Goal: Task Accomplishment & Management: Use online tool/utility

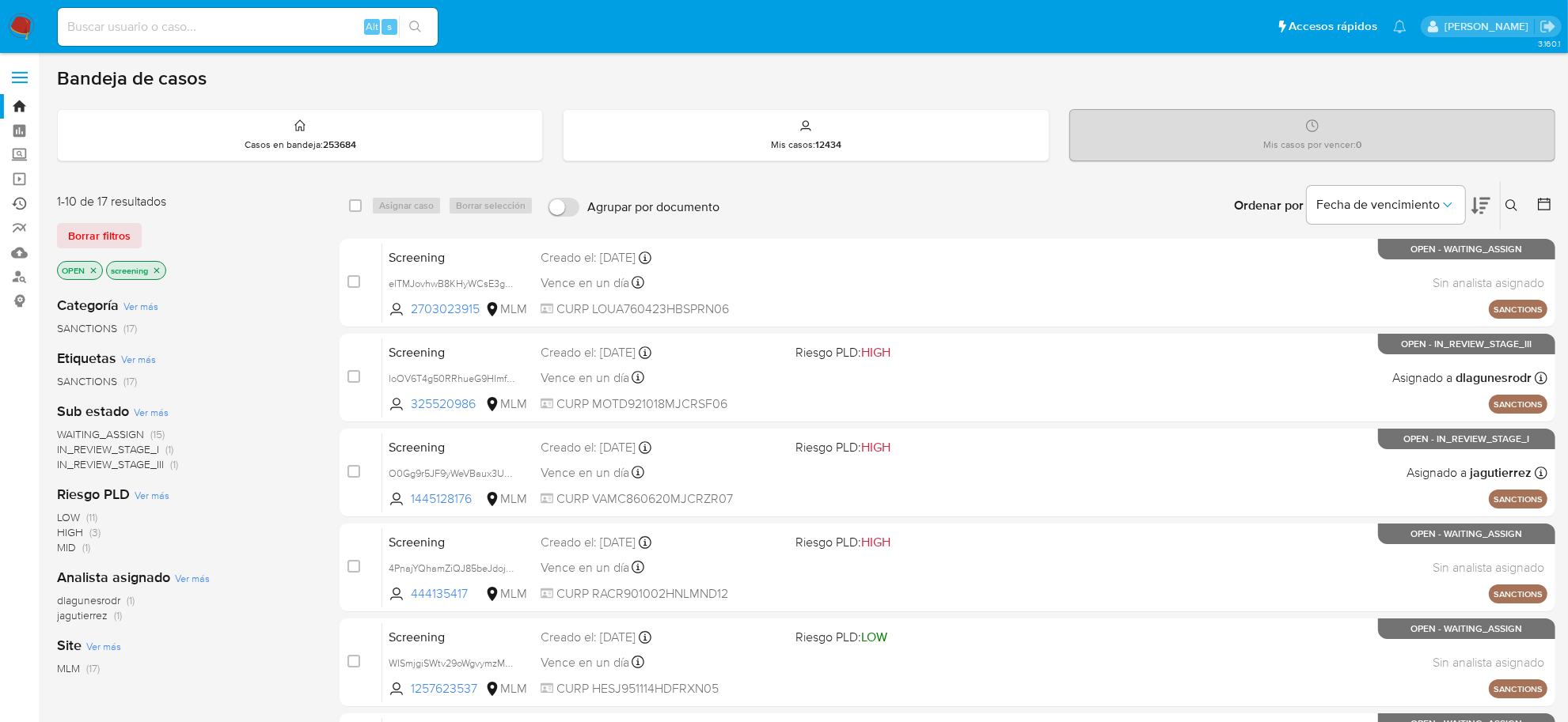
click at [20, 199] on link "Ejecuciones automáticas" at bounding box center [94, 204] width 189 height 25
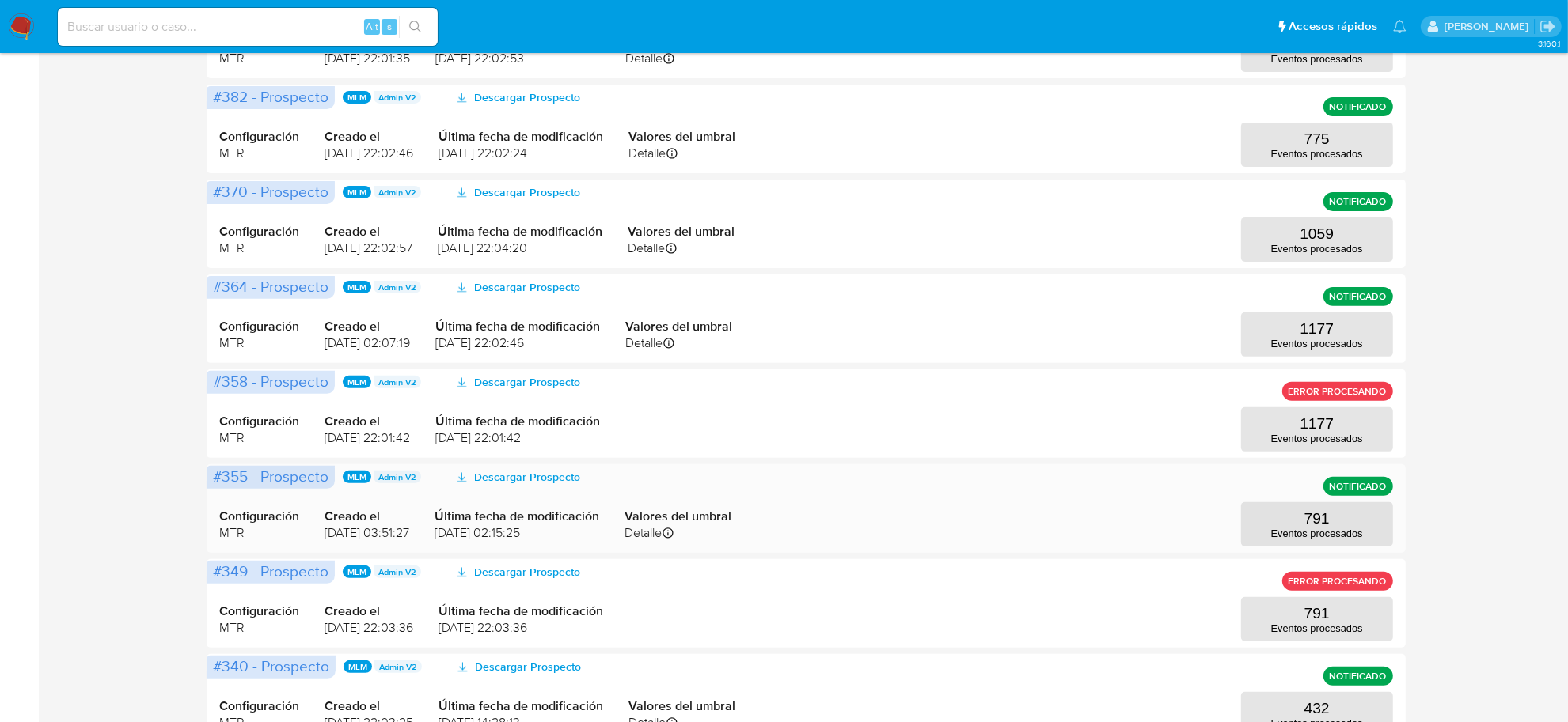
scroll to position [593, 0]
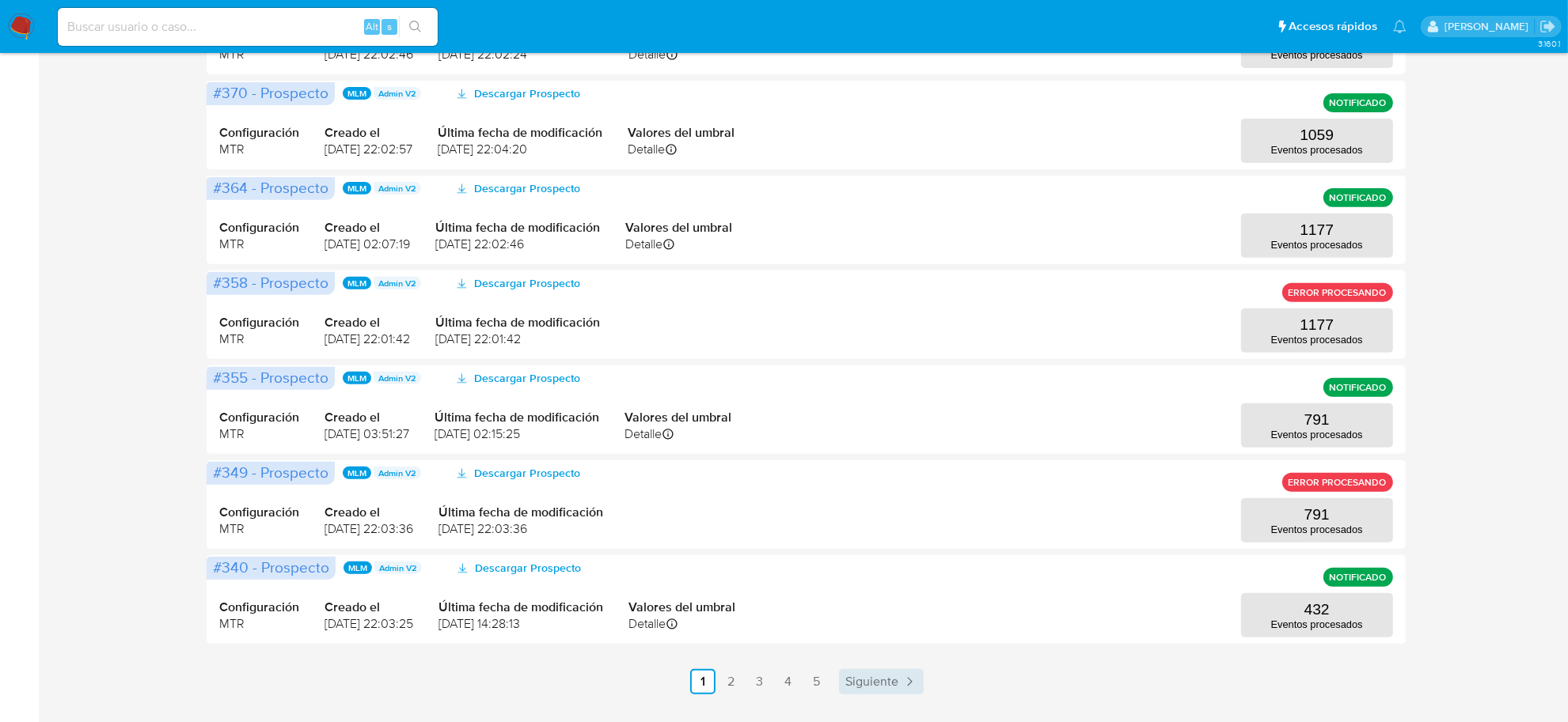
click at [887, 678] on span "Siguiente" at bounding box center [872, 681] width 53 height 12
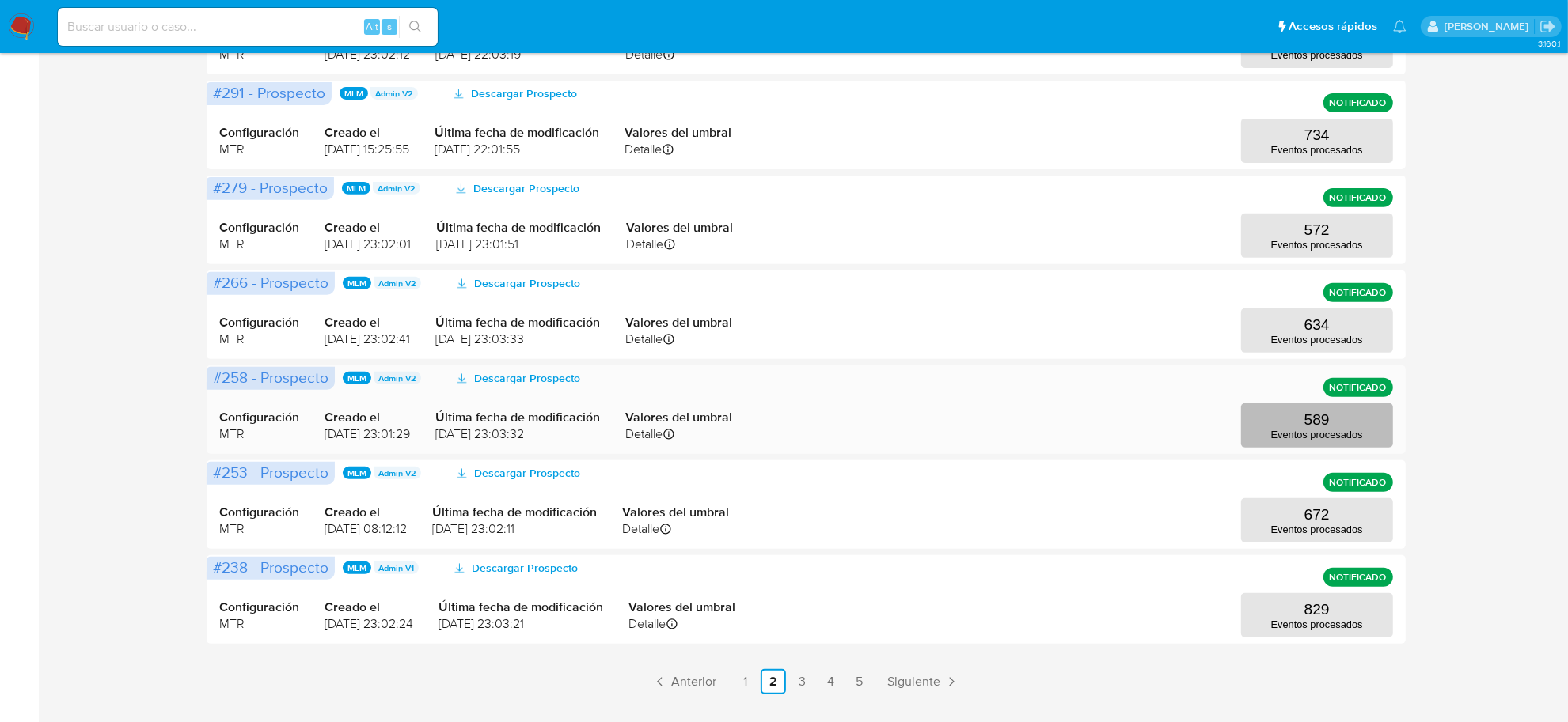
scroll to position [0, 0]
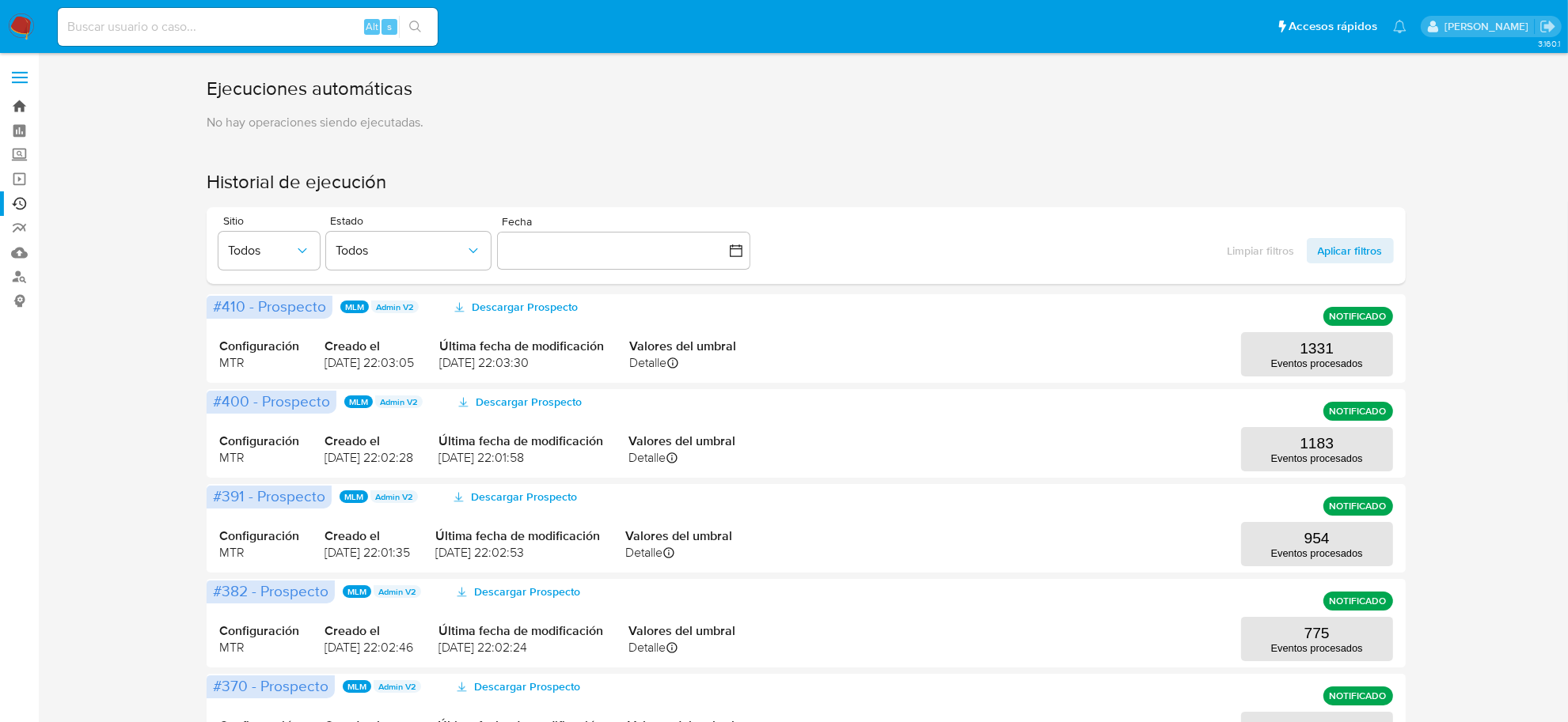
click at [22, 103] on link "Bandeja" at bounding box center [94, 106] width 189 height 25
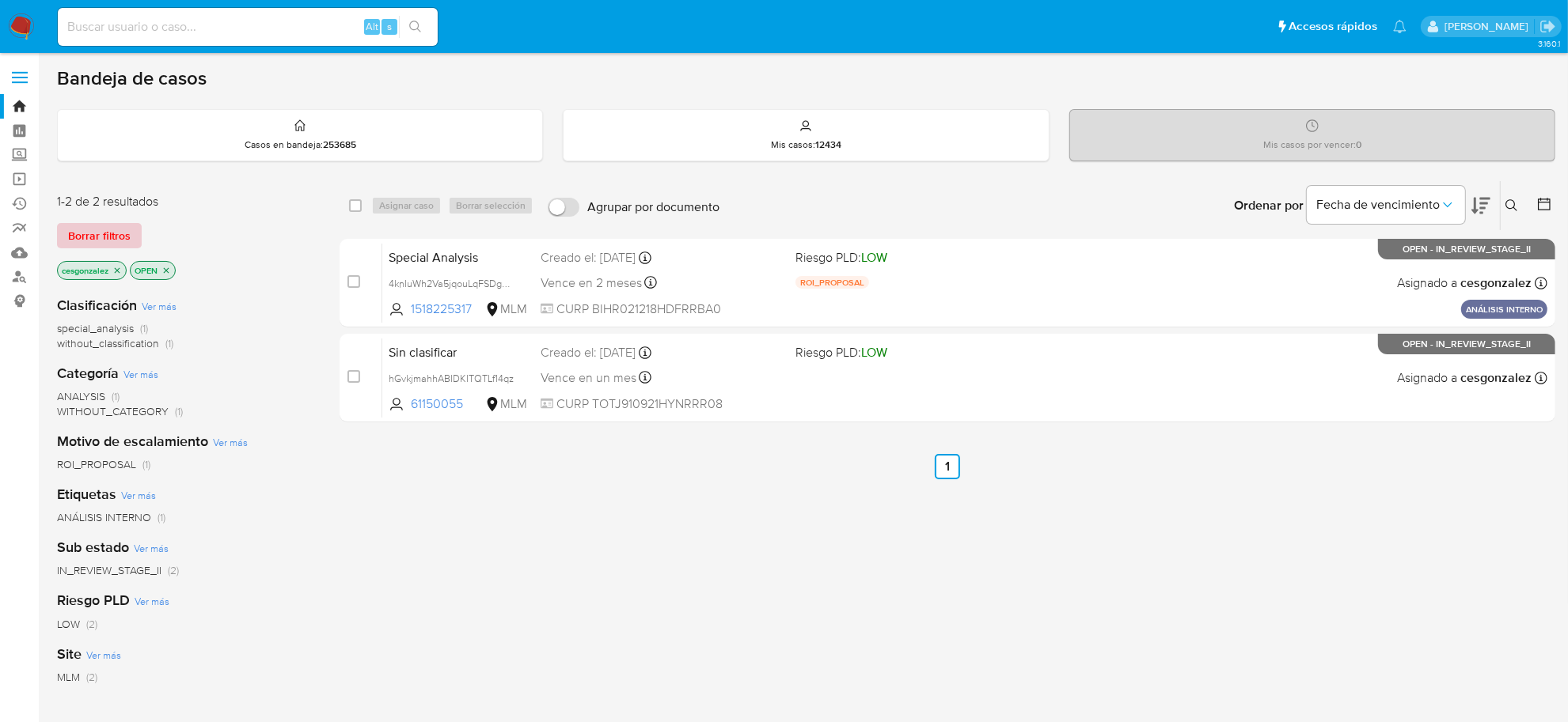
click at [107, 243] on span "Borrar filtros" at bounding box center [99, 235] width 62 height 22
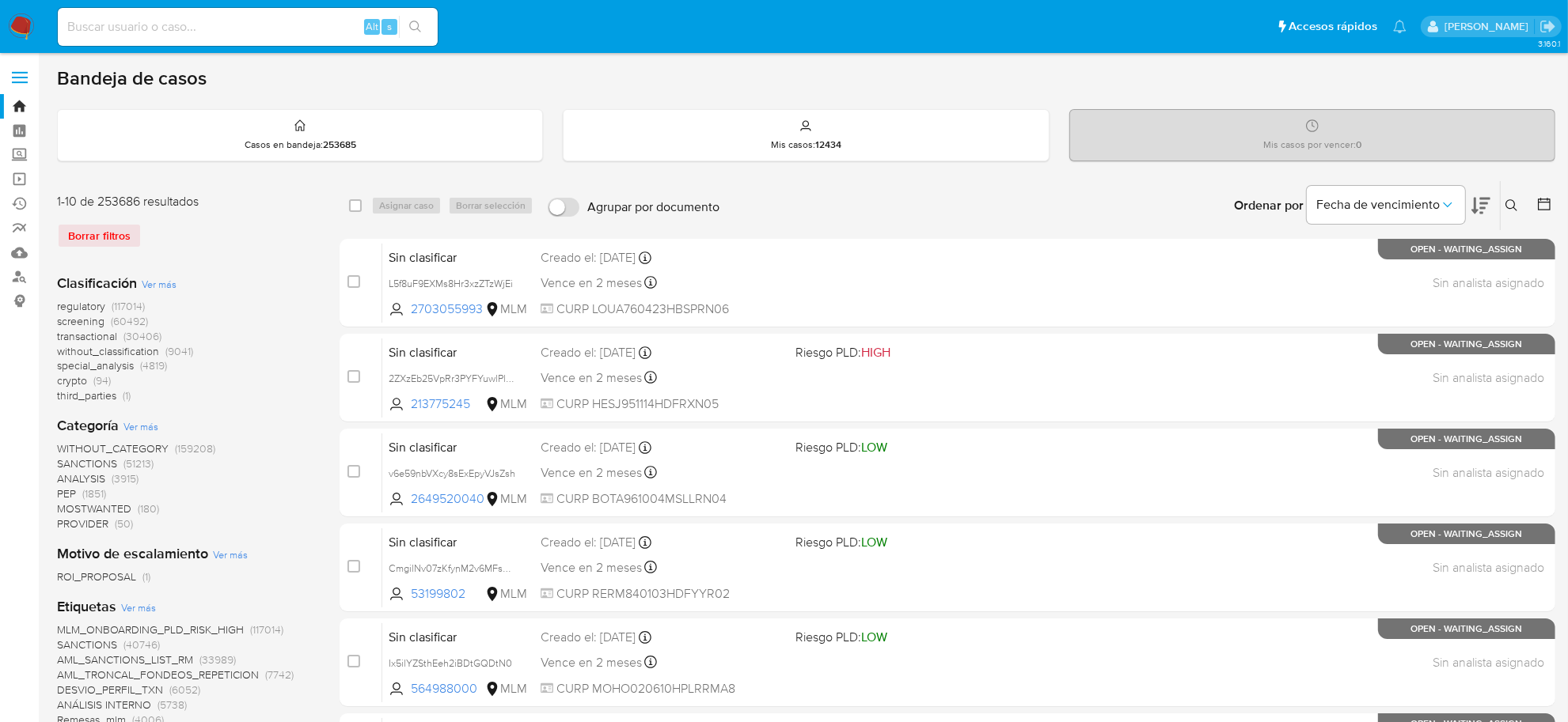
click at [97, 321] on span "screening" at bounding box center [81, 321] width 47 height 16
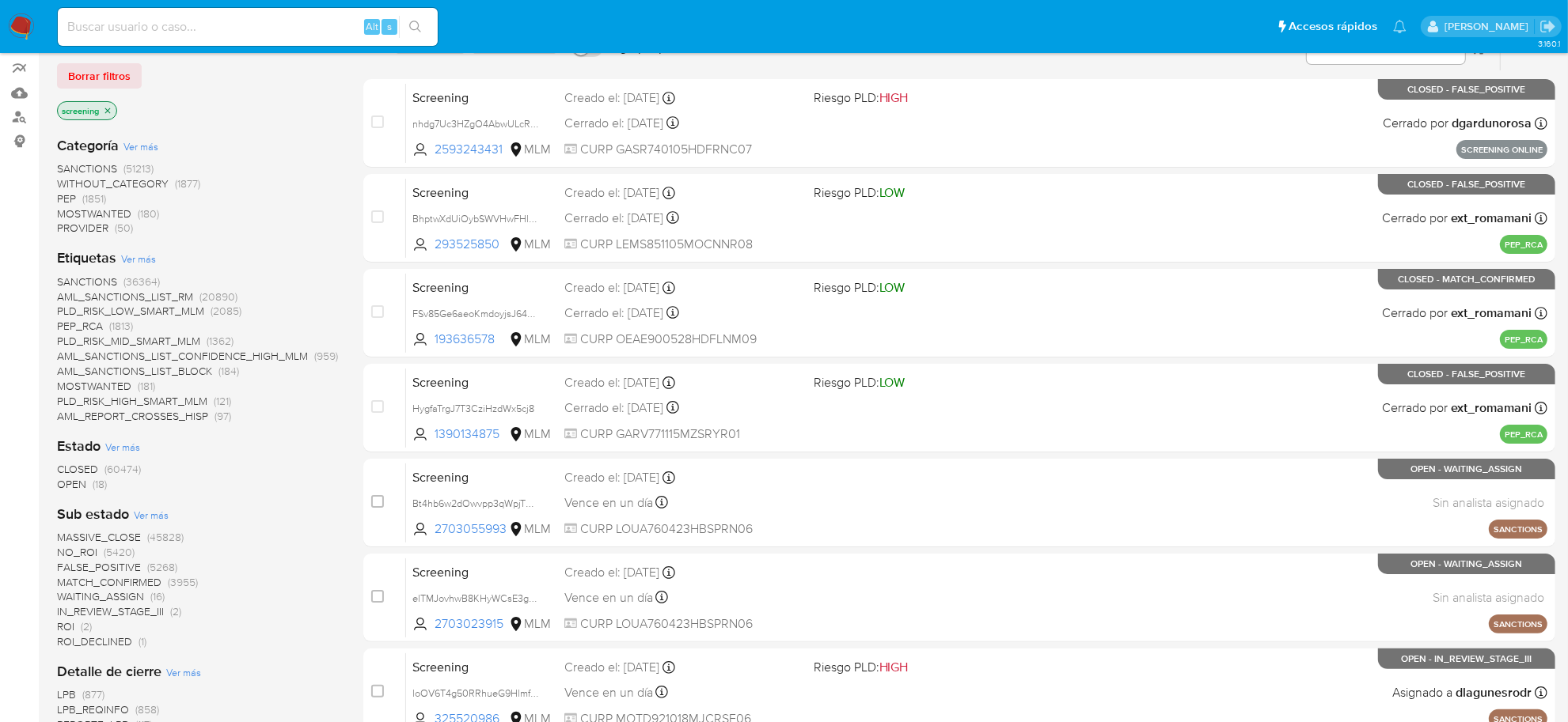
scroll to position [198, 0]
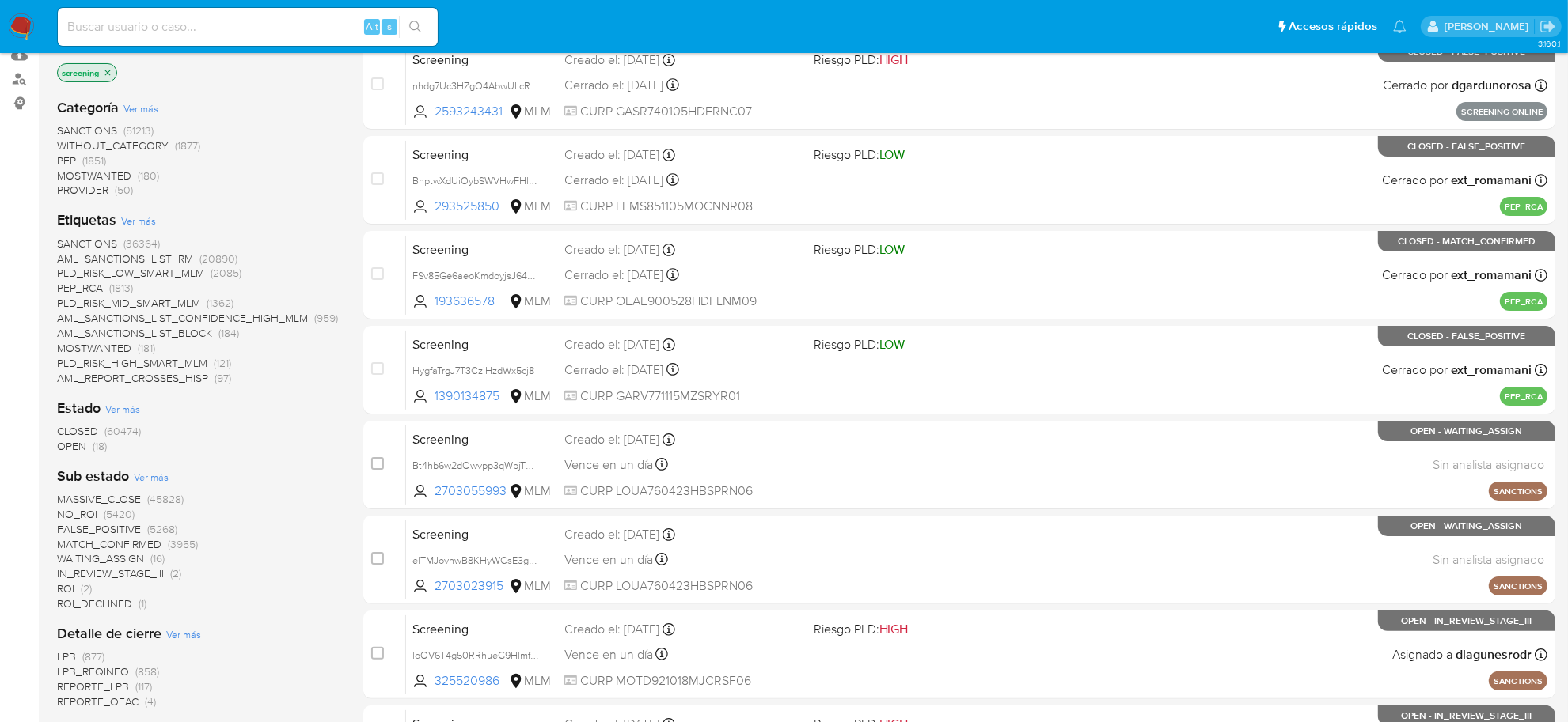
click at [79, 445] on span "OPEN" at bounding box center [71, 446] width 29 height 16
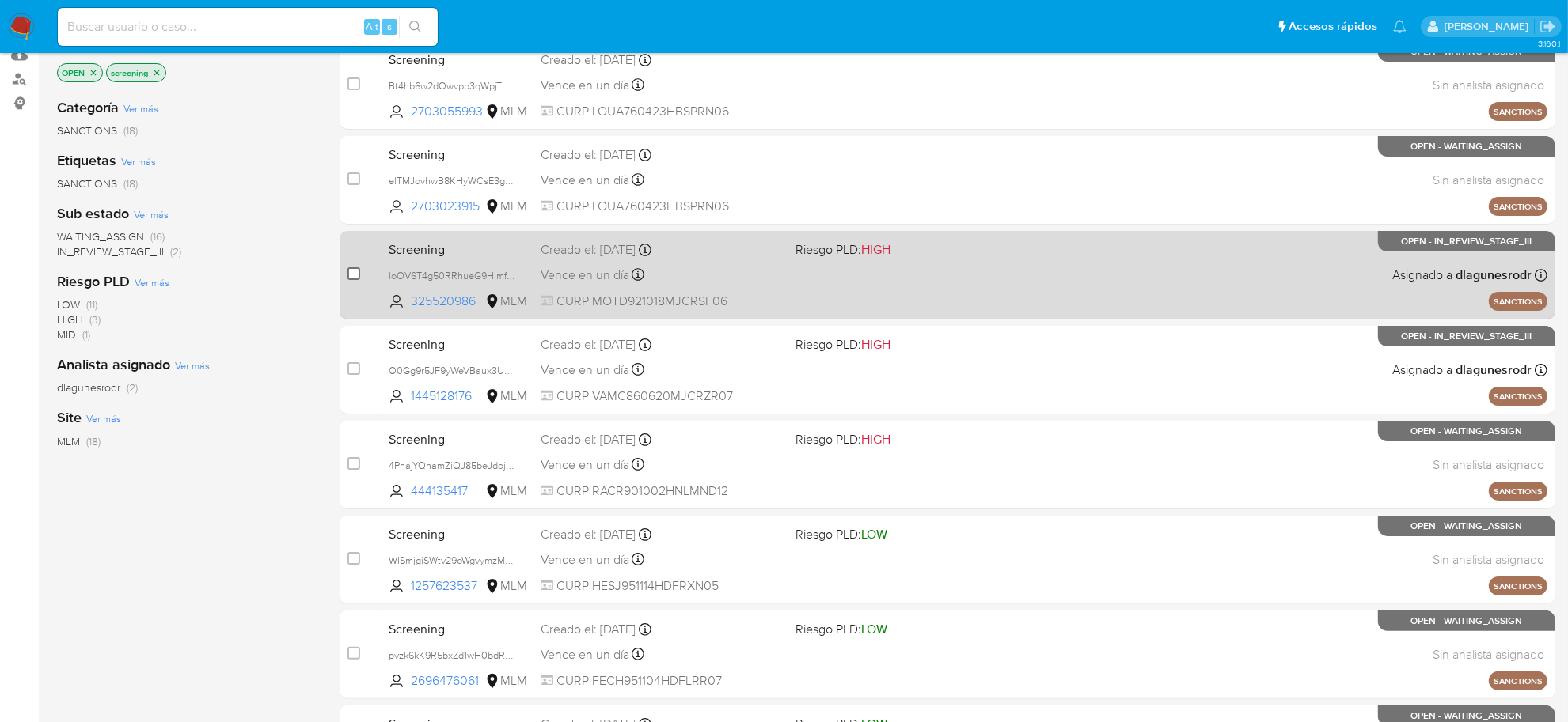
click at [353, 273] on input "checkbox" at bounding box center [353, 273] width 12 height 12
checkbox input "true"
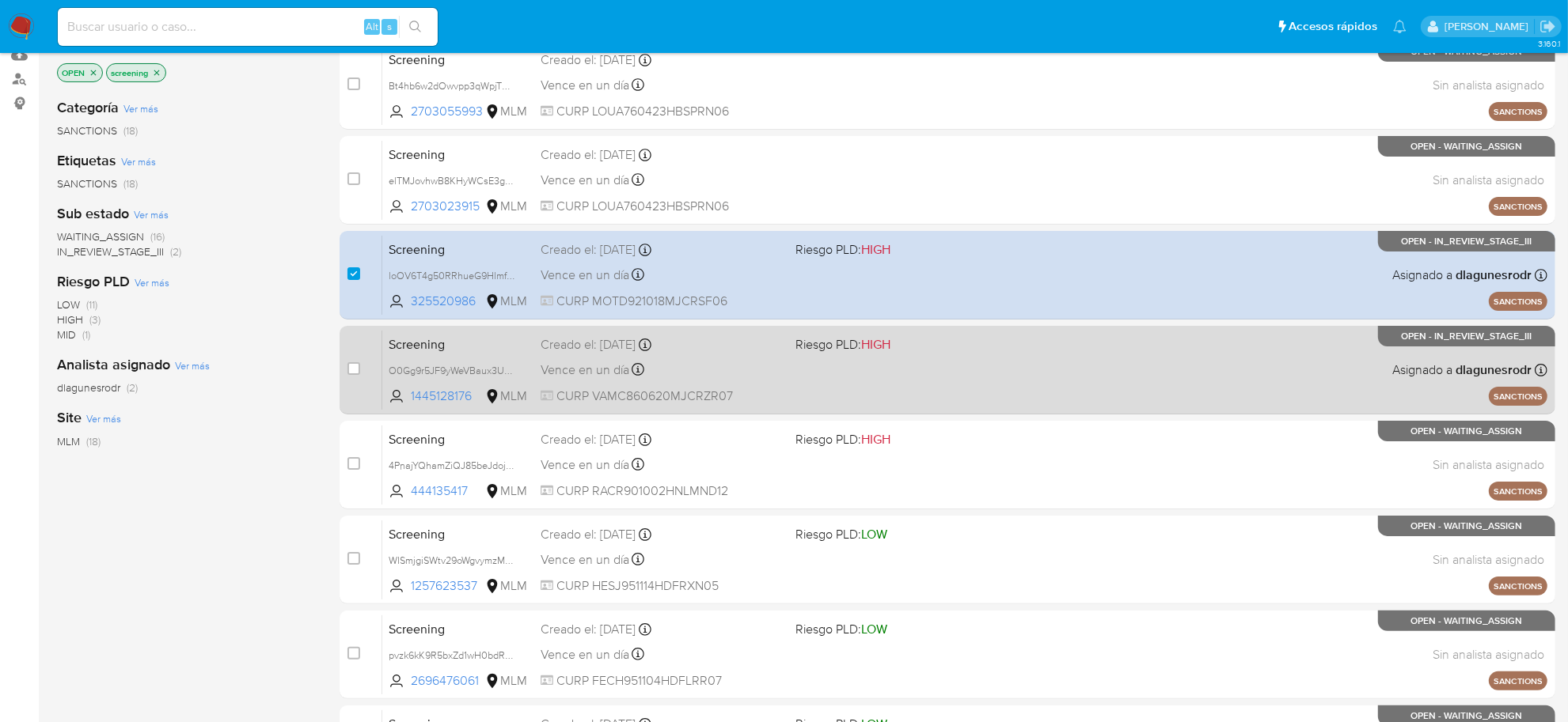
click at [353, 377] on div "case-item-checkbox" at bounding box center [353, 370] width 12 height 19
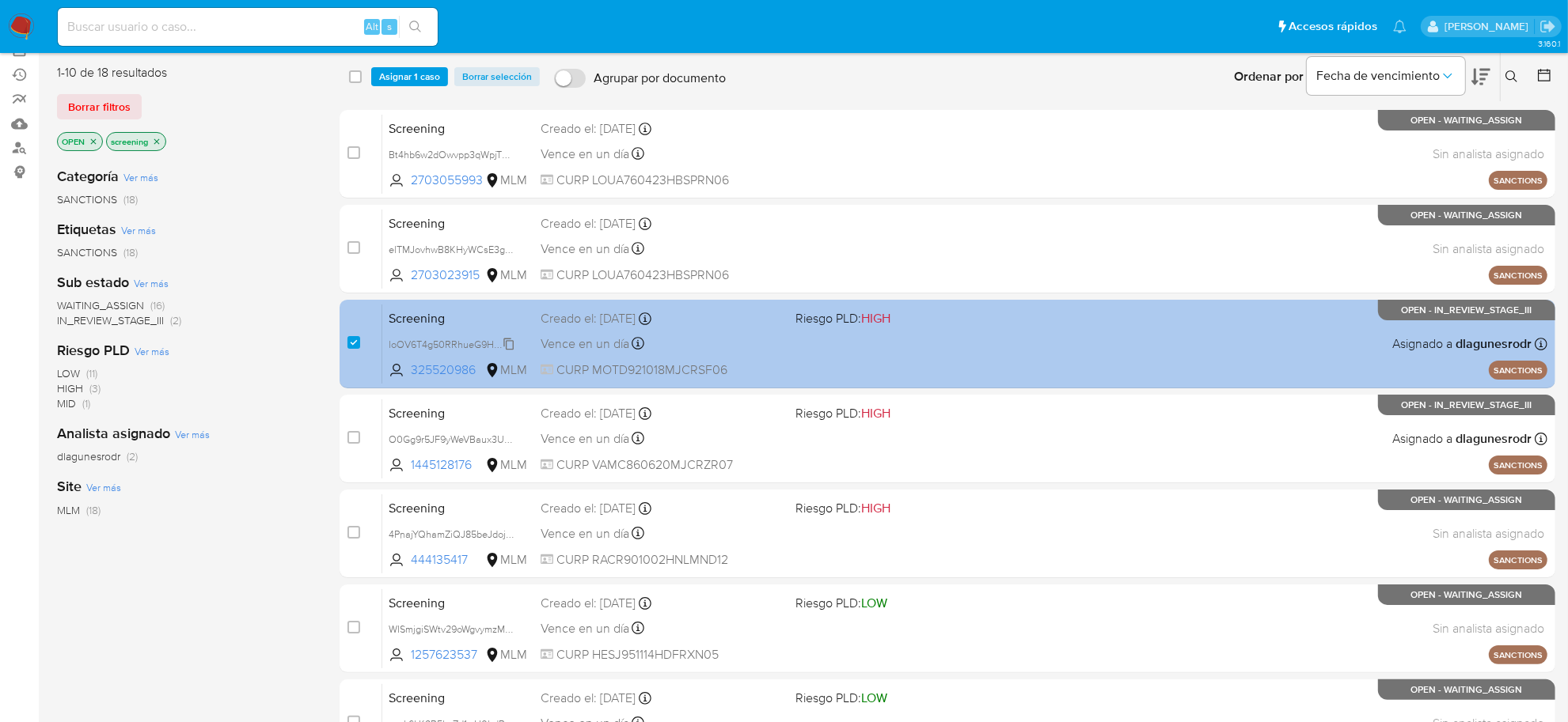
scroll to position [99, 0]
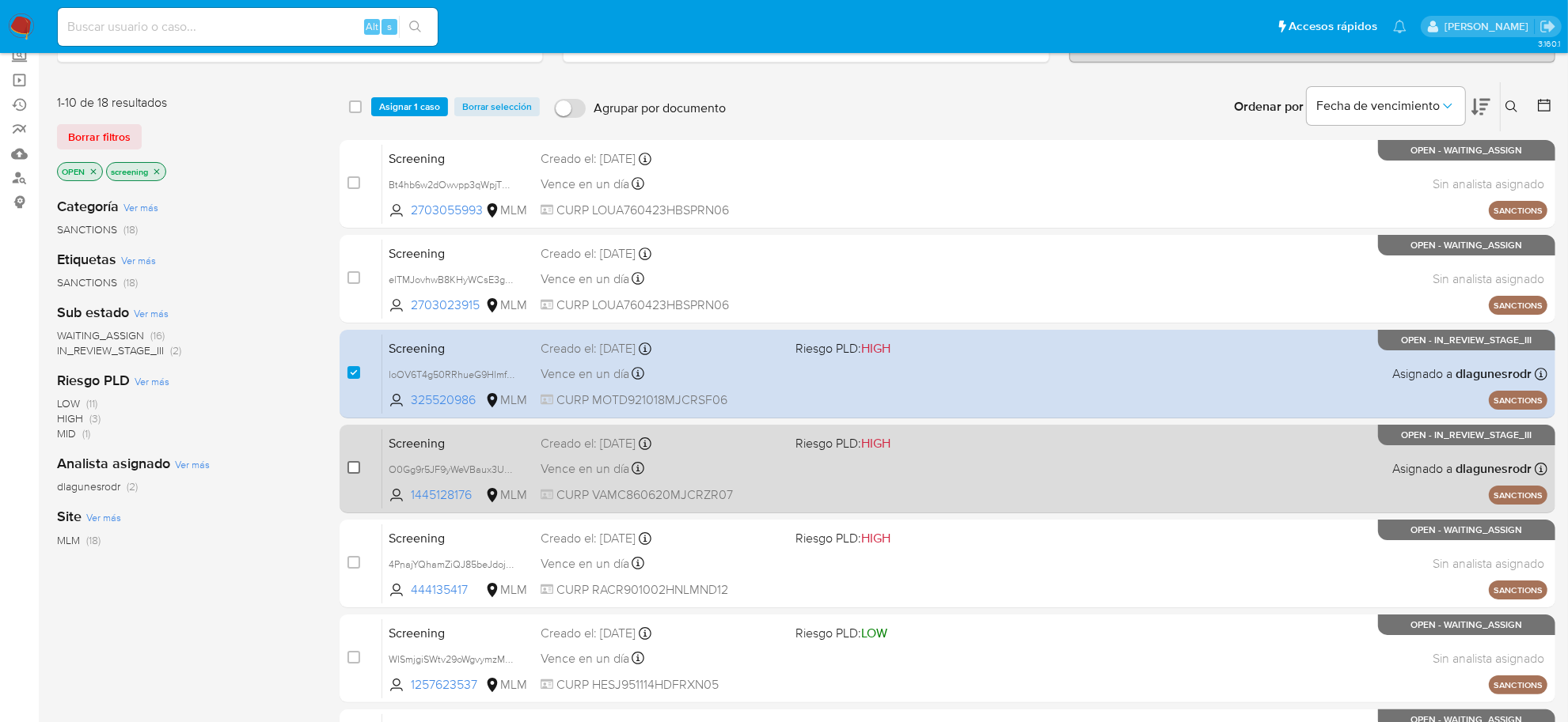
click at [351, 467] on input "checkbox" at bounding box center [353, 467] width 12 height 12
checkbox input "true"
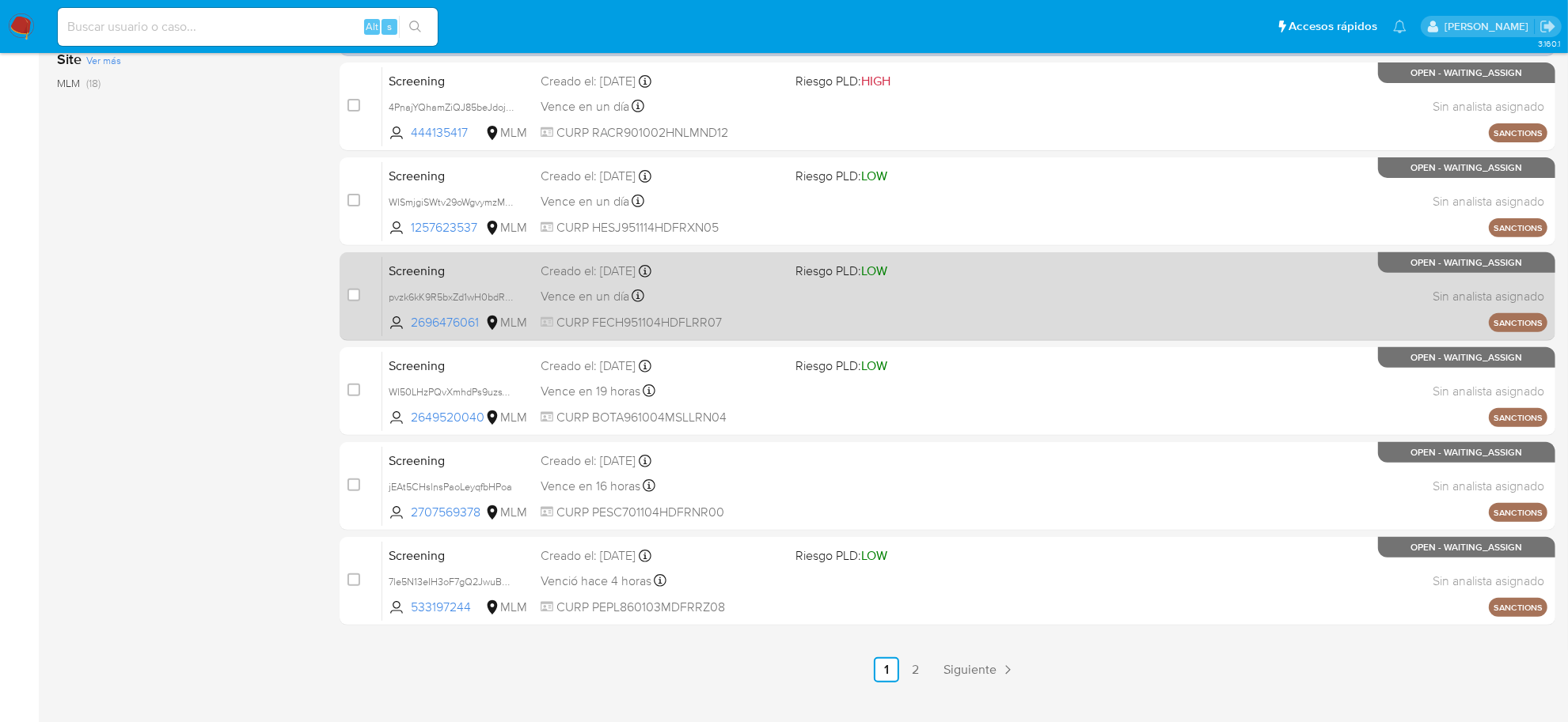
scroll to position [582, 0]
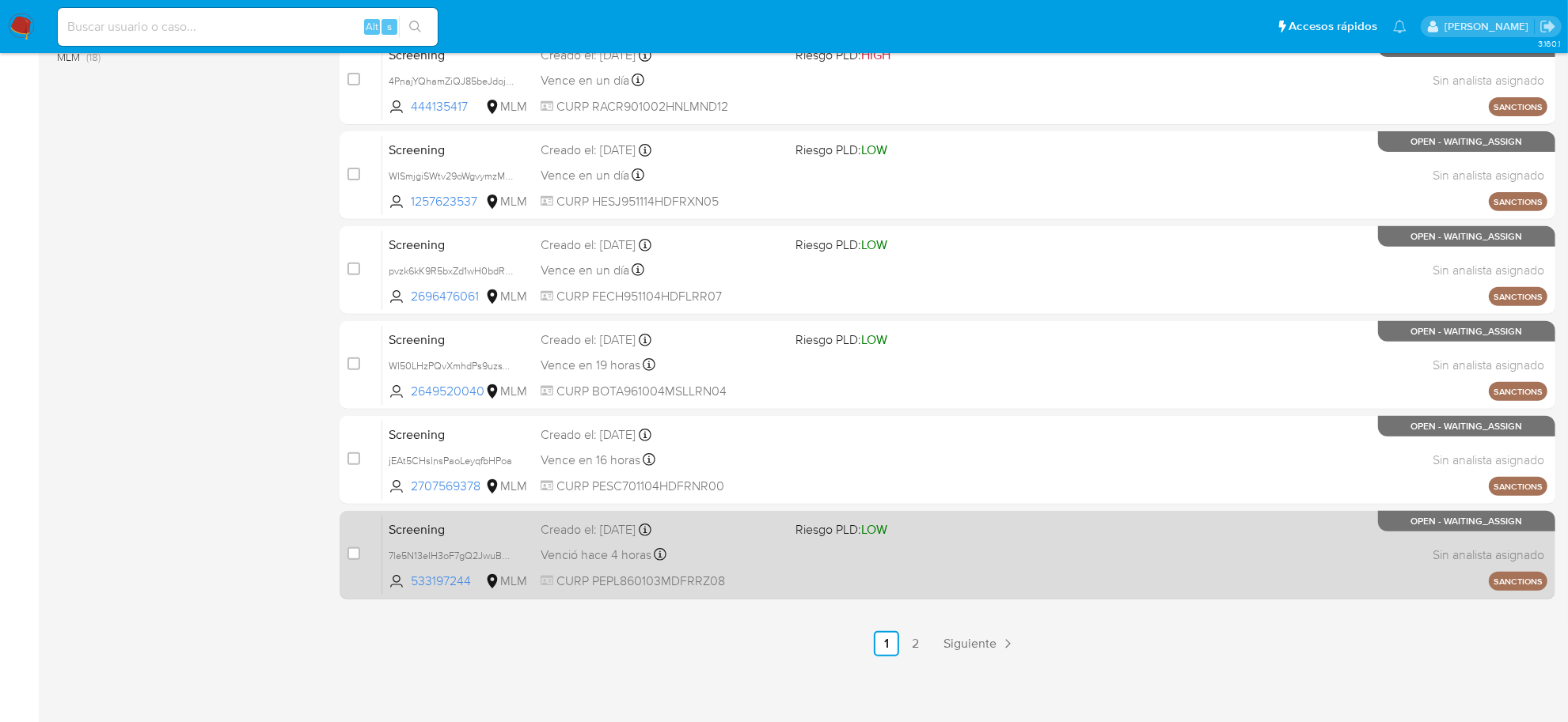
click at [584, 562] on span "Venció hace 4 horas" at bounding box center [595, 555] width 111 height 17
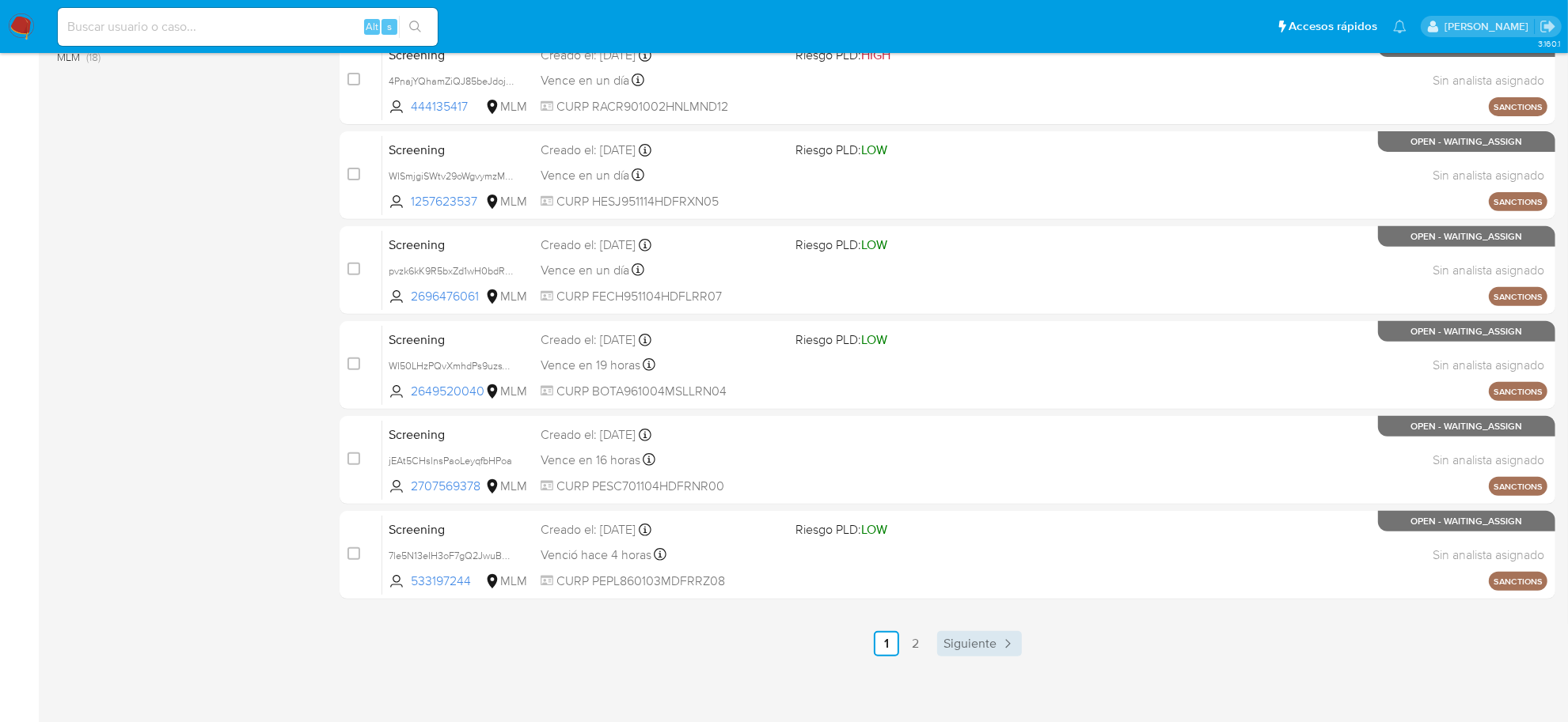
click at [974, 645] on span "Siguiente" at bounding box center [970, 643] width 53 height 12
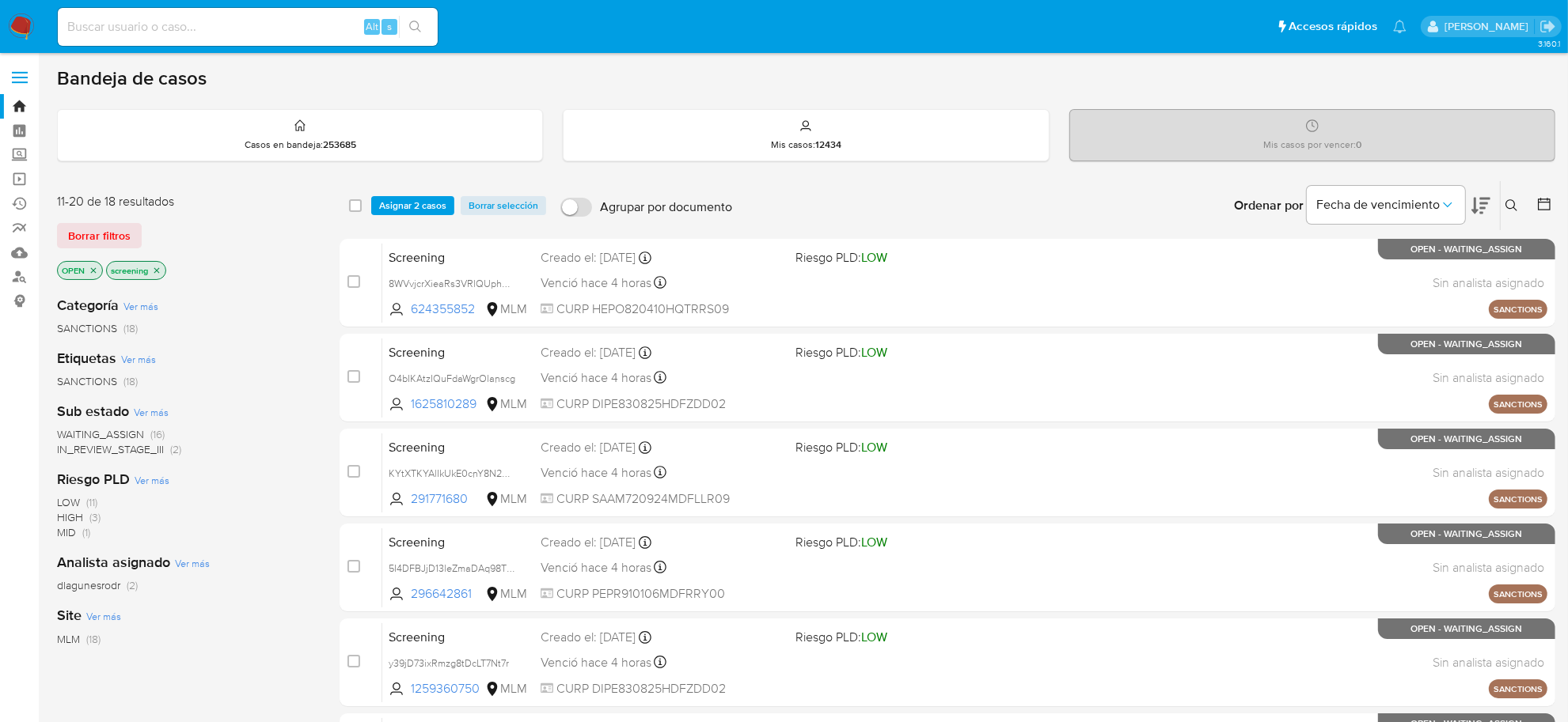
click at [429, 207] on span "Asignar 2 casos" at bounding box center [412, 205] width 67 height 16
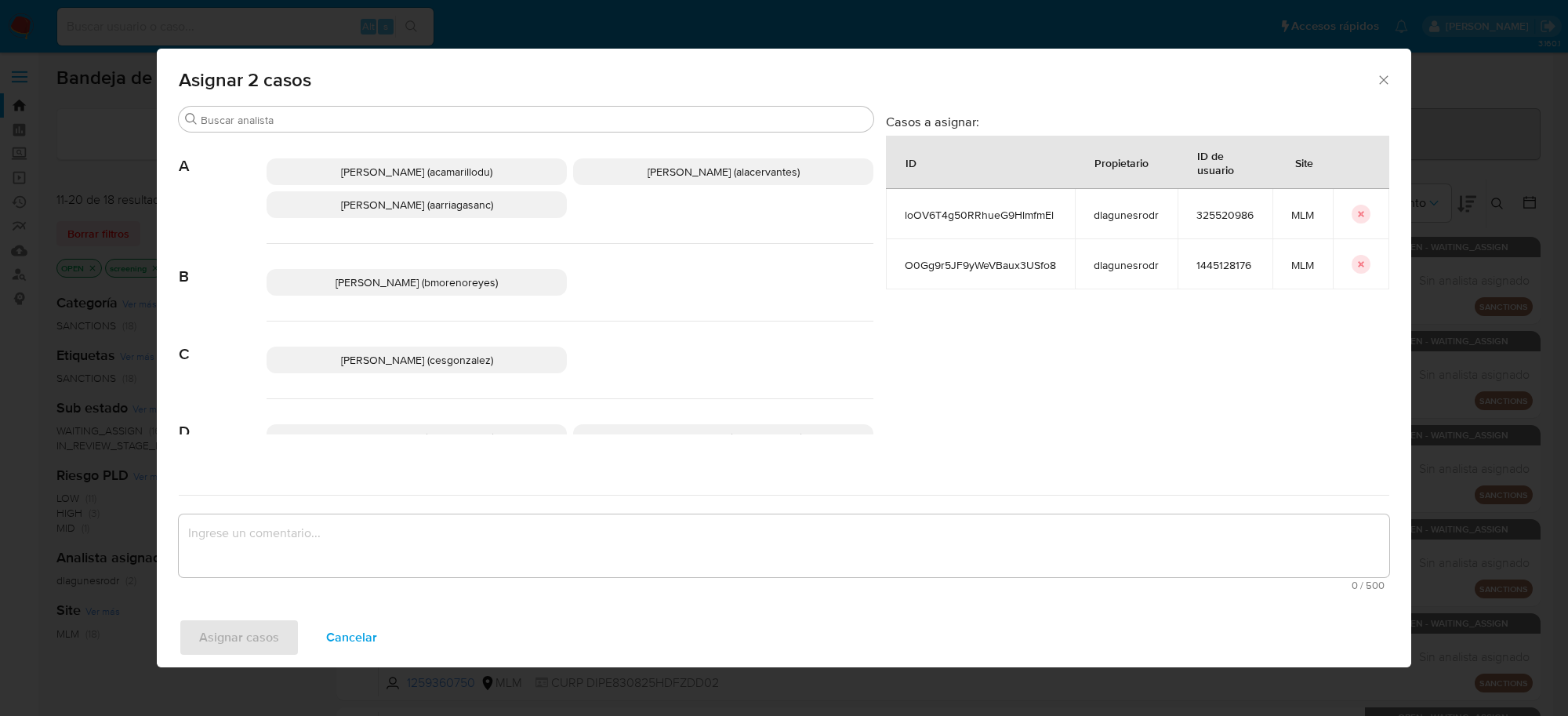
click at [467, 358] on span "Cesar Gonzalez (cesgonzalez)" at bounding box center [417, 360] width 152 height 16
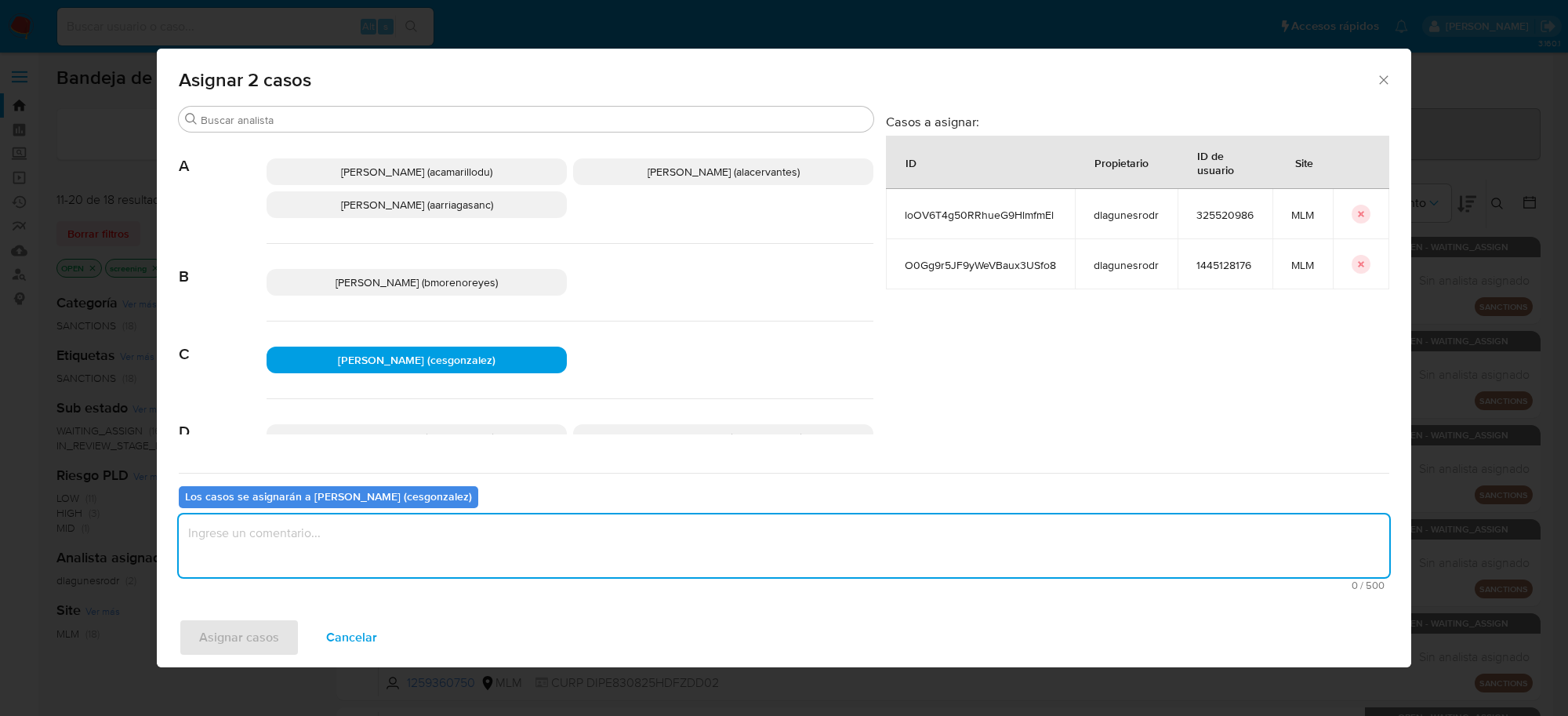
click at [362, 550] on textarea "assign-modal" at bounding box center [784, 546] width 1211 height 63
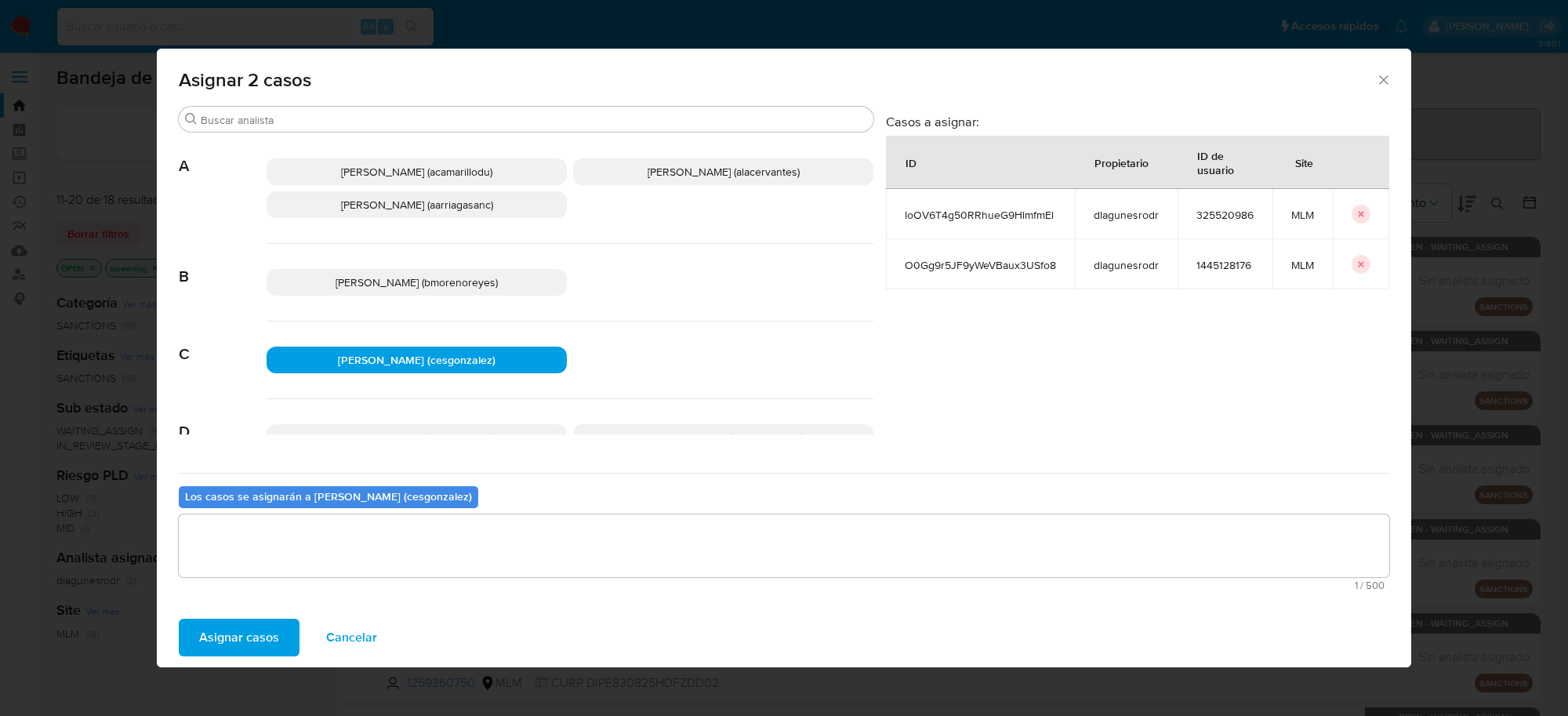
click at [247, 632] on span "Asignar casos" at bounding box center [239, 638] width 80 height 35
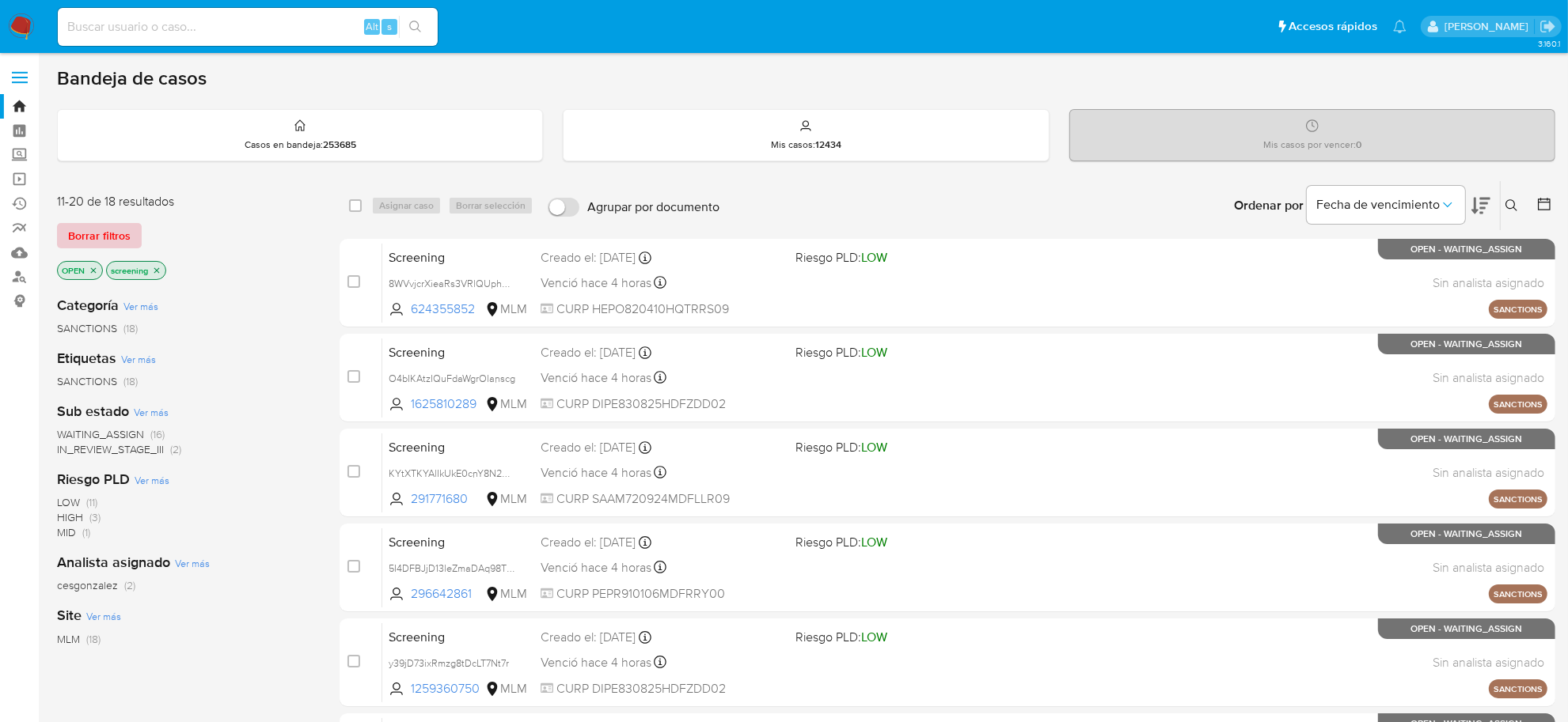
click at [111, 228] on span "Borrar filtros" at bounding box center [99, 235] width 62 height 22
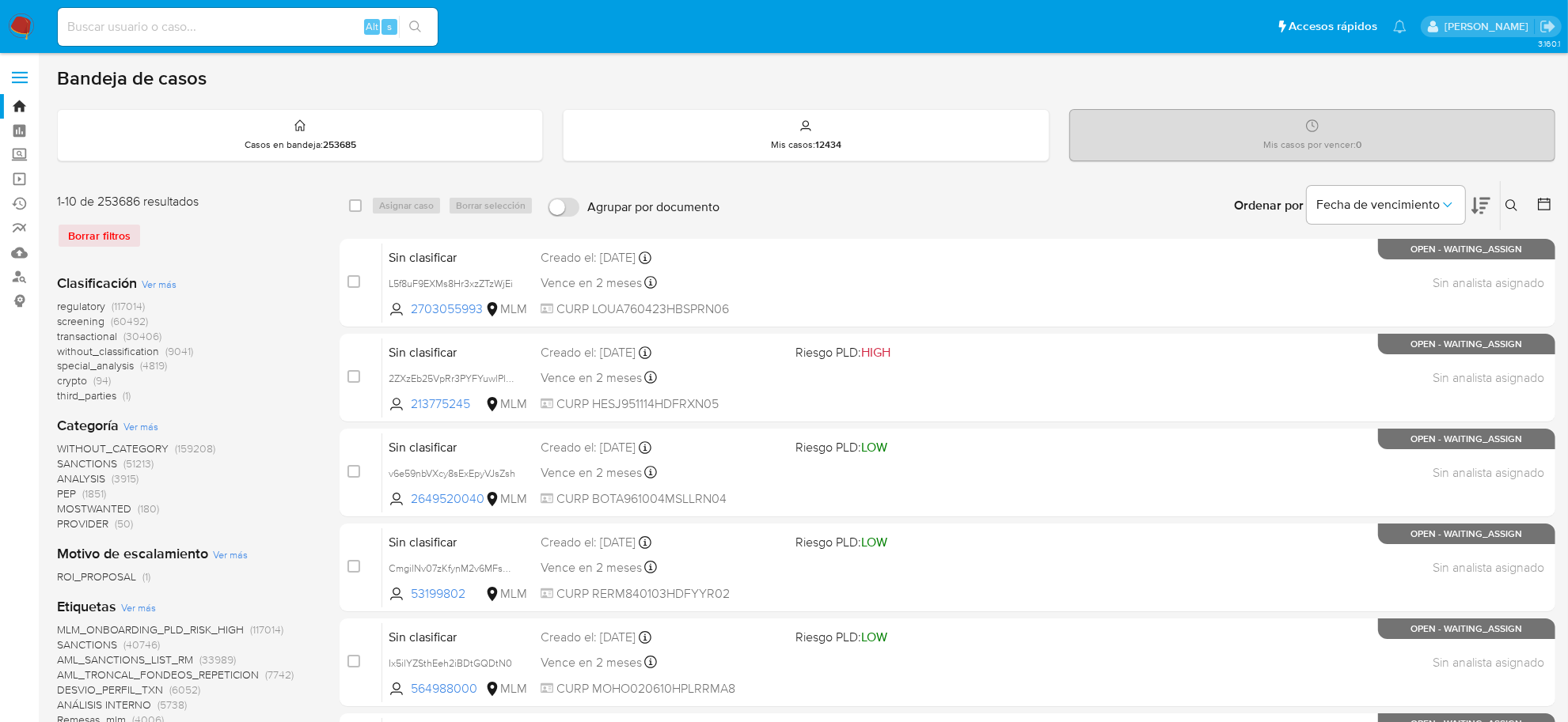
click at [1546, 204] on icon at bounding box center [1544, 204] width 16 height 16
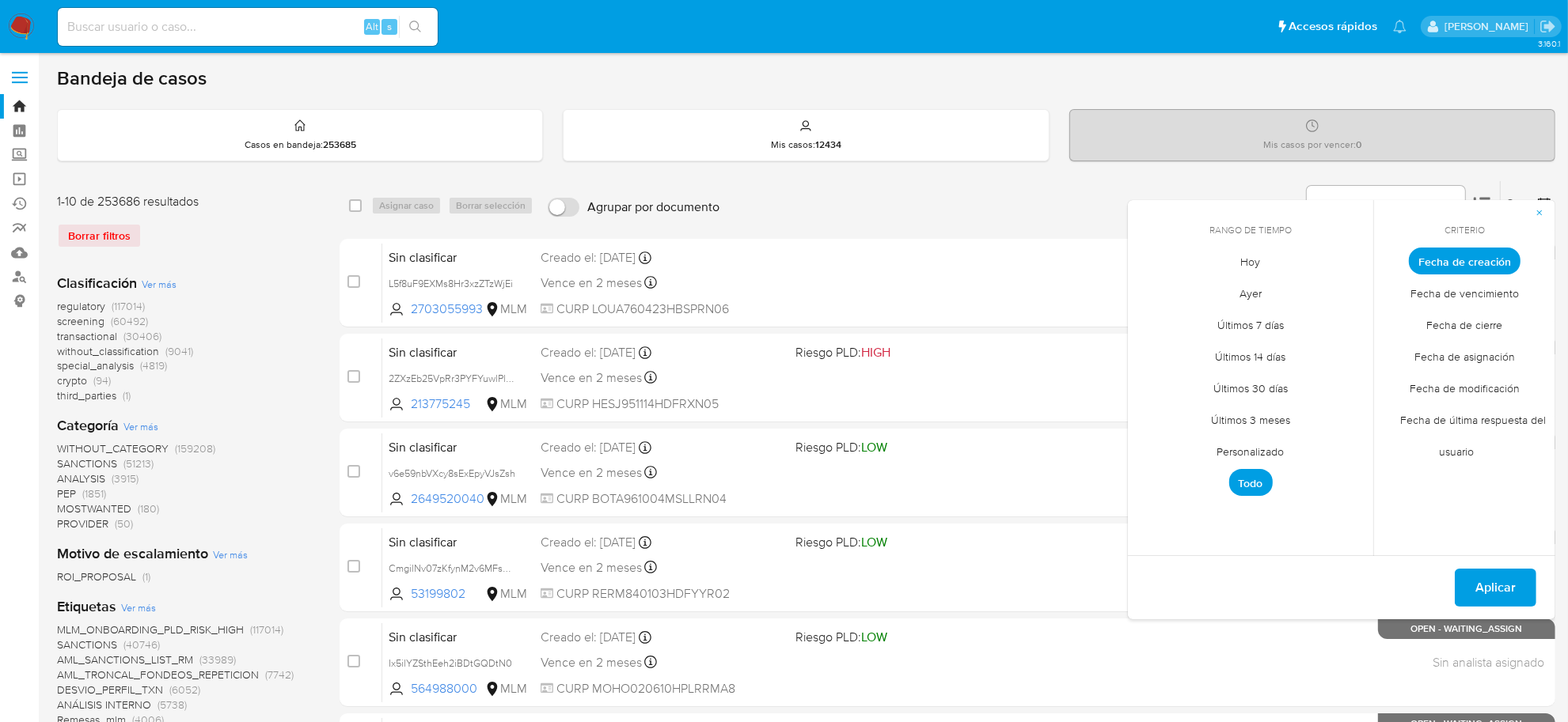
click at [1260, 448] on span "Personalizado" at bounding box center [1250, 452] width 101 height 32
click at [1151, 283] on icon "Mes anterior" at bounding box center [1152, 290] width 19 height 19
click at [1185, 416] on button "12" at bounding box center [1187, 412] width 25 height 25
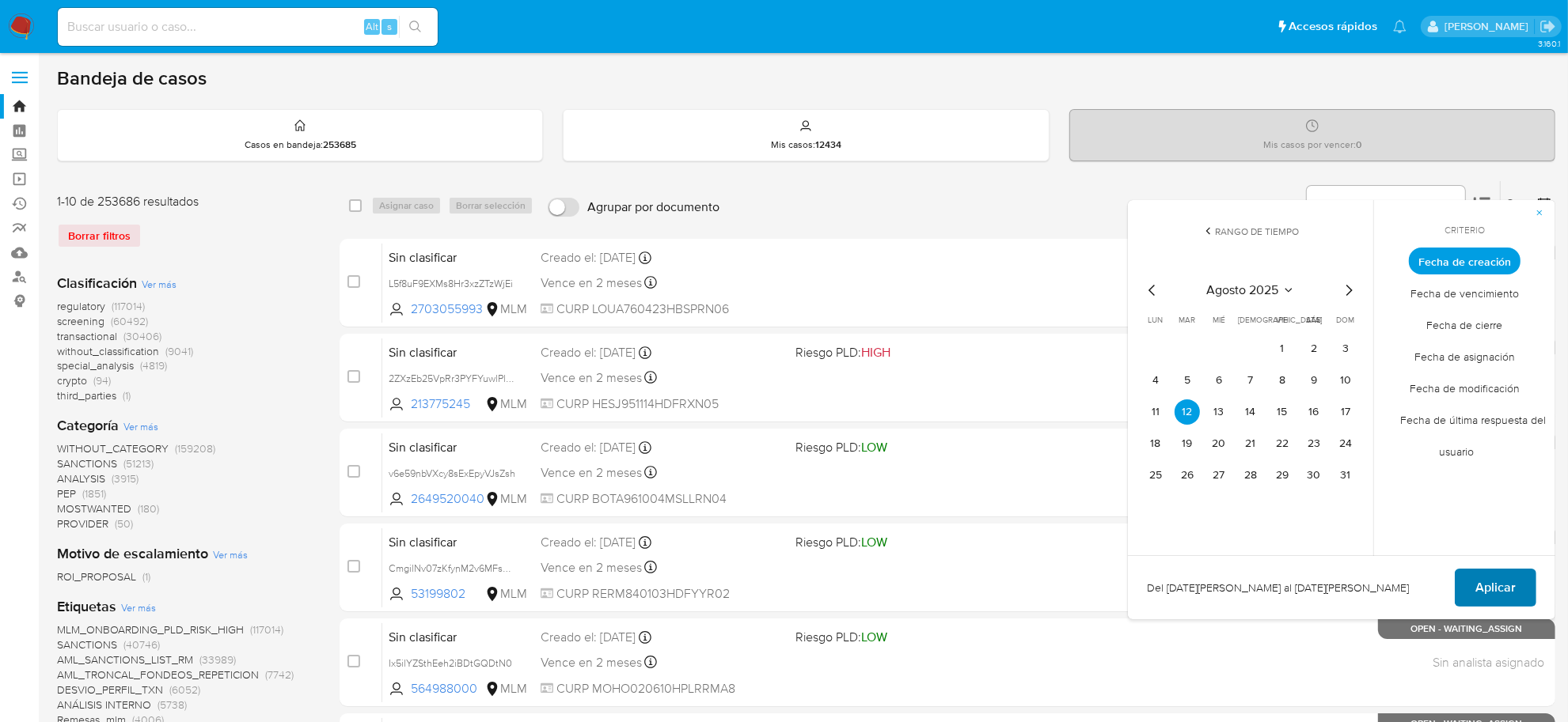
click at [1516, 589] on span "Aplicar" at bounding box center [1496, 588] width 41 height 35
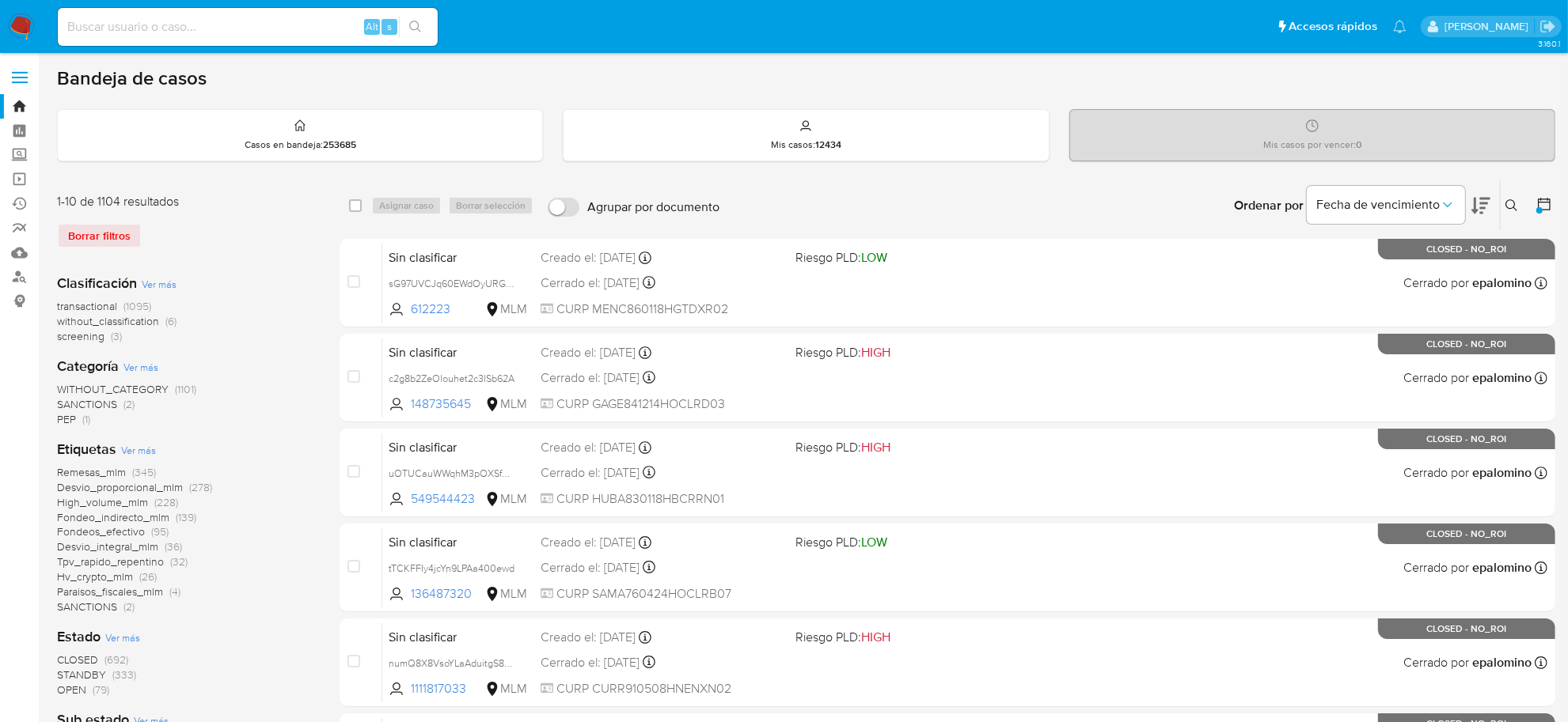
click at [100, 307] on span "transactional" at bounding box center [87, 306] width 60 height 16
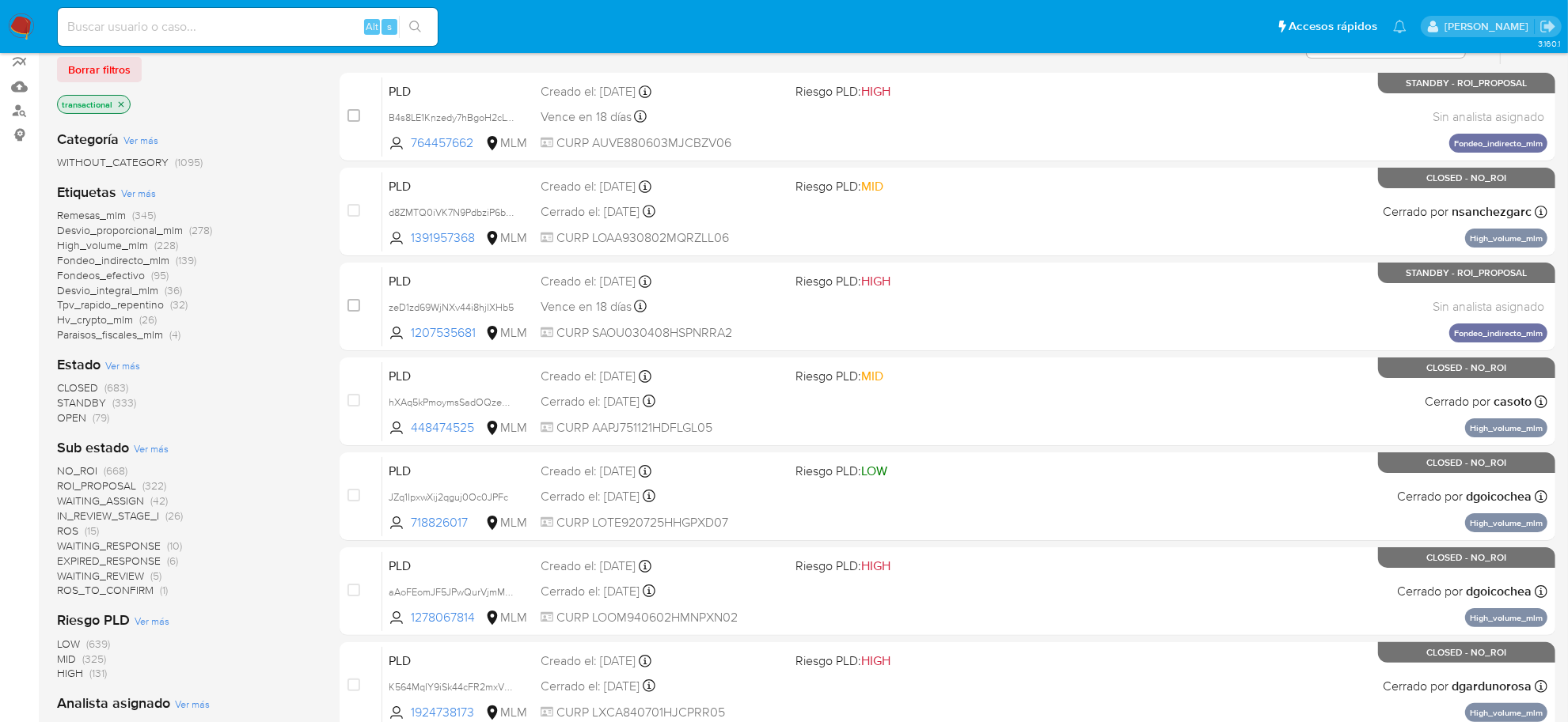
scroll to position [198, 0]
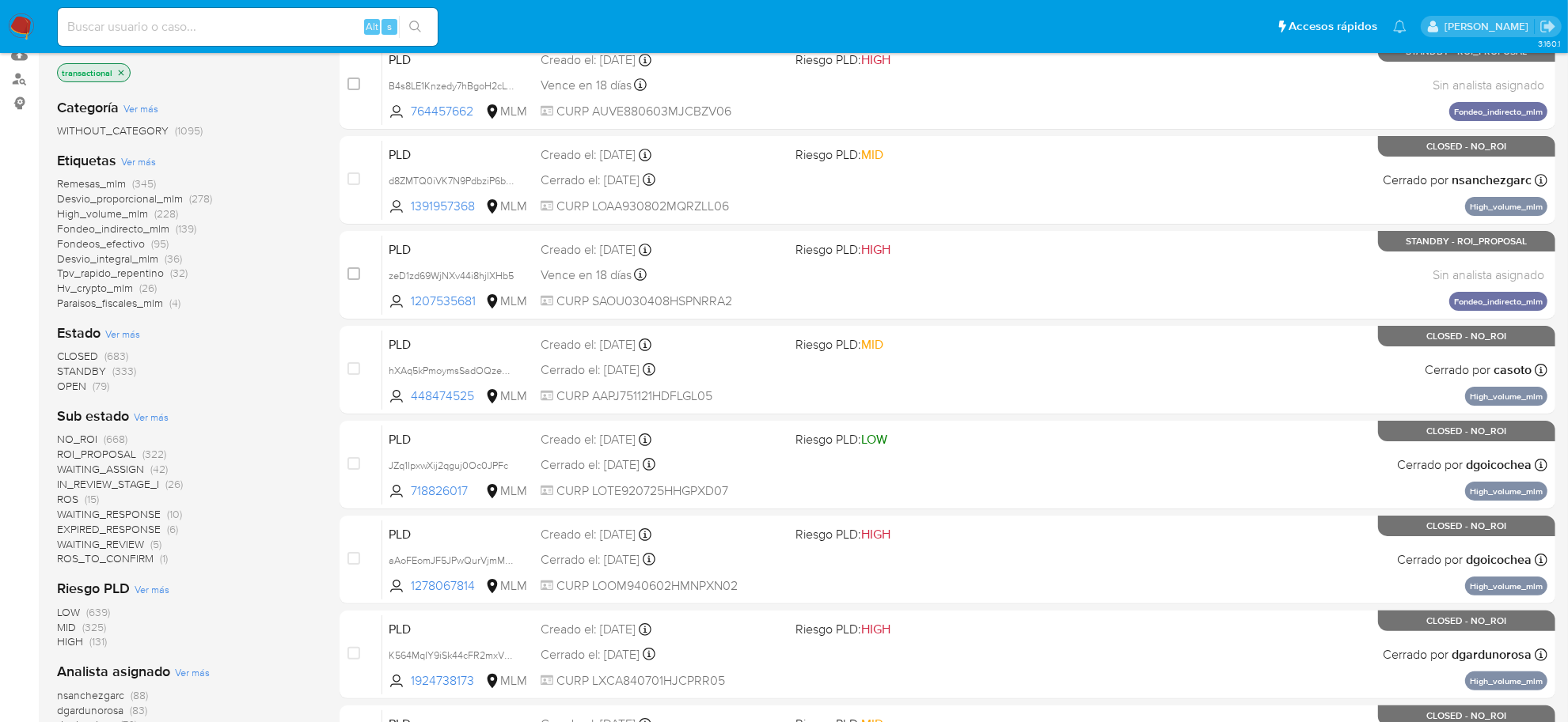
click at [75, 384] on span "OPEN" at bounding box center [71, 386] width 29 height 16
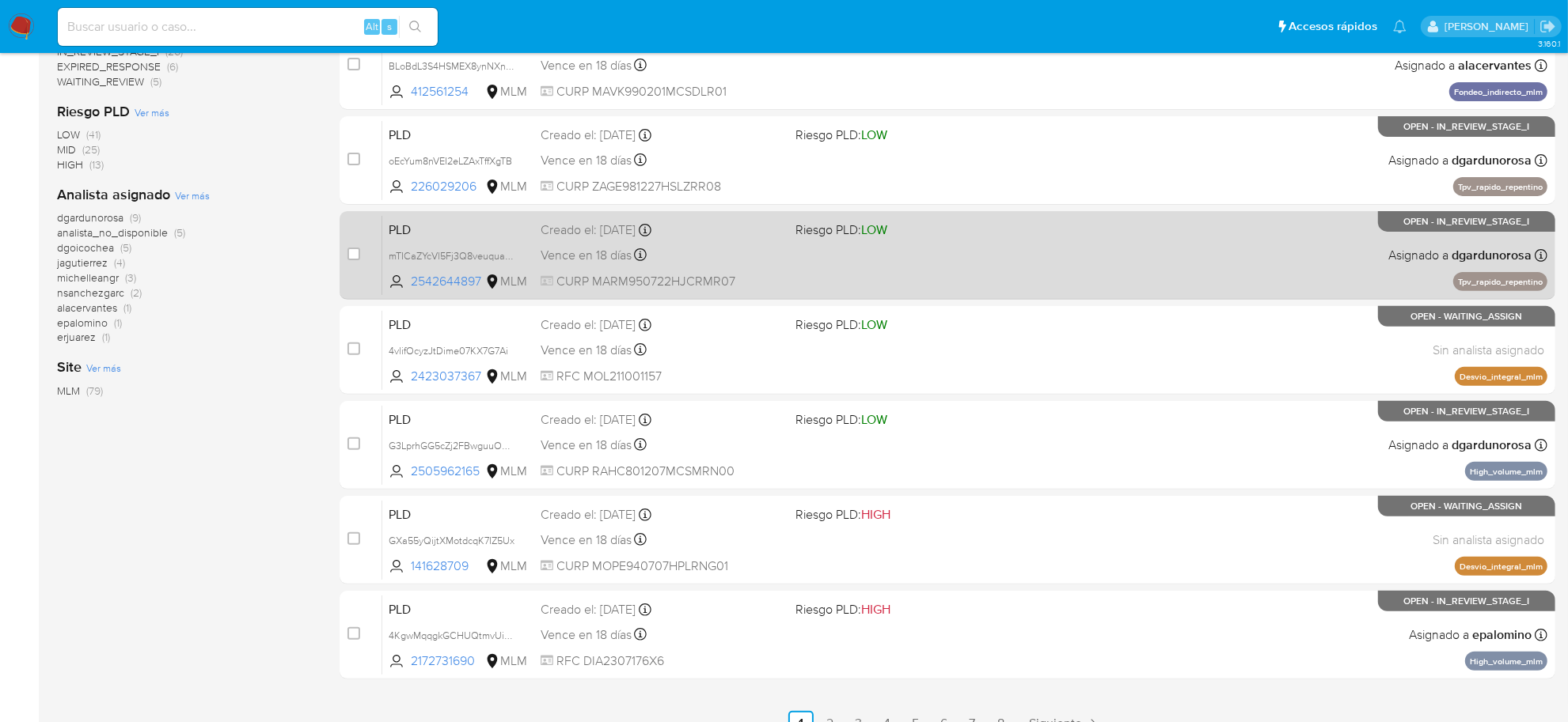
scroll to position [582, 0]
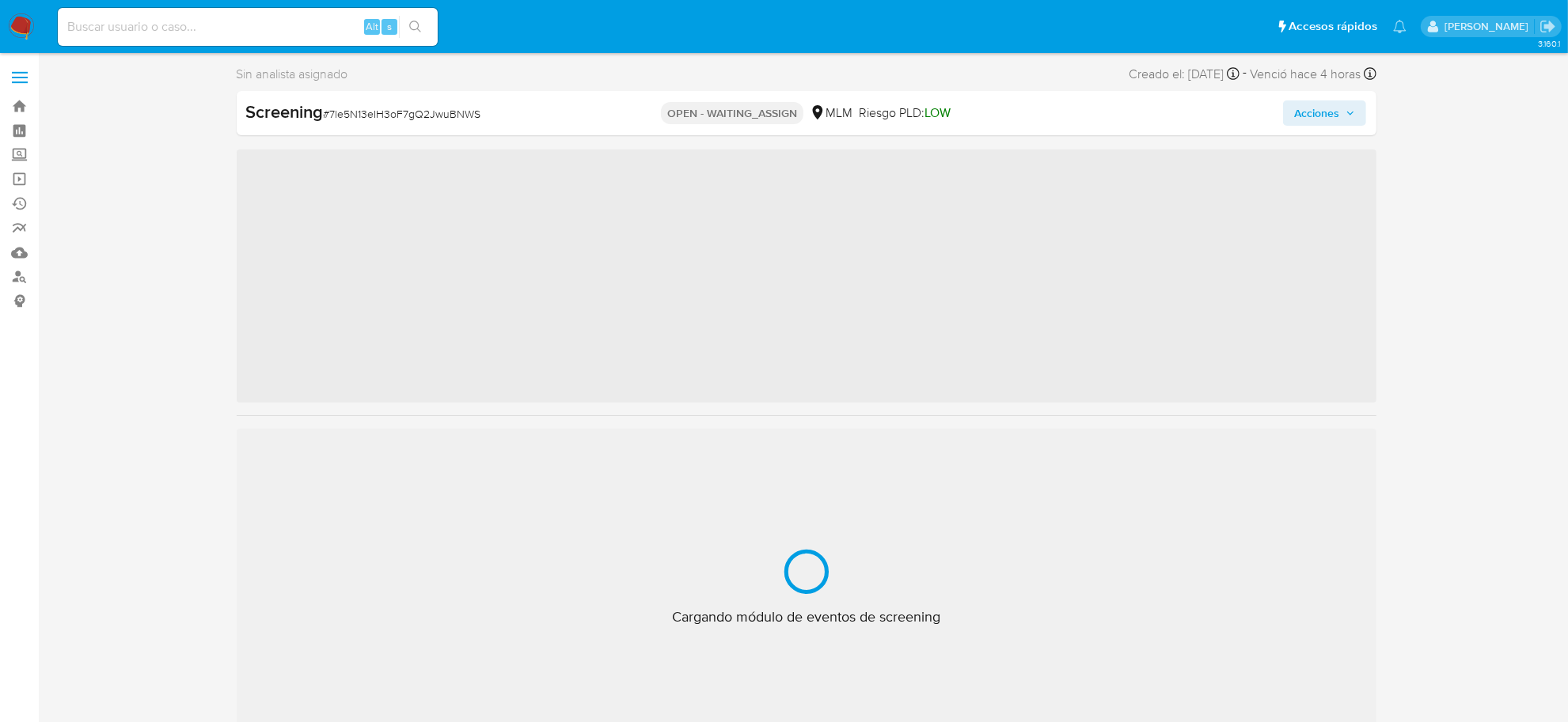
scroll to position [744, 0]
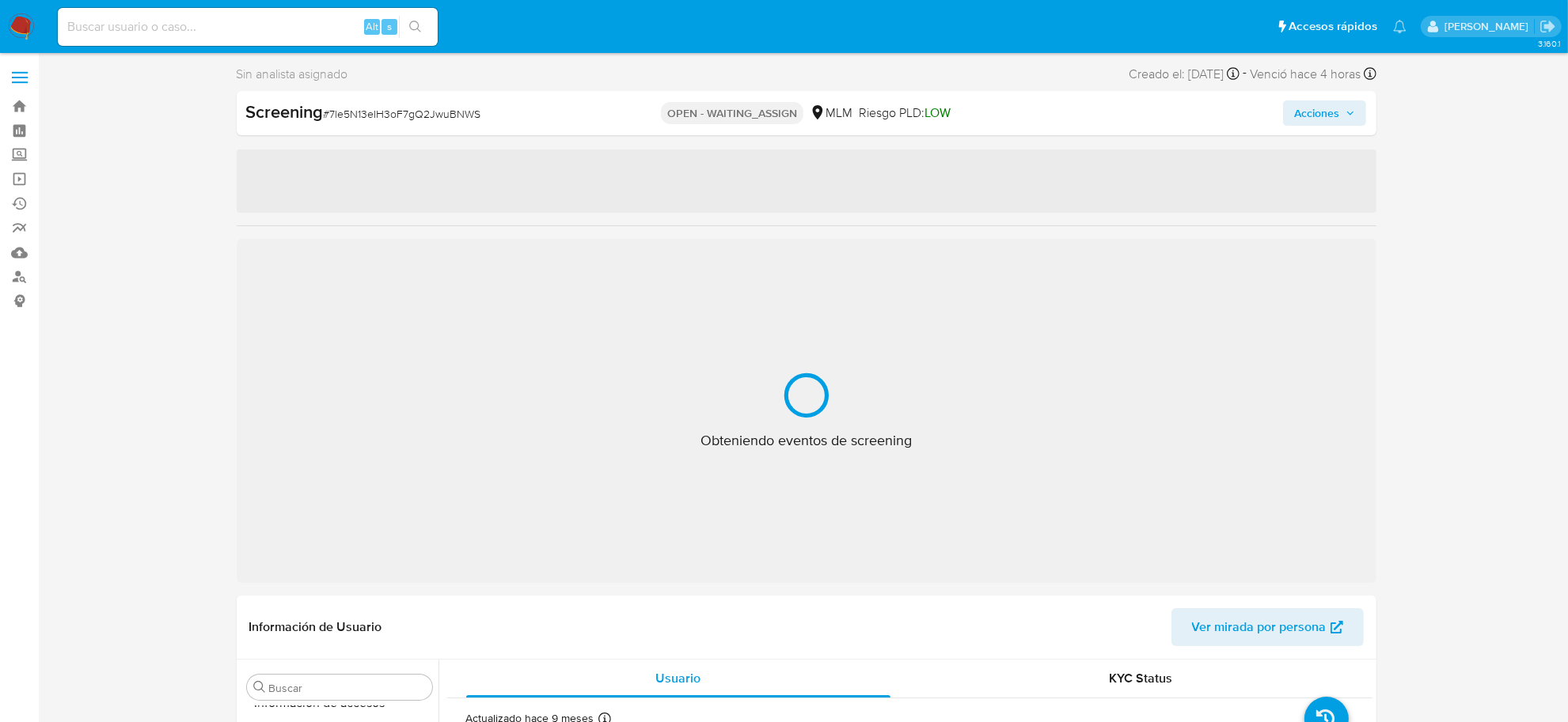
select select "10"
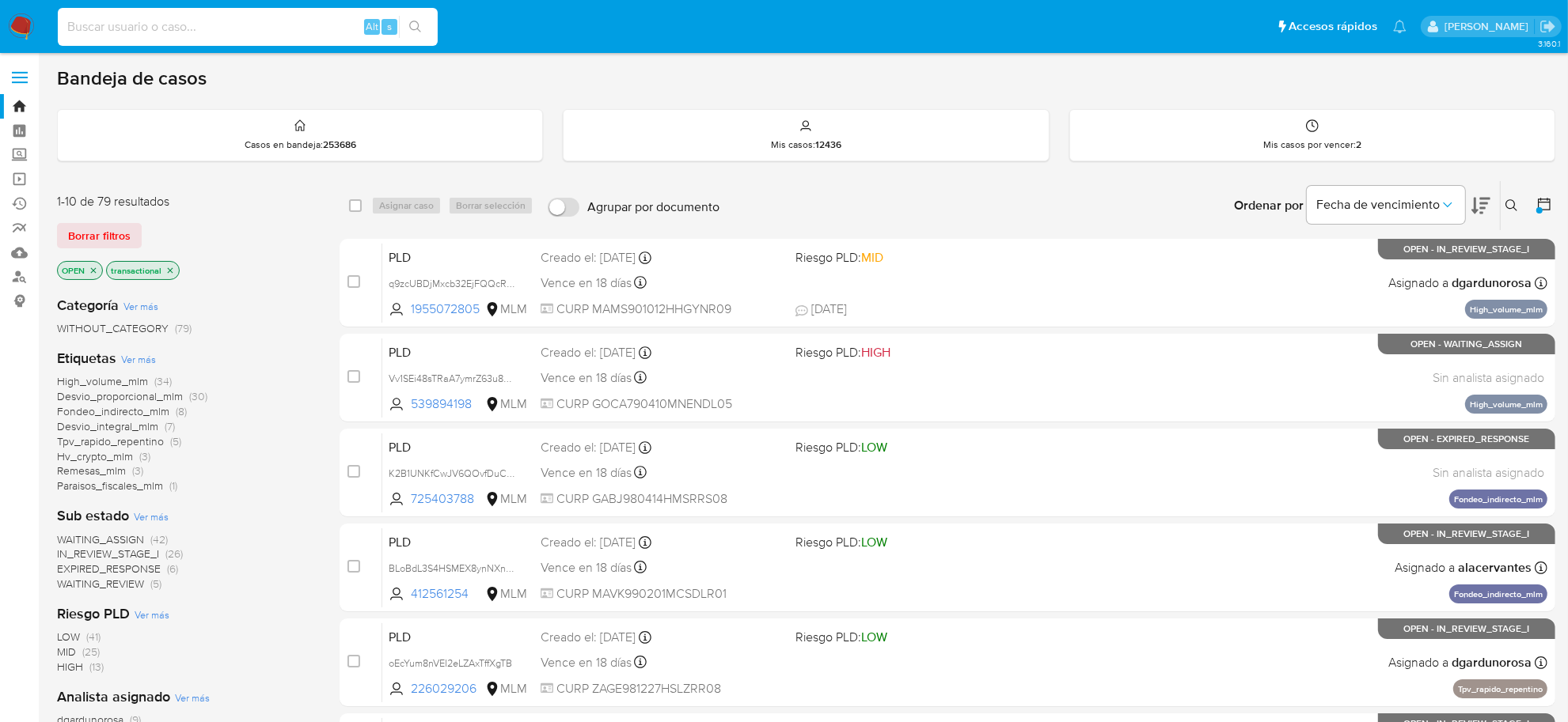
click at [157, 32] on input at bounding box center [248, 27] width 380 height 21
paste input "dygdIonSyPnShv8hqOnrBCB0"
type input "dygdIonSyPnShv8hqOnrBCB0"
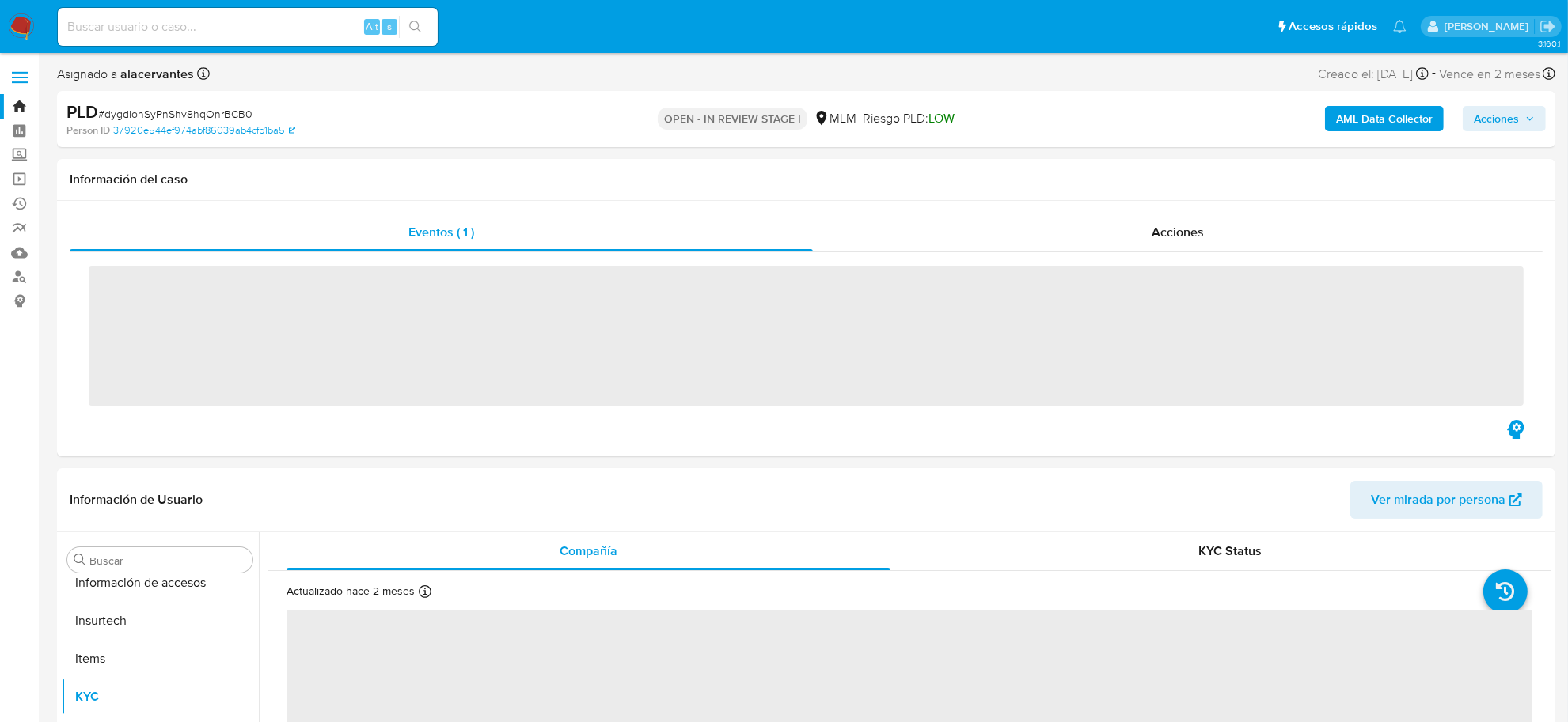
scroll to position [744, 0]
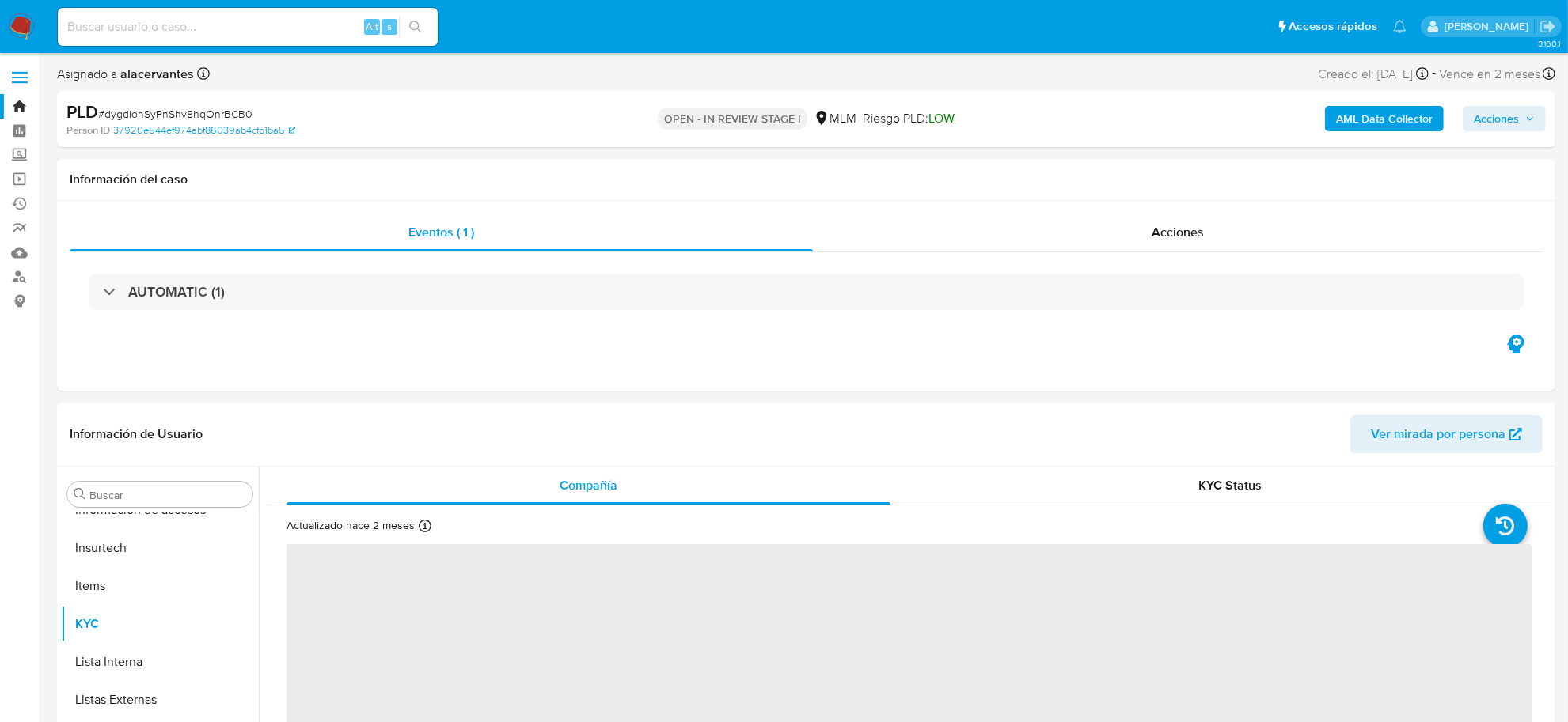
select select "10"
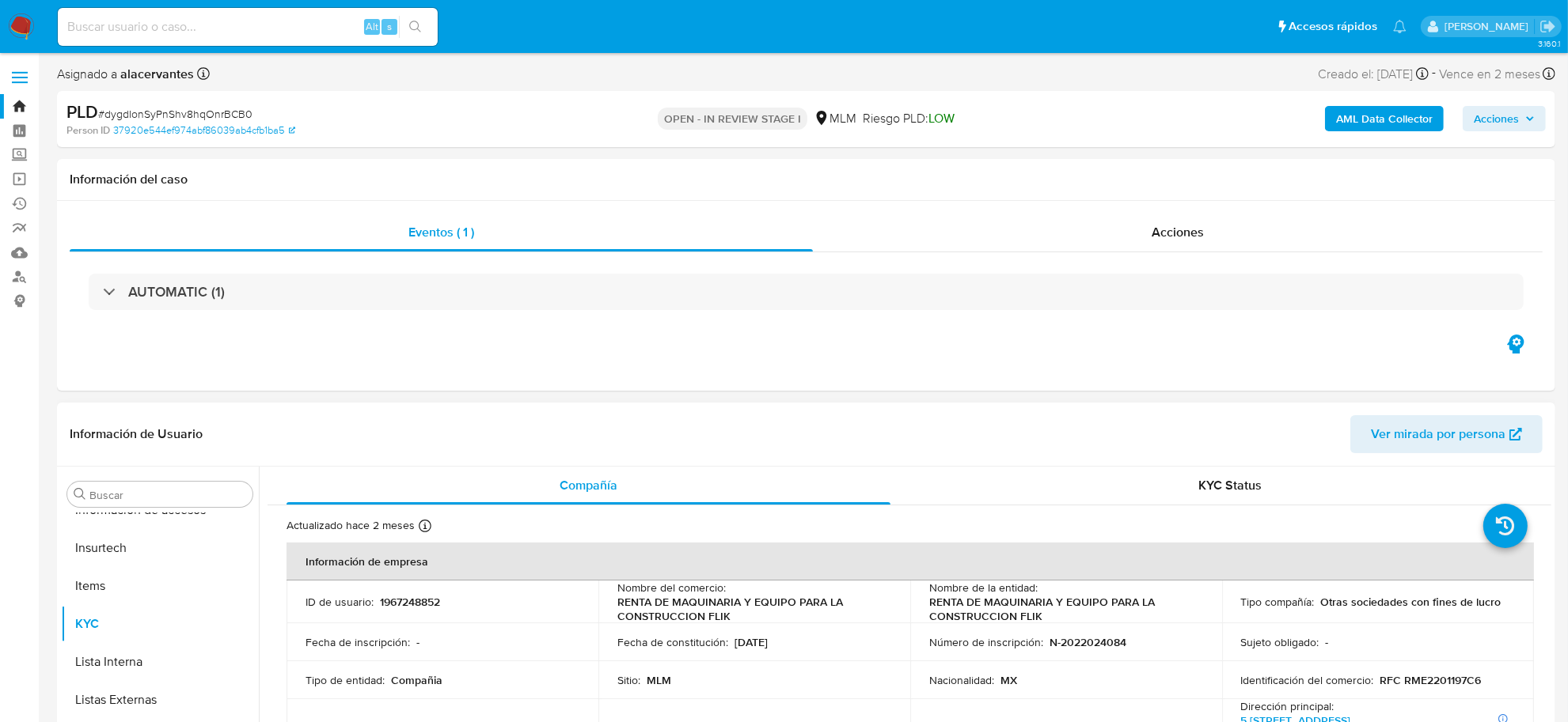
click at [428, 606] on p "1967248852" at bounding box center [410, 602] width 60 height 14
click at [428, 607] on p "1967248852" at bounding box center [410, 602] width 60 height 14
copy p "1967248852"
click at [219, 20] on input at bounding box center [248, 27] width 380 height 21
paste input "LwIwjmhYVd5n1pDxqfKS9VH6"
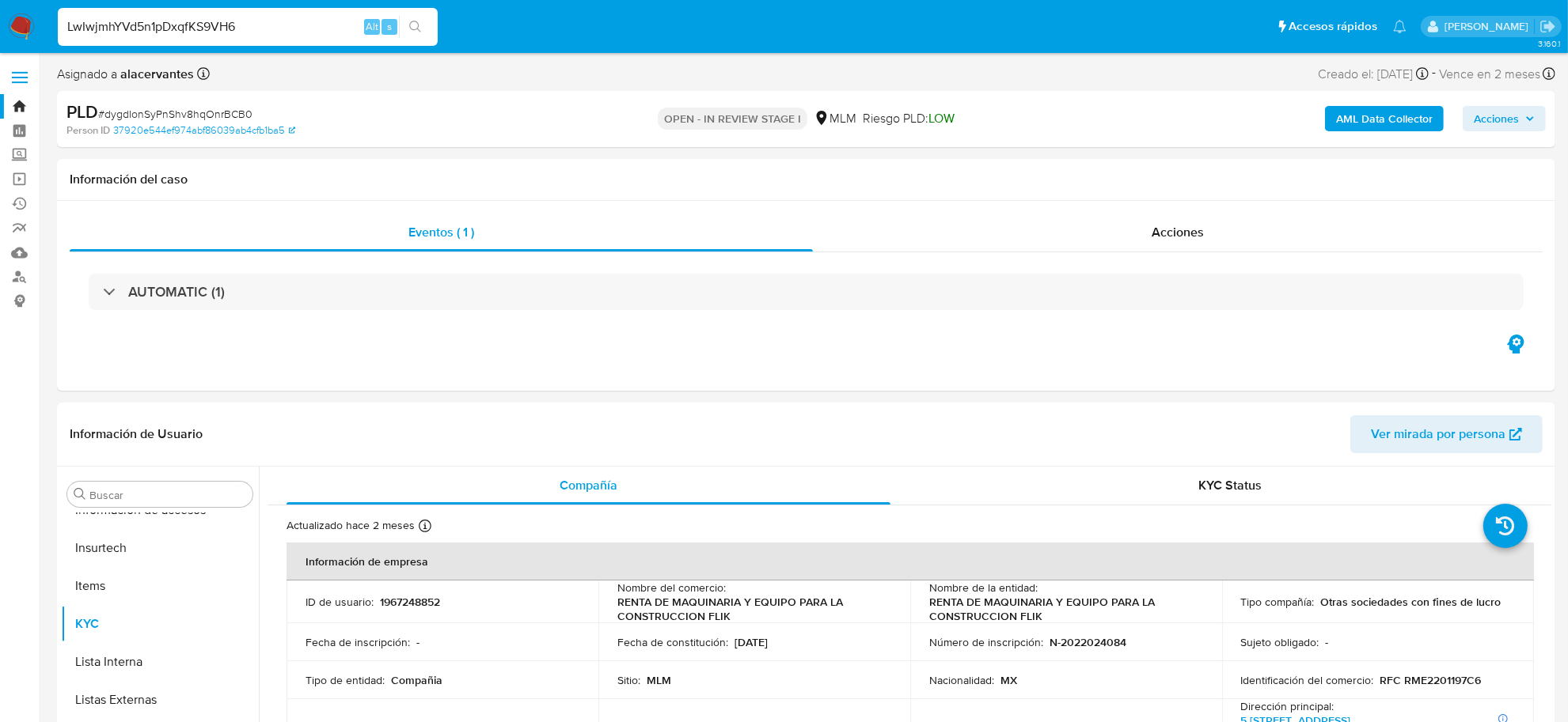
type input "LwIwjmhYVd5n1pDxqfKS9VH6"
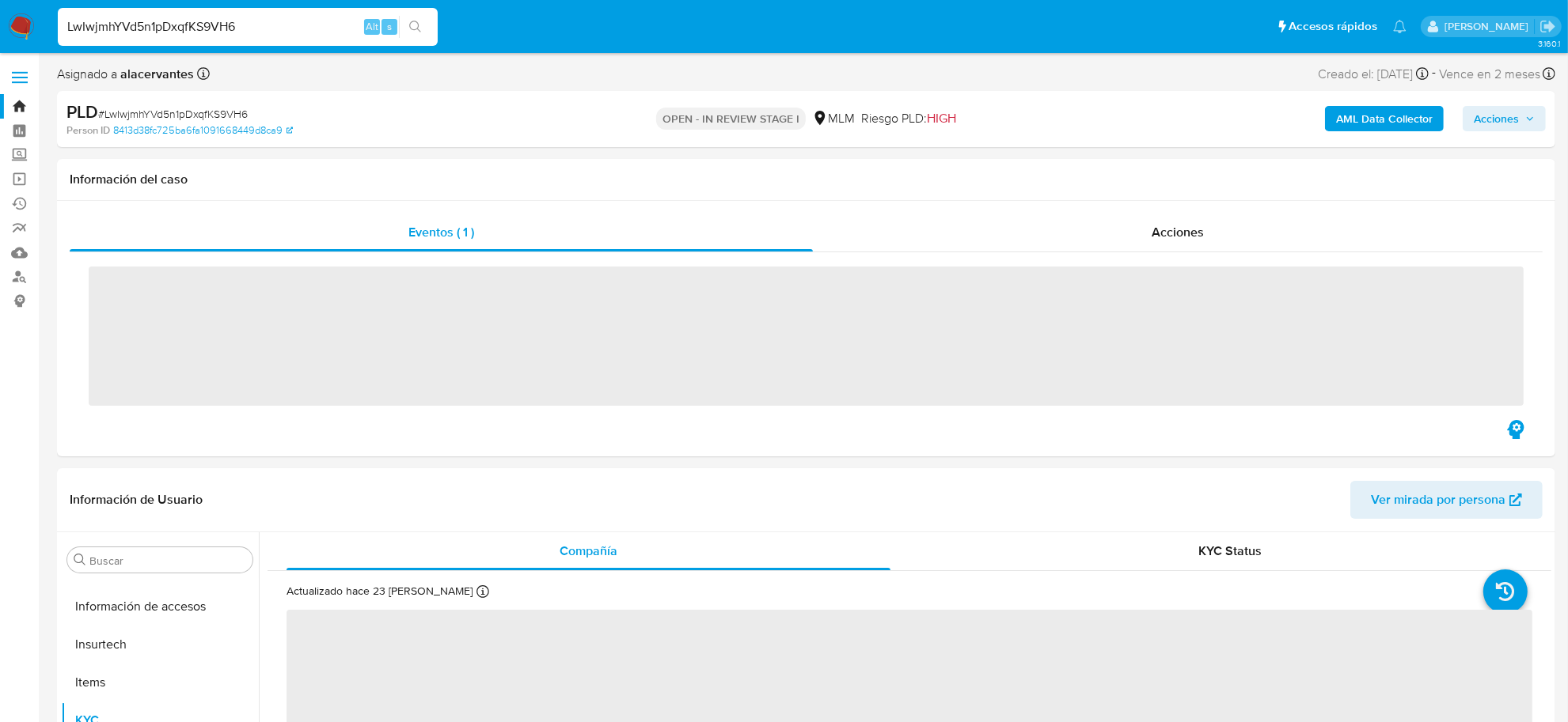
scroll to position [744, 0]
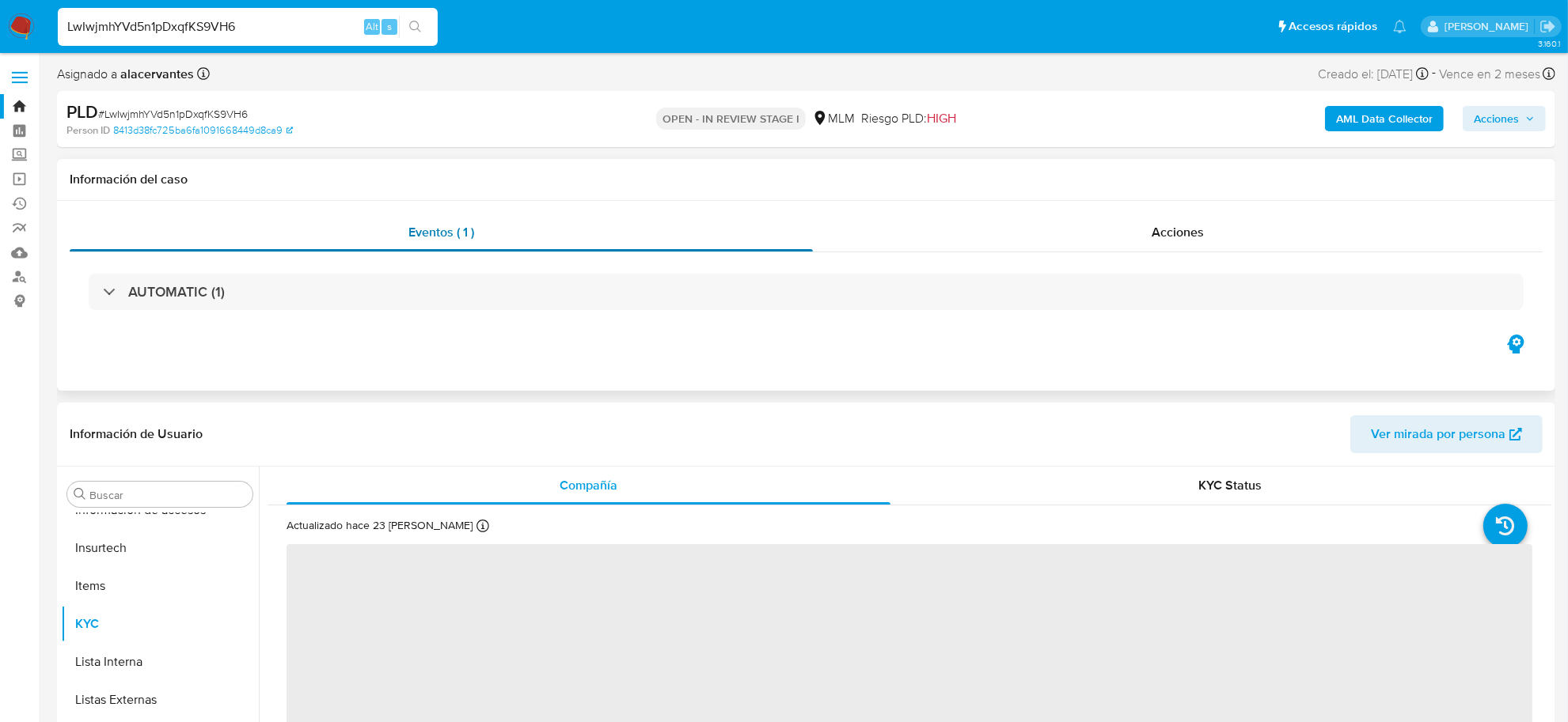
select select "10"
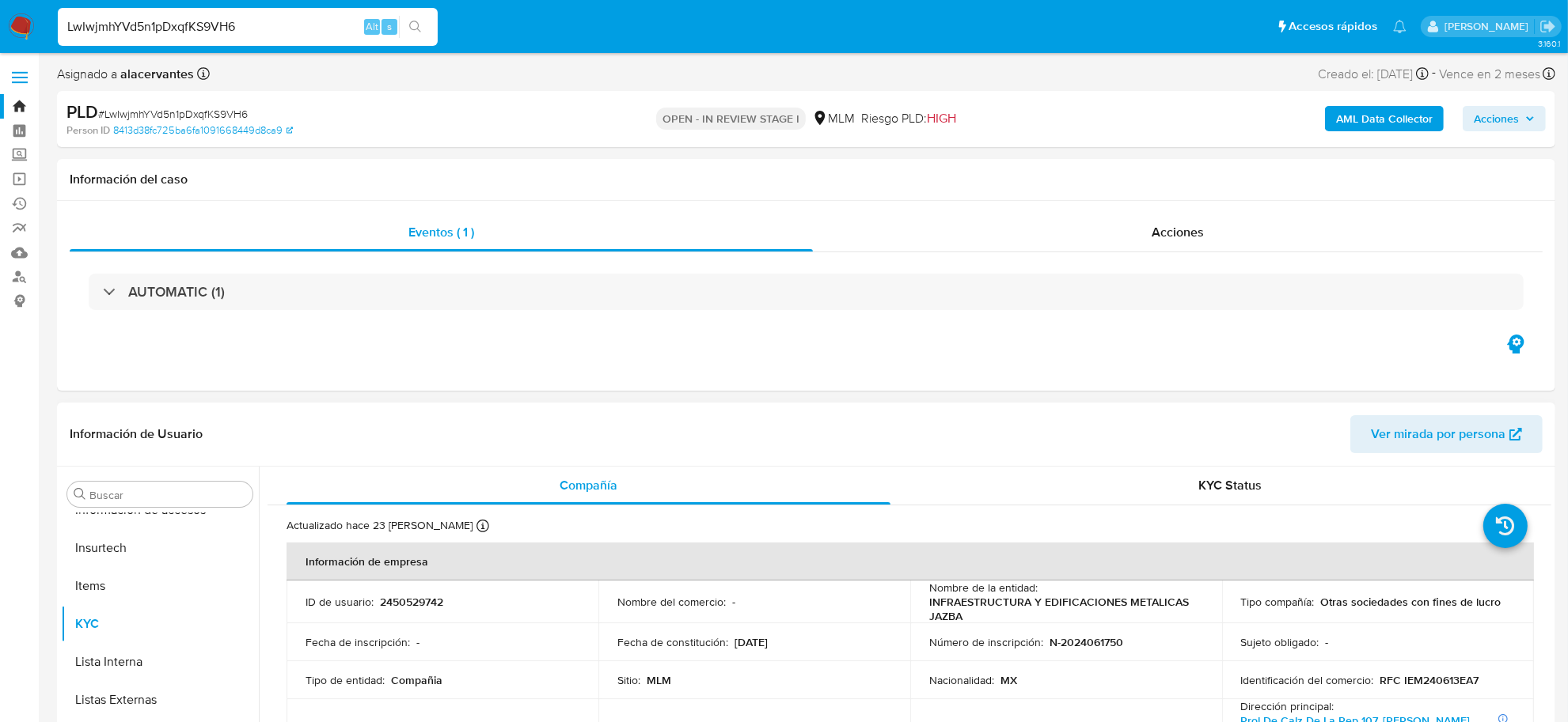
click at [428, 599] on p "2450529742" at bounding box center [412, 602] width 63 height 14
click at [428, 600] on p "2450529742" at bounding box center [412, 602] width 63 height 14
copy p "2450529742"
click at [17, 34] on img at bounding box center [22, 27] width 27 height 27
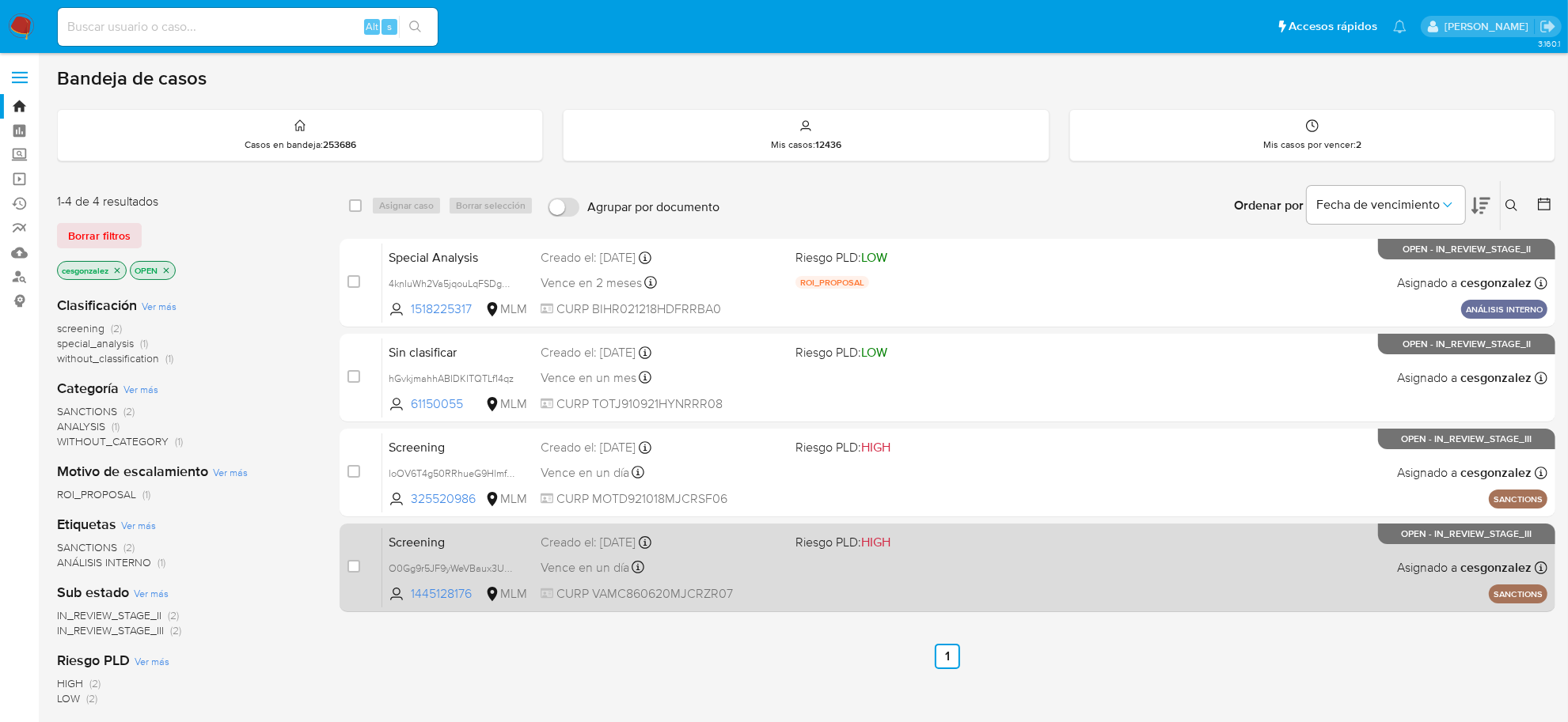
click at [777, 586] on span "CURP VAMC860620MJCRZR07" at bounding box center [661, 594] width 242 height 17
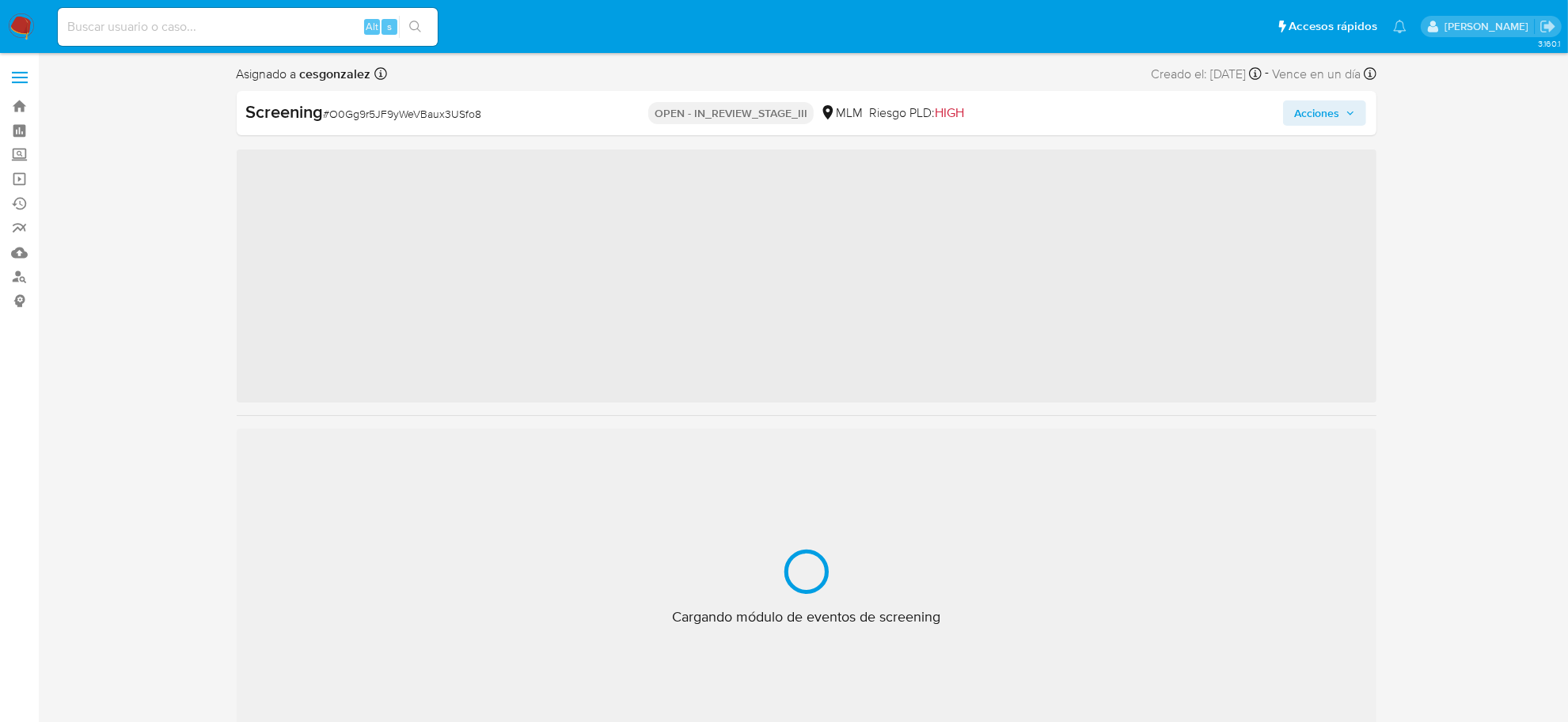
scroll to position [744, 0]
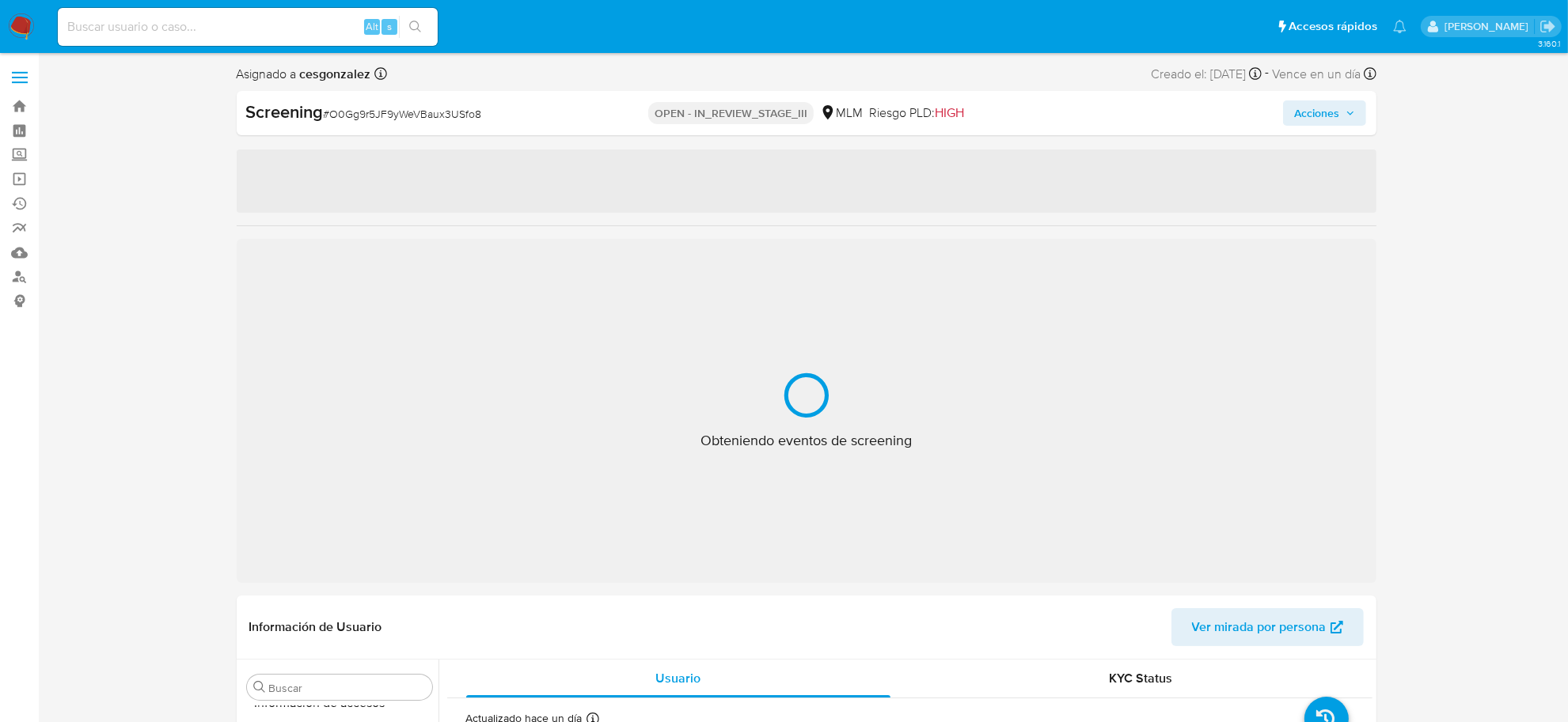
select select "10"
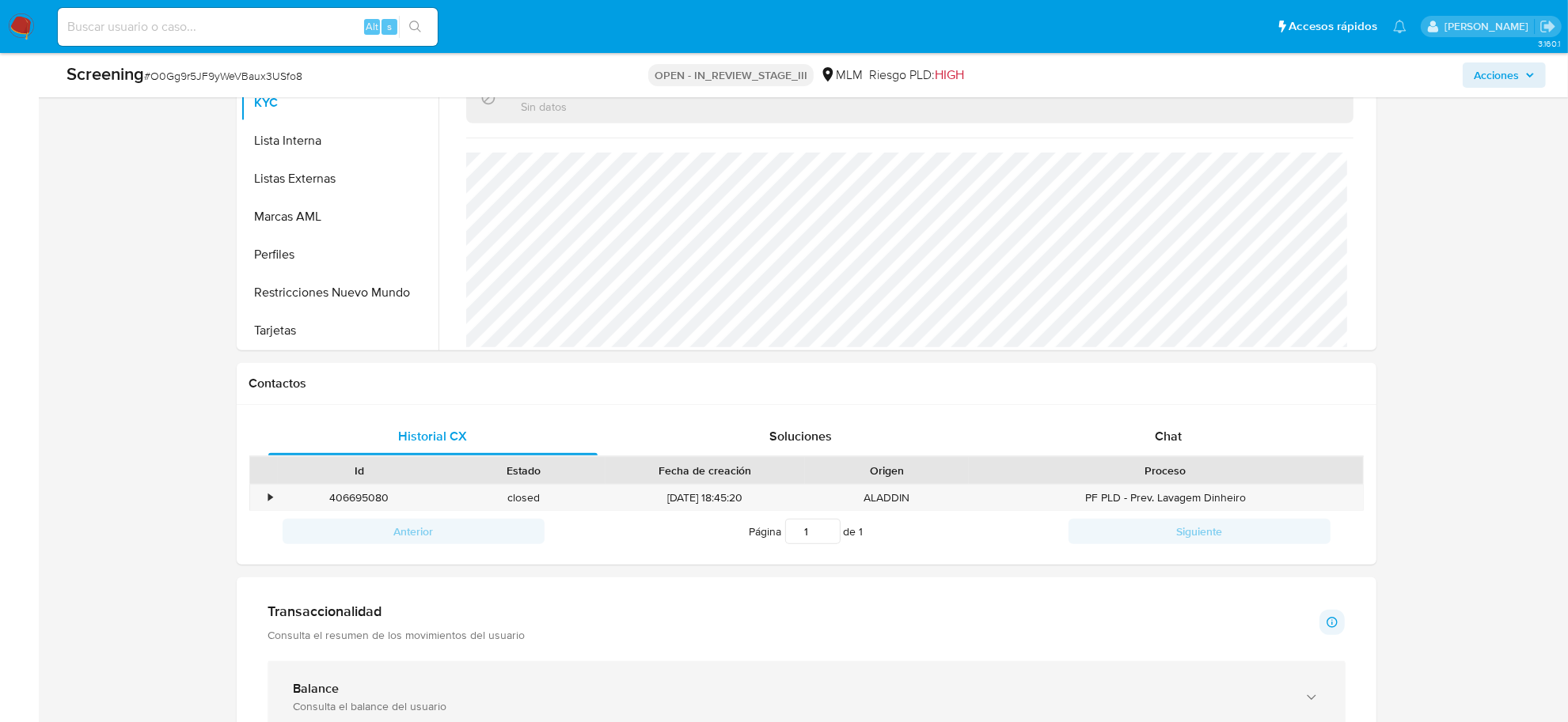
scroll to position [989, 0]
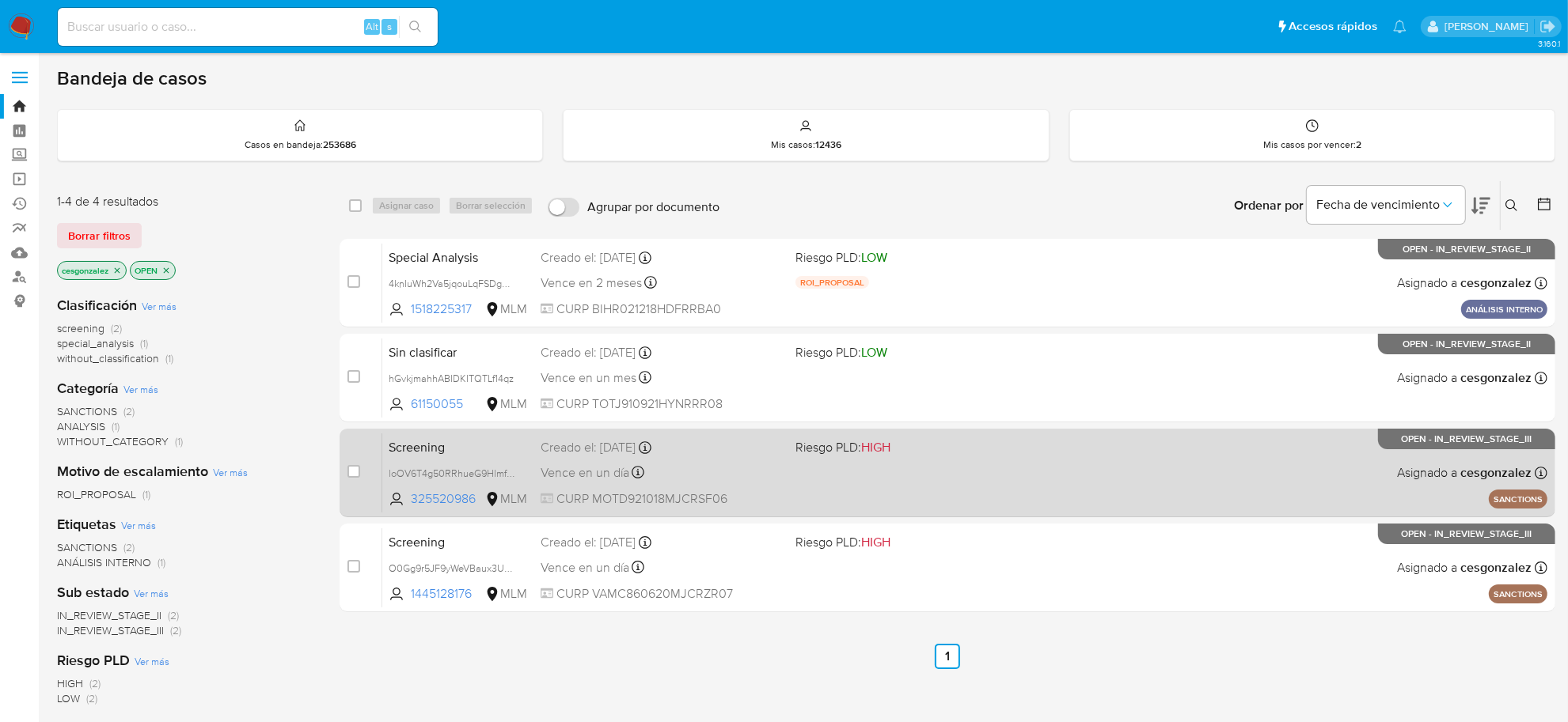
click at [722, 511] on div "Screening loOV6T4g50RRhueG9HlmfmEl 325520986 MLM Riesgo PLD: HIGH Creado el: [D…" at bounding box center [965, 473] width 1166 height 80
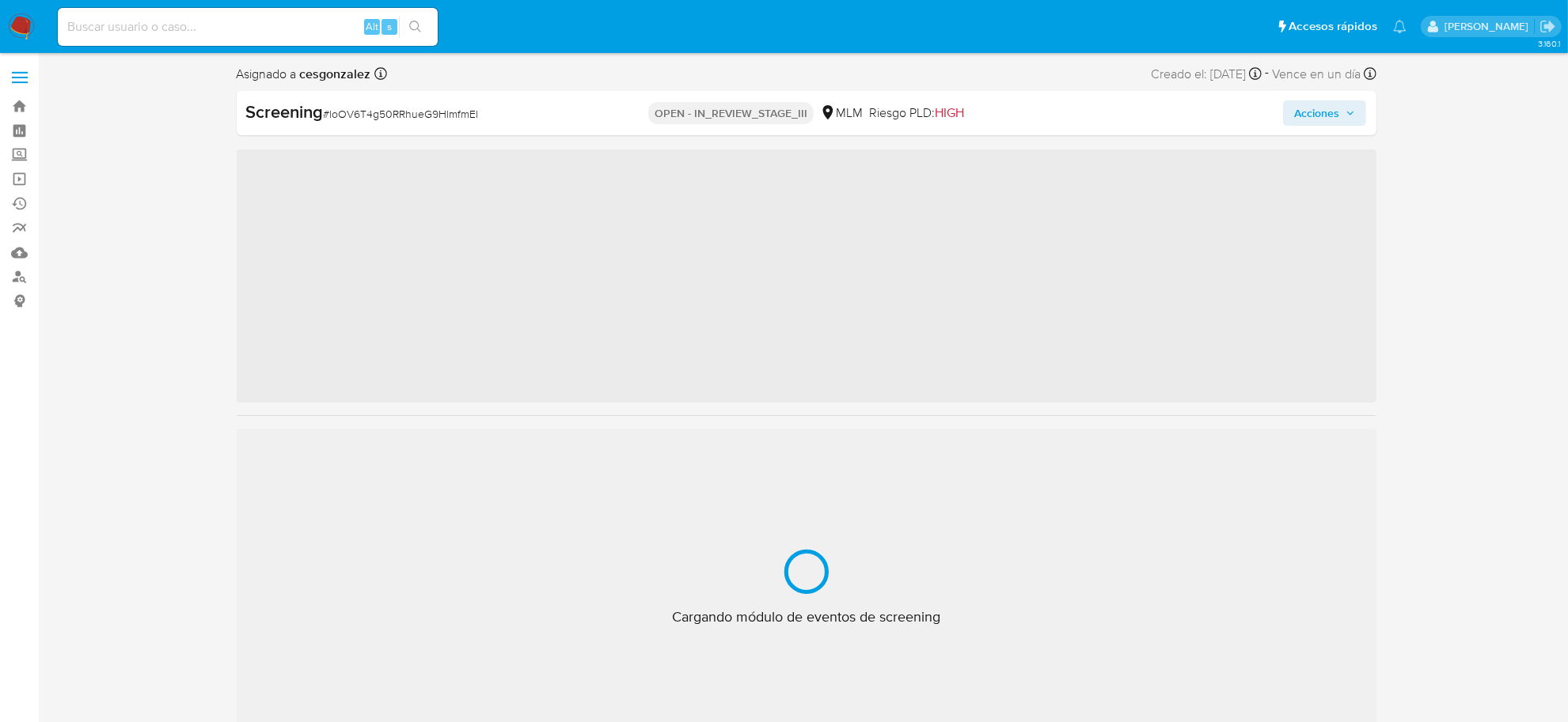
scroll to position [744, 0]
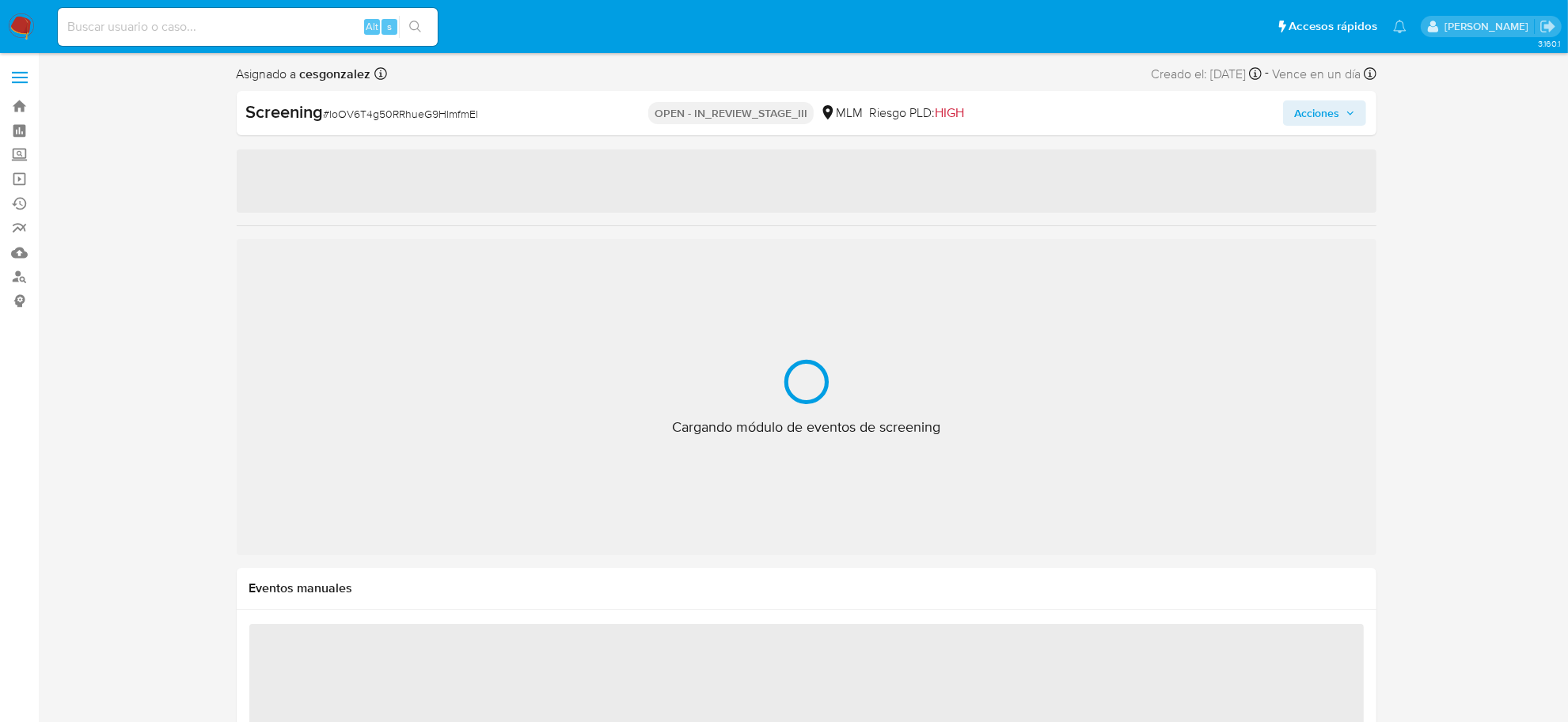
select select "10"
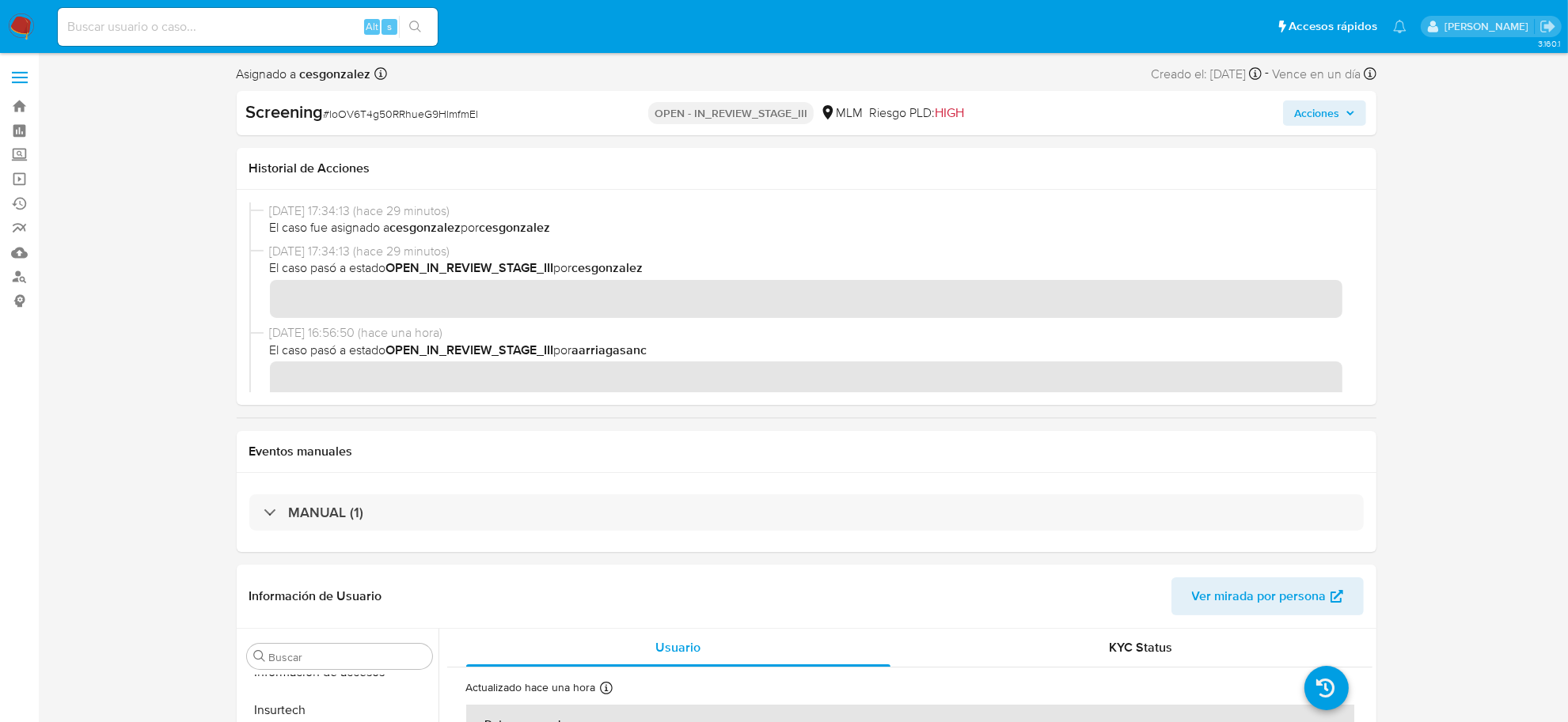
scroll to position [99, 0]
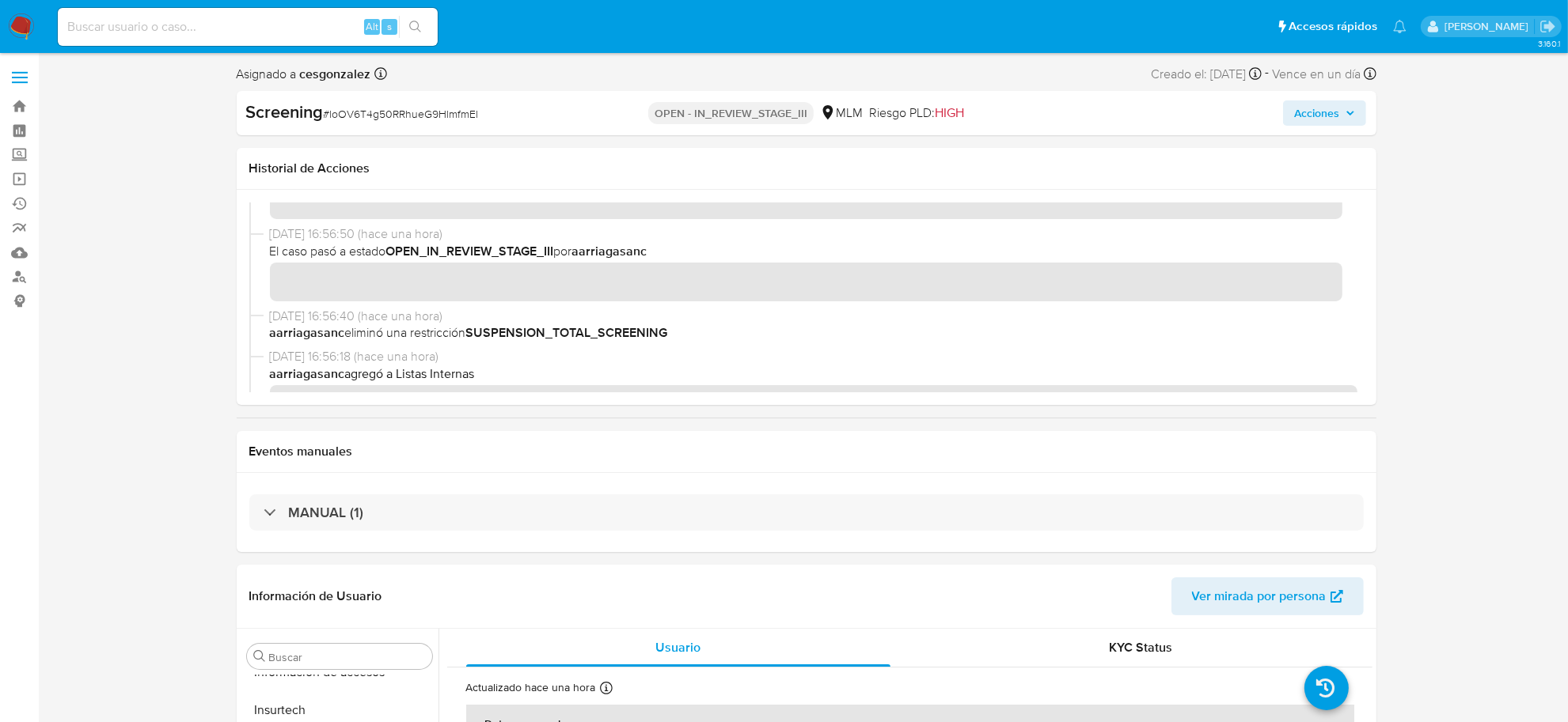
click at [1358, 119] on button "Acciones" at bounding box center [1324, 113] width 83 height 25
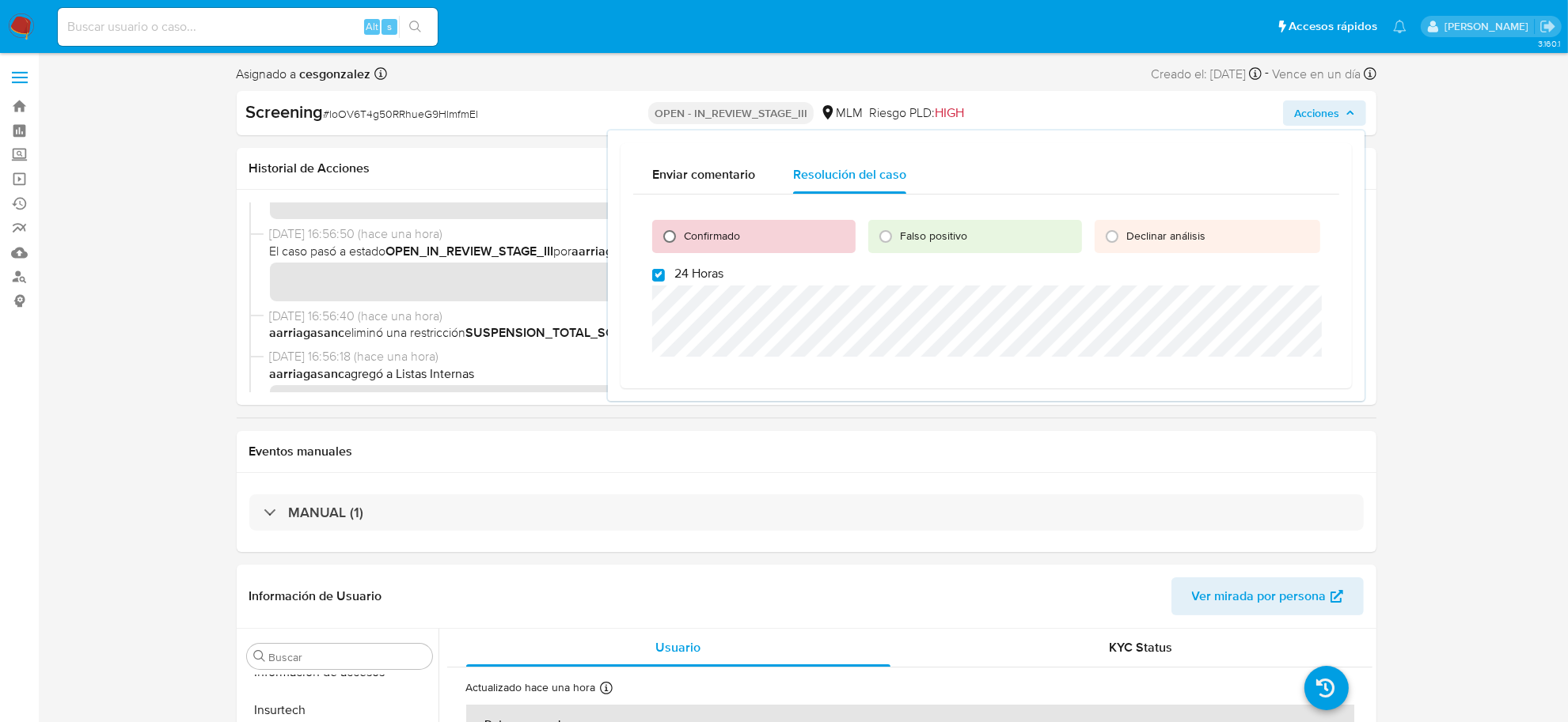
click at [671, 240] on input "Confirmado" at bounding box center [669, 236] width 25 height 25
radio input "true"
click at [662, 277] on input "24 Horas" at bounding box center [658, 275] width 12 height 12
checkbox input "false"
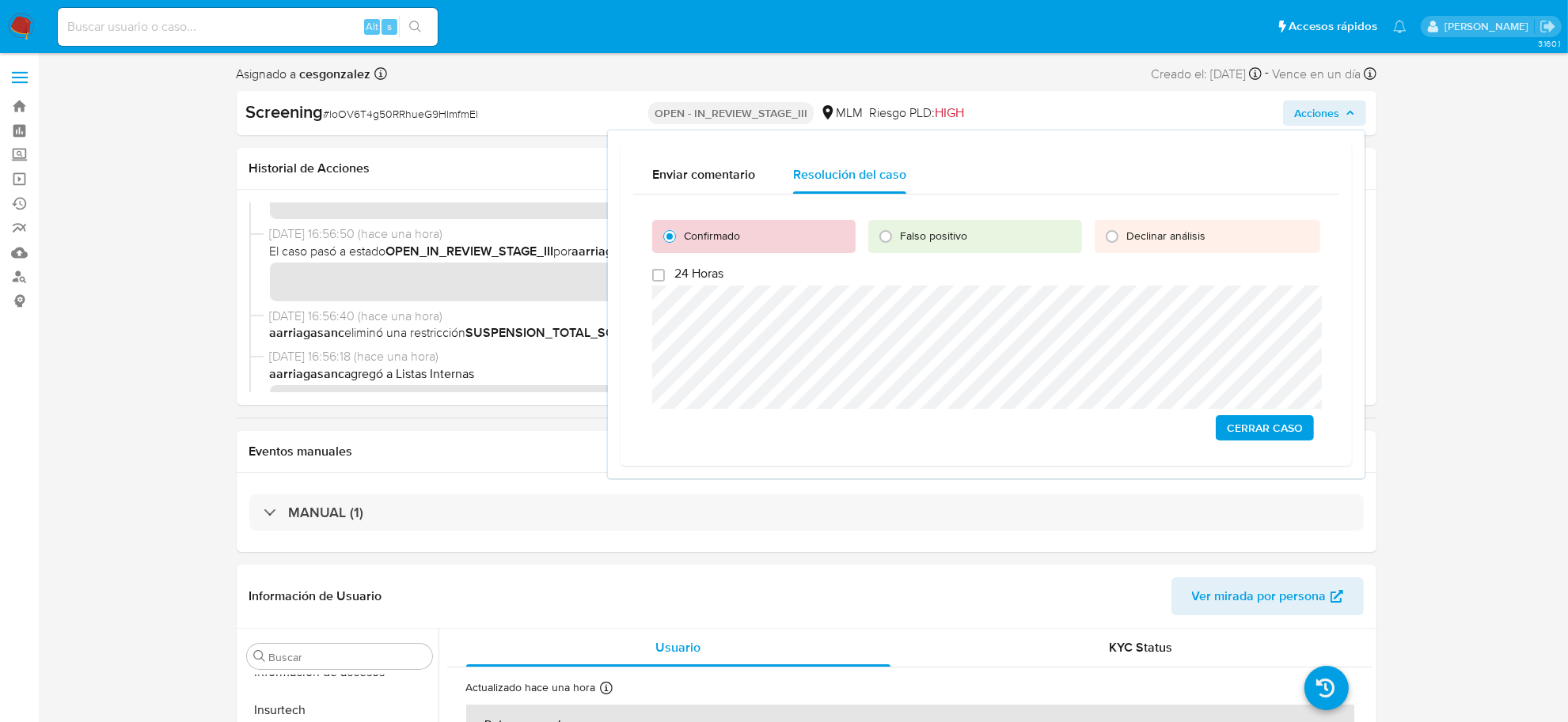
click at [1284, 427] on span "Cerrar Caso" at bounding box center [1265, 428] width 76 height 22
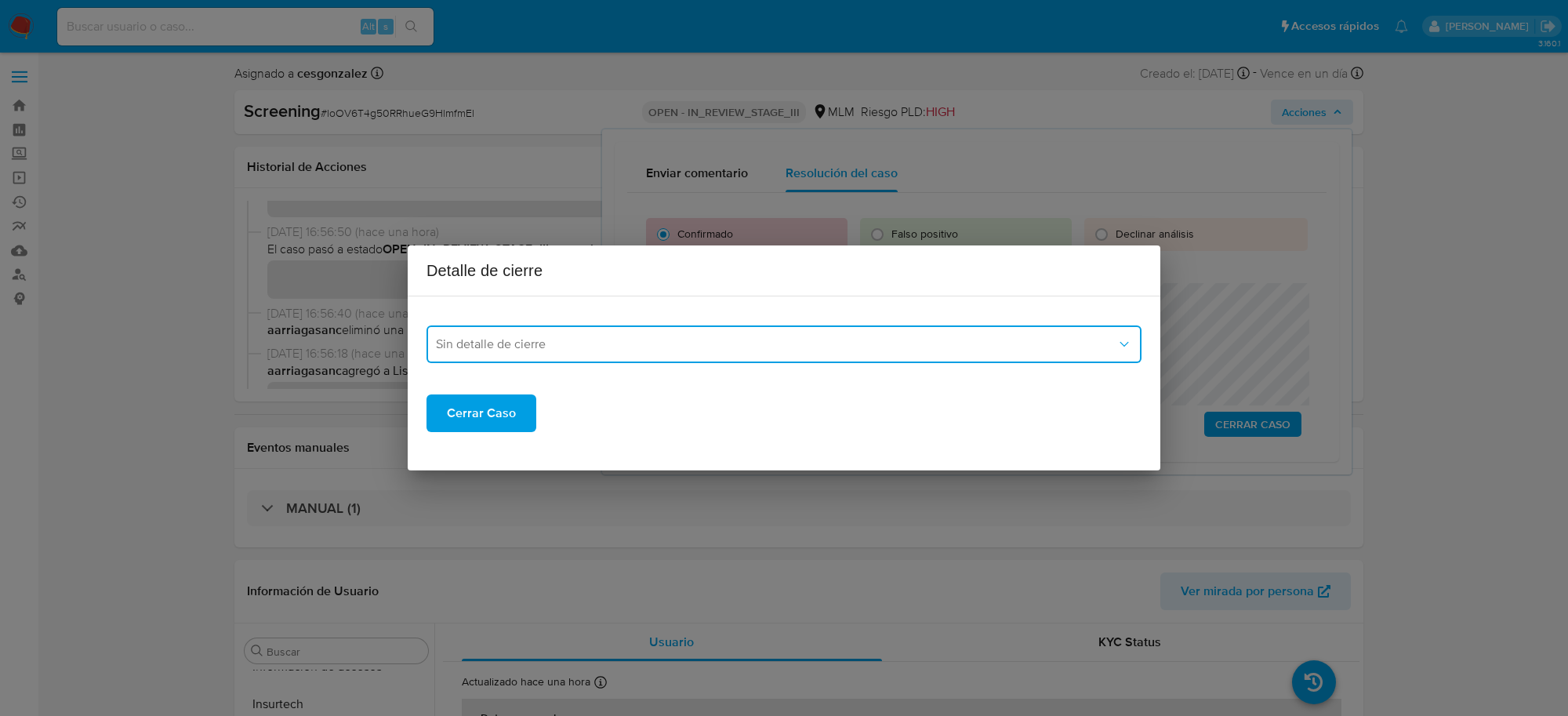
click at [741, 335] on button "Sin detalle de cierre" at bounding box center [784, 344] width 715 height 38
click at [484, 448] on div "LPB" at bounding box center [784, 462] width 697 height 38
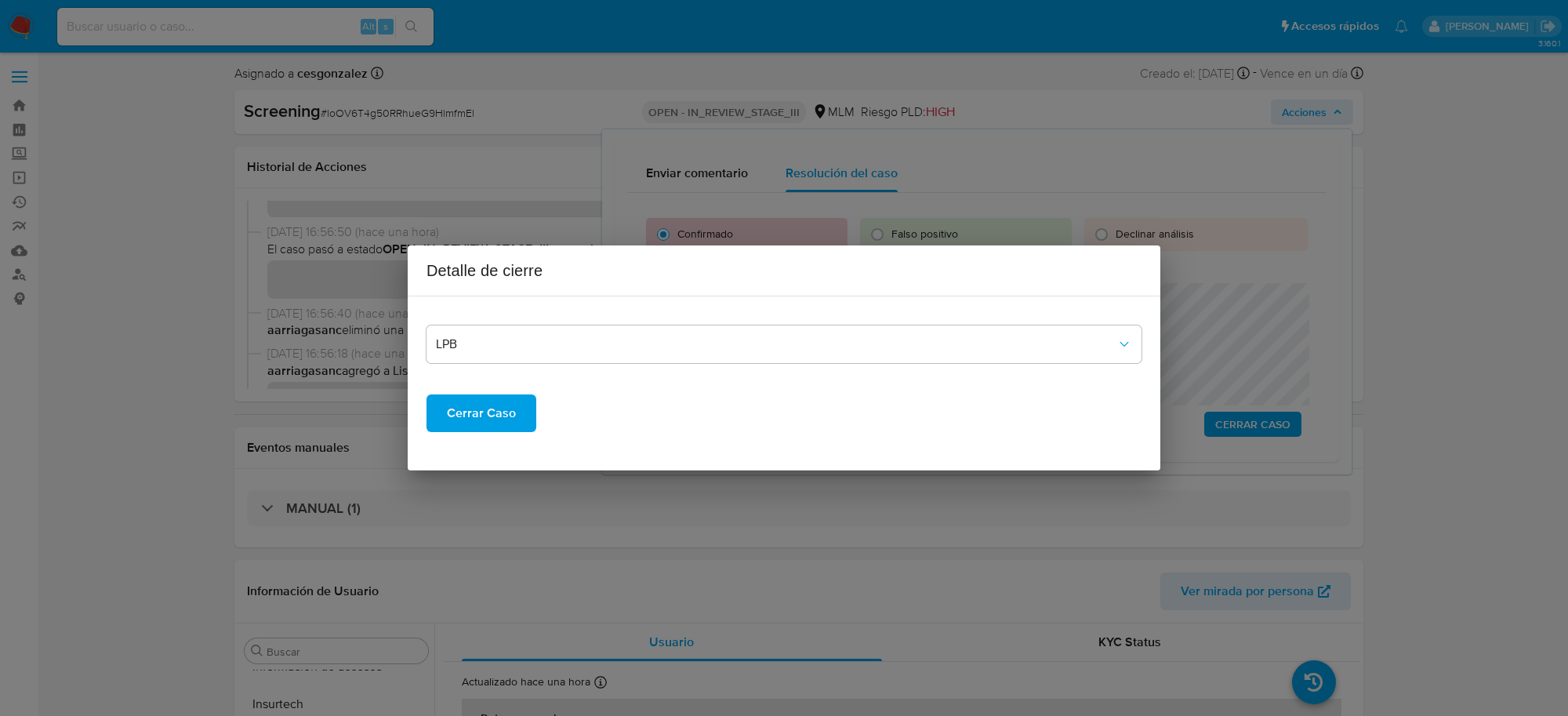
click at [502, 419] on span "Cerrar Caso" at bounding box center [482, 414] width 69 height 35
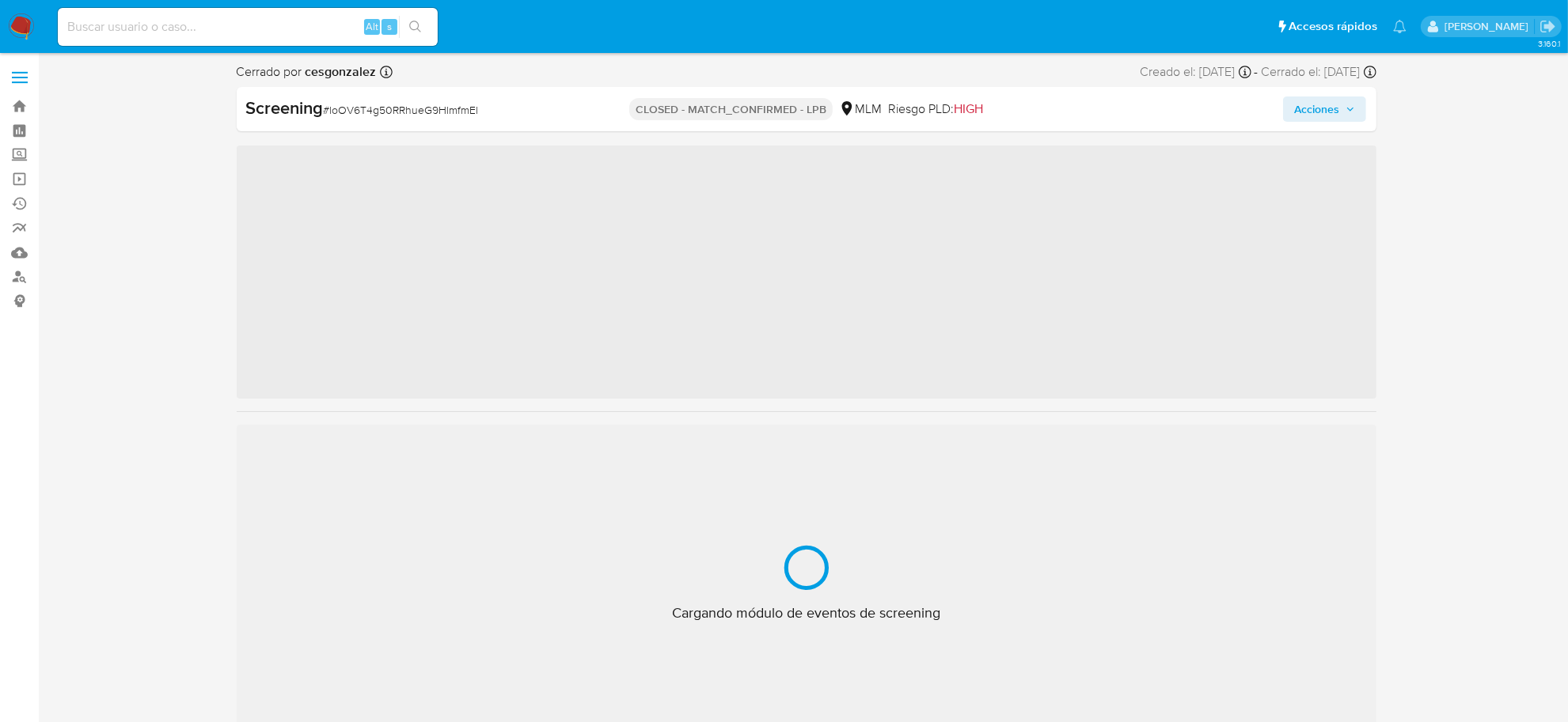
scroll to position [744, 0]
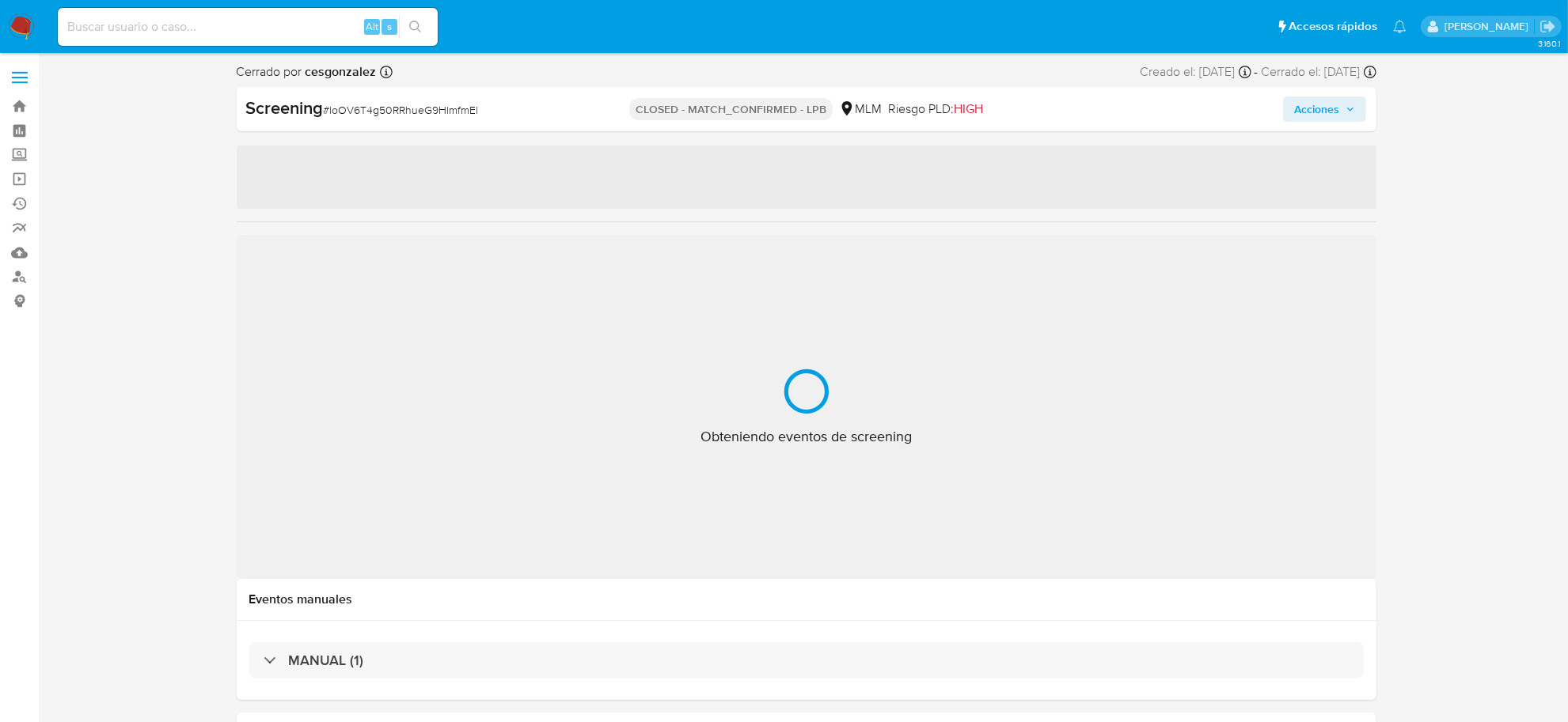
select select "10"
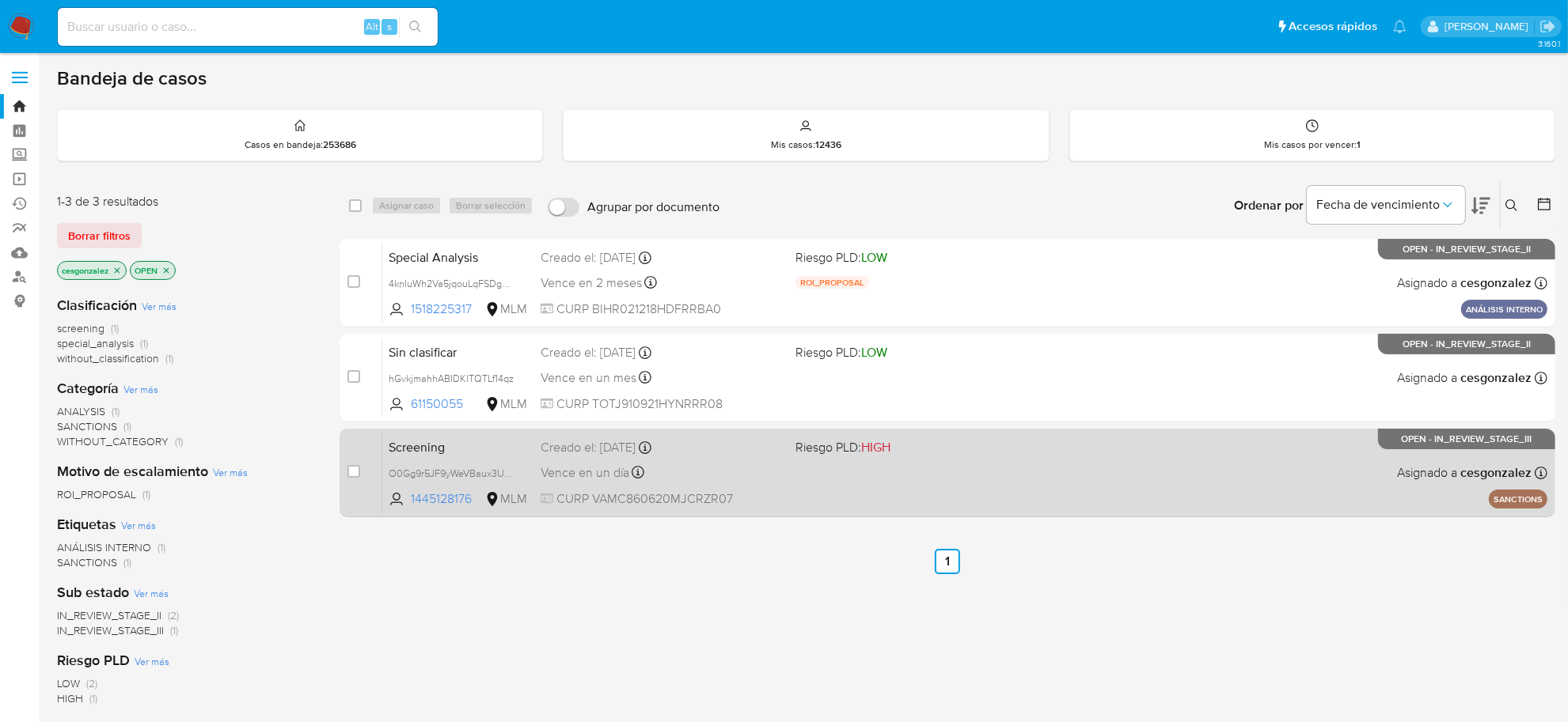
click at [813, 508] on div "Screening O0Gg9r5JF9yWeVBaux3USfo8 1445128176 MLM Riesgo PLD: HIGH Creado el: 2…" at bounding box center [965, 473] width 1166 height 80
click at [750, 493] on span "CURP VAMC860620MJCRZR07" at bounding box center [661, 499] width 242 height 17
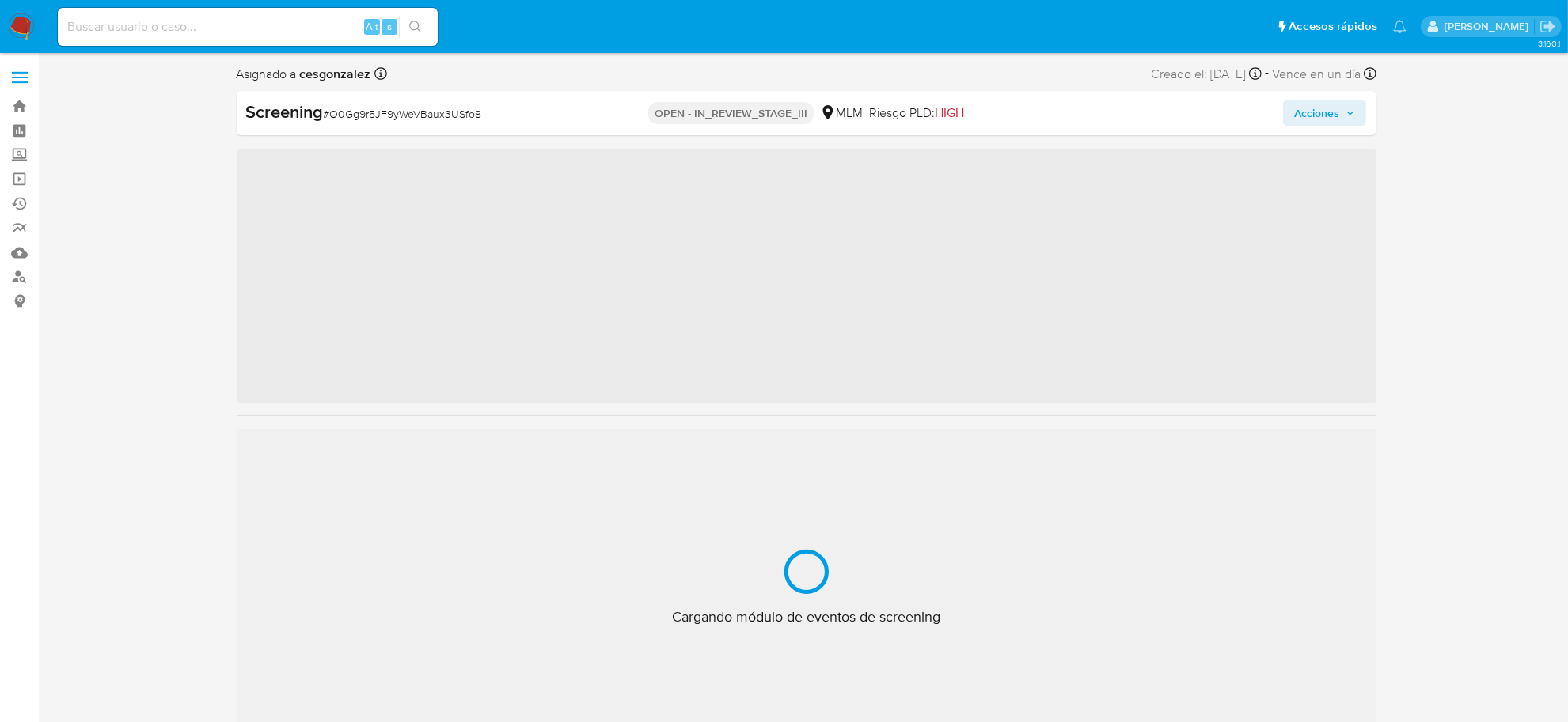
scroll to position [744, 0]
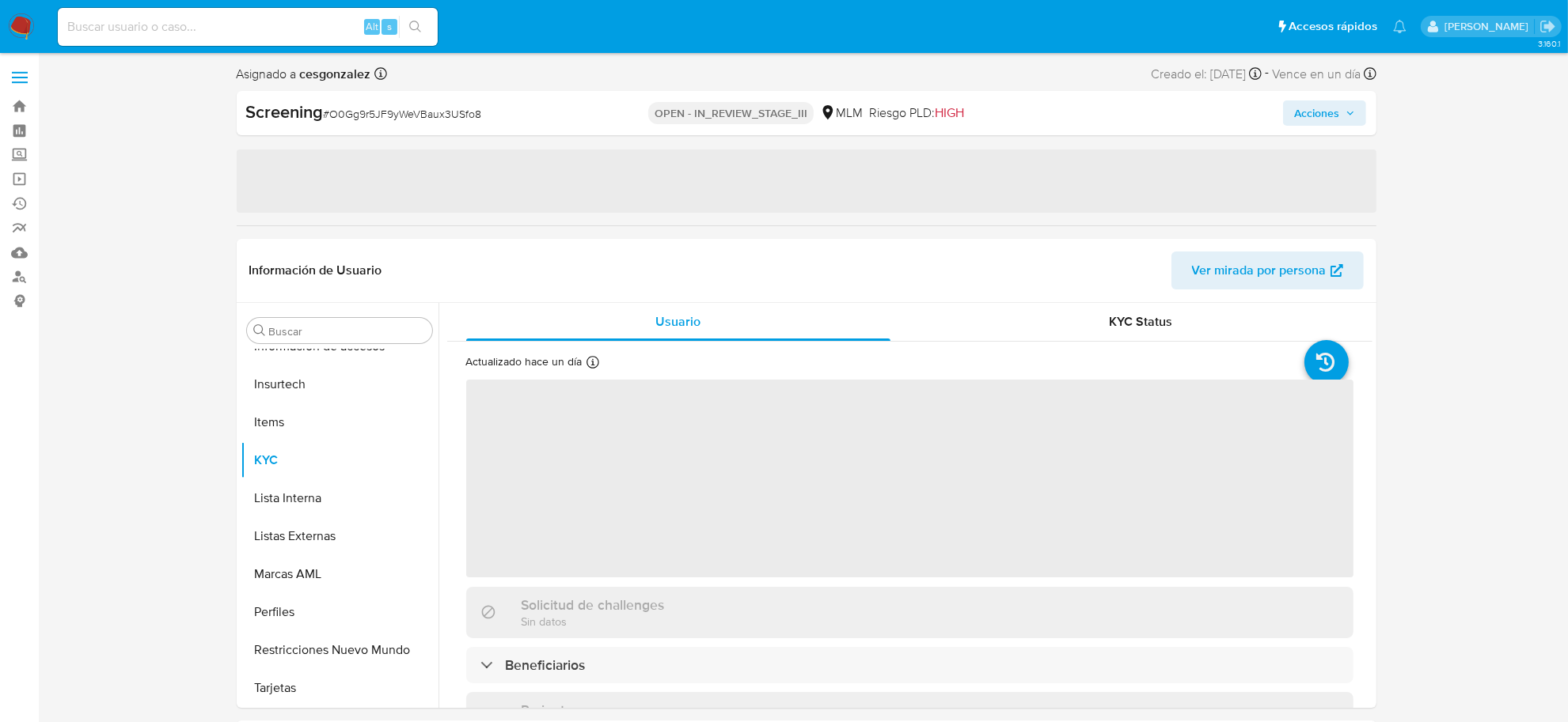
select select "10"
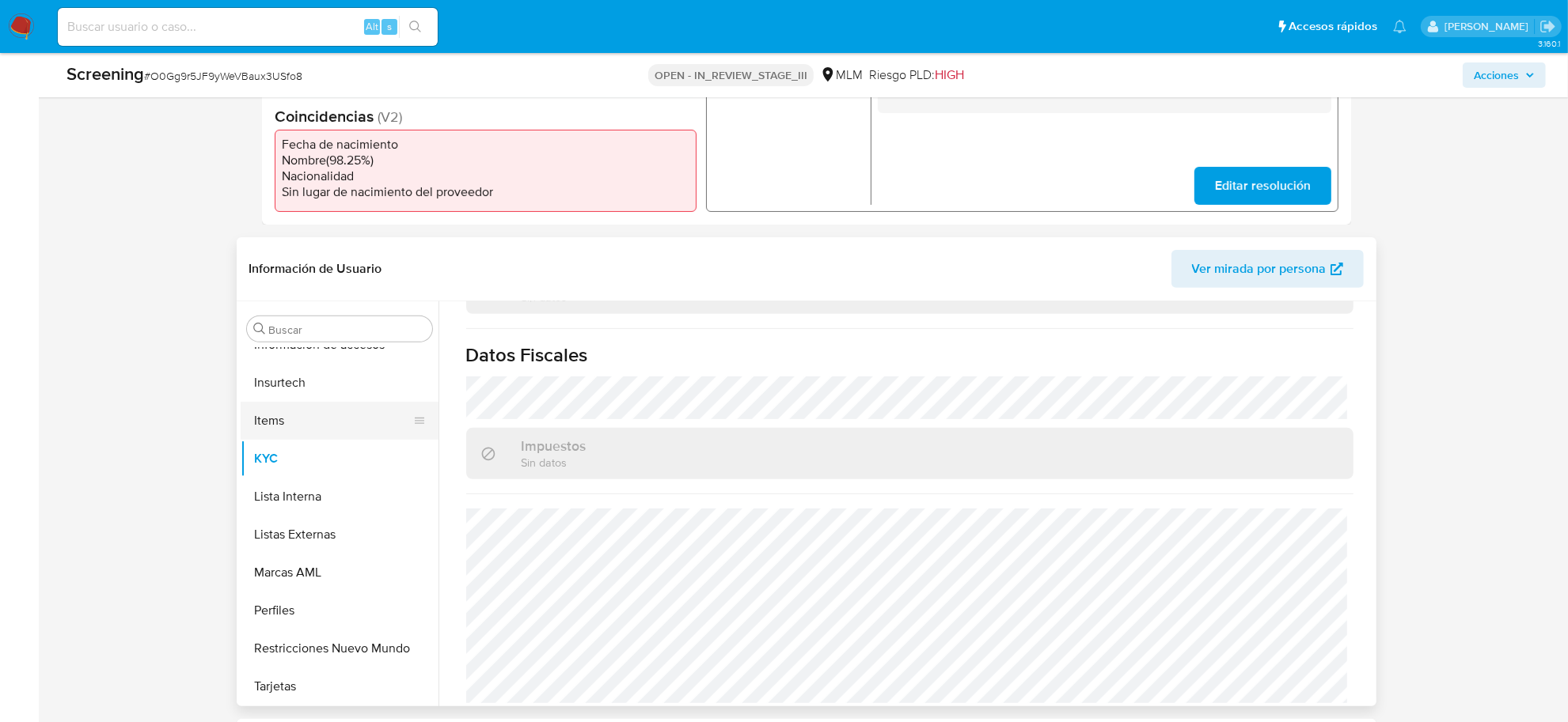
scroll to position [494, 0]
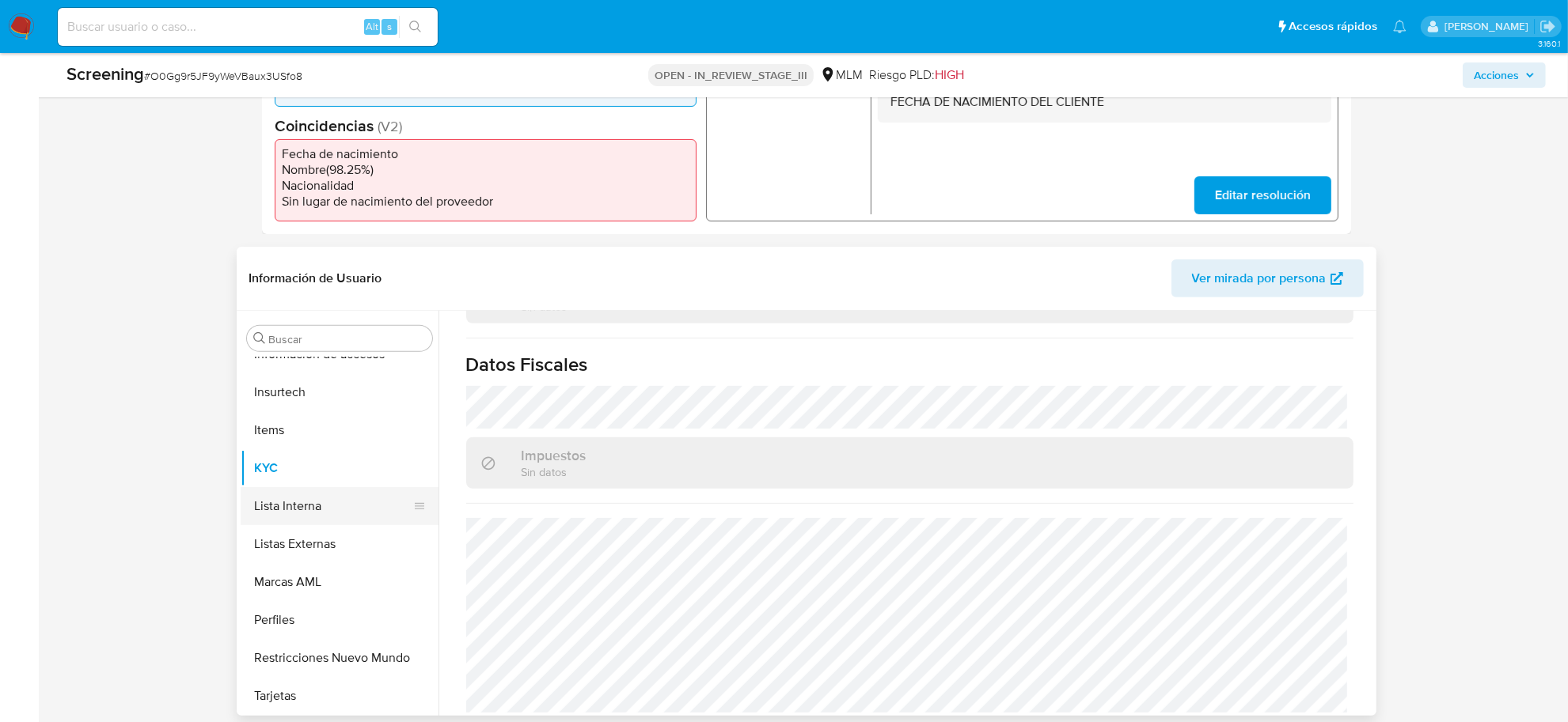
click at [341, 494] on button "Lista Interna" at bounding box center [333, 507] width 185 height 38
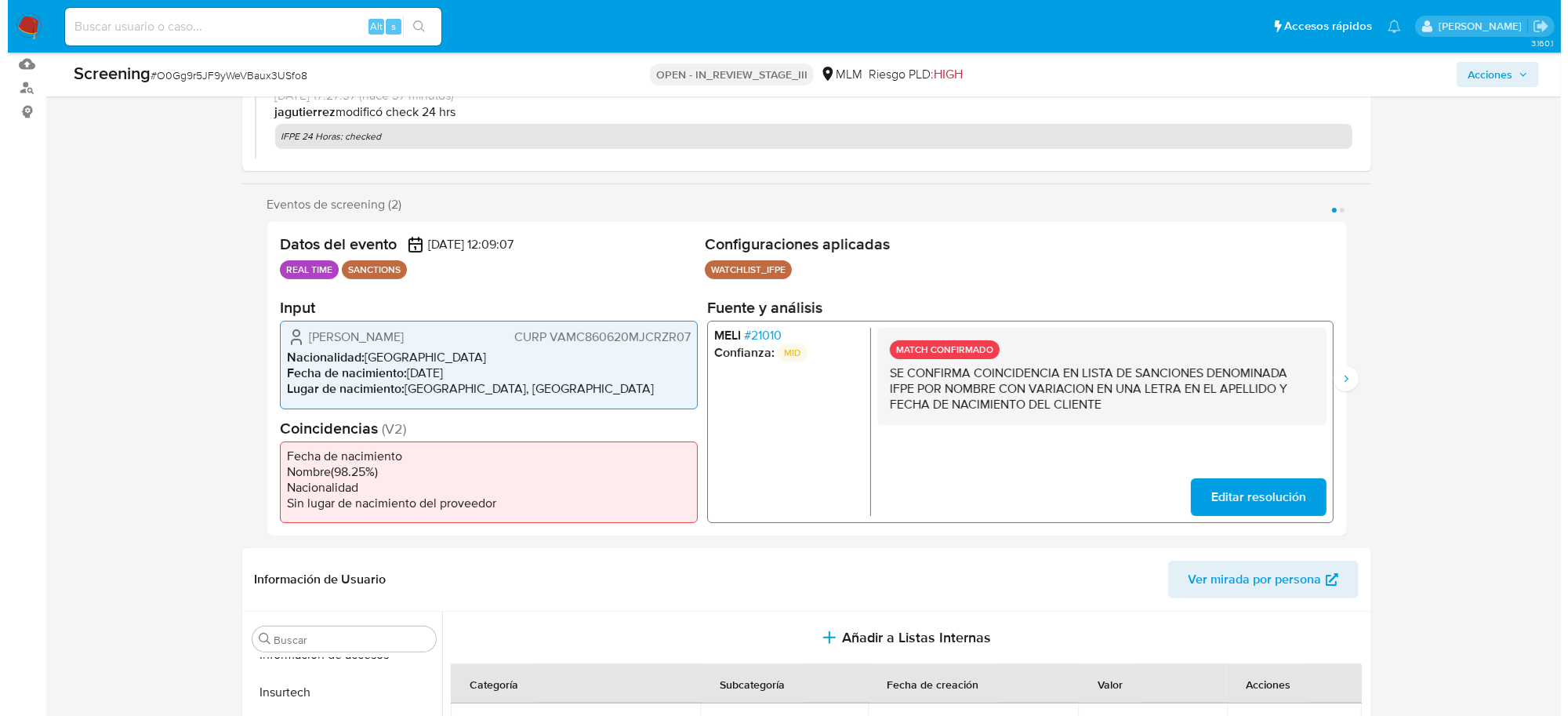
scroll to position [0, 0]
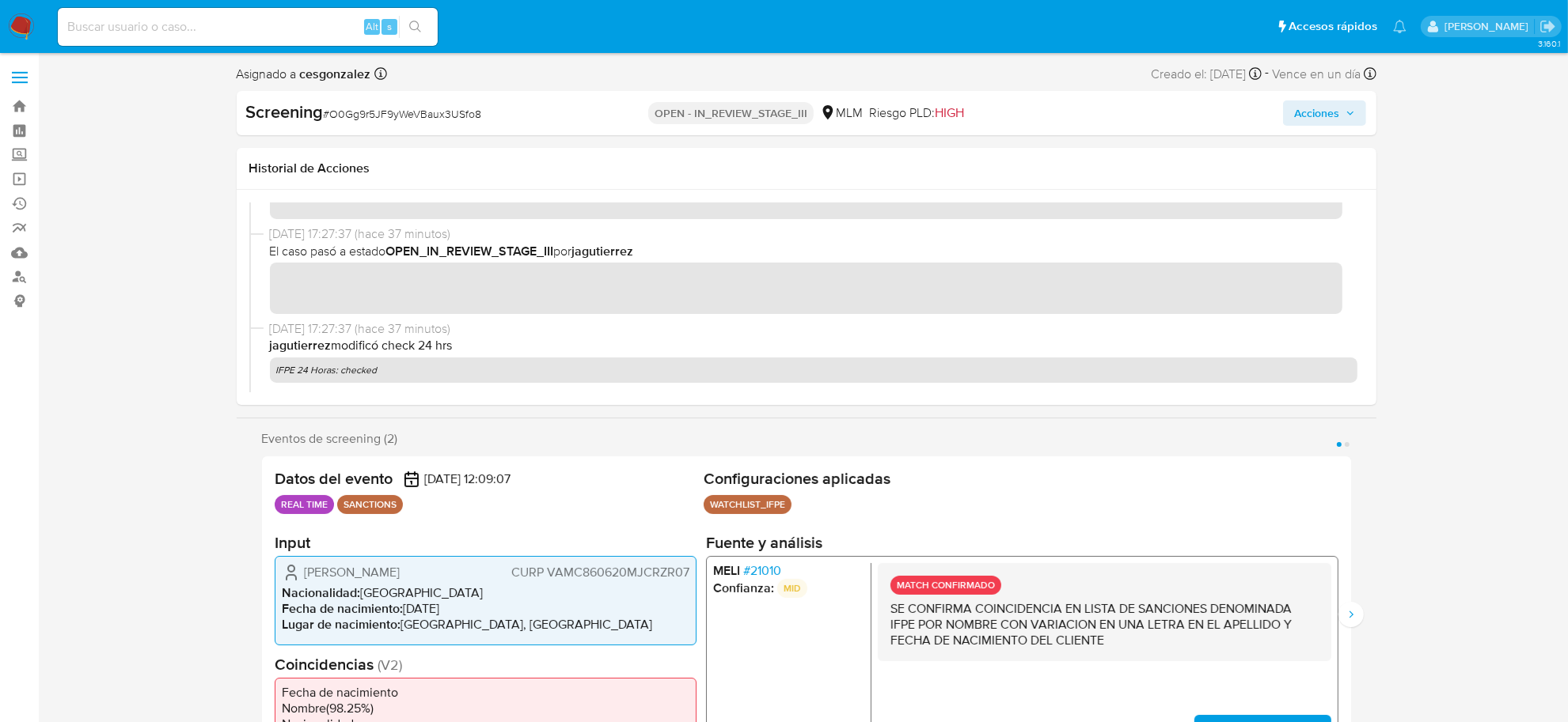
click at [1338, 125] on div "Screening # O0Gg9r5JF9yWeVBaux3USfo8 OPEN - IN_REVIEW_STAGE_III MLM Riesgo PLD:…" at bounding box center [806, 113] width 1140 height 44
click at [1338, 121] on span "Acciones" at bounding box center [1317, 113] width 45 height 25
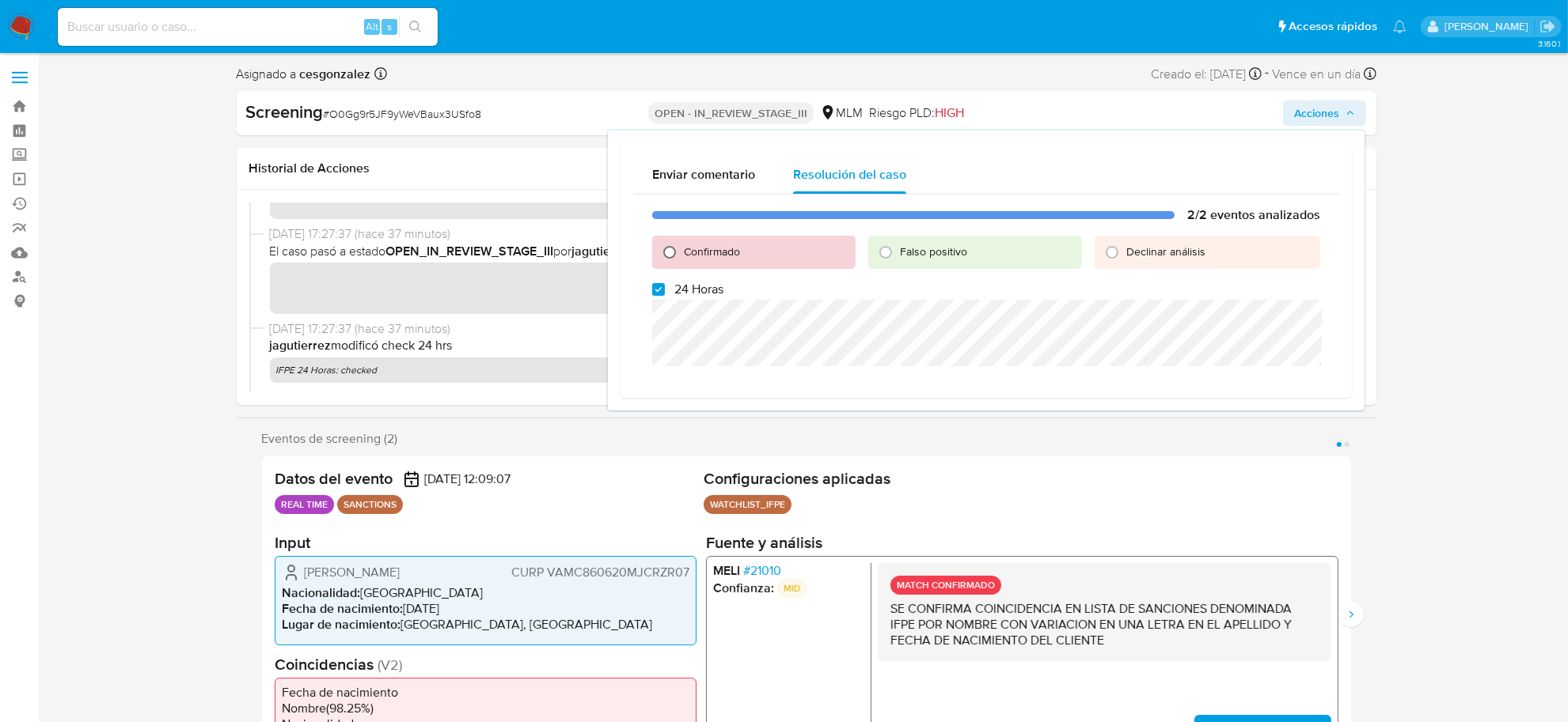
click at [663, 252] on input "Confirmado" at bounding box center [669, 253] width 25 height 25
radio input "true"
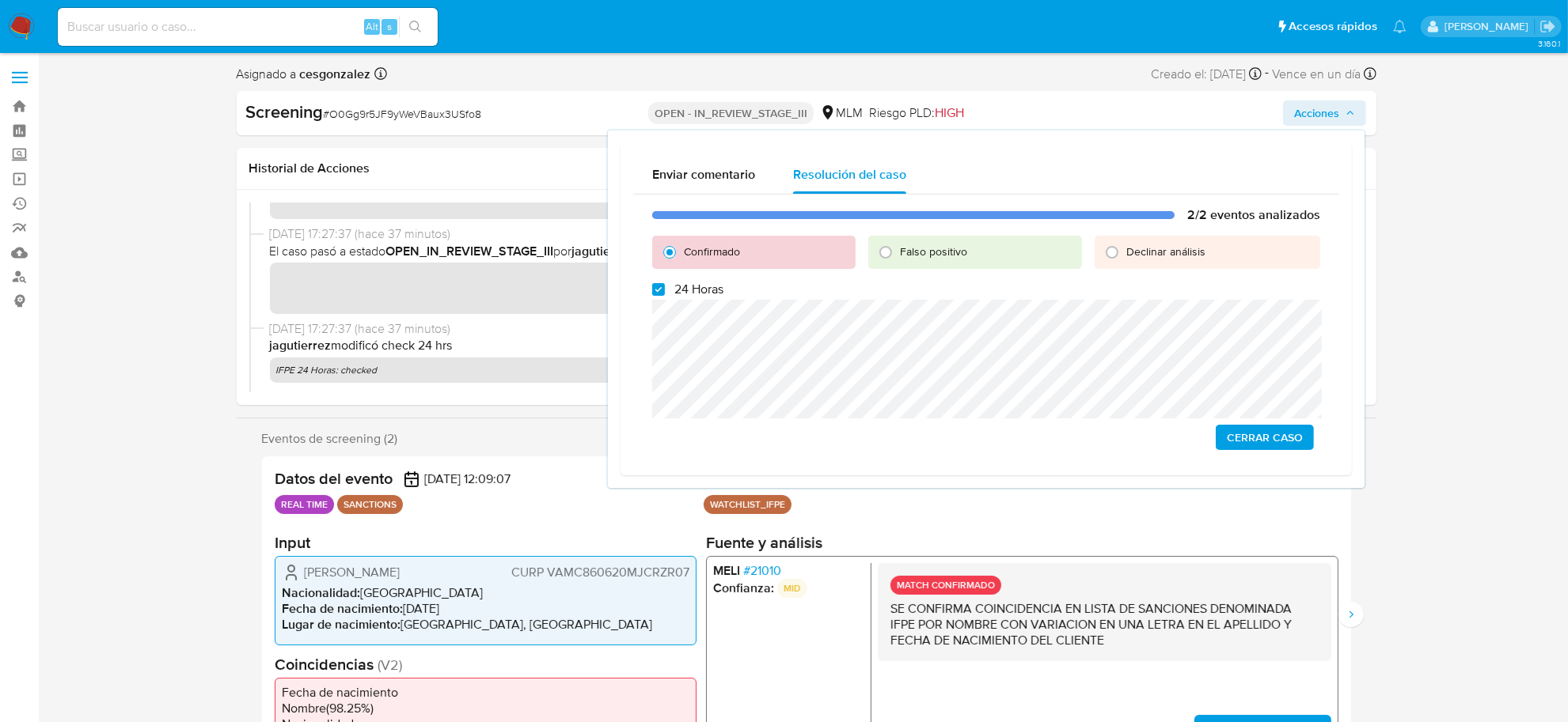
click at [1276, 440] on span "Cerrar Caso" at bounding box center [1265, 437] width 76 height 22
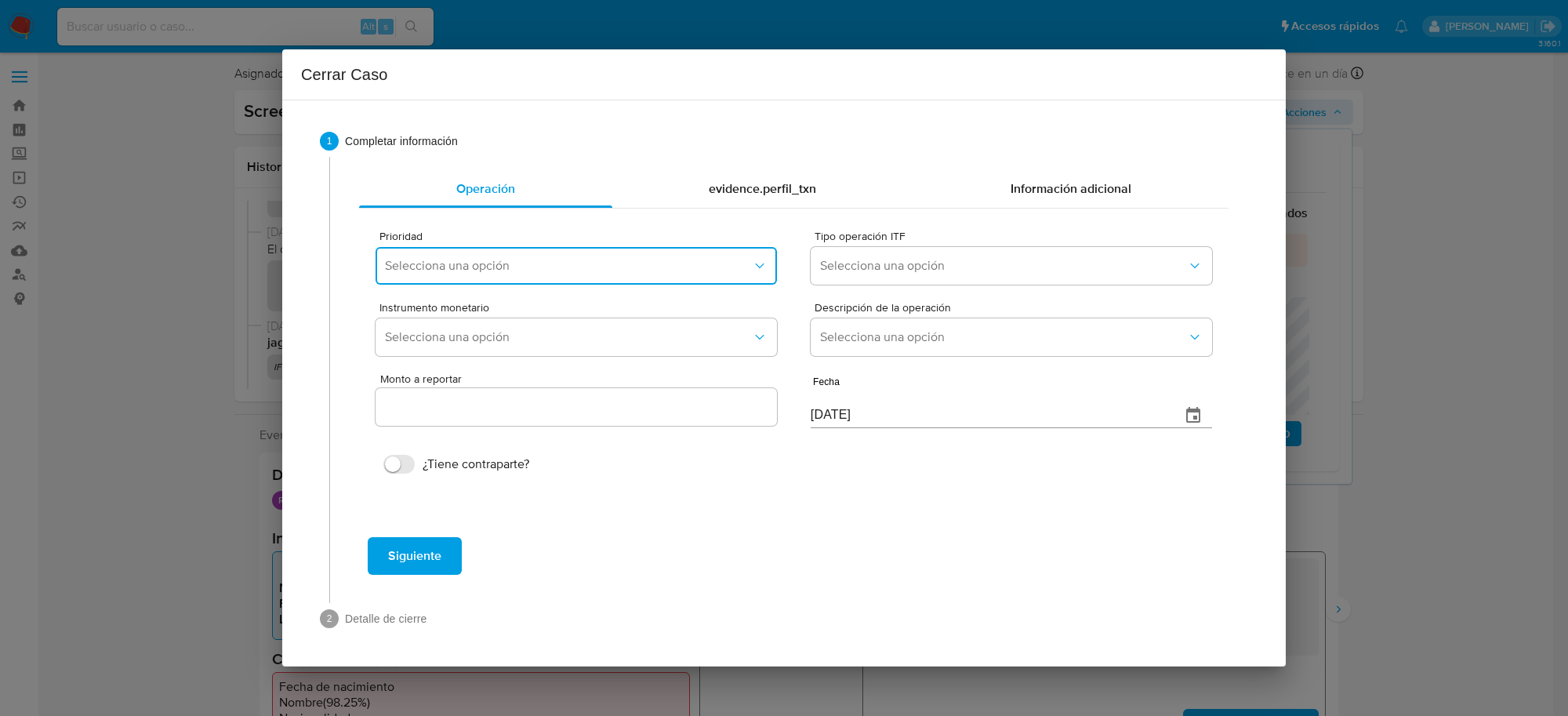
click at [508, 258] on span "Selecciona una opción" at bounding box center [569, 265] width 367 height 16
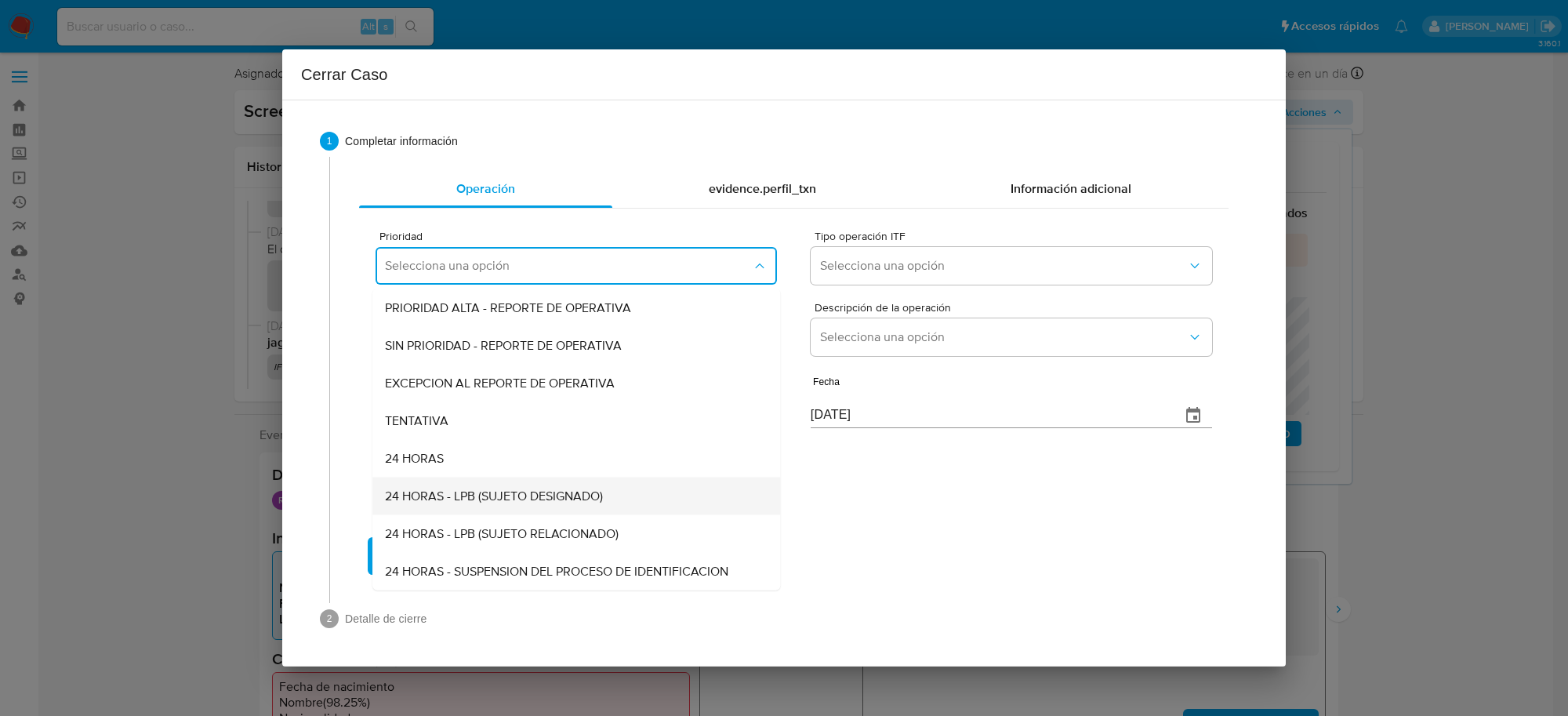
click at [495, 495] on span "24 HORAS - LPB (SUJETO DESIGNADO)" at bounding box center [494, 496] width 218 height 16
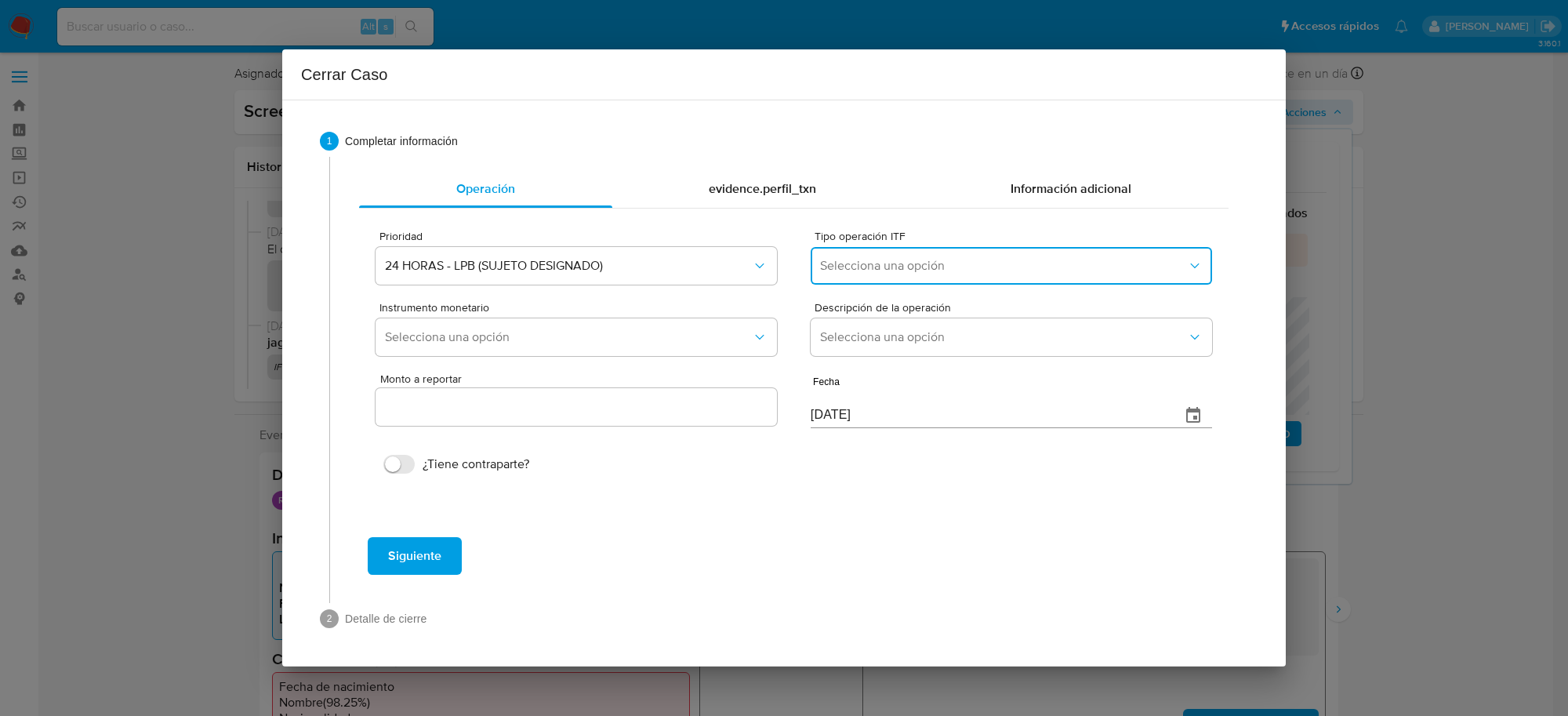
click at [922, 256] on button "Selecciona una opción" at bounding box center [1012, 266] width 402 height 38
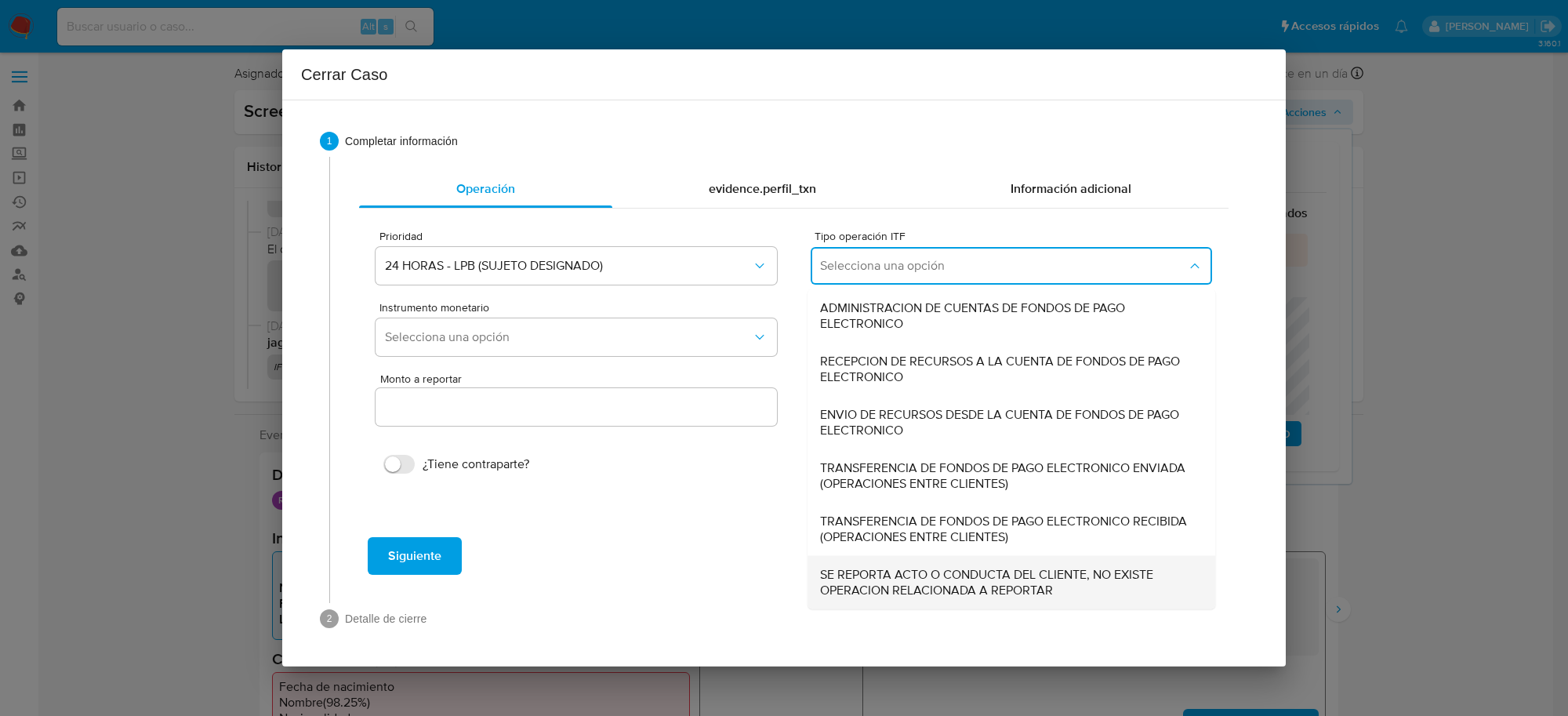
click at [915, 574] on span "SE REPORTA ACTO O CONDUCTA DEL CLIENTE, NO EXISTE OPERACION RELACIONADA A REPOR…" at bounding box center [1006, 583] width 373 height 31
type input "0.00"
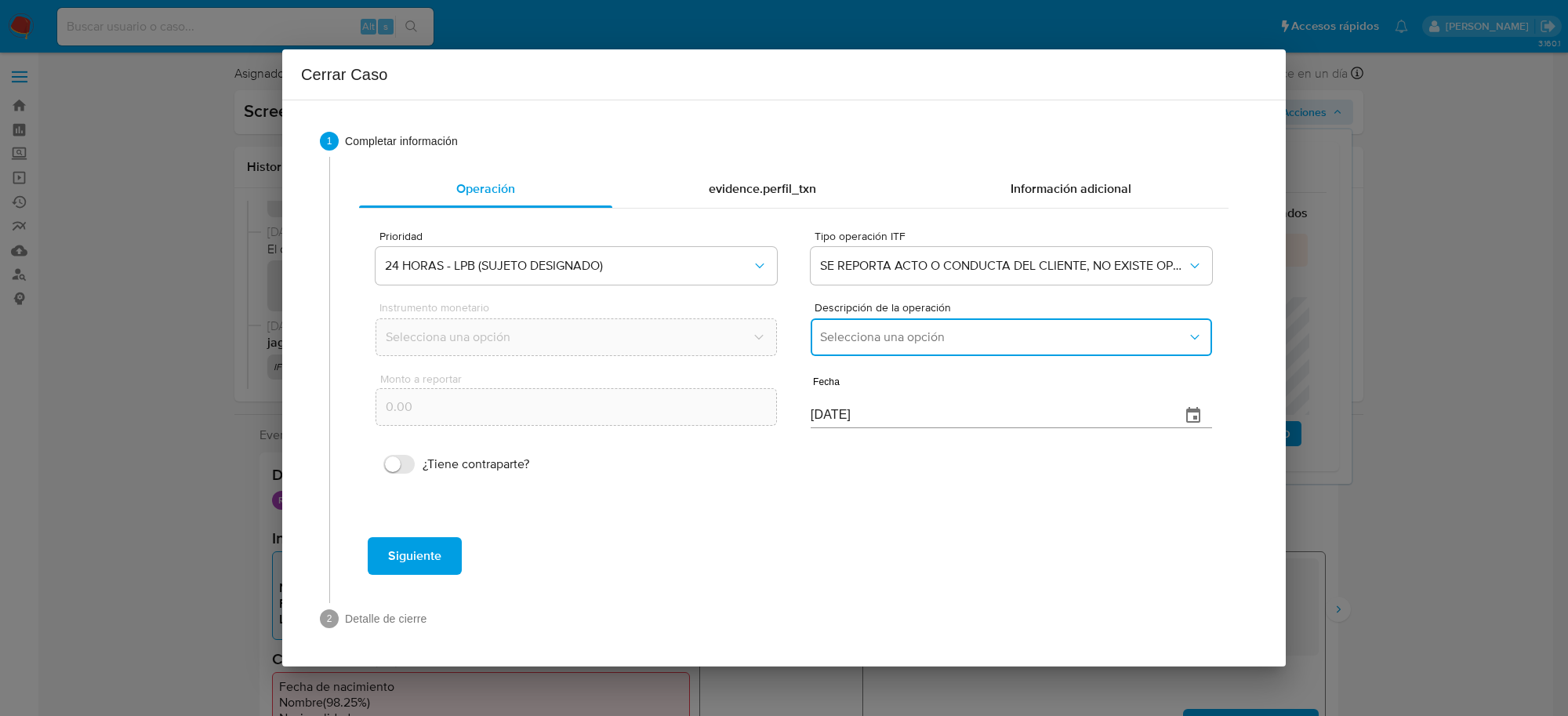
click at [918, 346] on button "Selecciona una opción" at bounding box center [1012, 338] width 402 height 38
click at [863, 419] on span "LISTA DE PERSONAS BLOQUEADAS" at bounding box center [920, 417] width 199 height 16
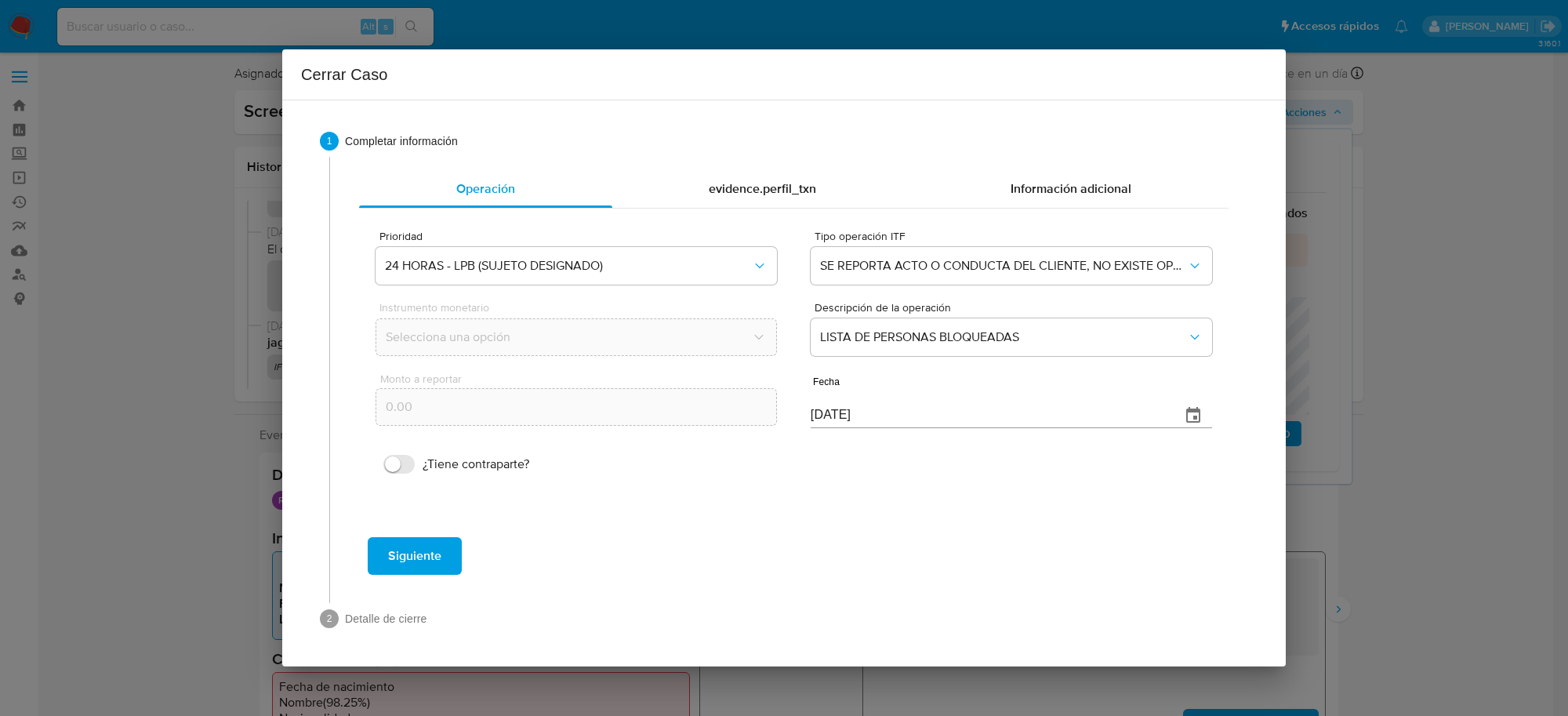
click at [818, 419] on input "[DATE]" at bounding box center [990, 415] width 357 height 25
type input "21/09/2025"
click at [414, 550] on span "Siguiente" at bounding box center [414, 556] width 54 height 35
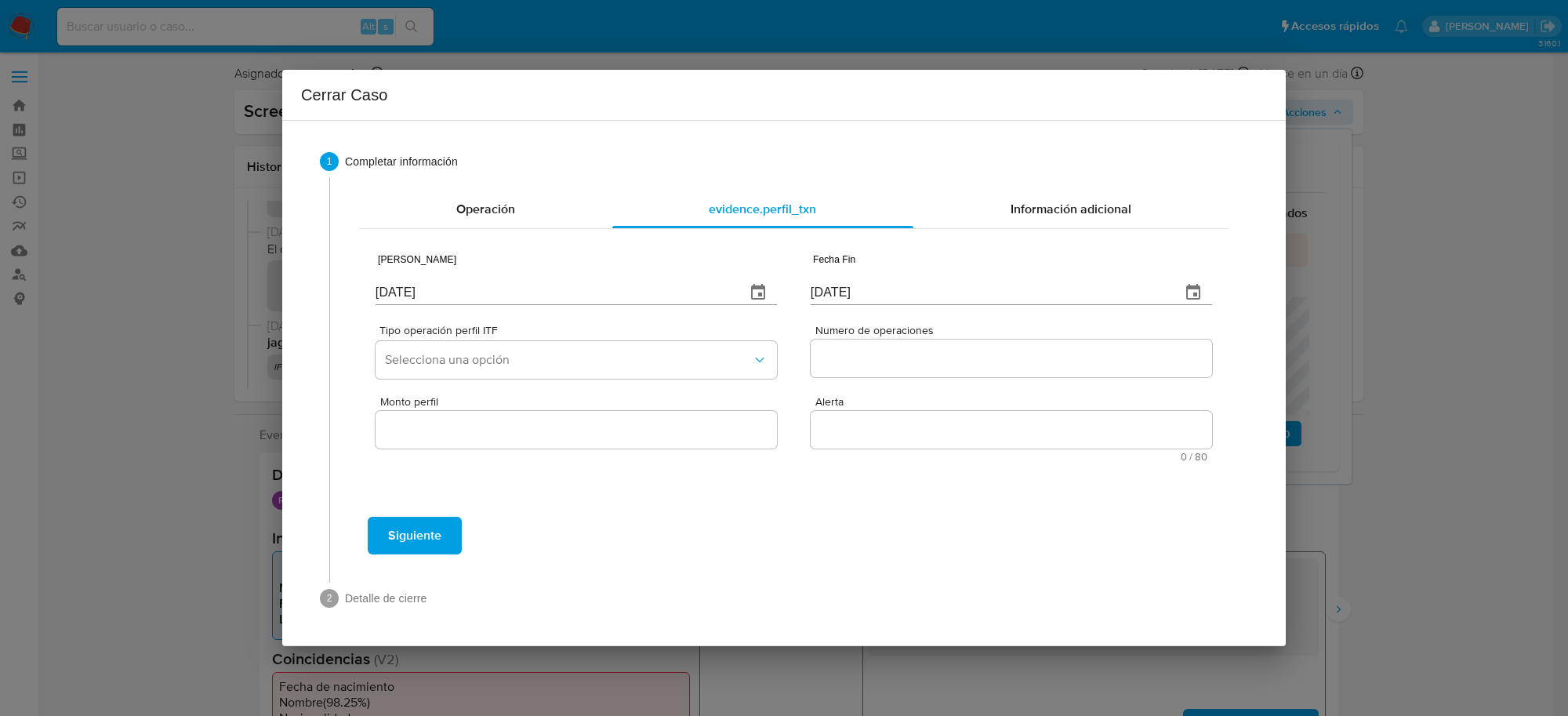
click at [419, 291] on input "22/09/2025" at bounding box center [554, 292] width 357 height 25
type input "01/01/2025"
type input "01/07/2025"
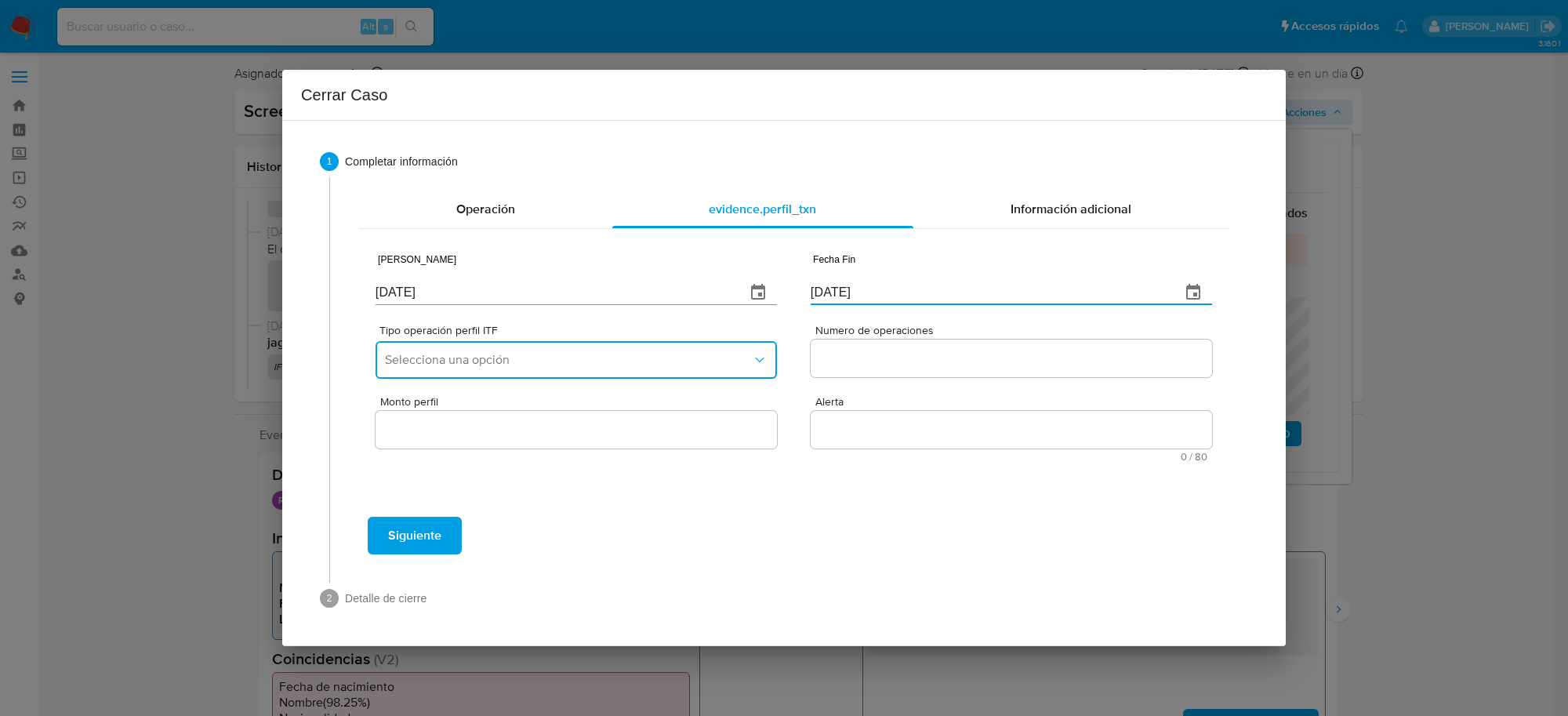
click at [546, 369] on button "Selecciona una opción" at bounding box center [576, 360] width 402 height 38
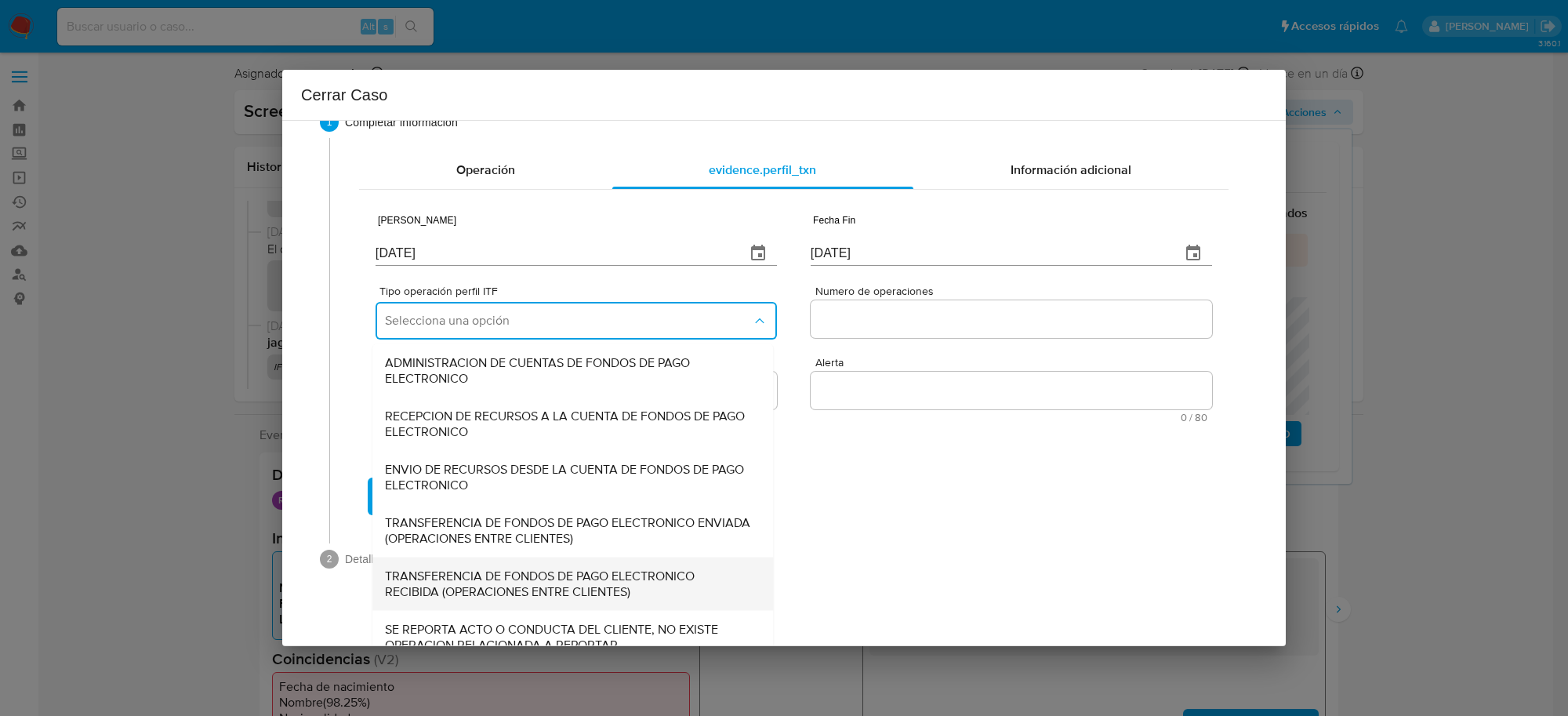
scroll to position [57, 0]
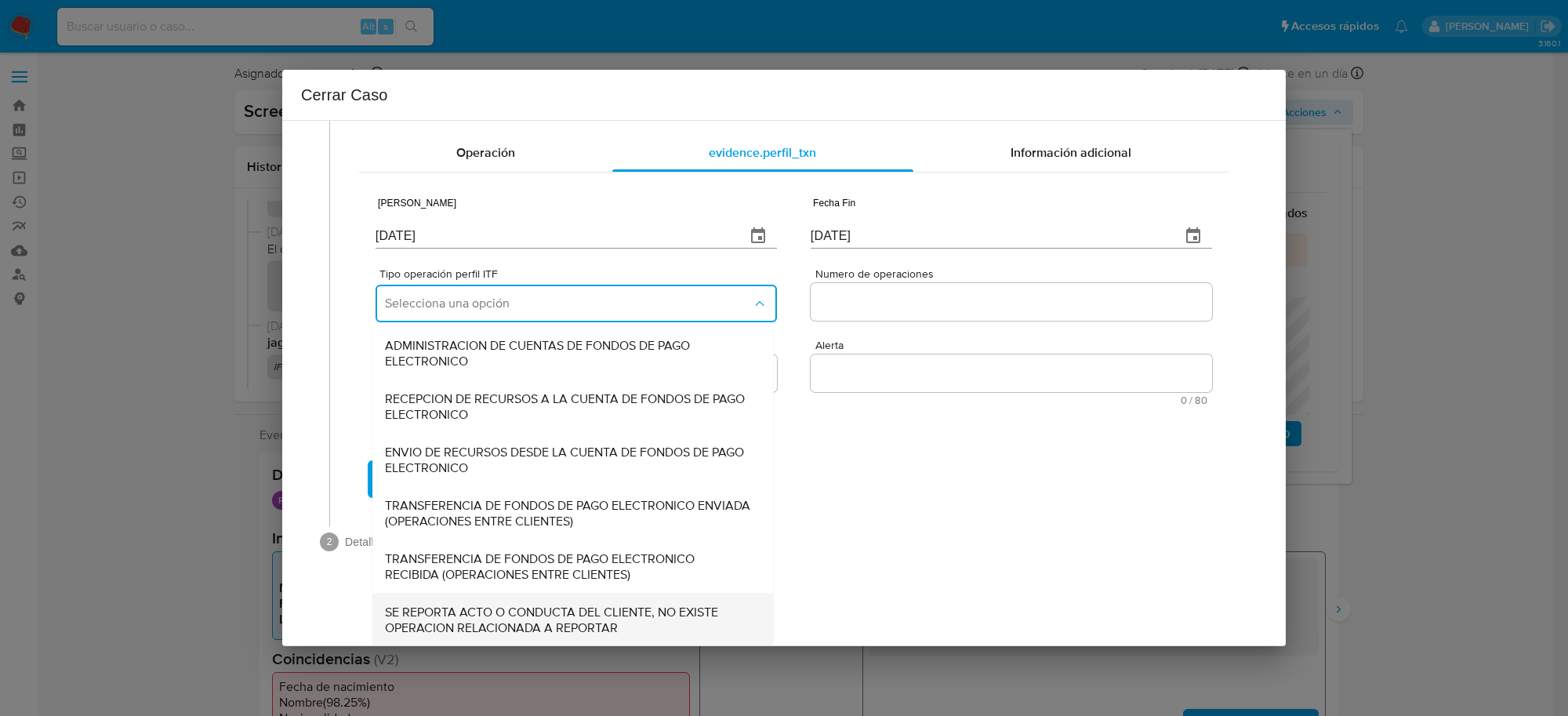
click at [519, 617] on span "SE REPORTA ACTO O CONDUCTA DEL CLIENTE, NO EXISTE OPERACION RELACIONADA A REPOR…" at bounding box center [568, 620] width 366 height 31
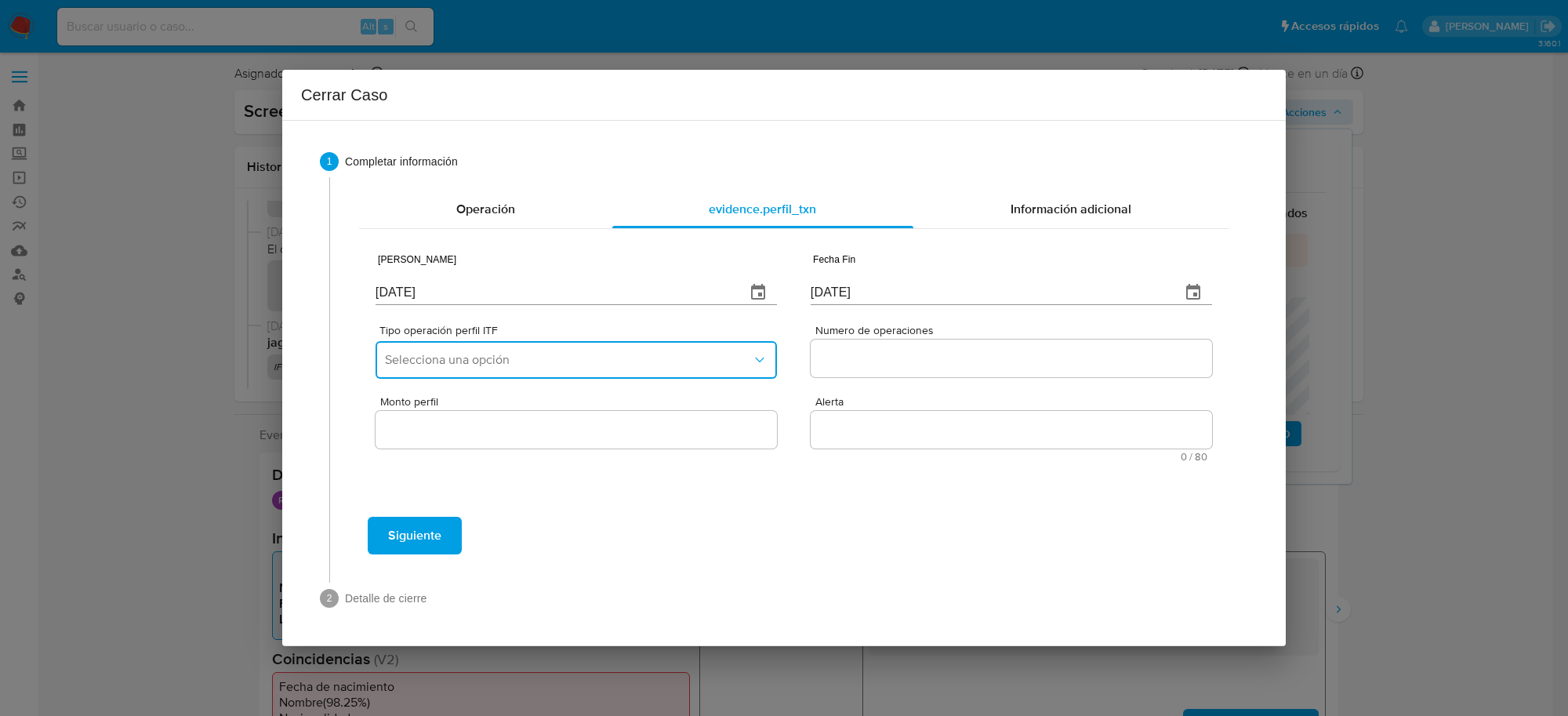
scroll to position [0, 0]
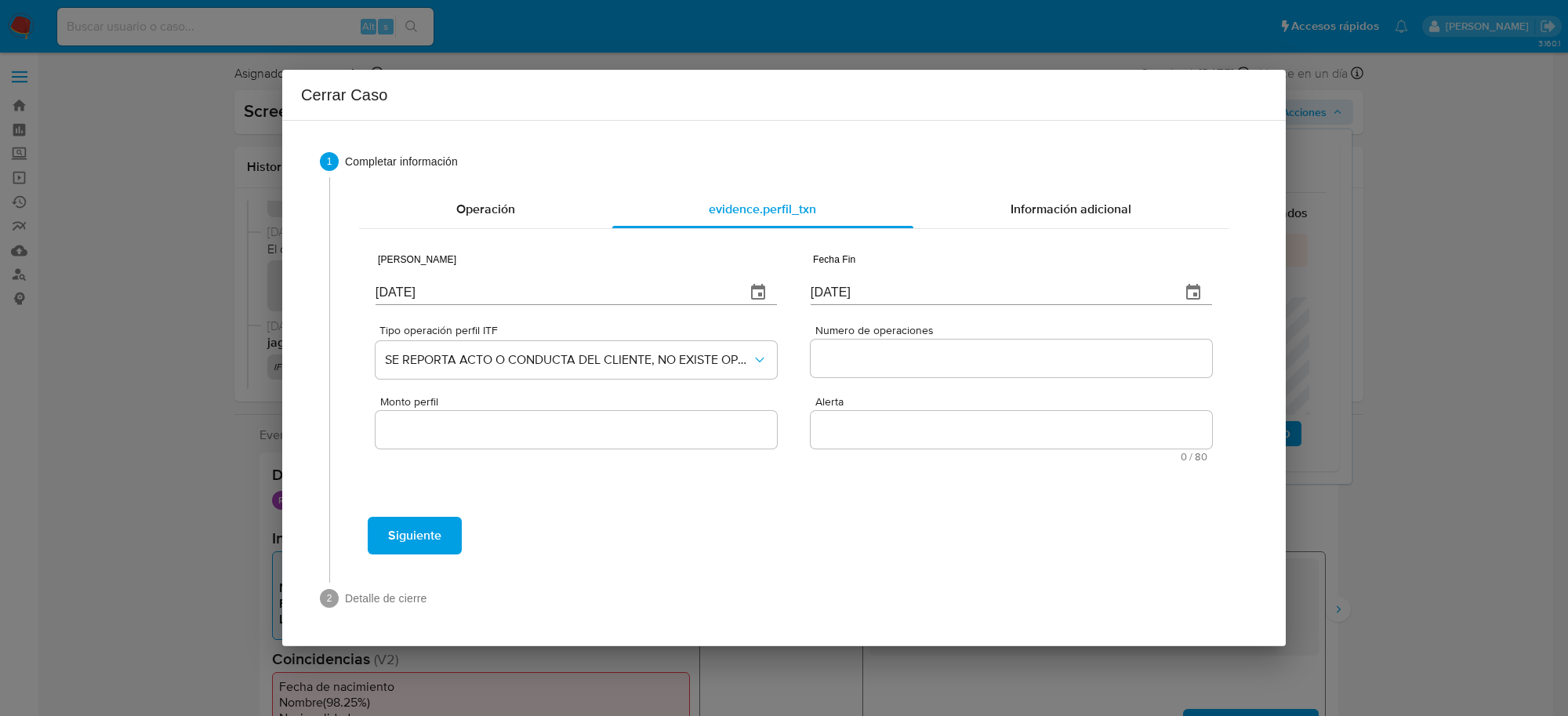
click at [898, 351] on input "Numero de operaciones" at bounding box center [1012, 358] width 402 height 21
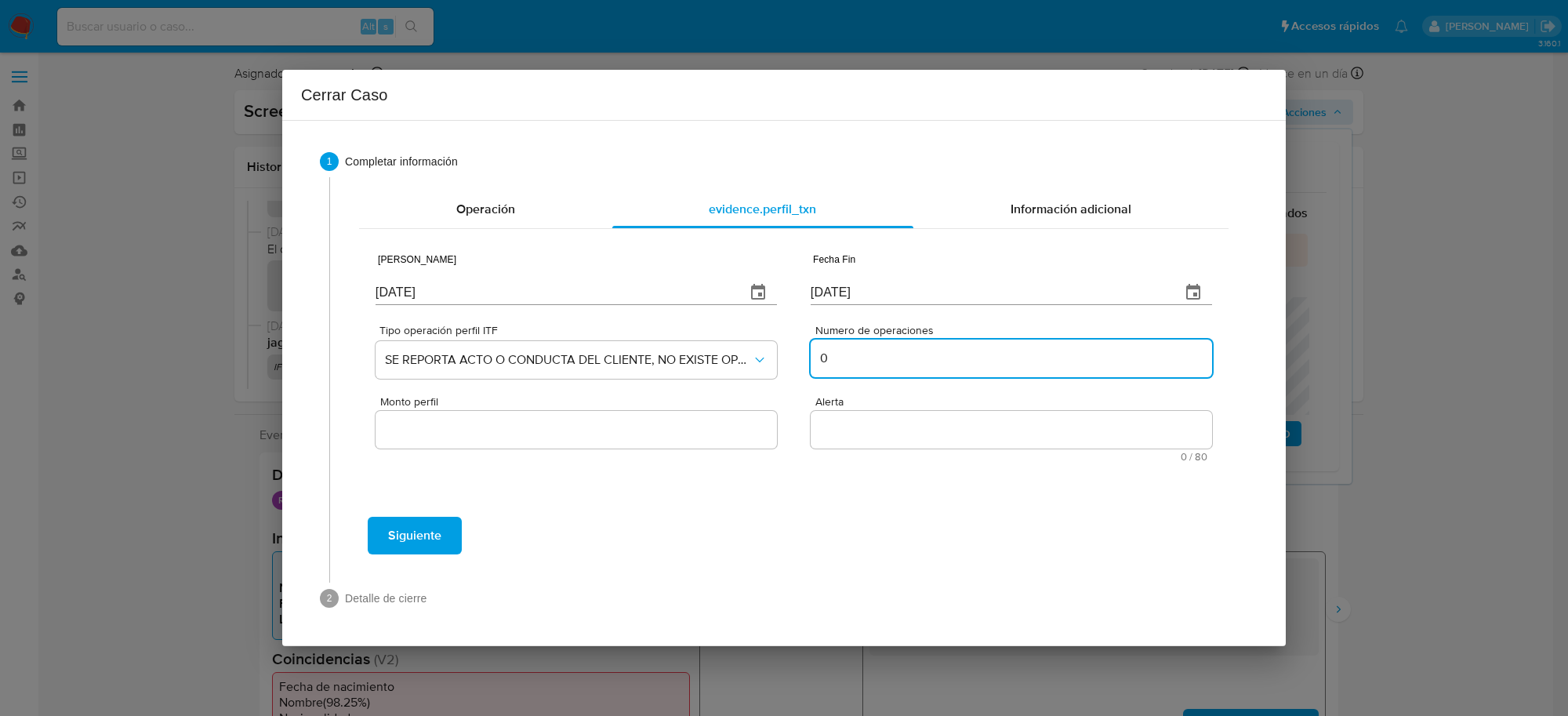
type input "0"
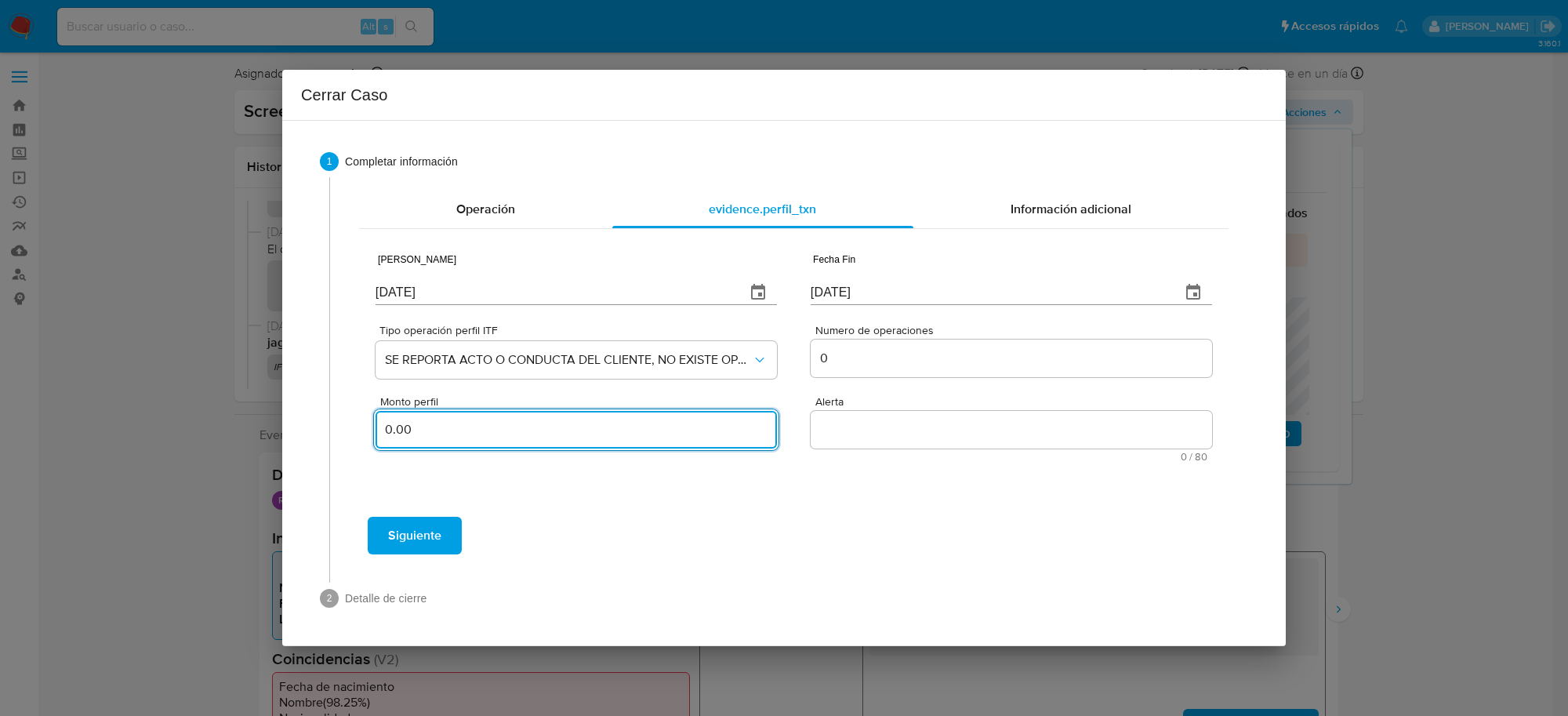
type input "0.00"
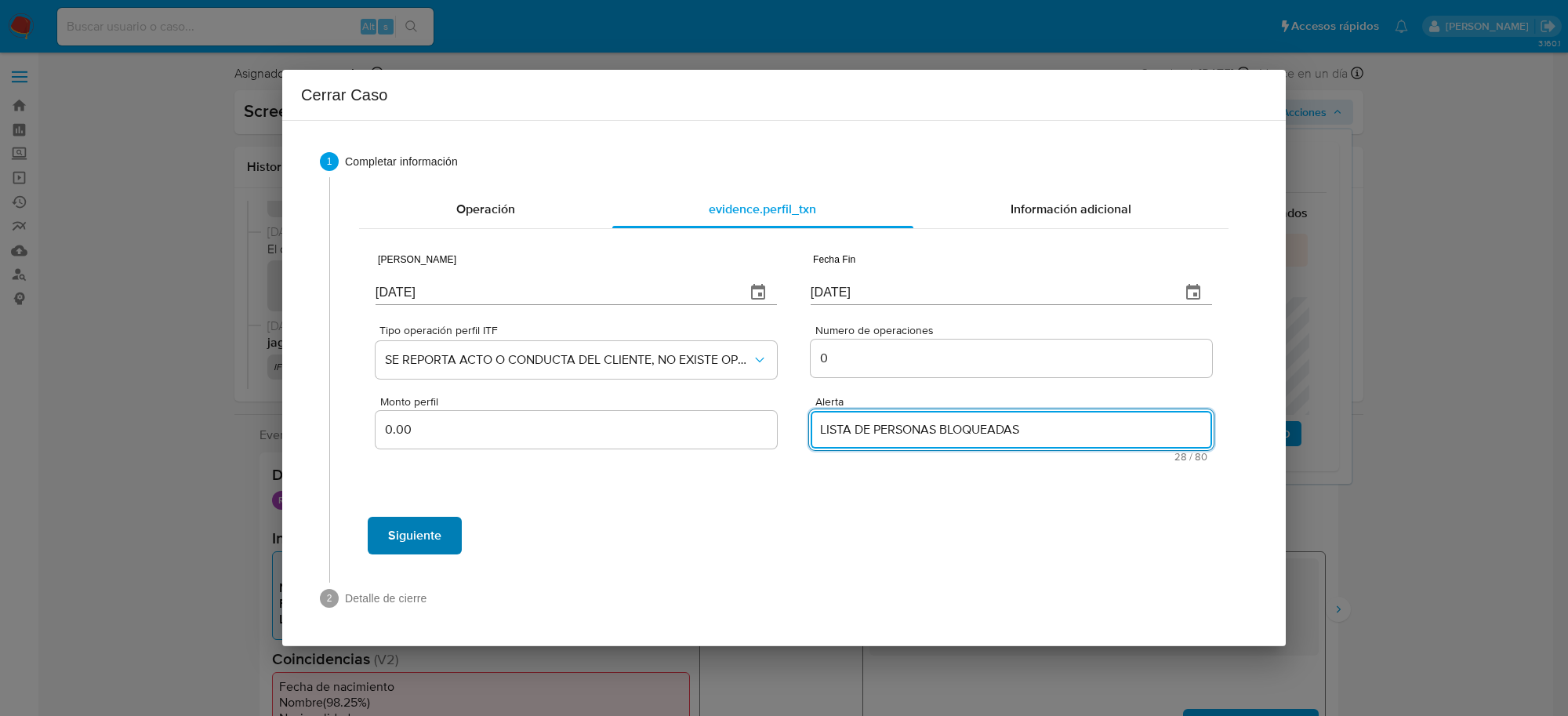
type textarea "LISTA DE PERSONAS BLOQUEADAS"
click at [418, 524] on span "Siguiente" at bounding box center [414, 536] width 54 height 35
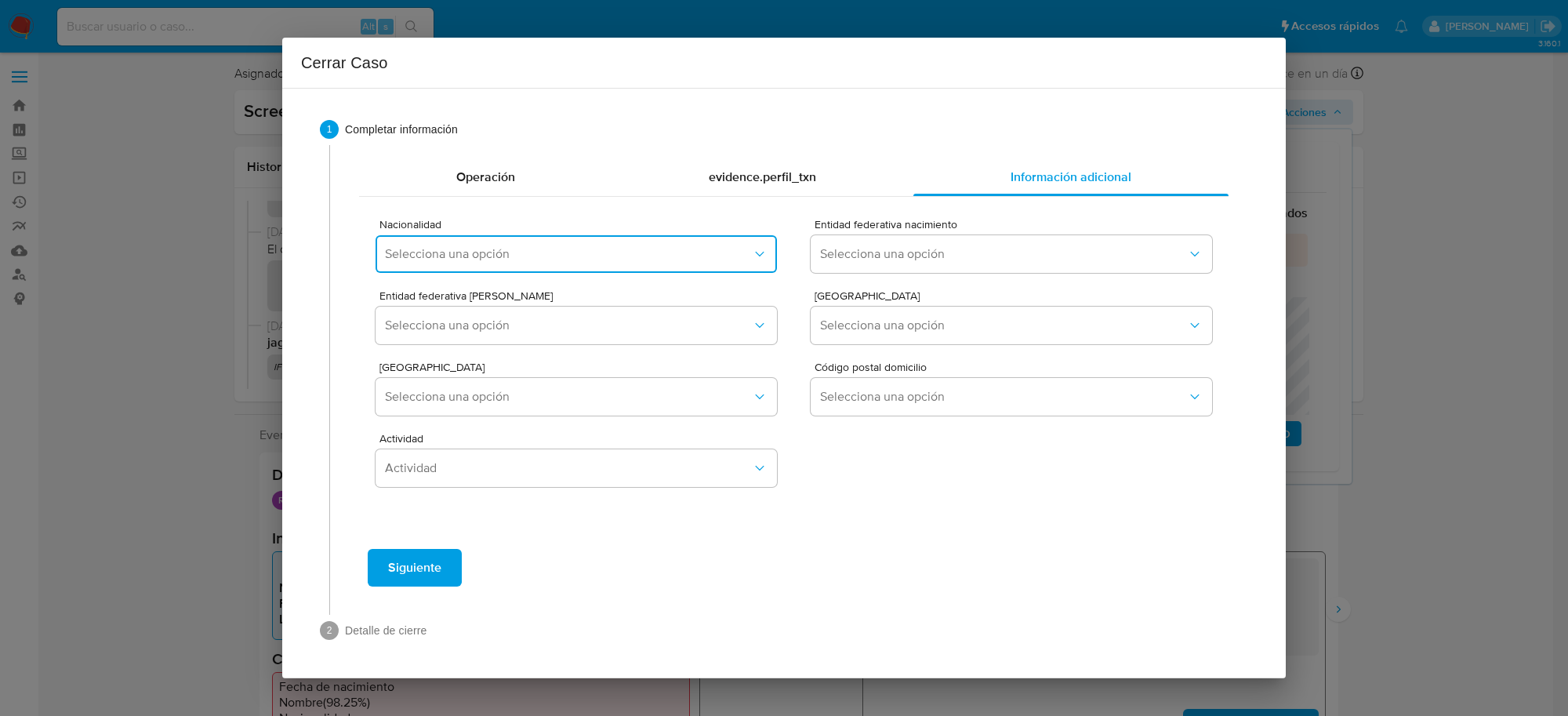
click at [722, 252] on span "Selecciona una opción" at bounding box center [569, 254] width 367 height 16
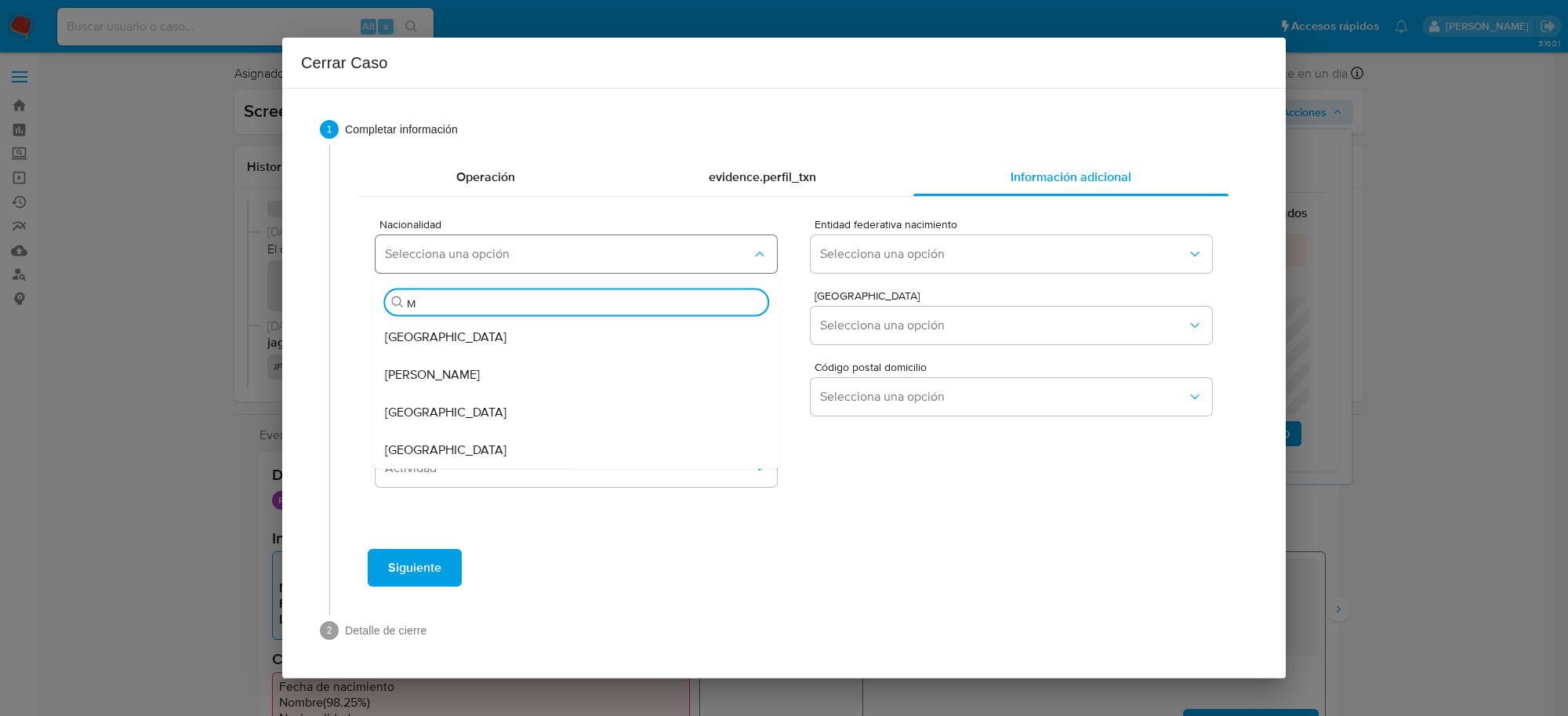
type input "ME"
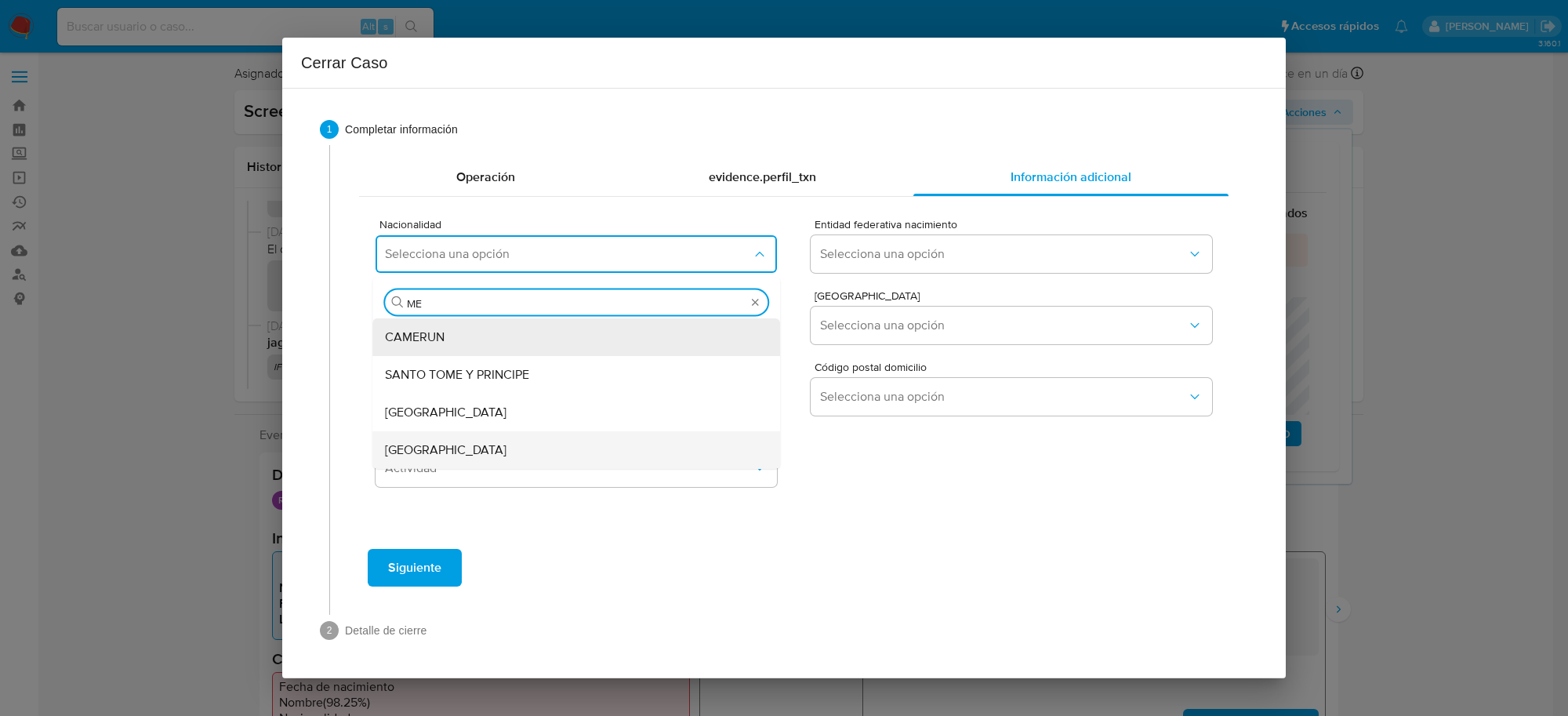
click at [461, 448] on div "MEXICO" at bounding box center [572, 451] width 373 height 38
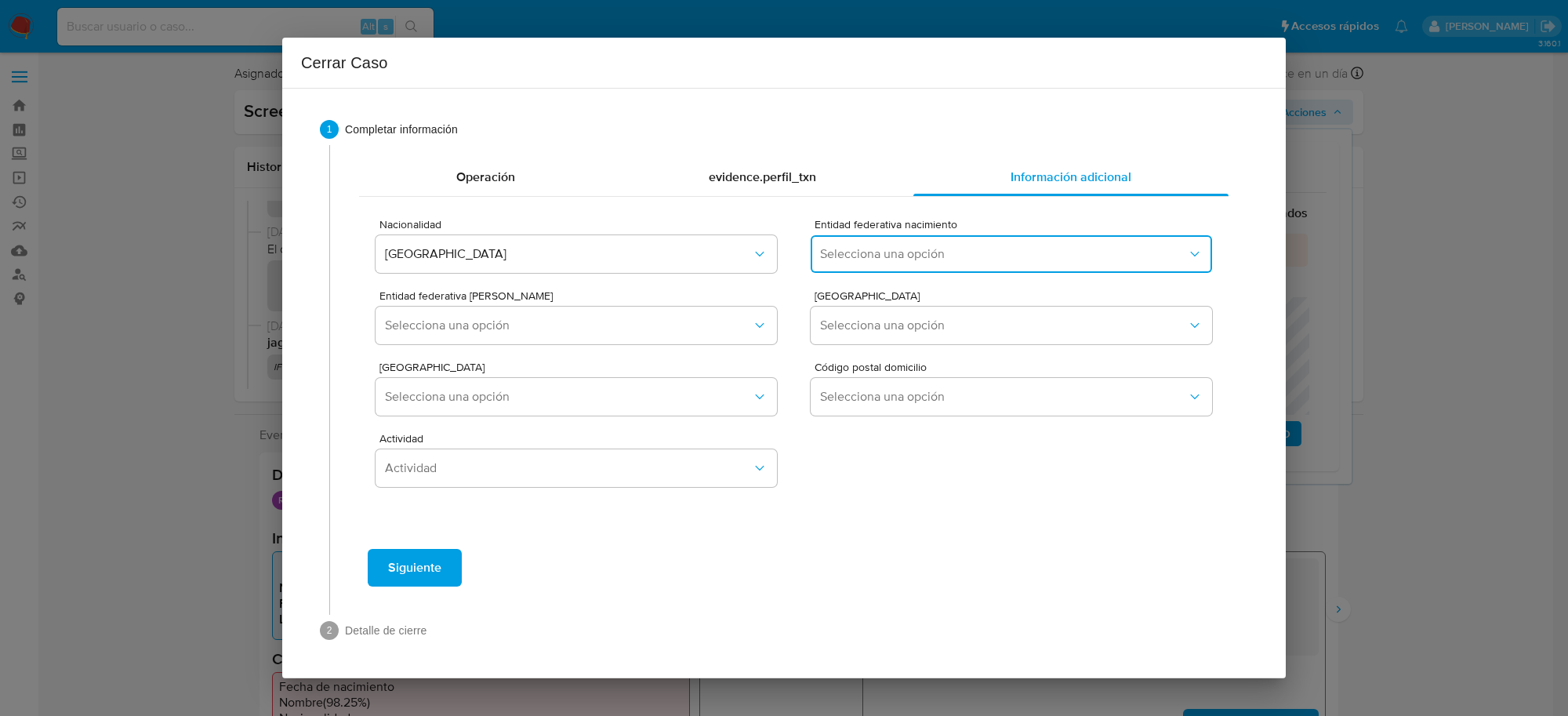
click at [946, 259] on span "Selecciona una opción" at bounding box center [1004, 254] width 367 height 16
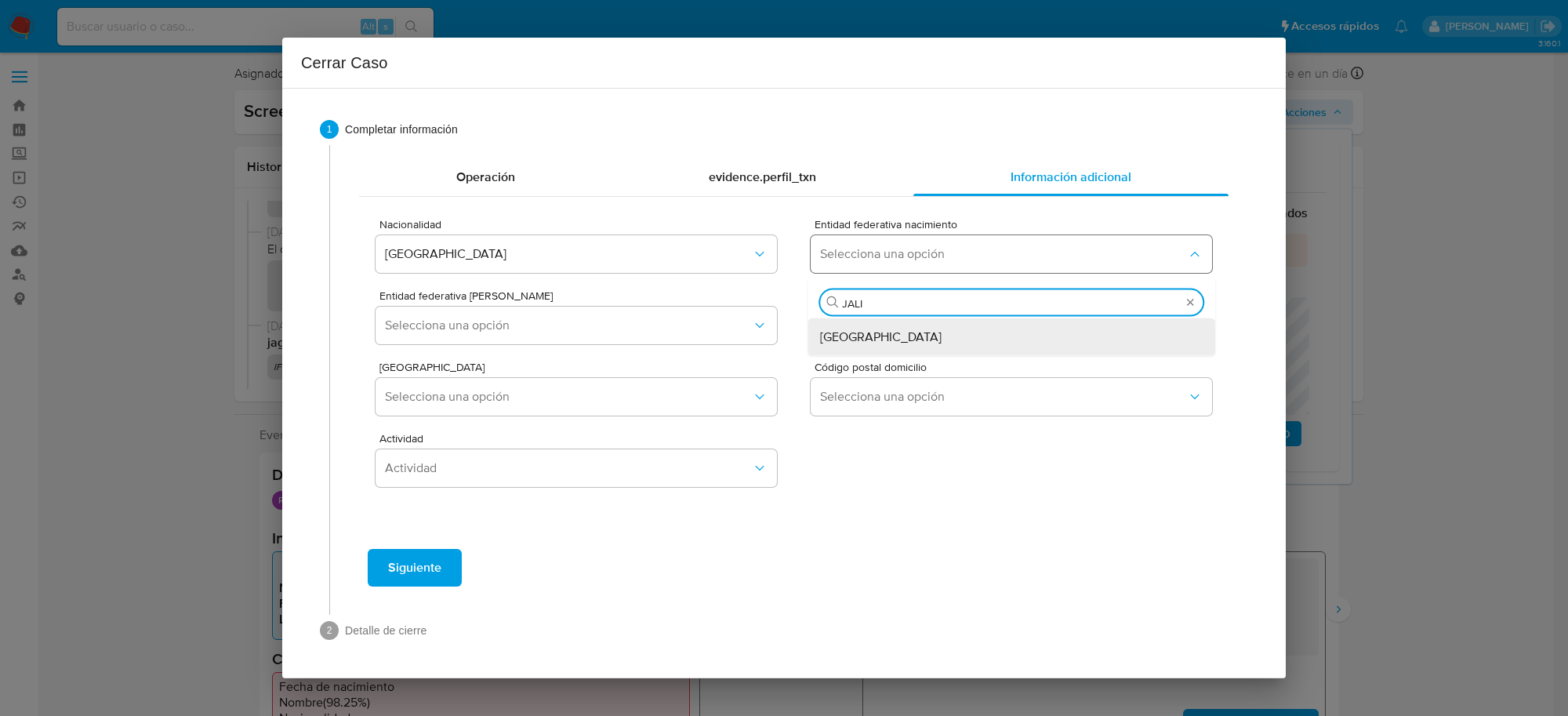
type input "JALIS"
click at [919, 332] on div "Jalisco" at bounding box center [1006, 338] width 373 height 38
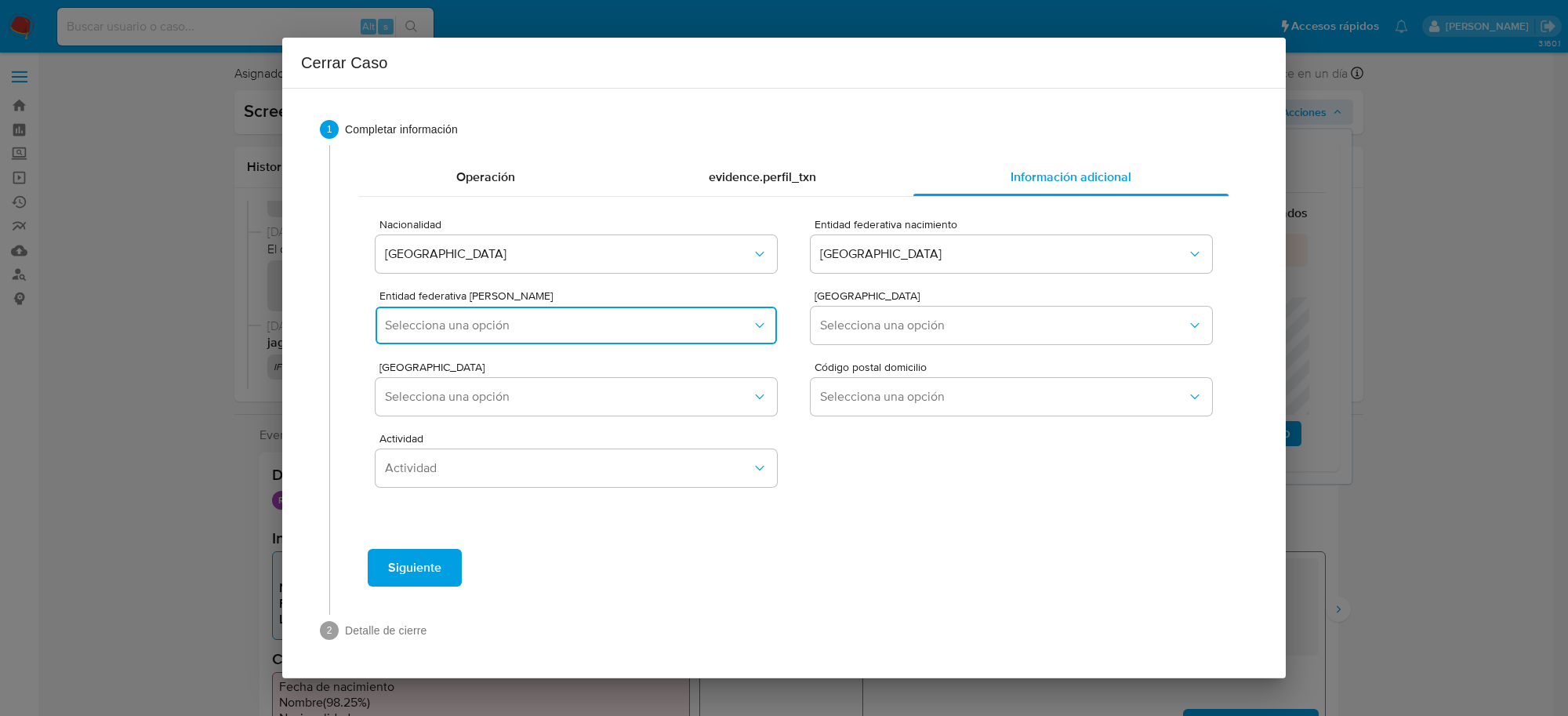
click at [698, 335] on button "Selecciona una opción" at bounding box center [576, 325] width 402 height 38
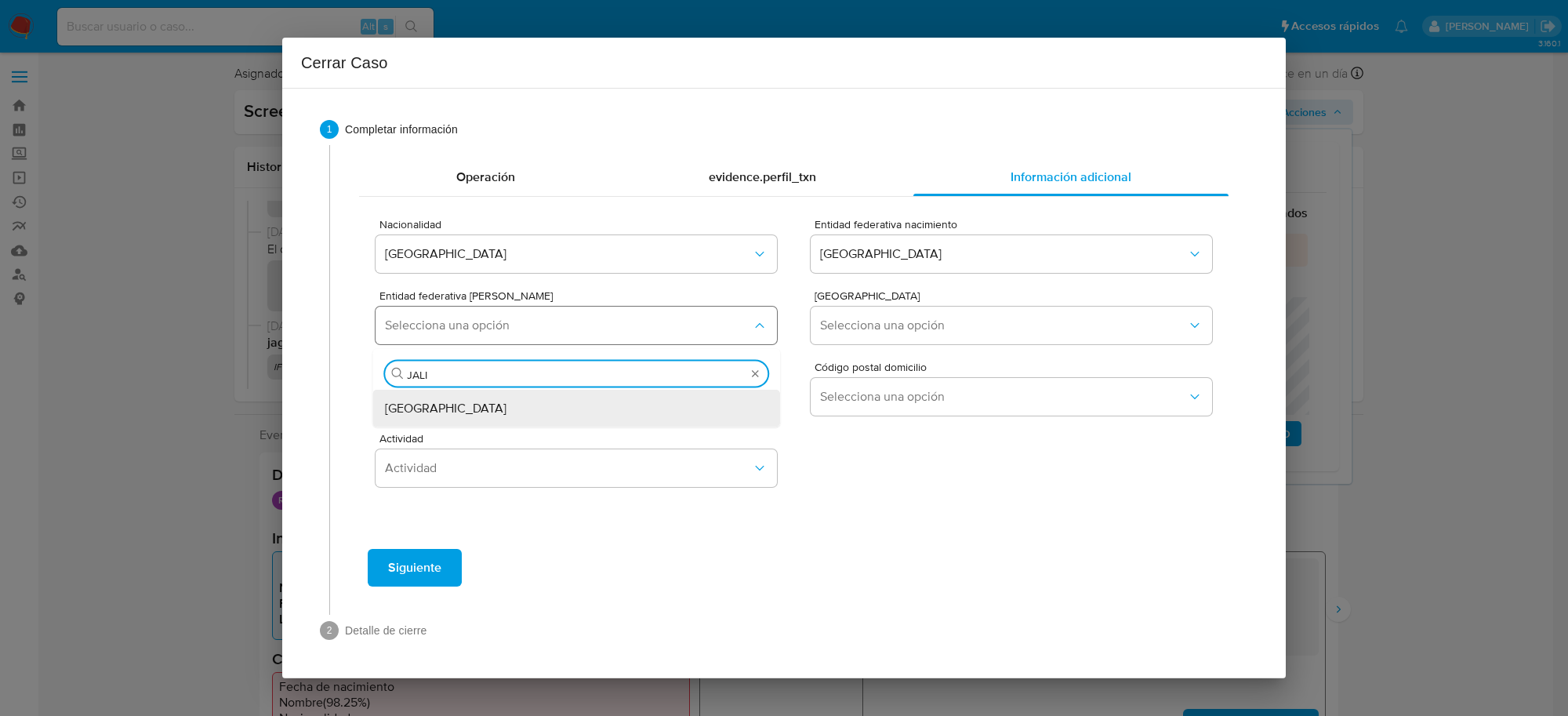
type input "JALIS"
click at [665, 410] on div "Jalisco" at bounding box center [572, 409] width 373 height 38
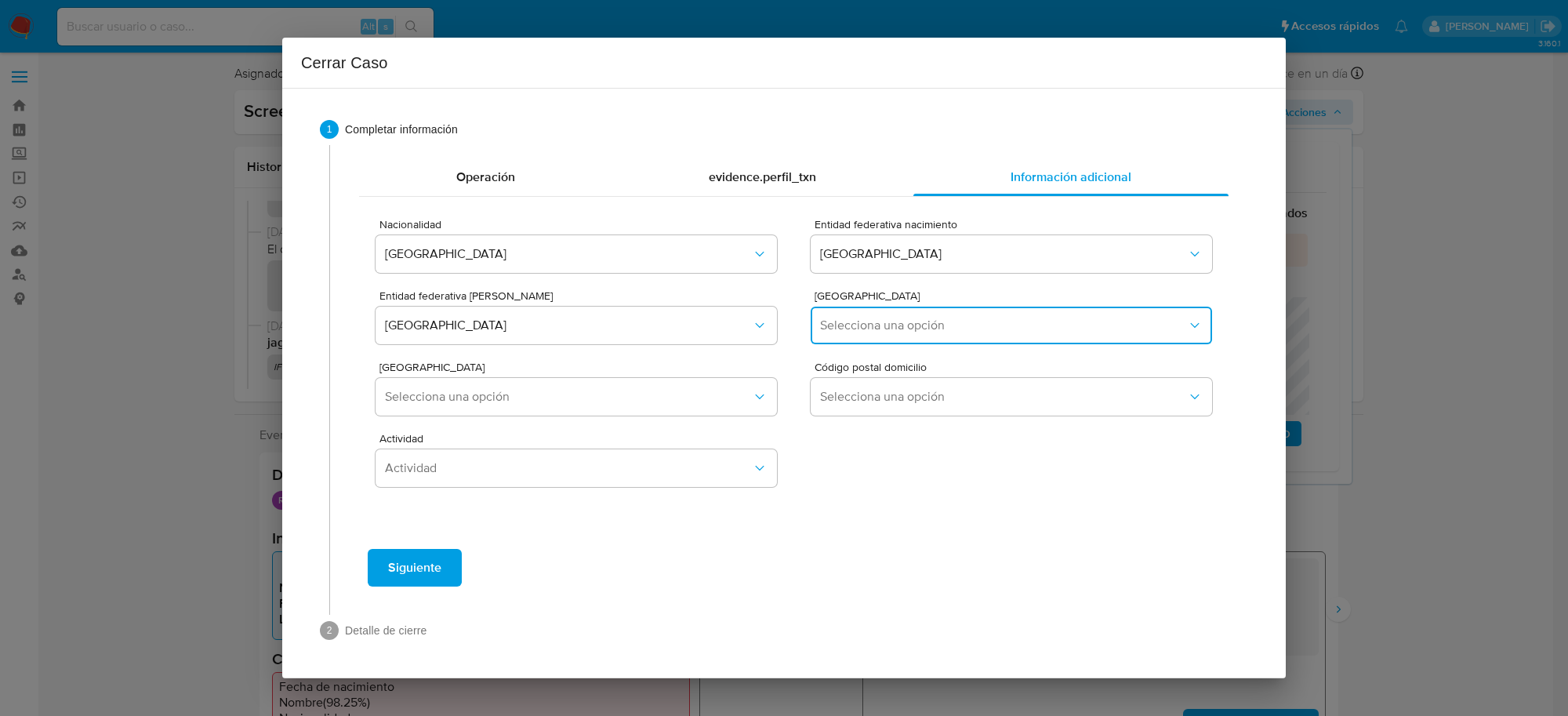
click at [970, 319] on span "Selecciona una opción" at bounding box center [1004, 325] width 367 height 16
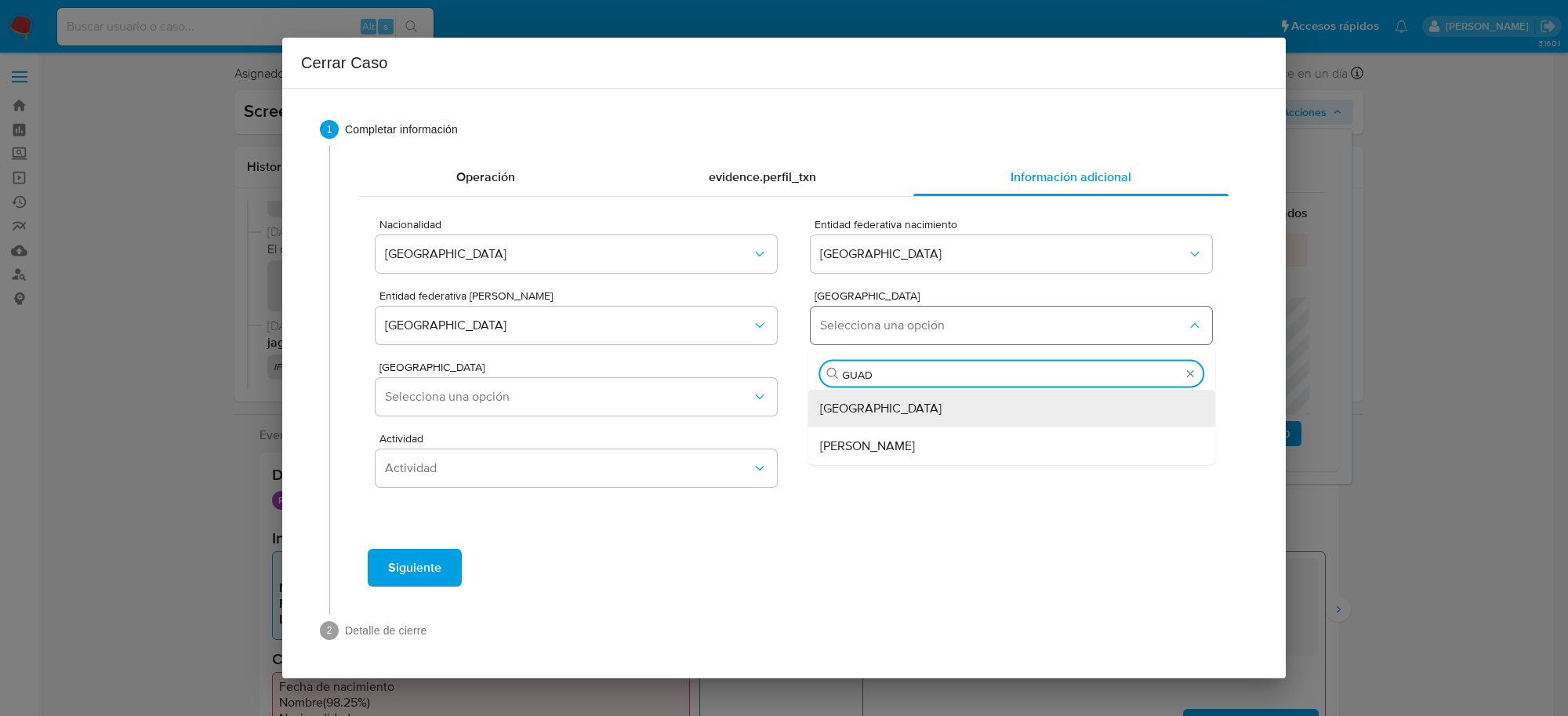
type input "GUADA"
click at [878, 405] on span "Guadalajara" at bounding box center [881, 409] width 122 height 16
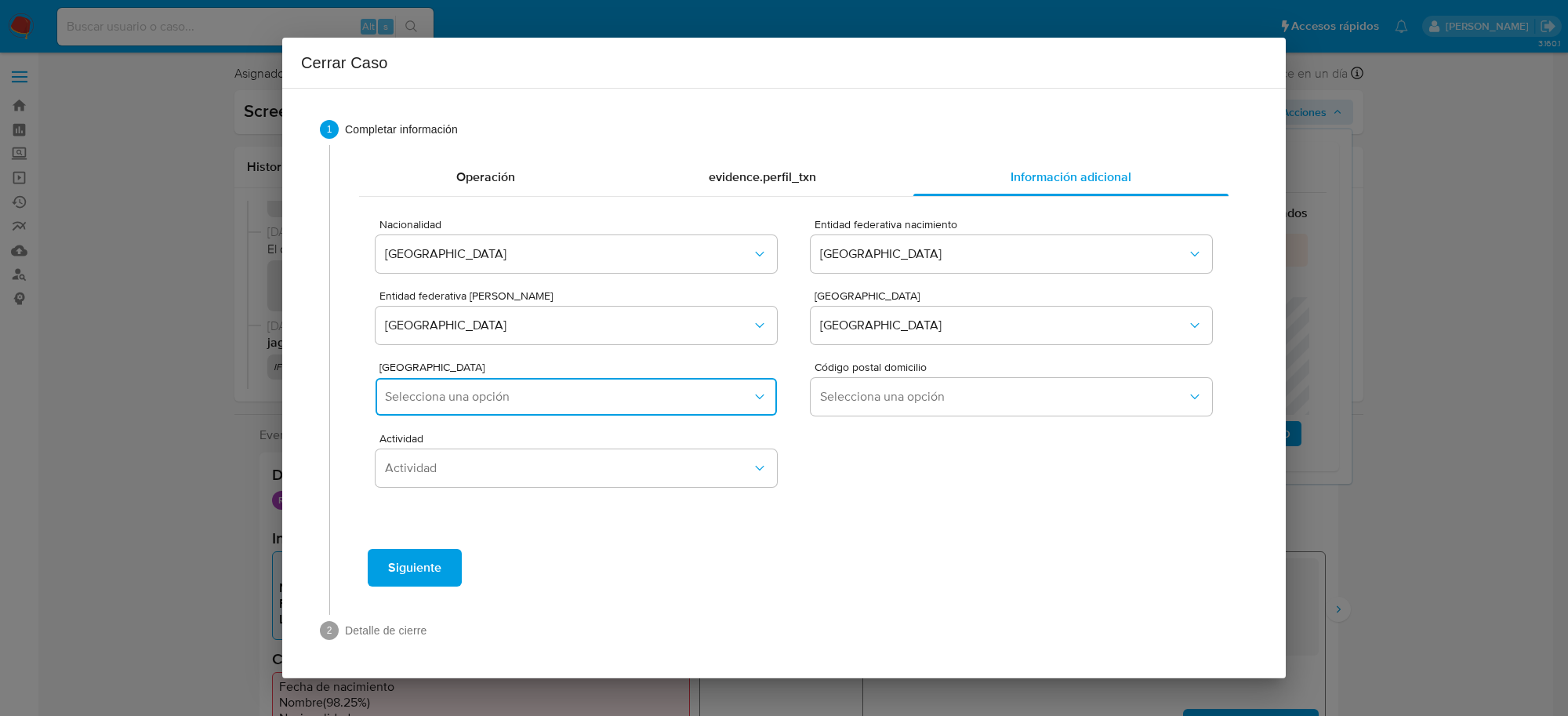
click at [608, 395] on span "Selecciona una opción" at bounding box center [569, 396] width 367 height 16
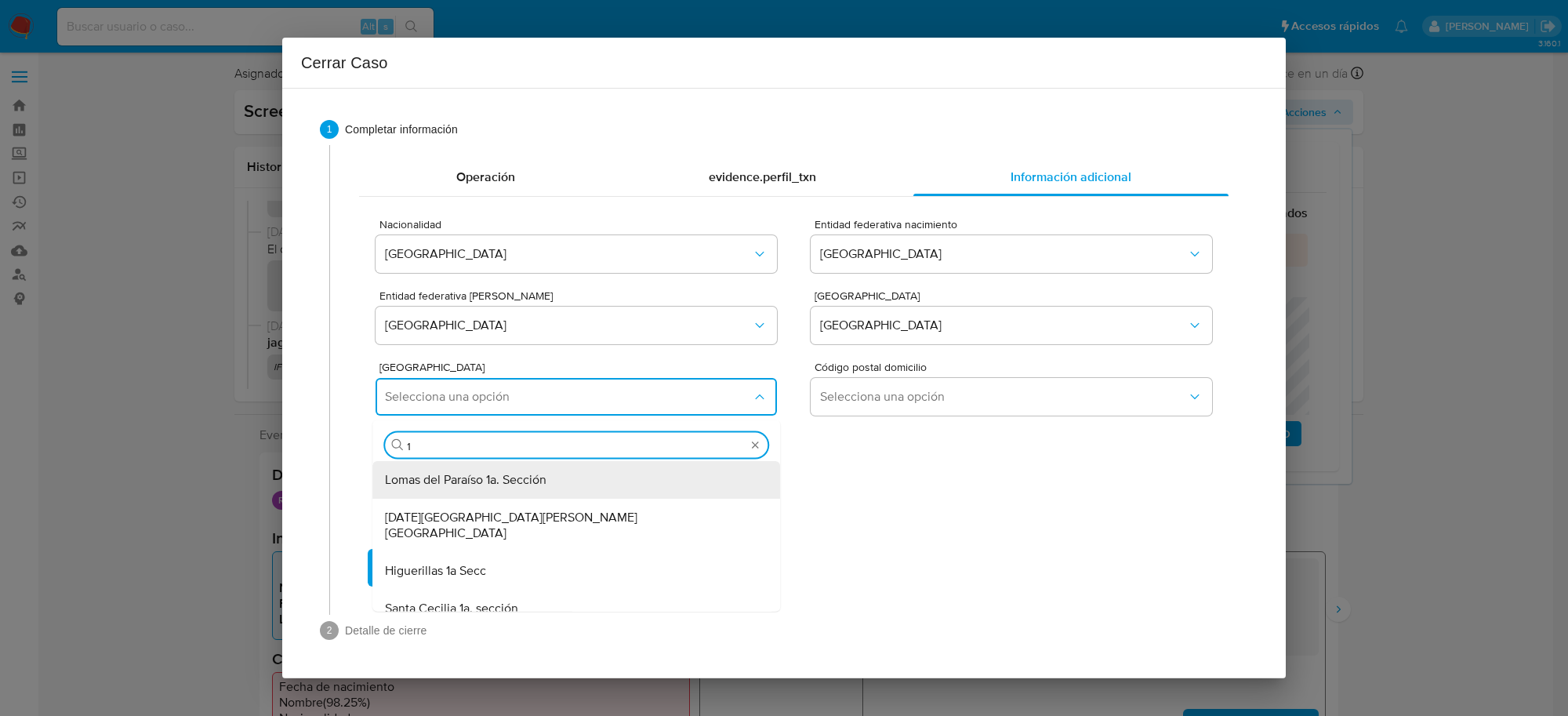
type input "1"
type input "HELI"
drag, startPoint x: 521, startPoint y: 484, endPoint x: 888, endPoint y: 432, distance: 370.7
click at [522, 484] on span "Heliodoro Hernández Loza 1a Secc" at bounding box center [455, 480] width 138 height 16
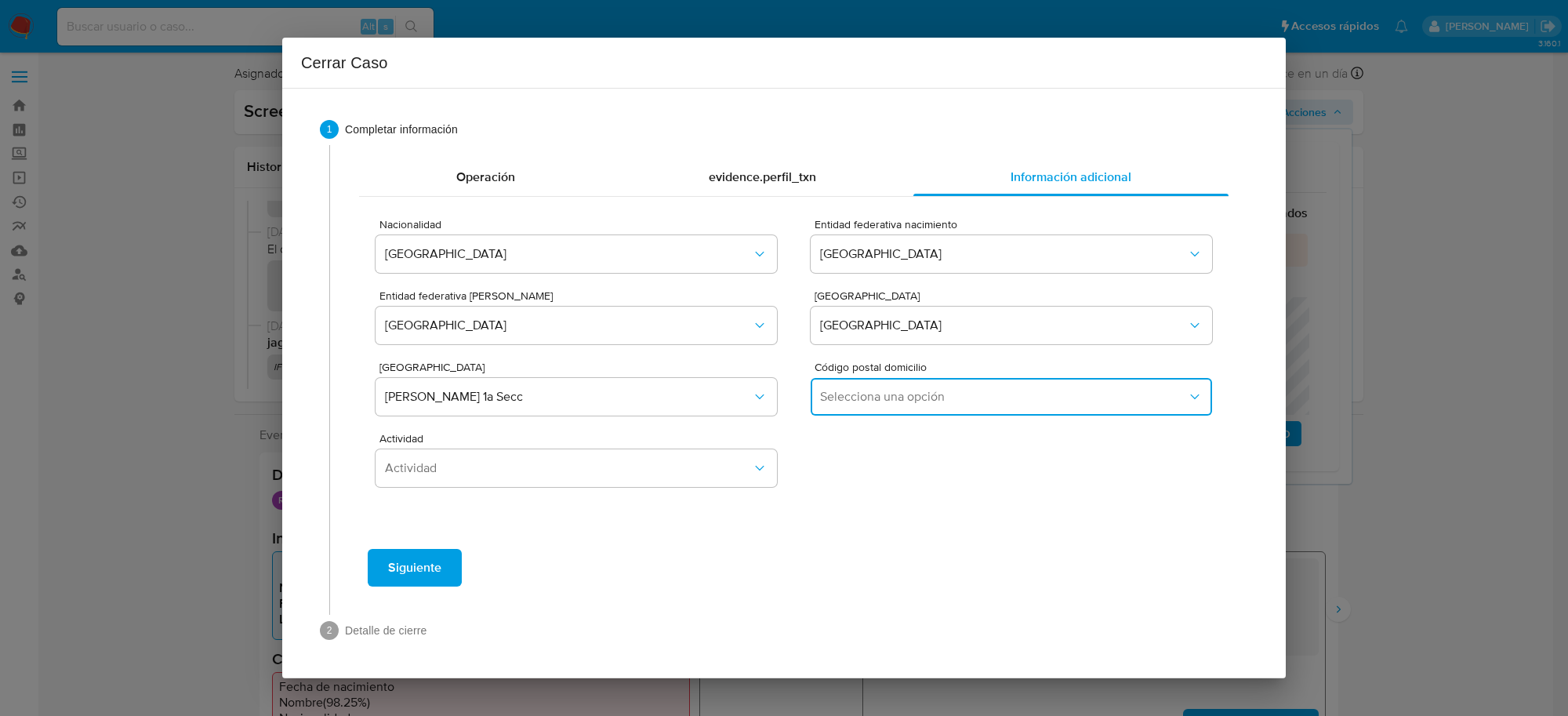
click at [894, 405] on span "Selecciona una opción" at bounding box center [1004, 396] width 367 height 16
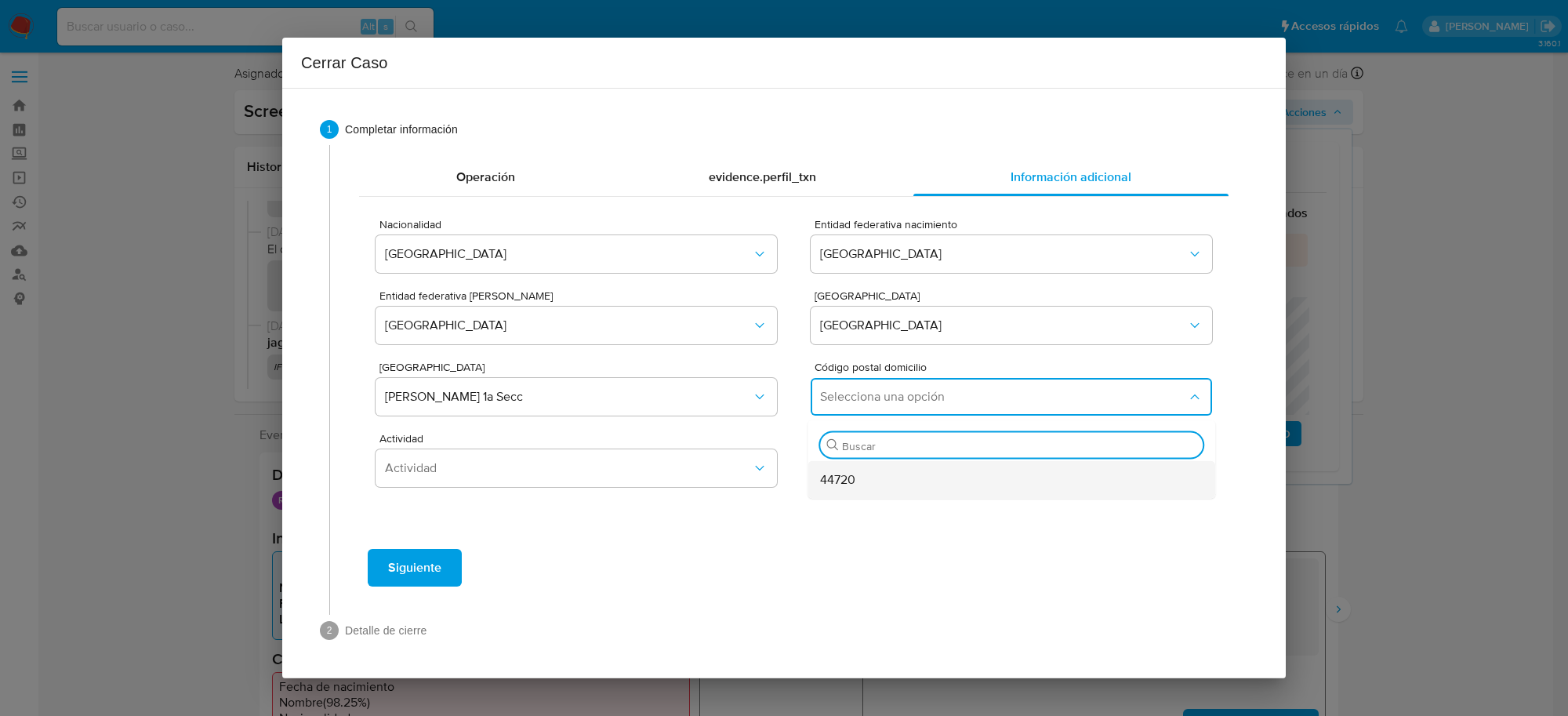
drag, startPoint x: 835, startPoint y: 475, endPoint x: 278, endPoint y: 38, distance: 708.0
click at [835, 473] on span "44720" at bounding box center [838, 480] width 35 height 16
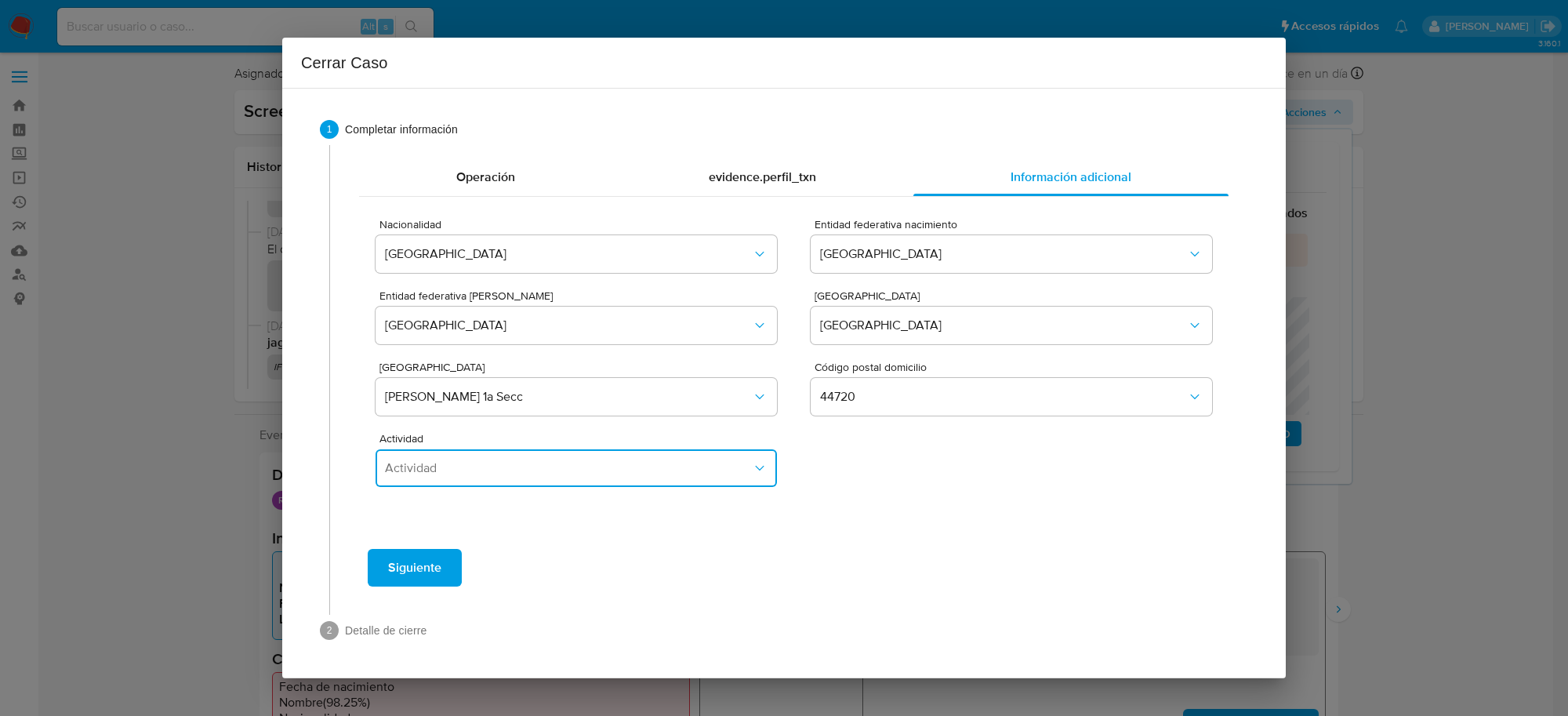
click at [636, 456] on button "Actividad" at bounding box center [576, 469] width 402 height 38
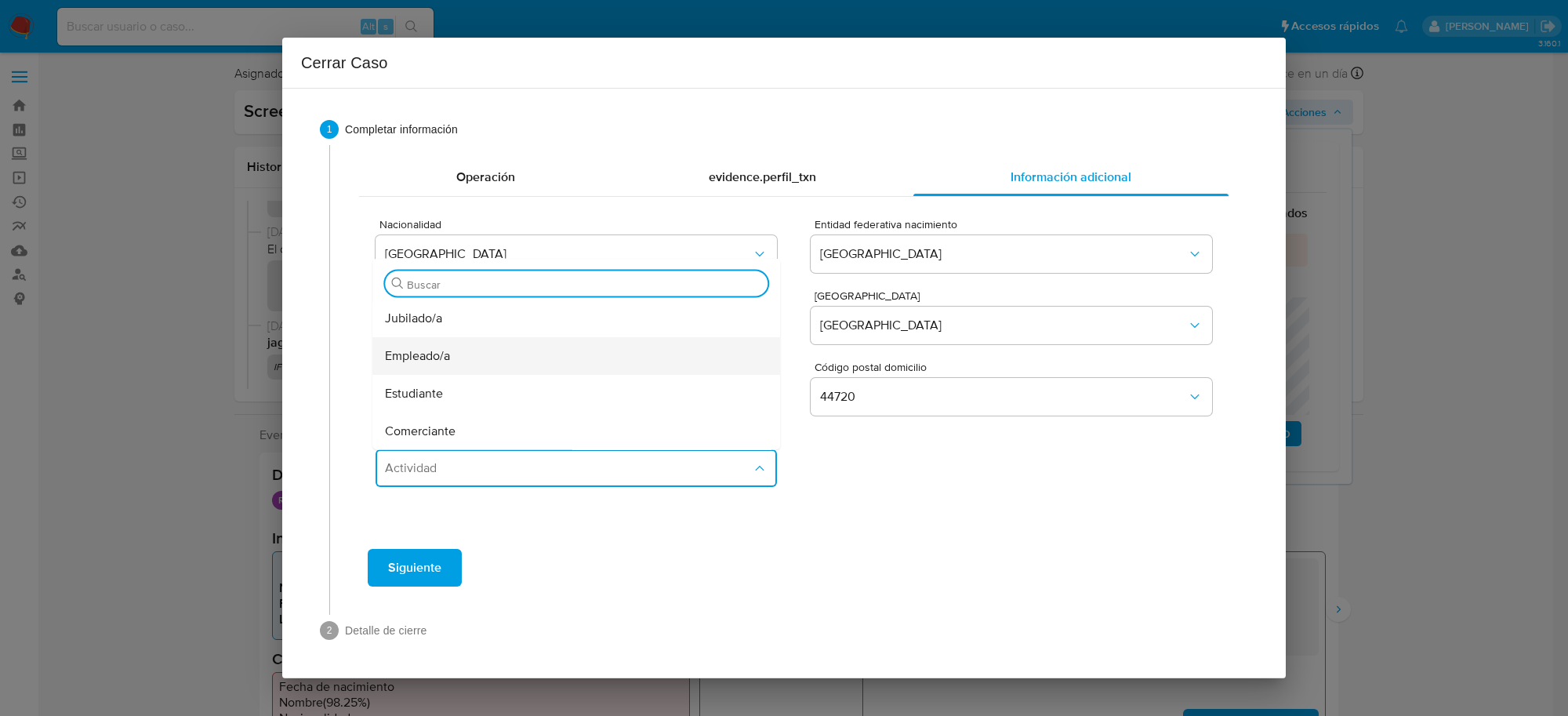
click at [514, 358] on div "Empleado/a" at bounding box center [572, 356] width 373 height 38
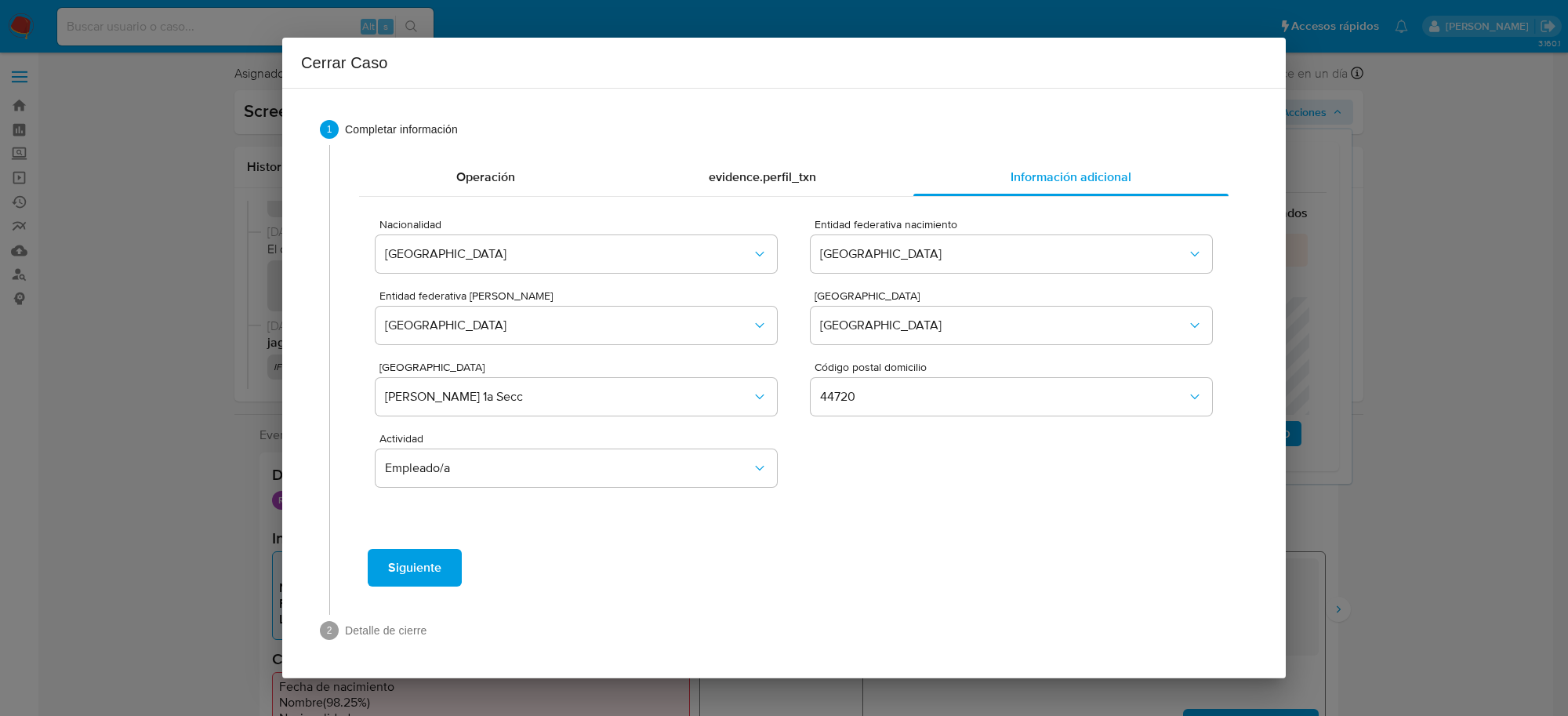
click at [434, 570] on span "Siguiente" at bounding box center [414, 568] width 54 height 35
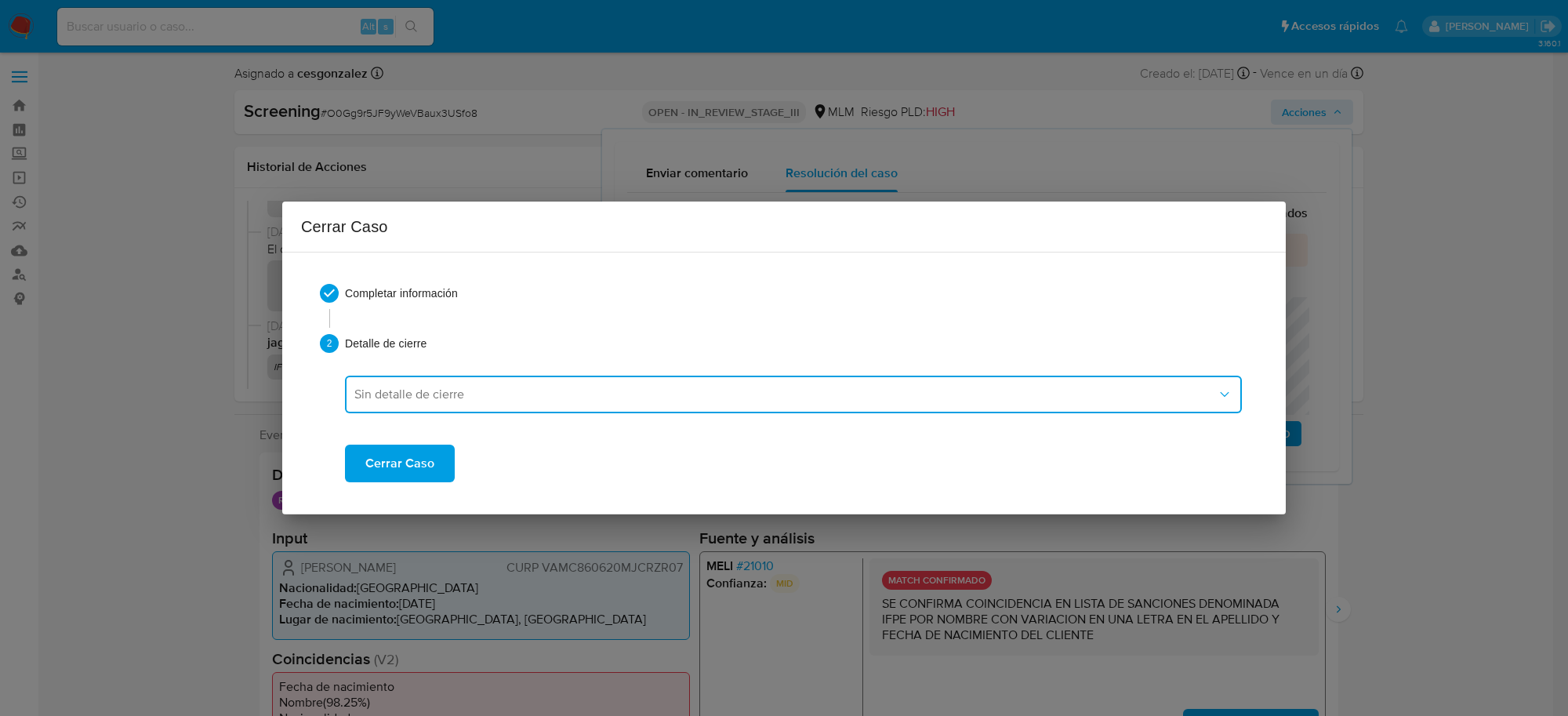
click at [507, 404] on button "Sin detalle de cierre" at bounding box center [793, 395] width 897 height 38
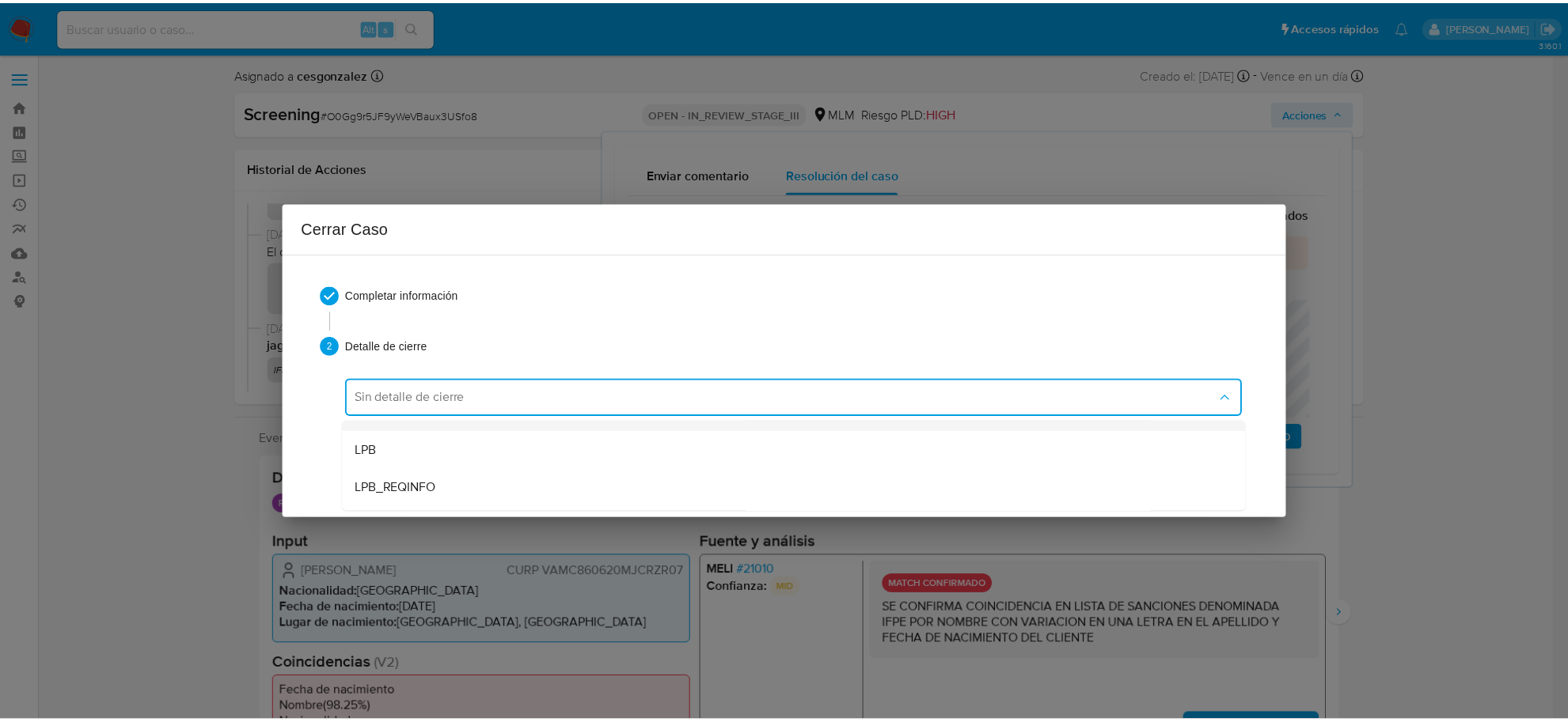
scroll to position [99, 0]
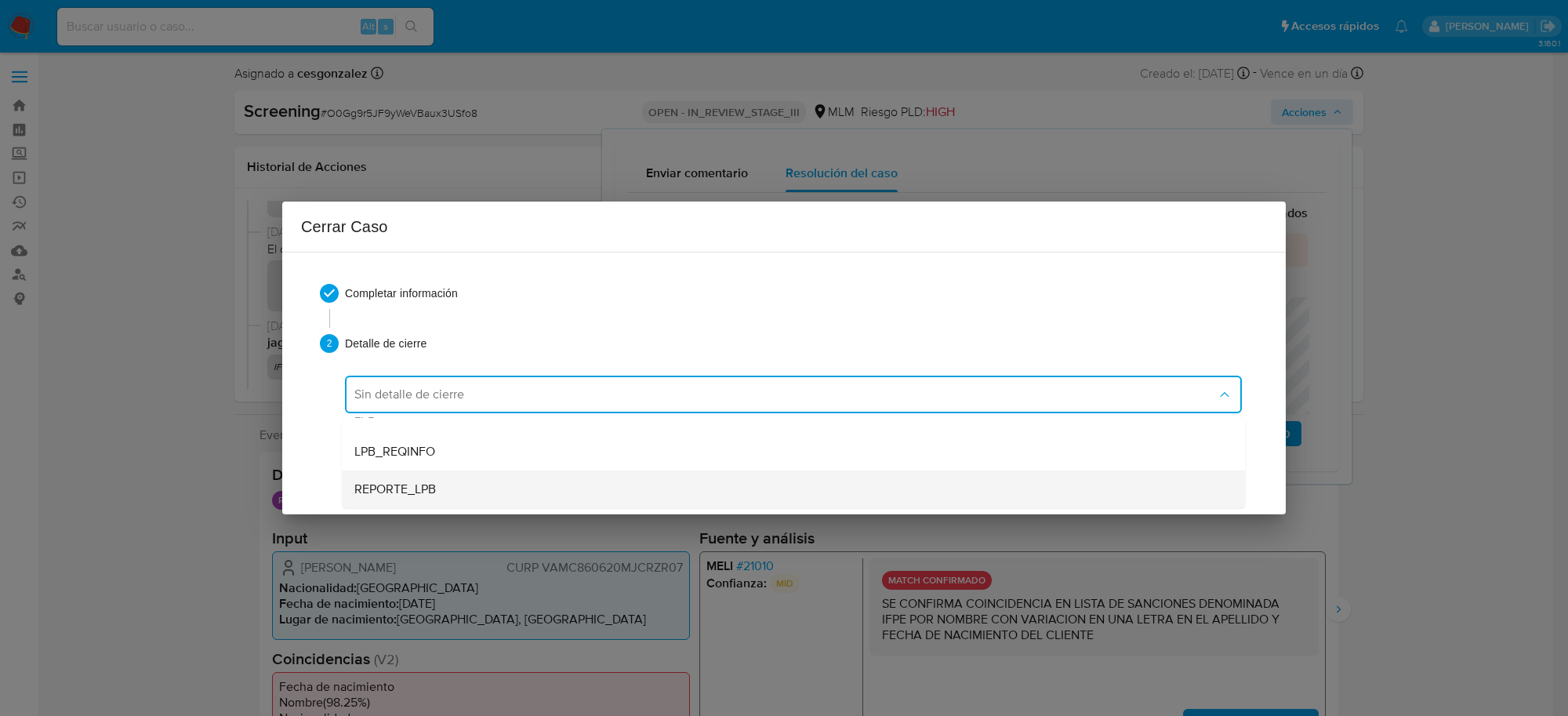
click at [459, 486] on div "REPORTE_LPB" at bounding box center [788, 489] width 869 height 38
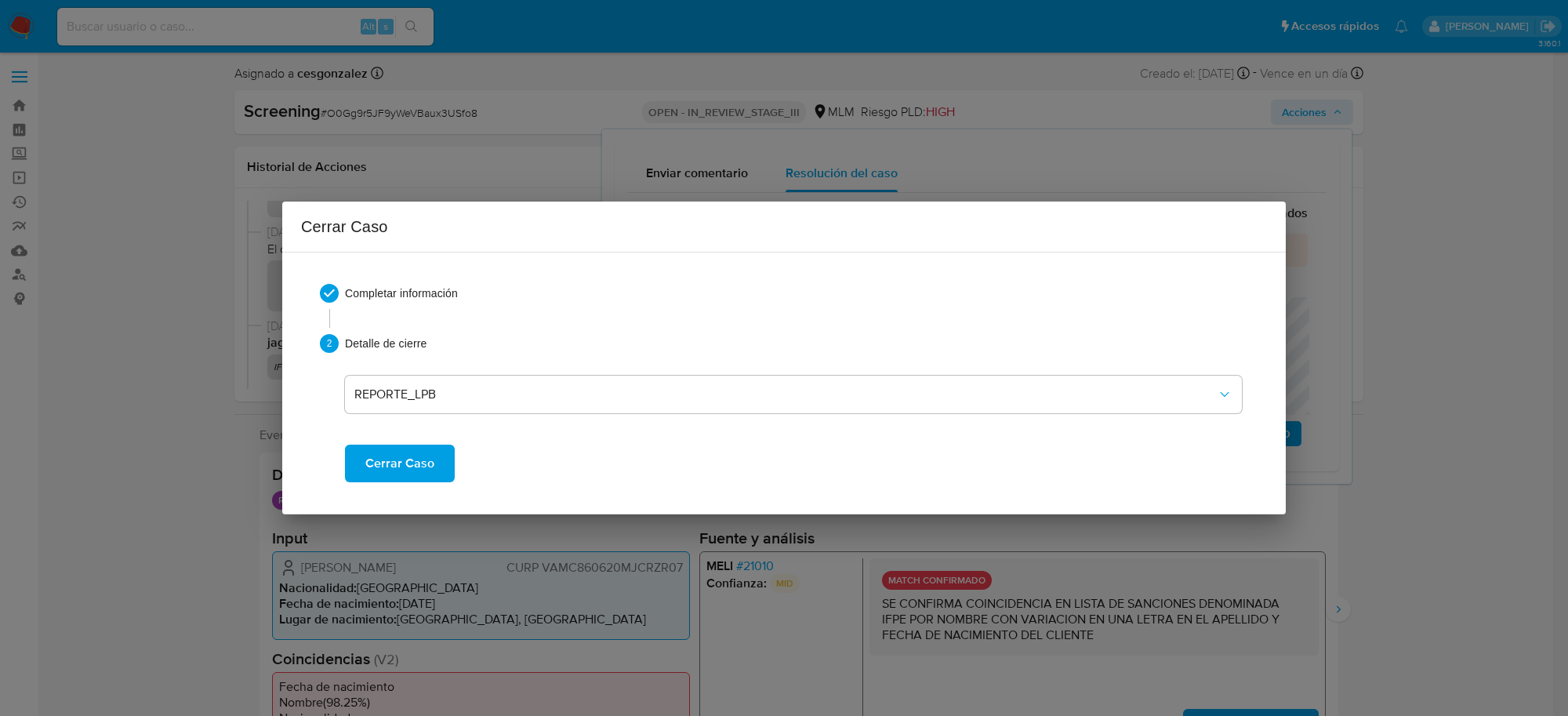
click at [414, 469] on span "Cerrar Caso" at bounding box center [400, 464] width 69 height 35
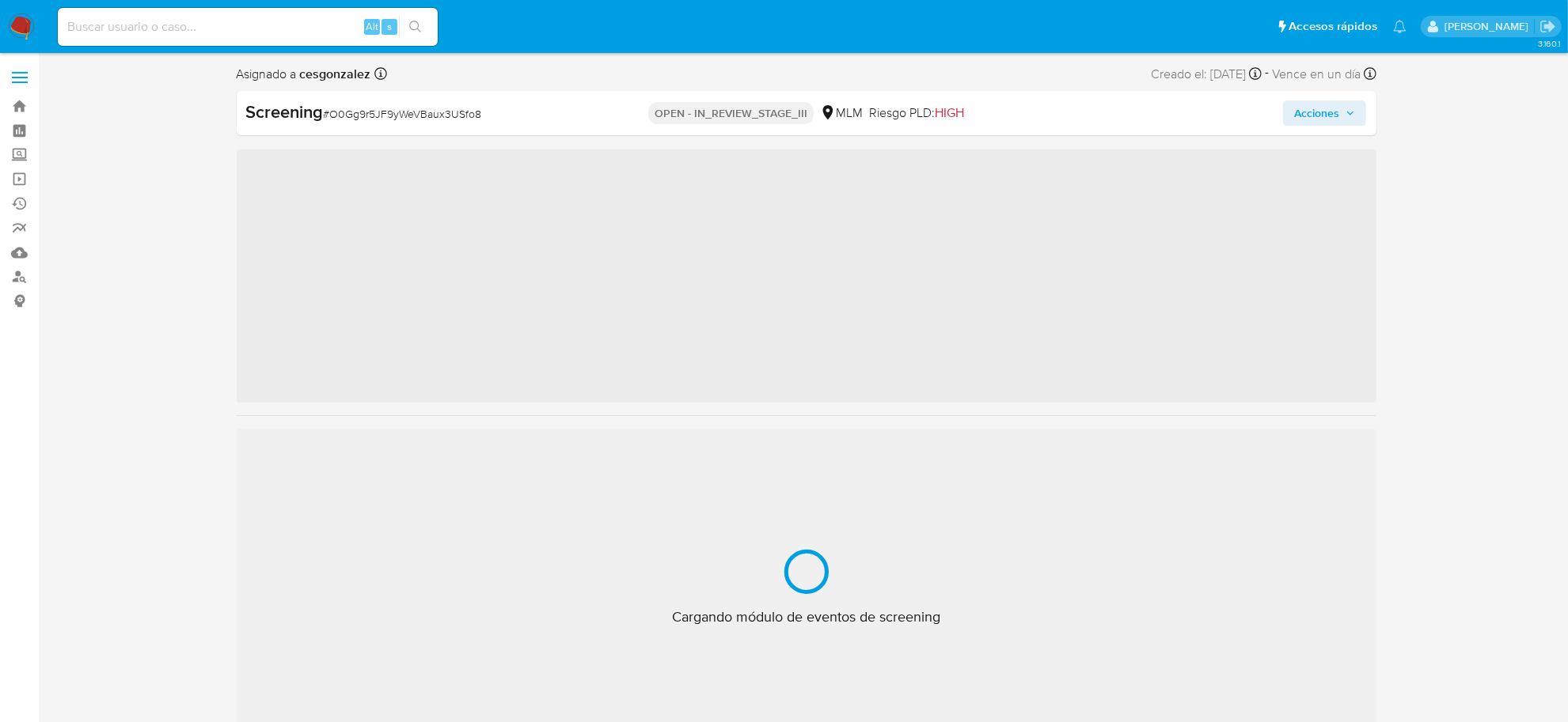
scroll to position [744, 0]
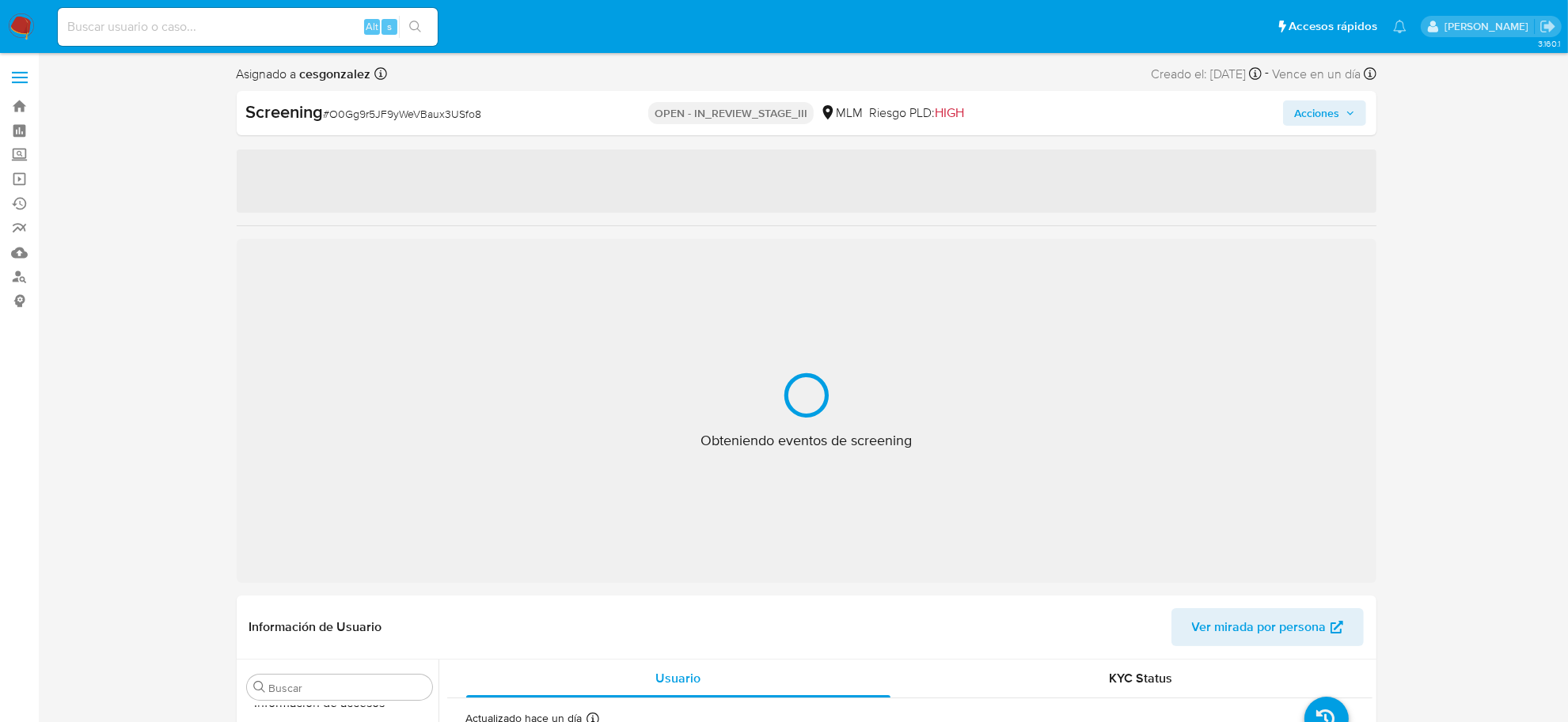
select select "10"
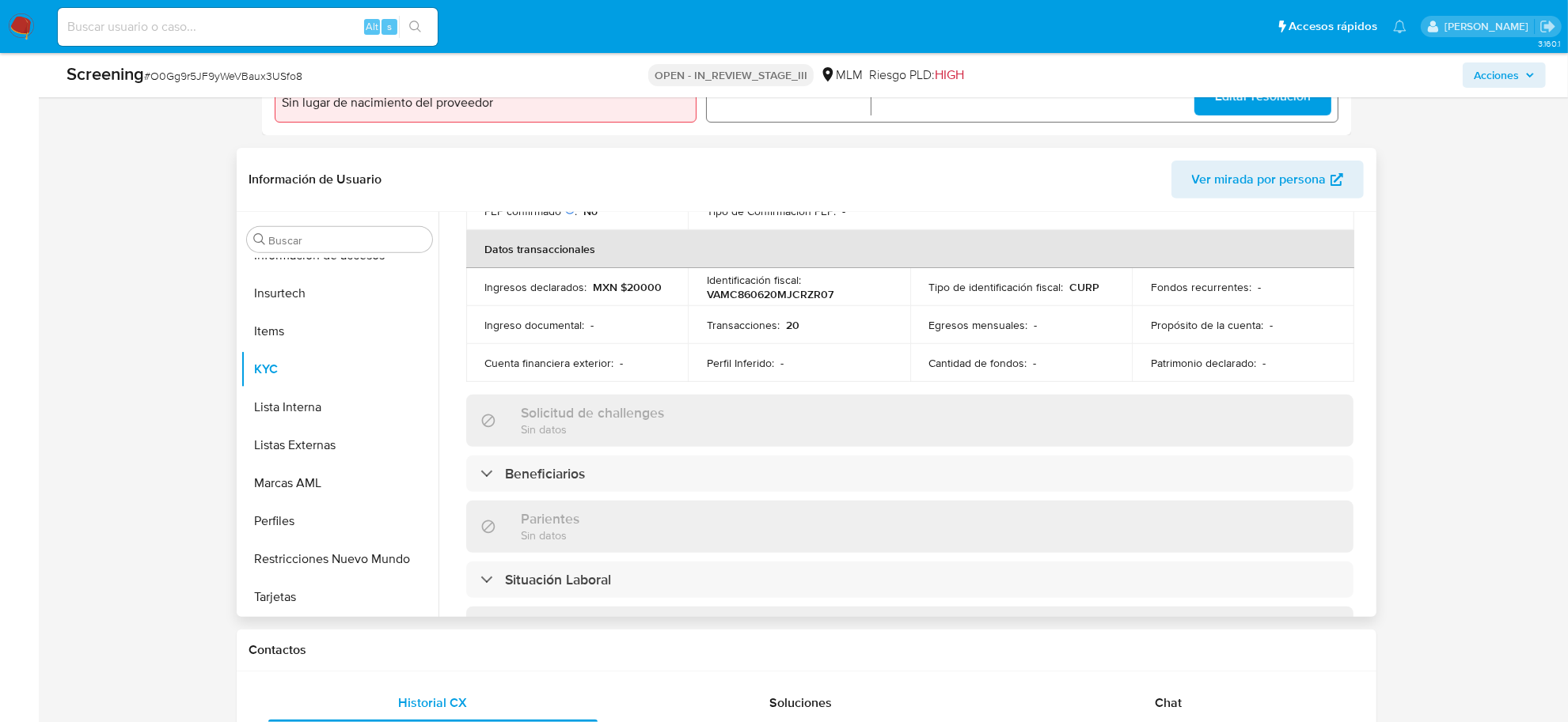
scroll to position [192, 0]
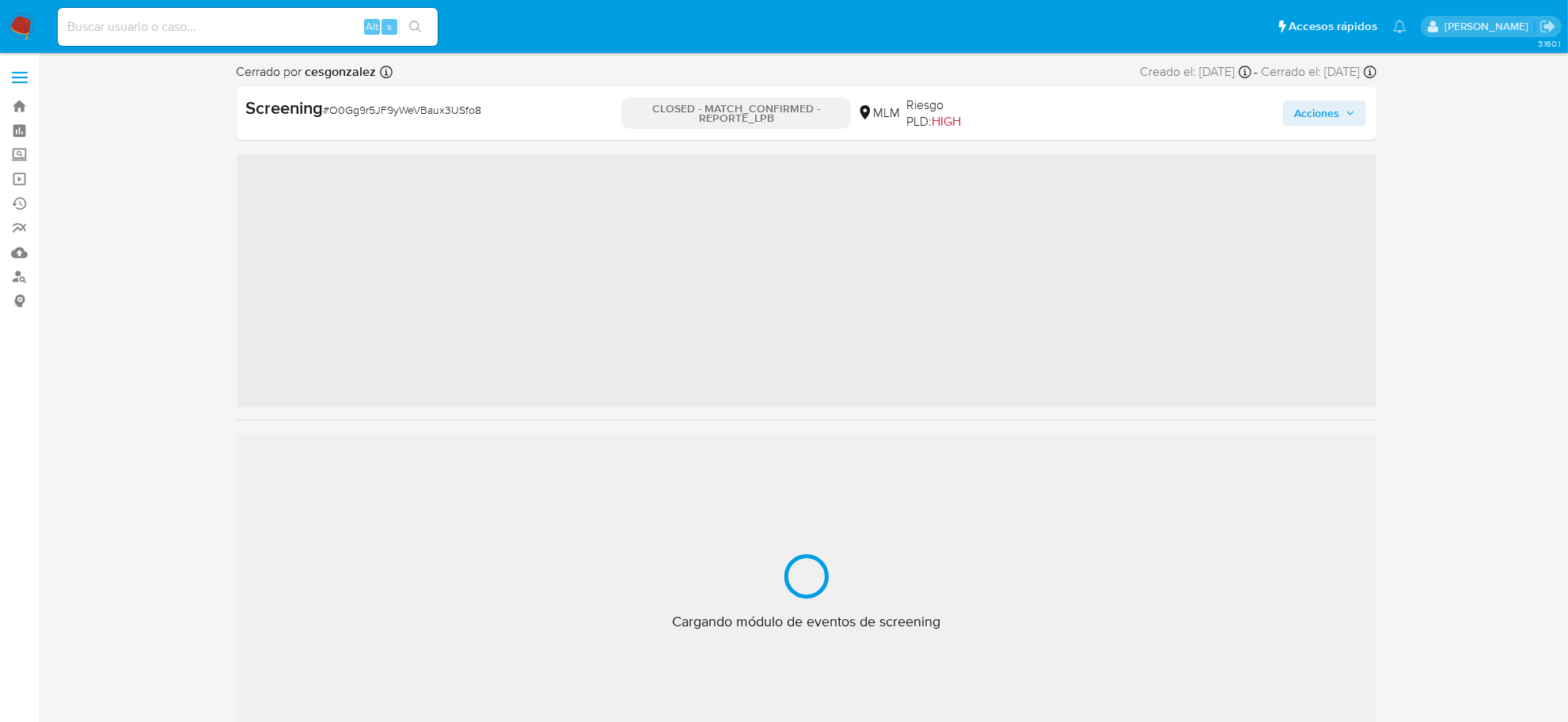
scroll to position [744, 0]
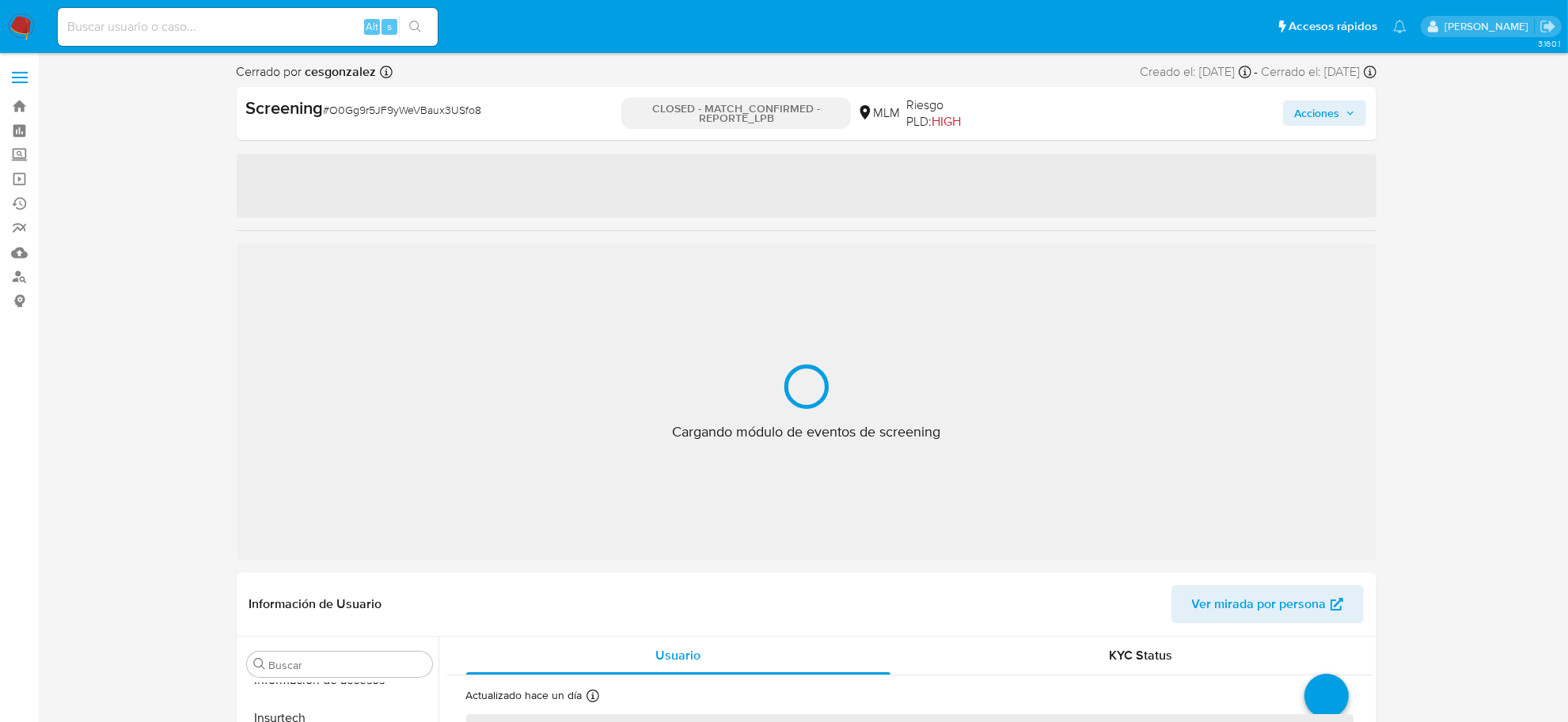
select select "10"
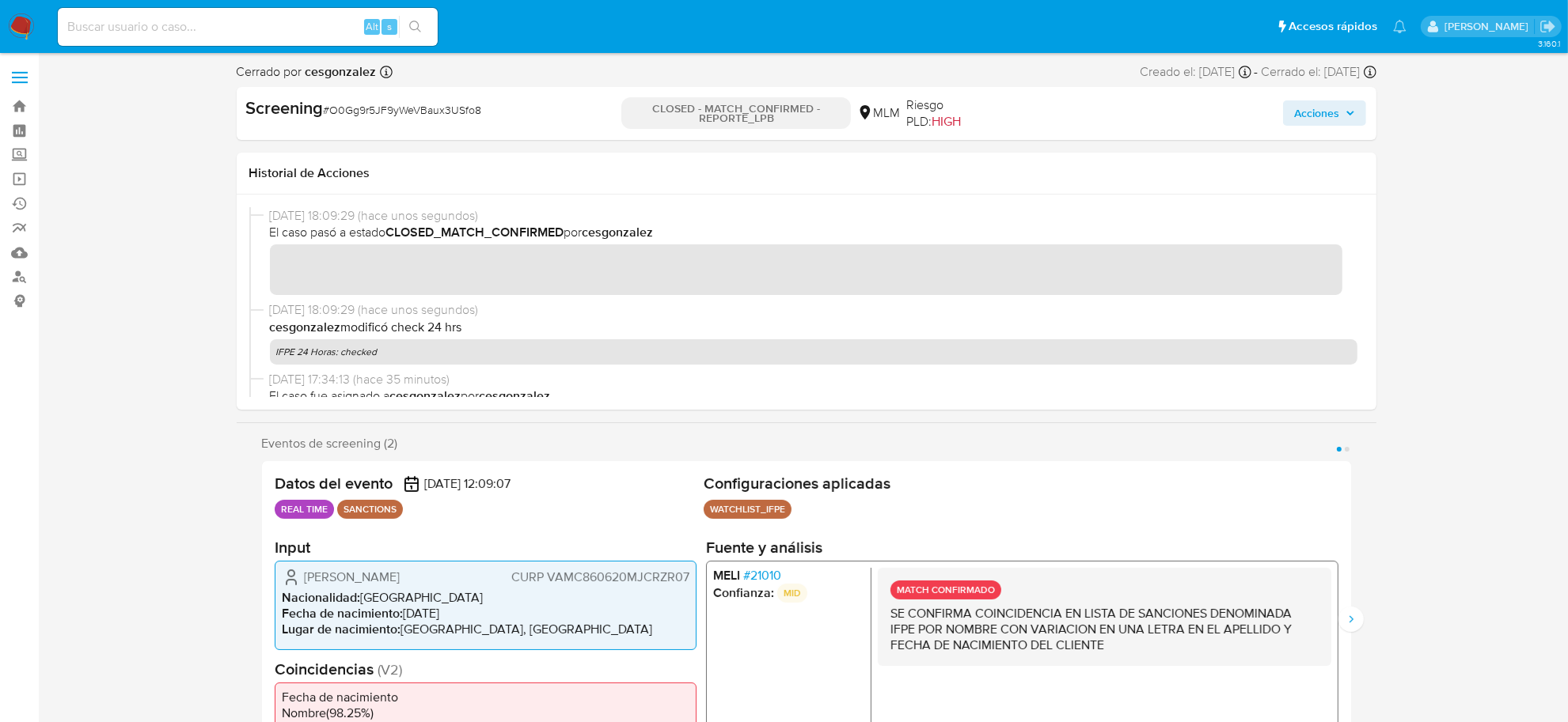
click at [457, 111] on span "# O0Gg9r5JF9yWeVBaux3USfo8" at bounding box center [402, 110] width 158 height 16
copy span "O0Gg9r5JF9yWeVBaux3USfo8"
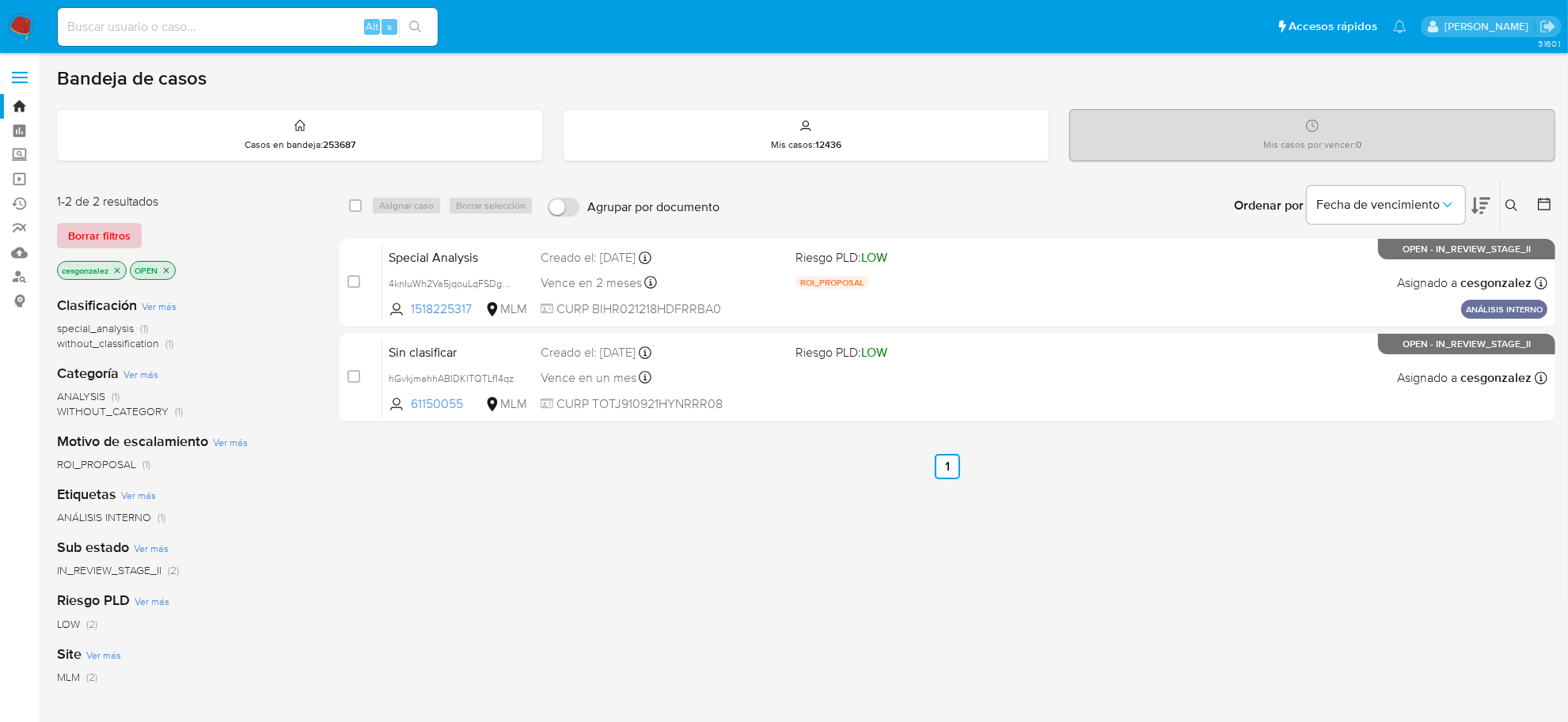
click at [109, 234] on span "Borrar filtros" at bounding box center [99, 235] width 62 height 22
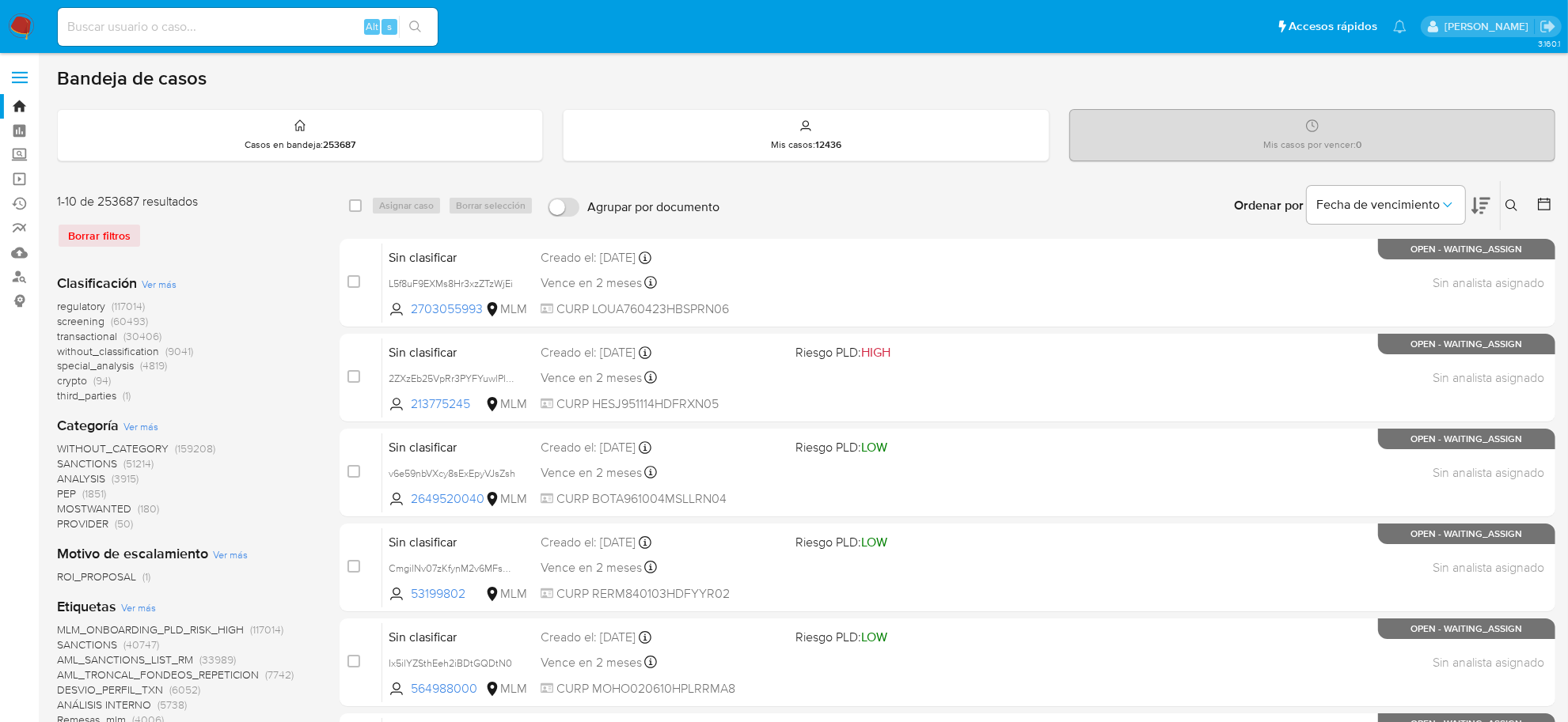
click at [95, 322] on span "screening" at bounding box center [81, 321] width 47 height 16
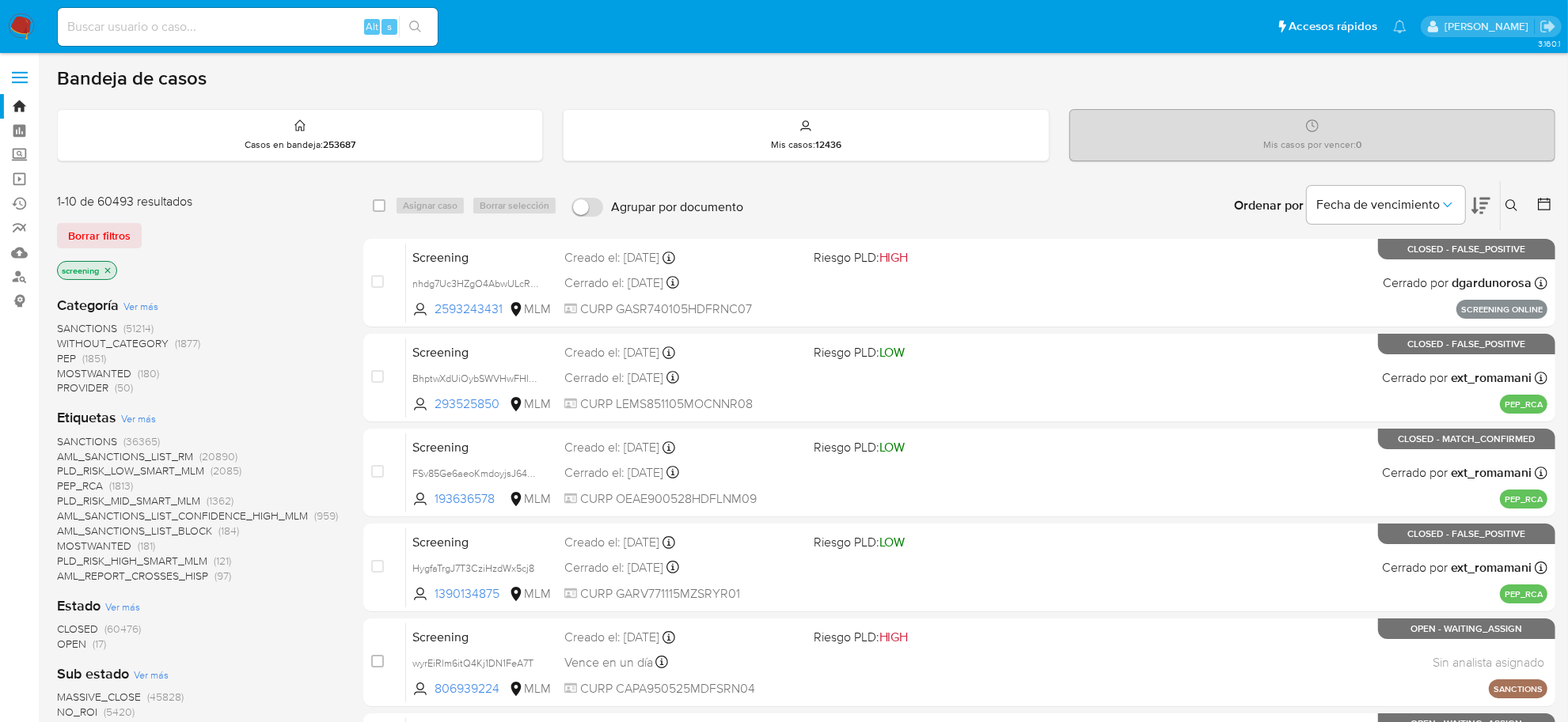
click at [89, 641] on span "OPEN (17)" at bounding box center [81, 645] width 49 height 15
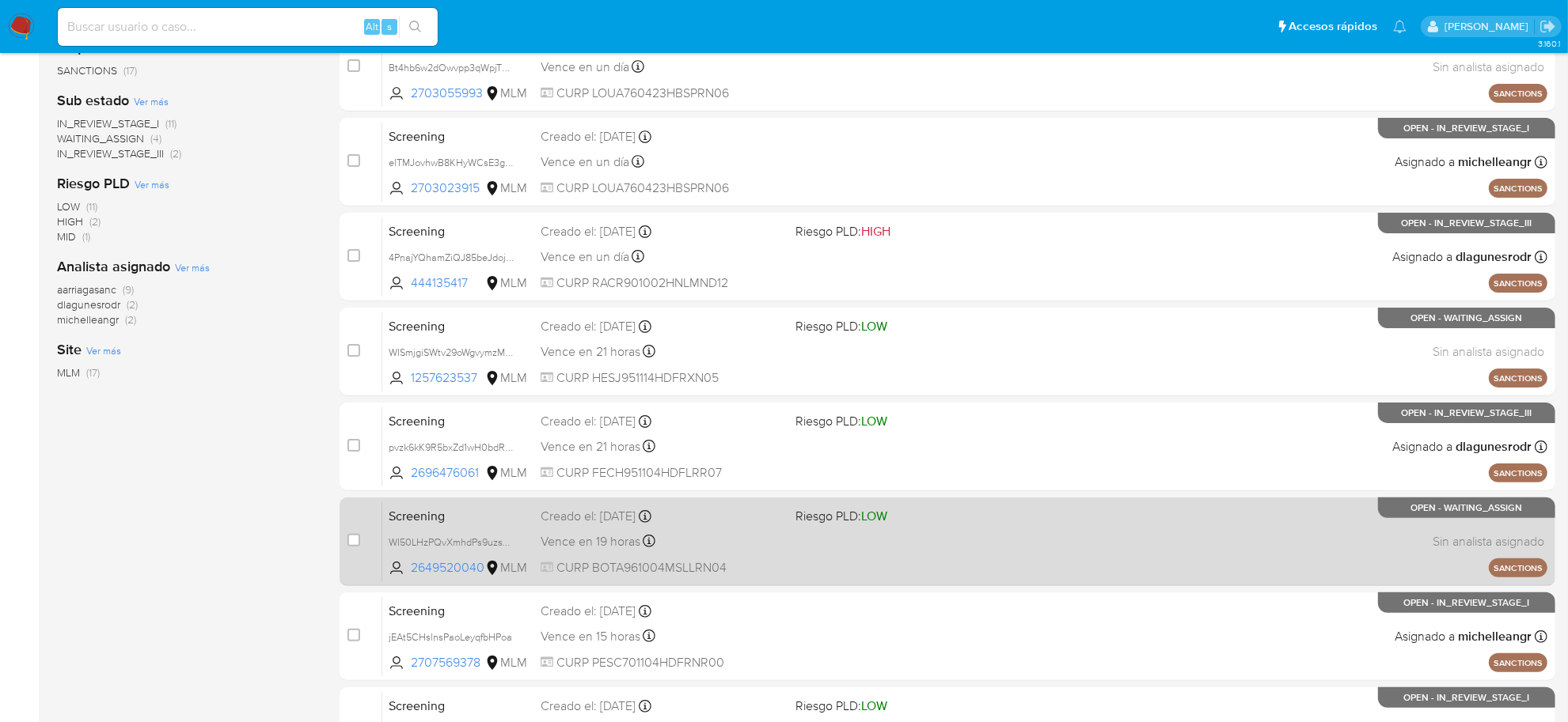
scroll to position [297, 0]
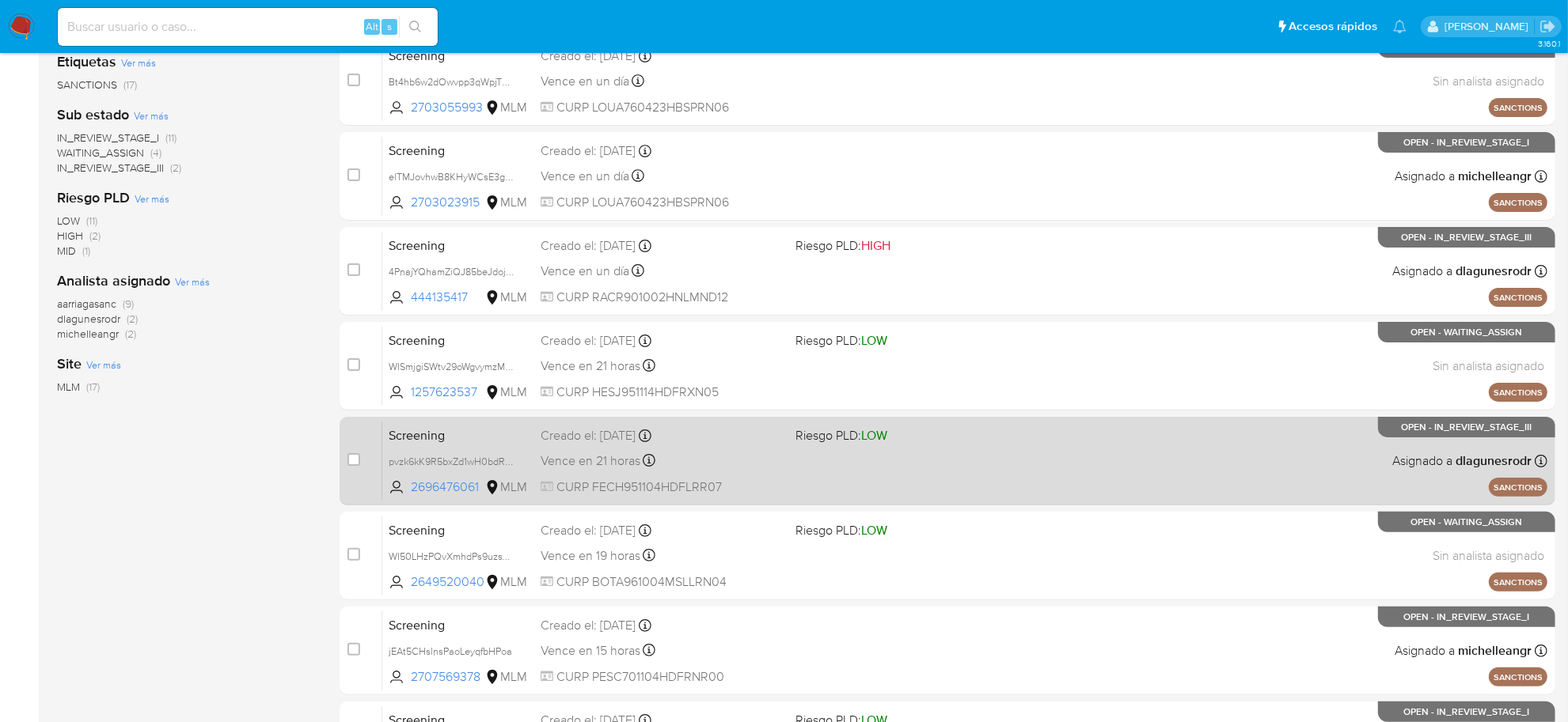
click at [687, 465] on div "Vence en 21 horas Vence el 23/09/2025 15:08:26" at bounding box center [661, 461] width 242 height 22
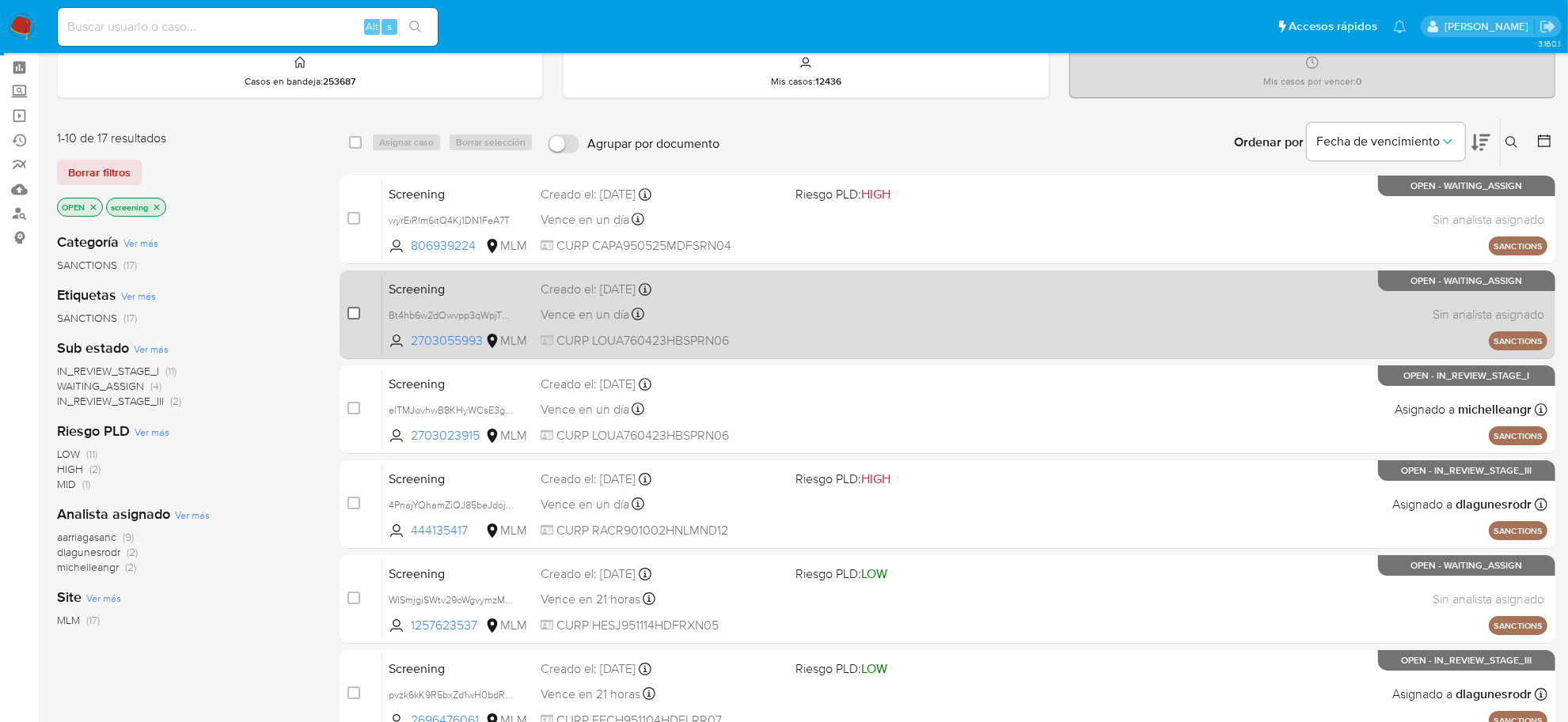
scroll to position [0, 0]
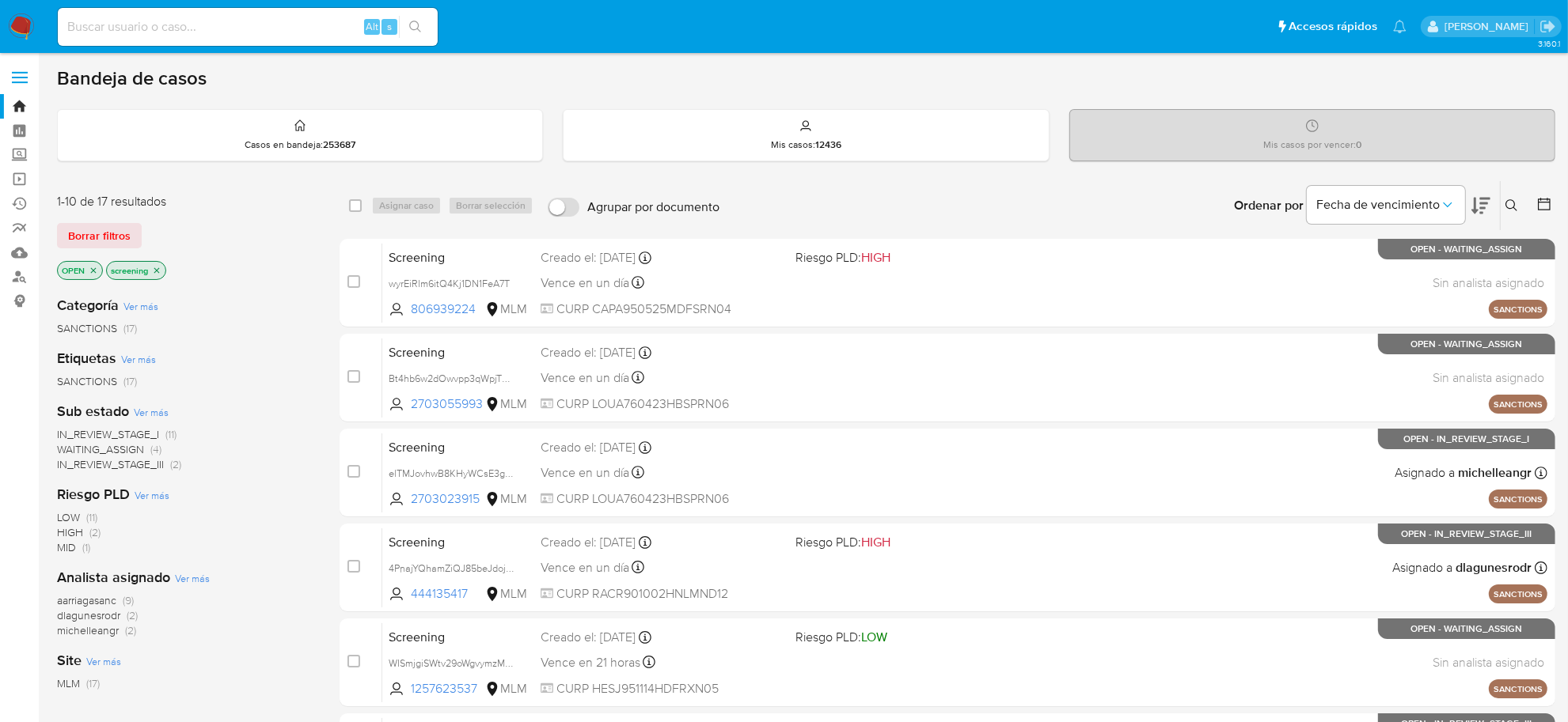
click at [141, 468] on span "IN_REVIEW_STAGE_III" at bounding box center [111, 464] width 107 height 16
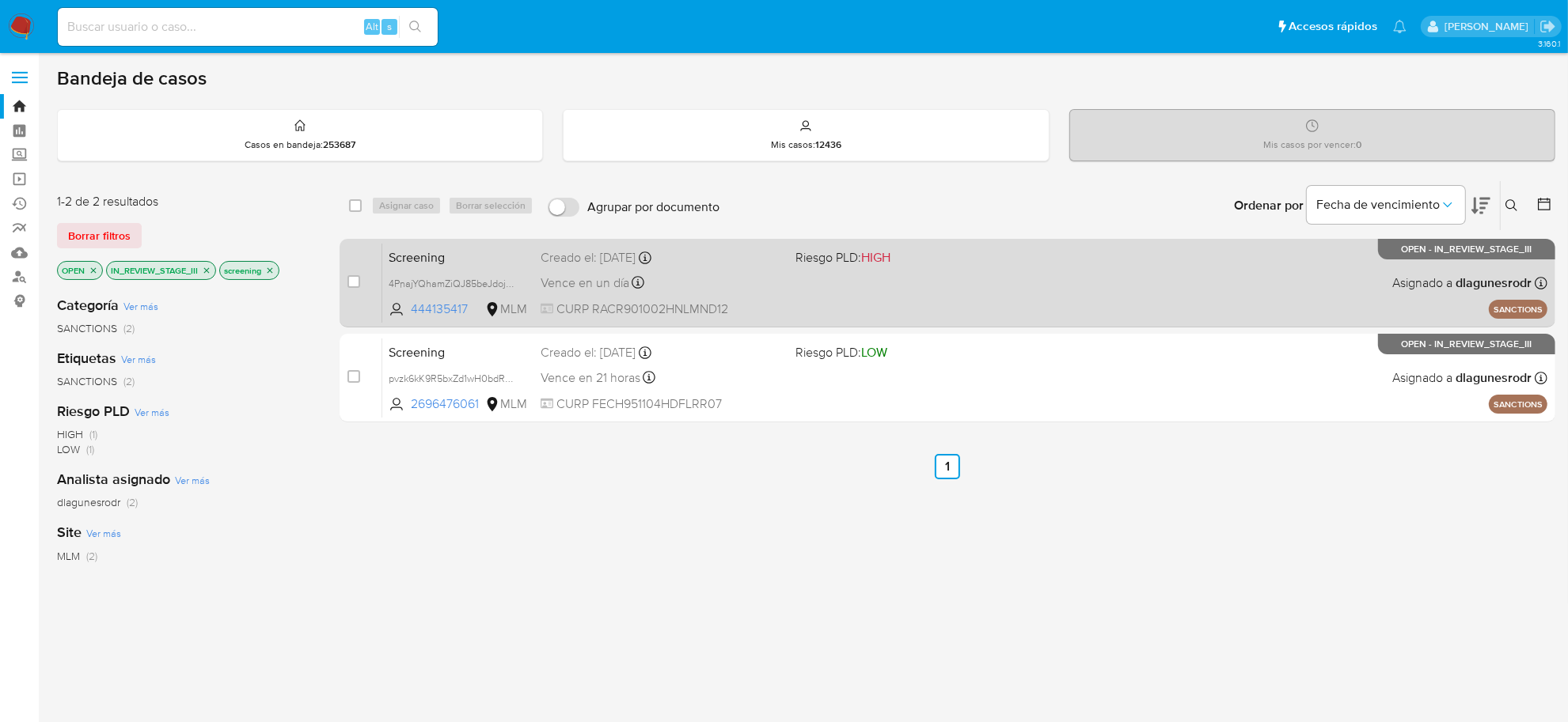
click at [364, 287] on div "case-item-checkbox No es posible asignar el caso" at bounding box center [365, 282] width 35 height 80
click at [351, 287] on input "checkbox" at bounding box center [353, 281] width 12 height 12
checkbox input "true"
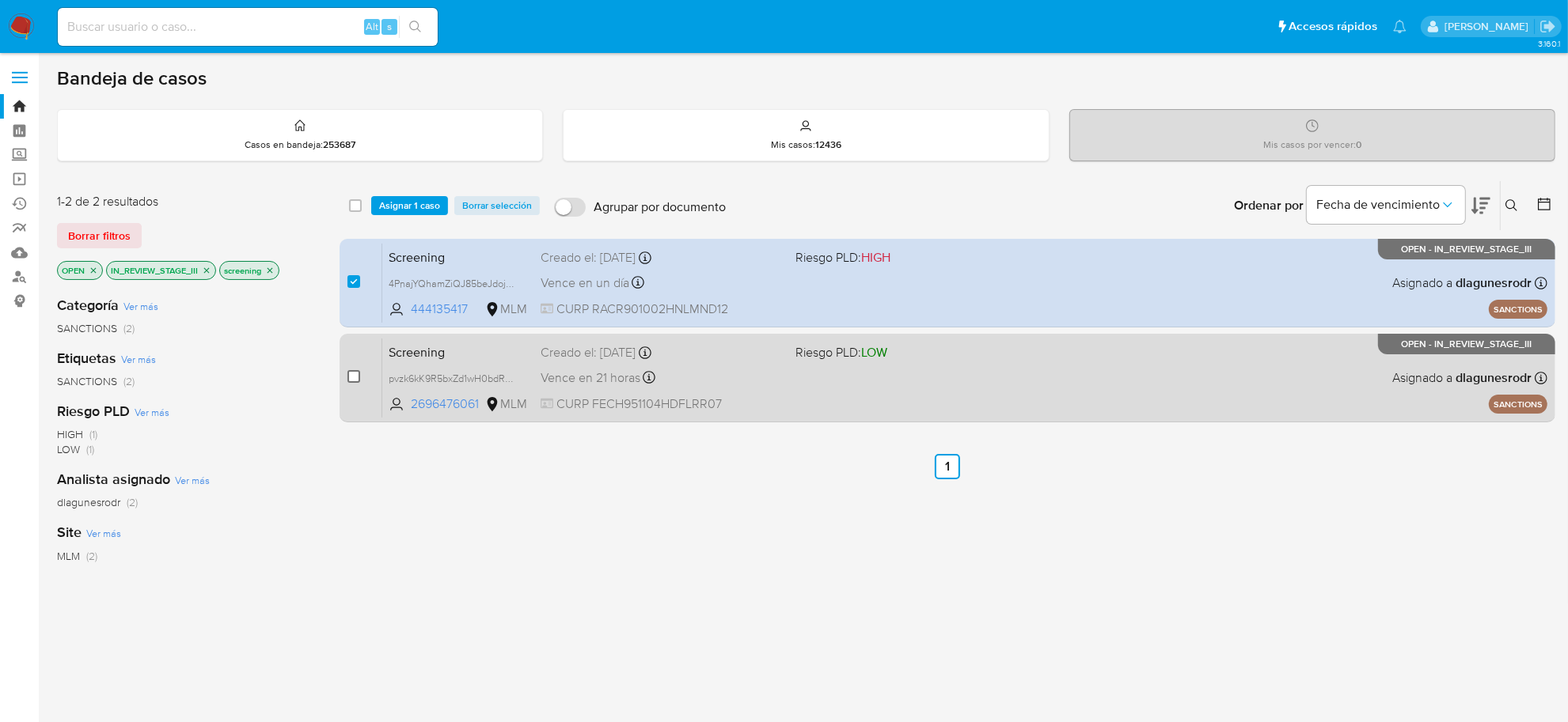
click at [353, 374] on input "checkbox" at bounding box center [353, 376] width 12 height 12
checkbox input "true"
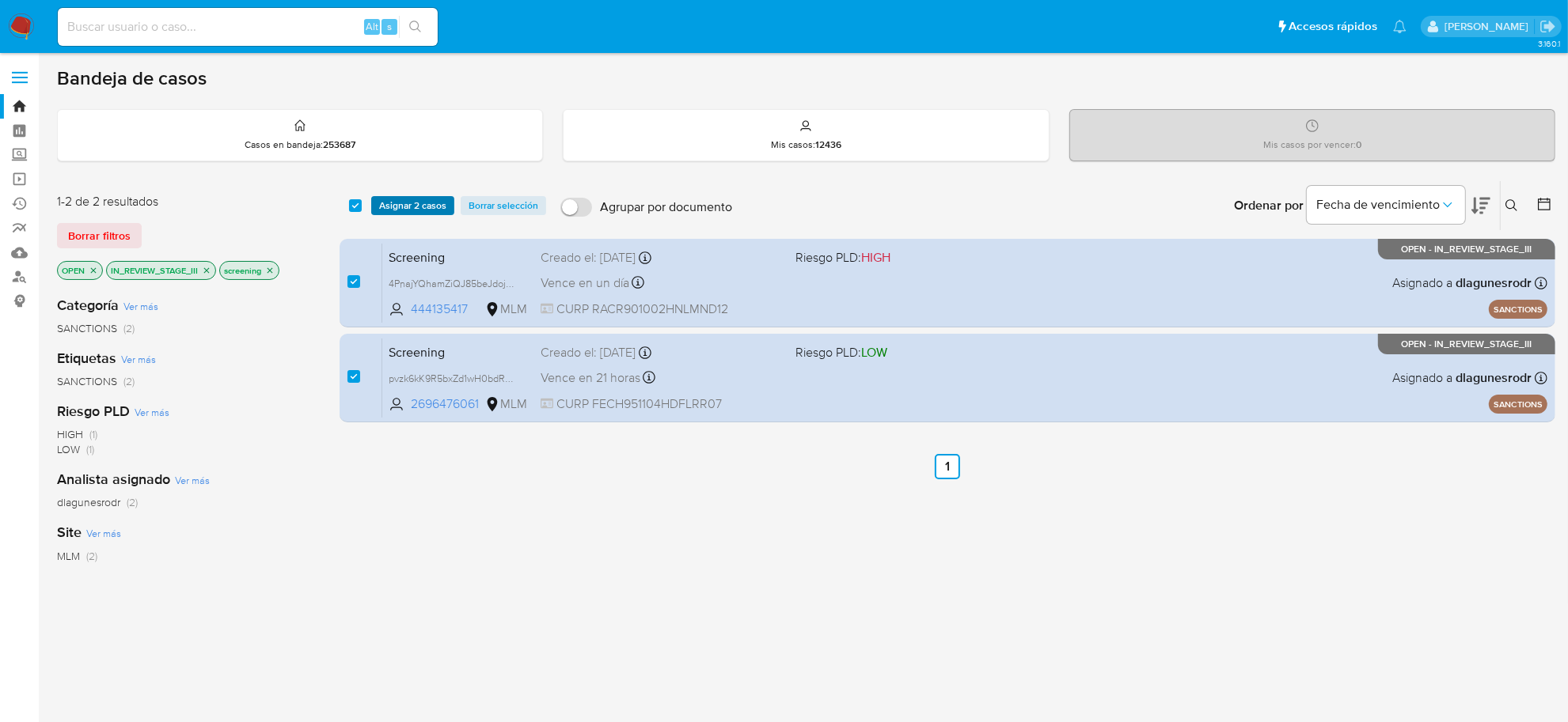
click at [402, 212] on span "Asignar 2 casos" at bounding box center [412, 205] width 67 height 16
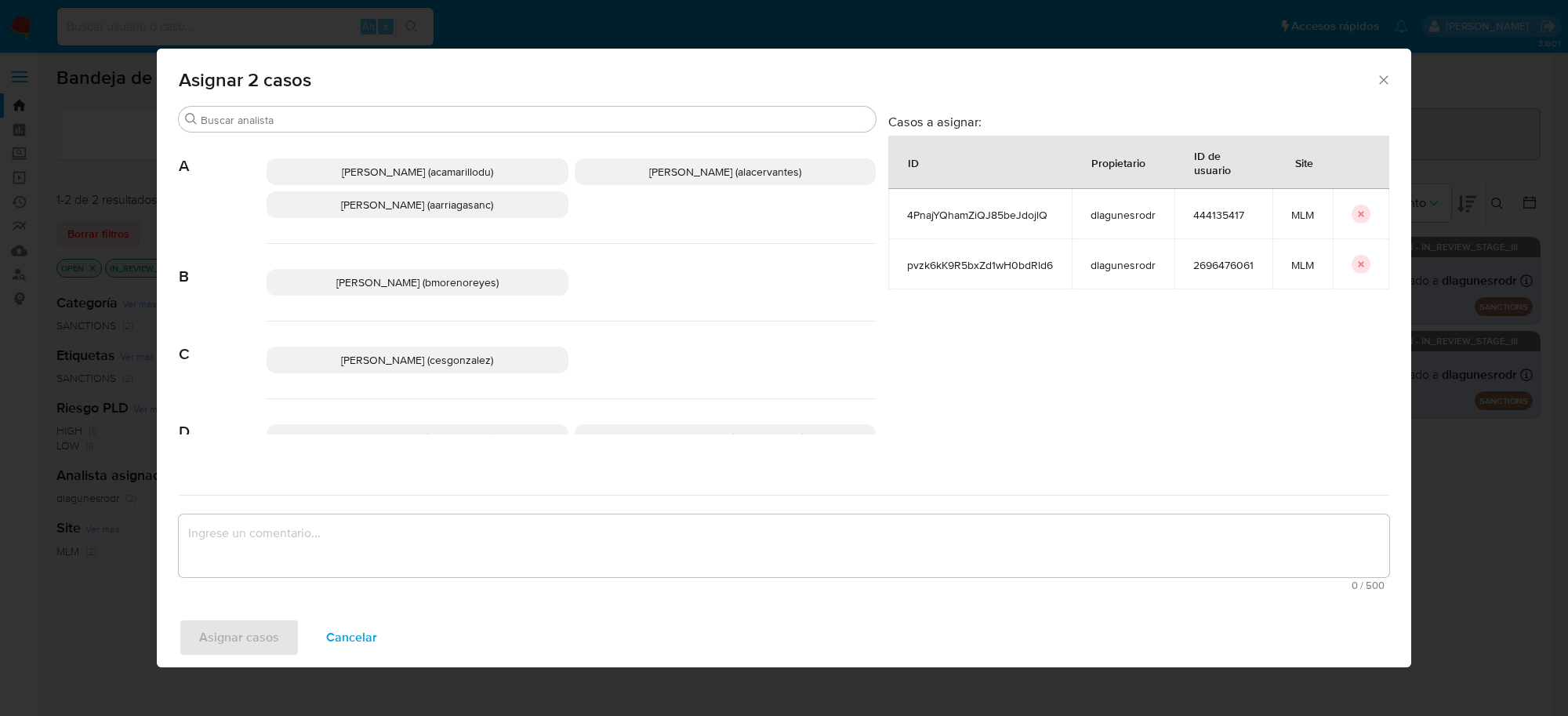
click at [453, 353] on span "Cesar Gonzalez (cesgonzalez)" at bounding box center [417, 360] width 152 height 16
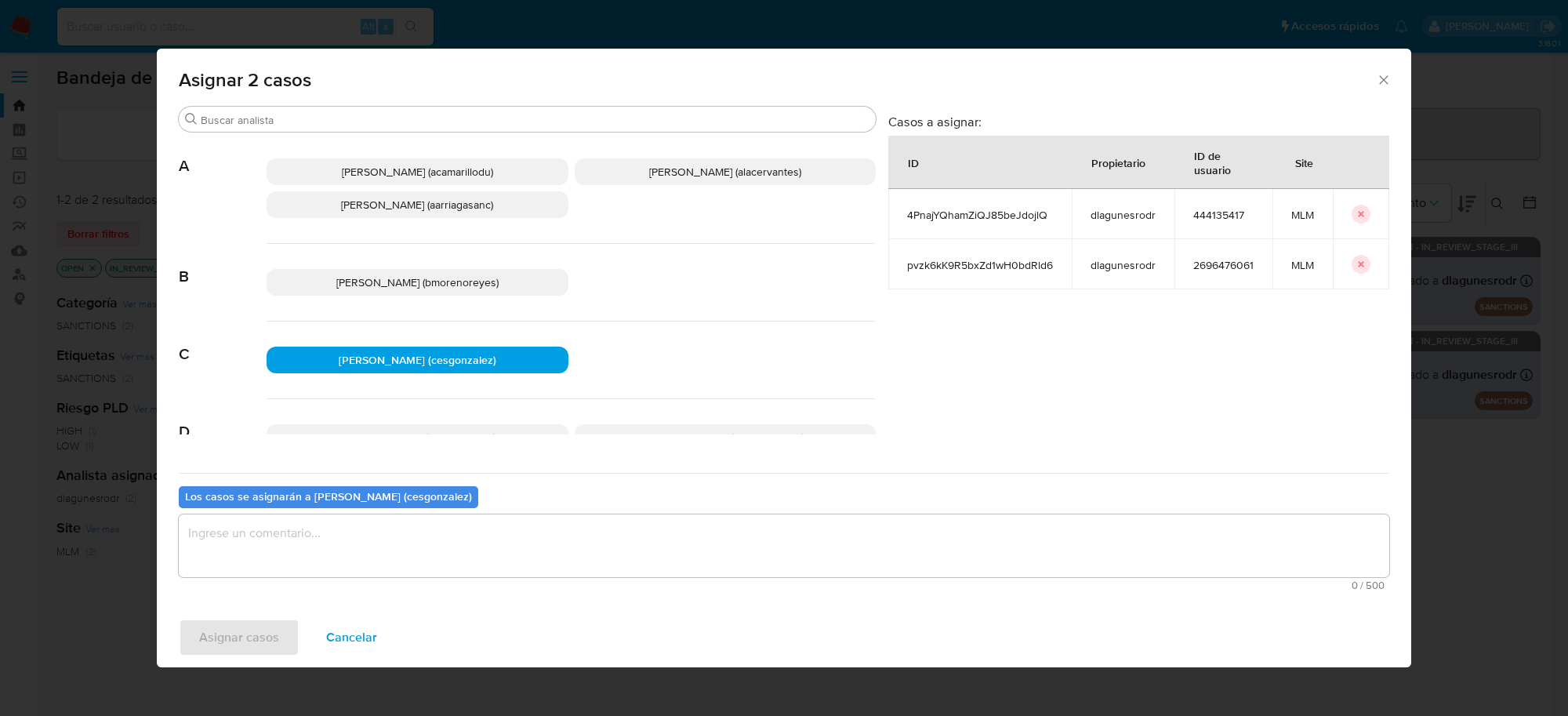
click at [307, 542] on textarea "assign-modal" at bounding box center [784, 546] width 1211 height 63
click at [271, 634] on span "Asignar casos" at bounding box center [239, 638] width 80 height 35
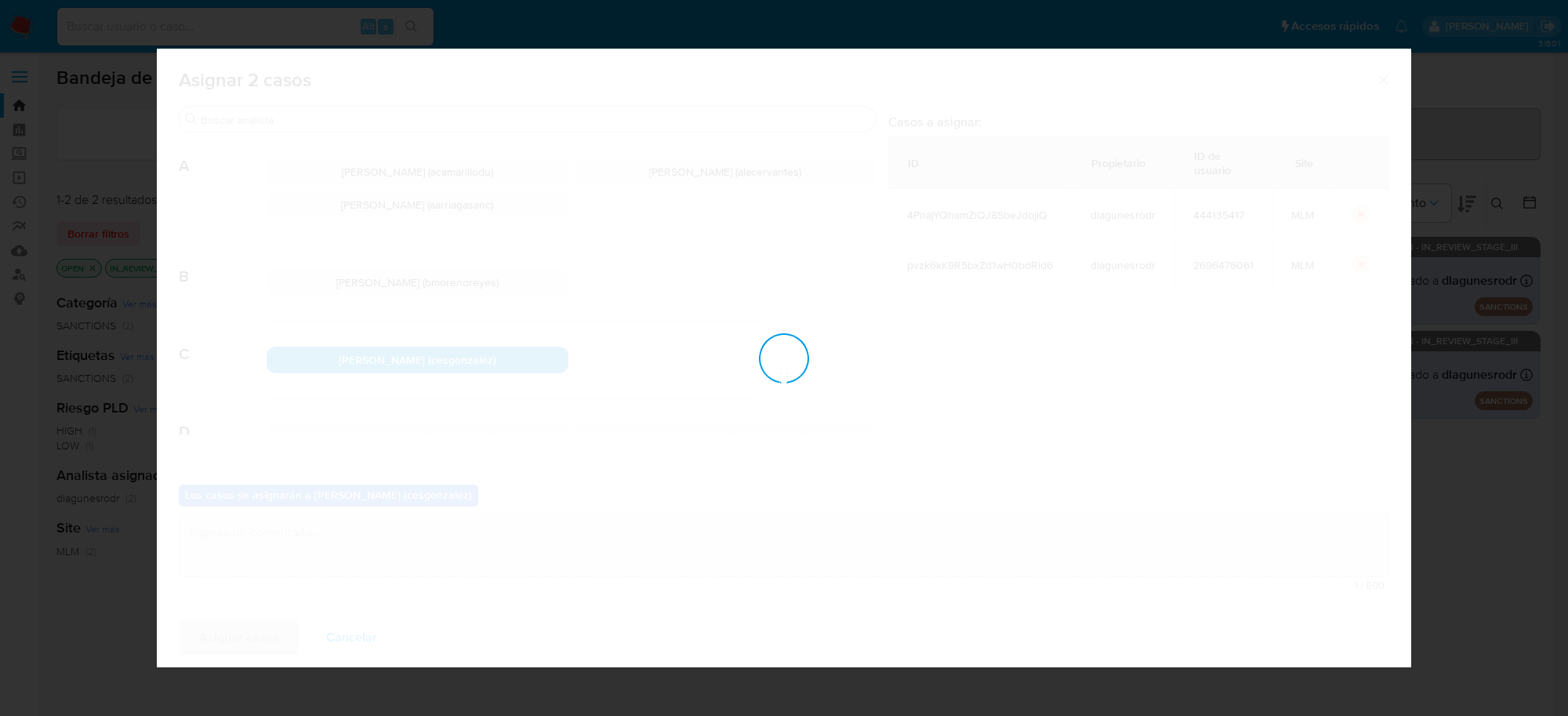
checkbox input "false"
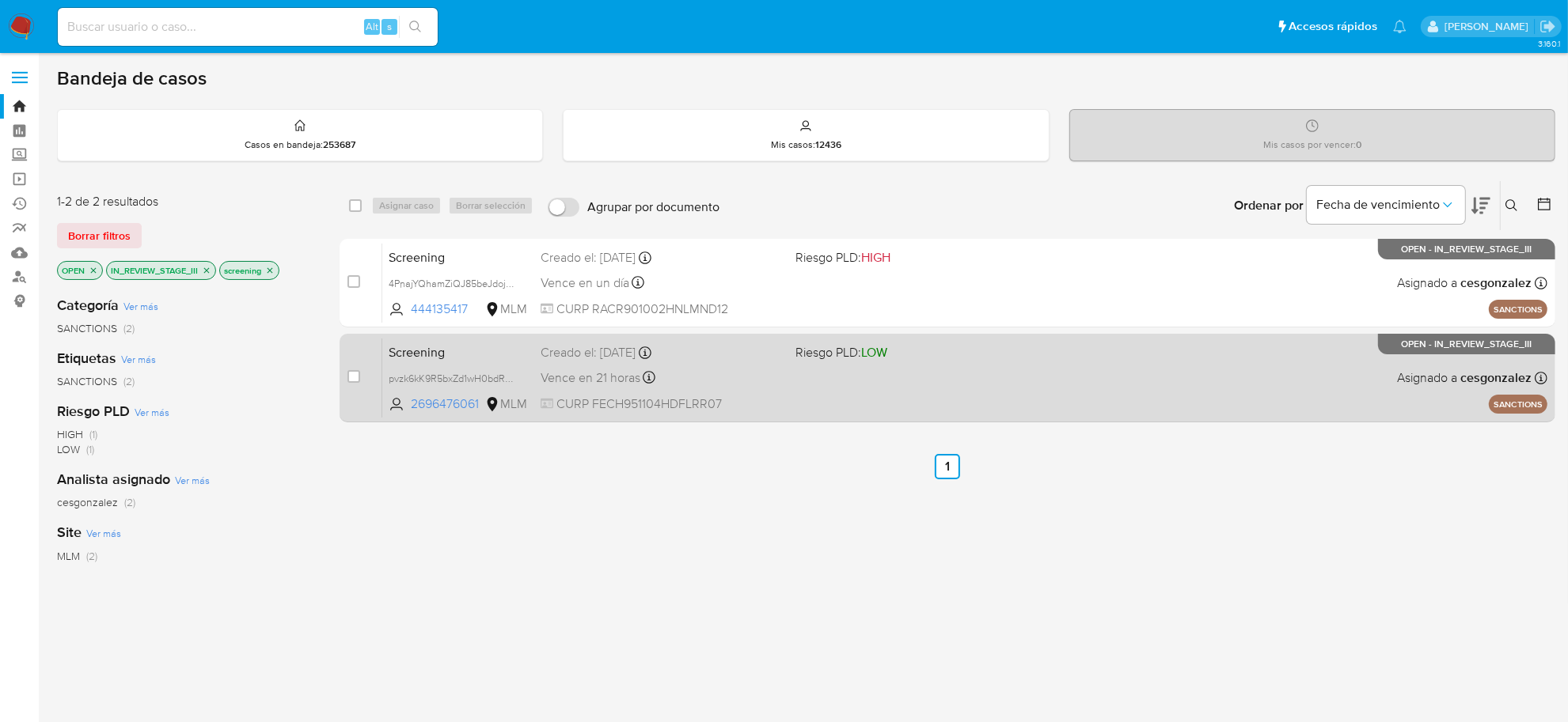
click at [618, 400] on span "CURP FECH951104HDFLRR07" at bounding box center [661, 404] width 242 height 17
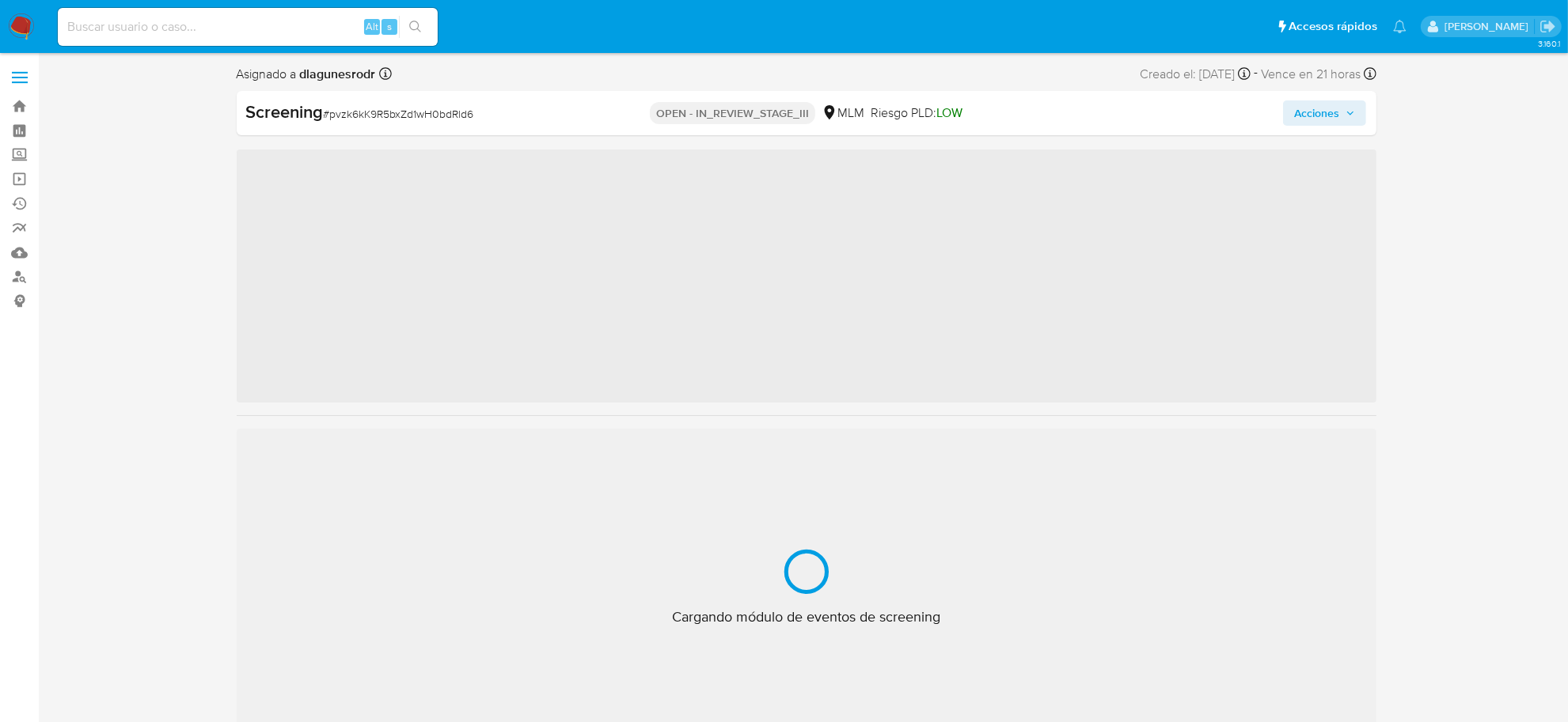
scroll to position [744, 0]
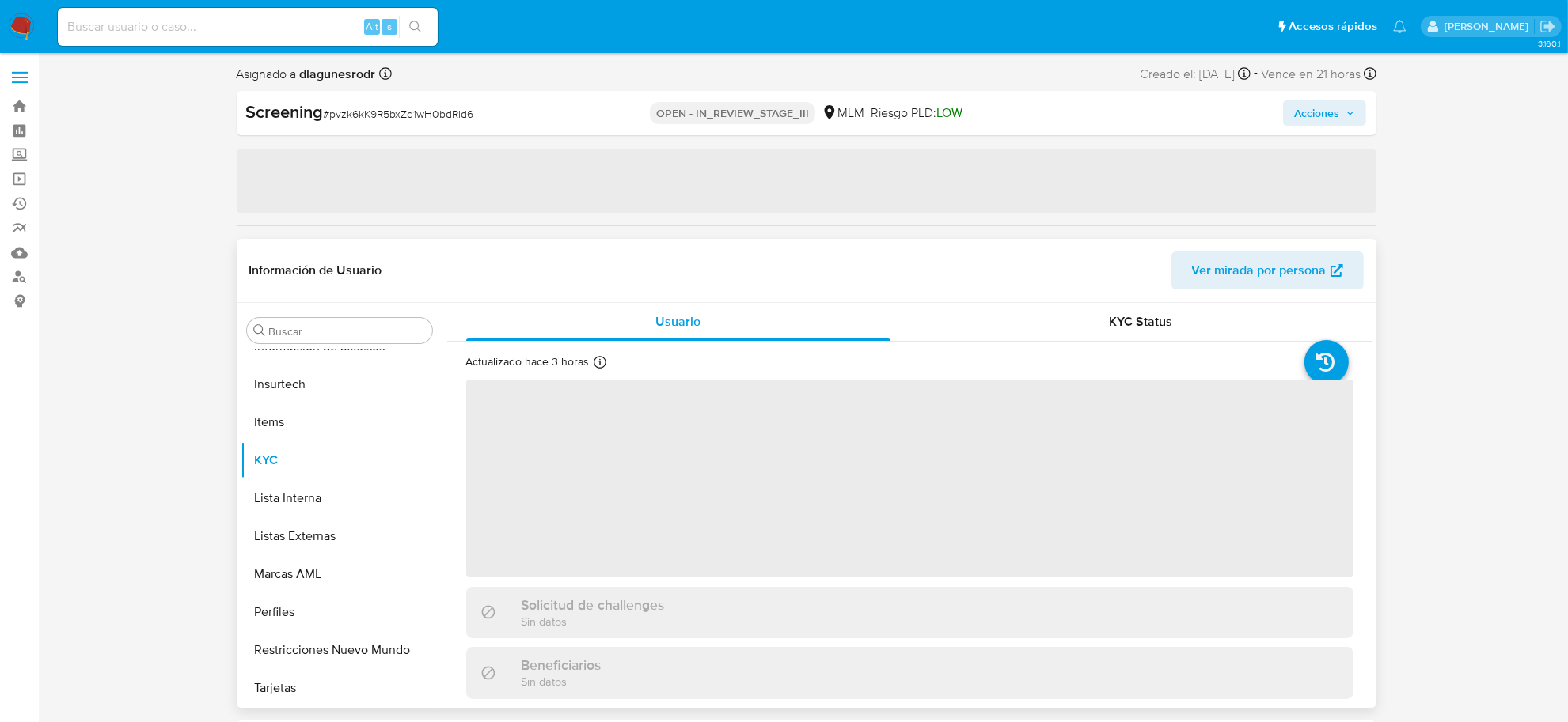
select select "10"
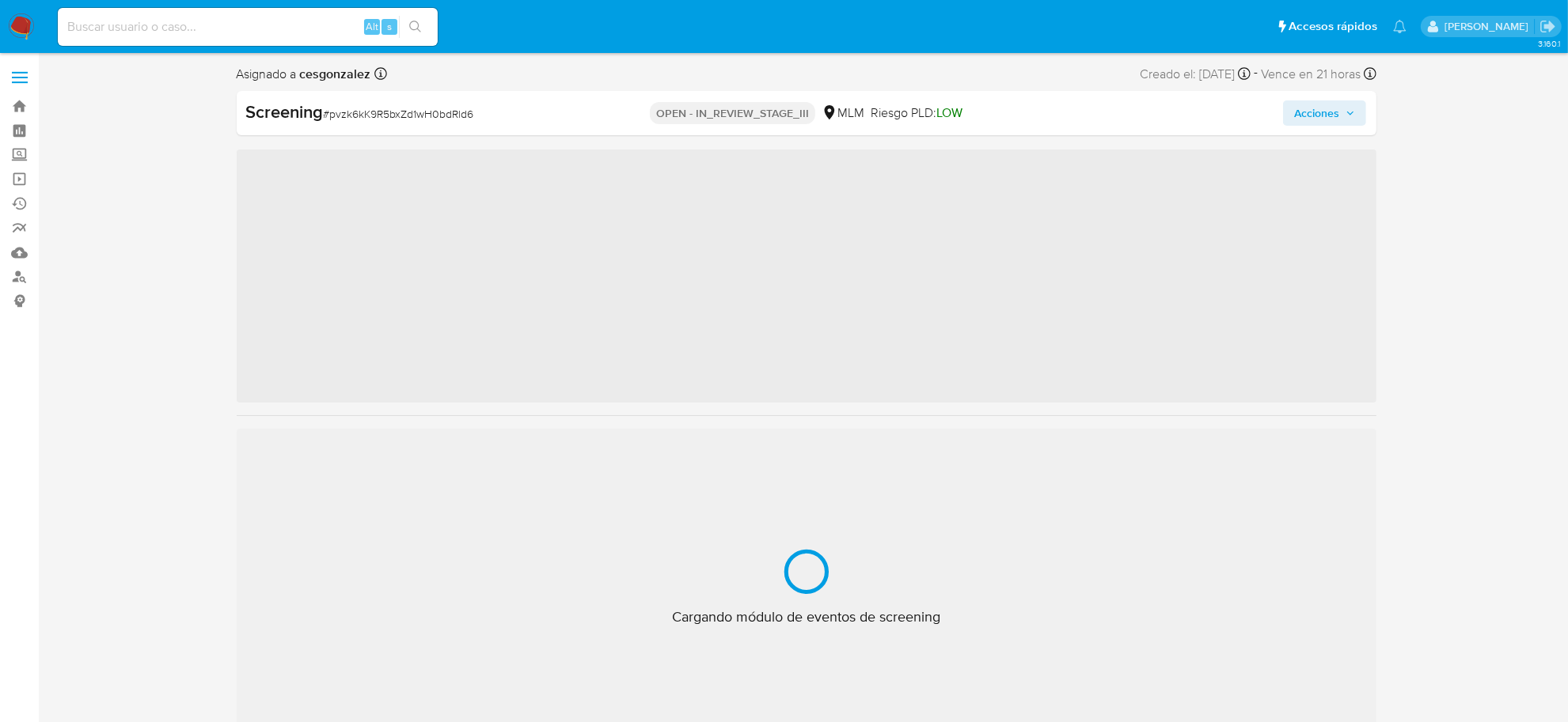
scroll to position [744, 0]
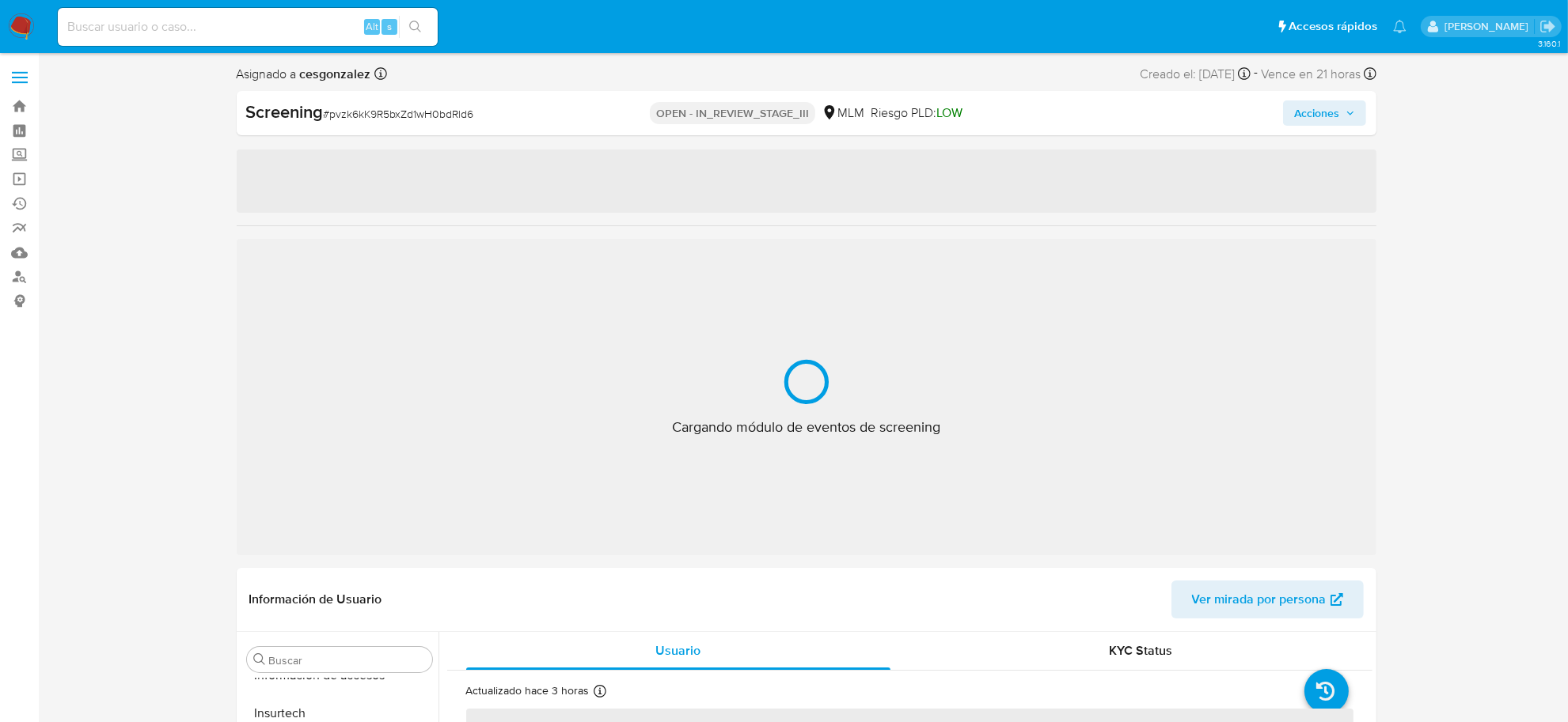
select select "10"
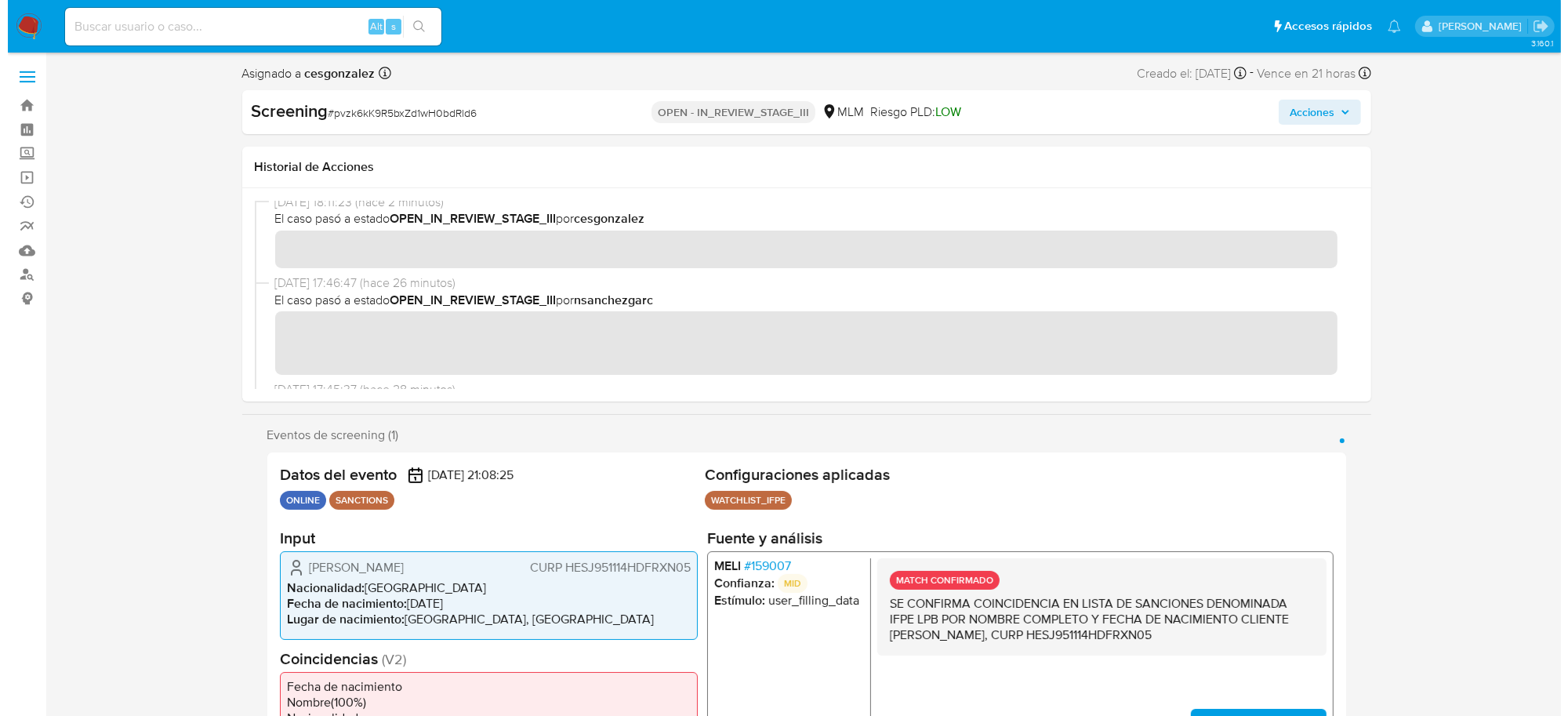
scroll to position [0, 0]
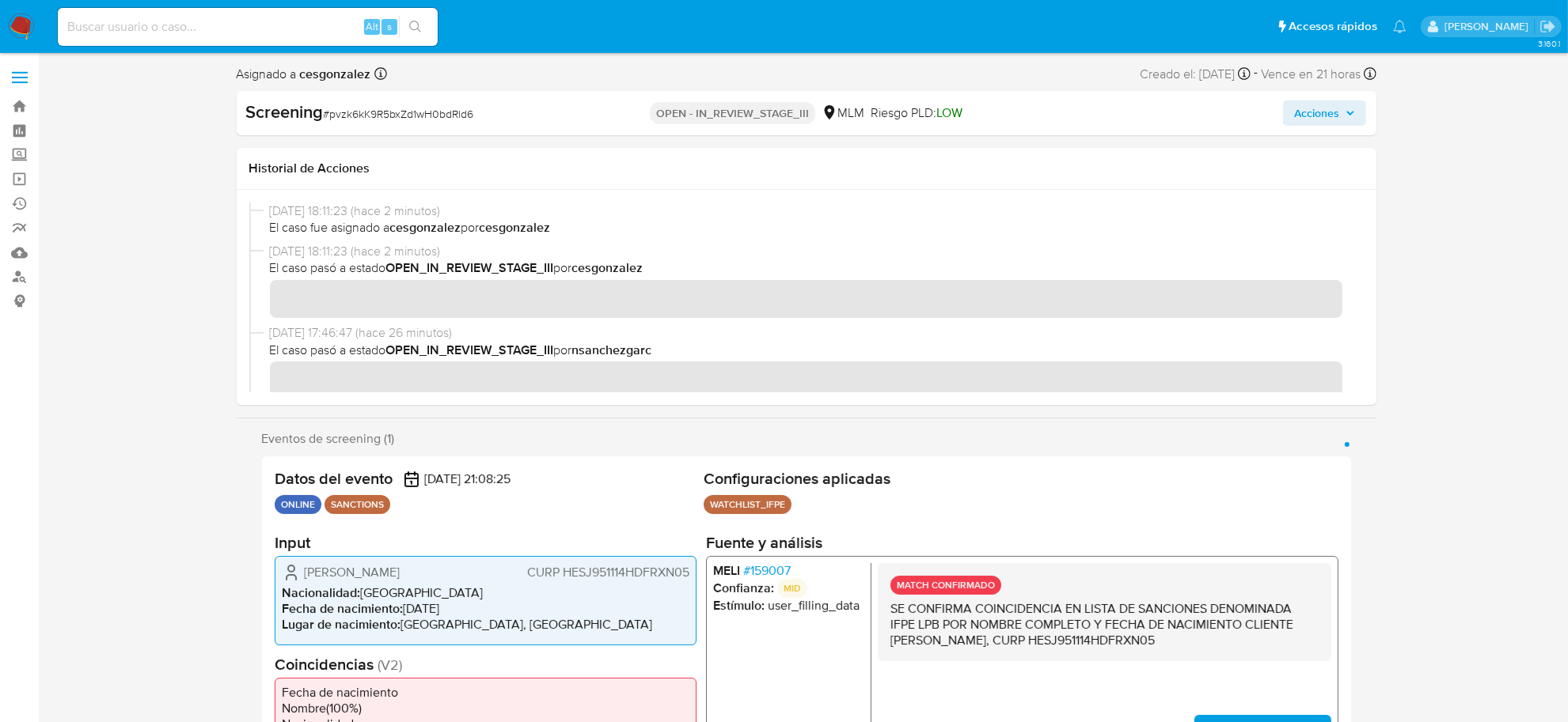
drag, startPoint x: 1328, startPoint y: 117, endPoint x: 1315, endPoint y: 123, distance: 14.3
click at [1328, 117] on span "Acciones" at bounding box center [1317, 113] width 45 height 25
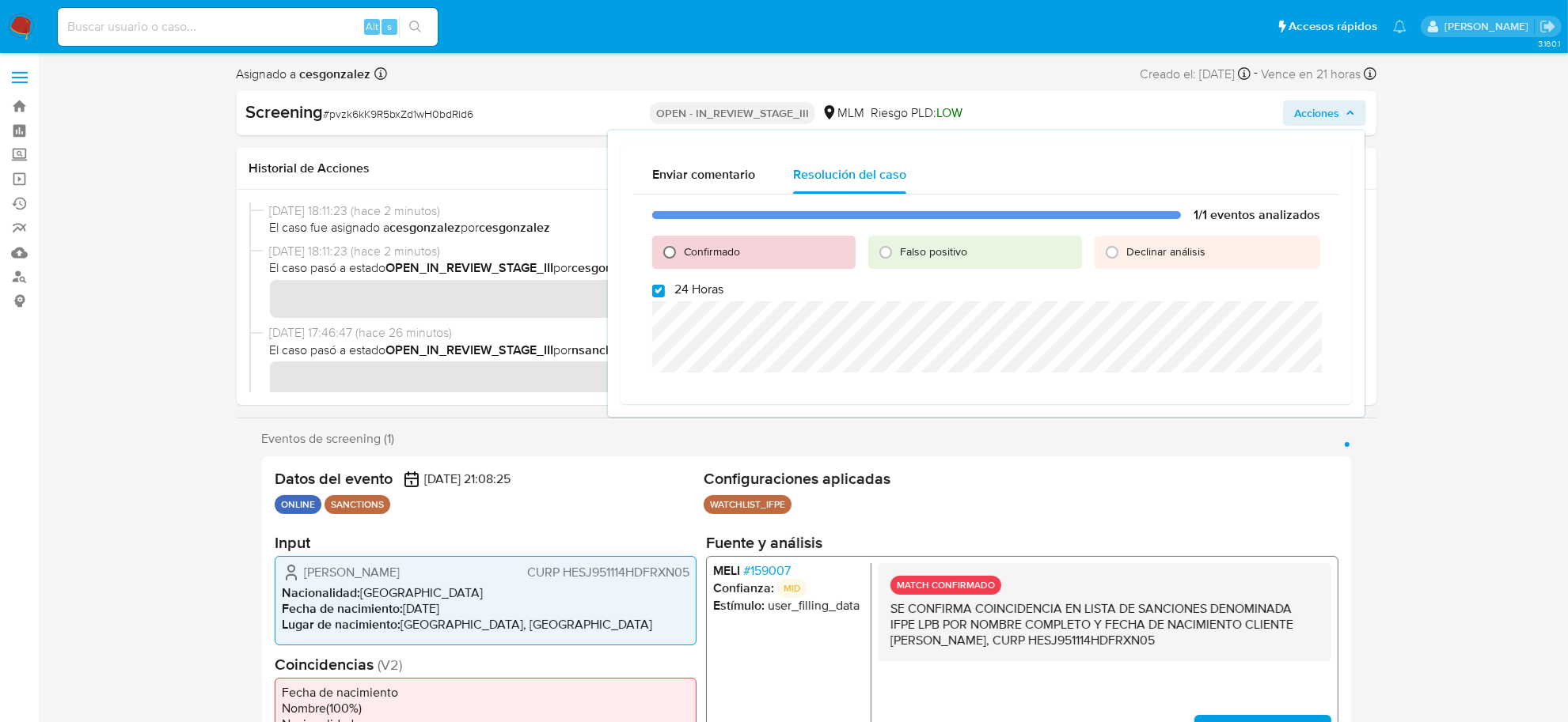
click at [667, 247] on input "Confirmado" at bounding box center [669, 253] width 25 height 25
radio input "true"
click at [658, 289] on input "24 Horas" at bounding box center [658, 291] width 12 height 12
checkbox input "false"
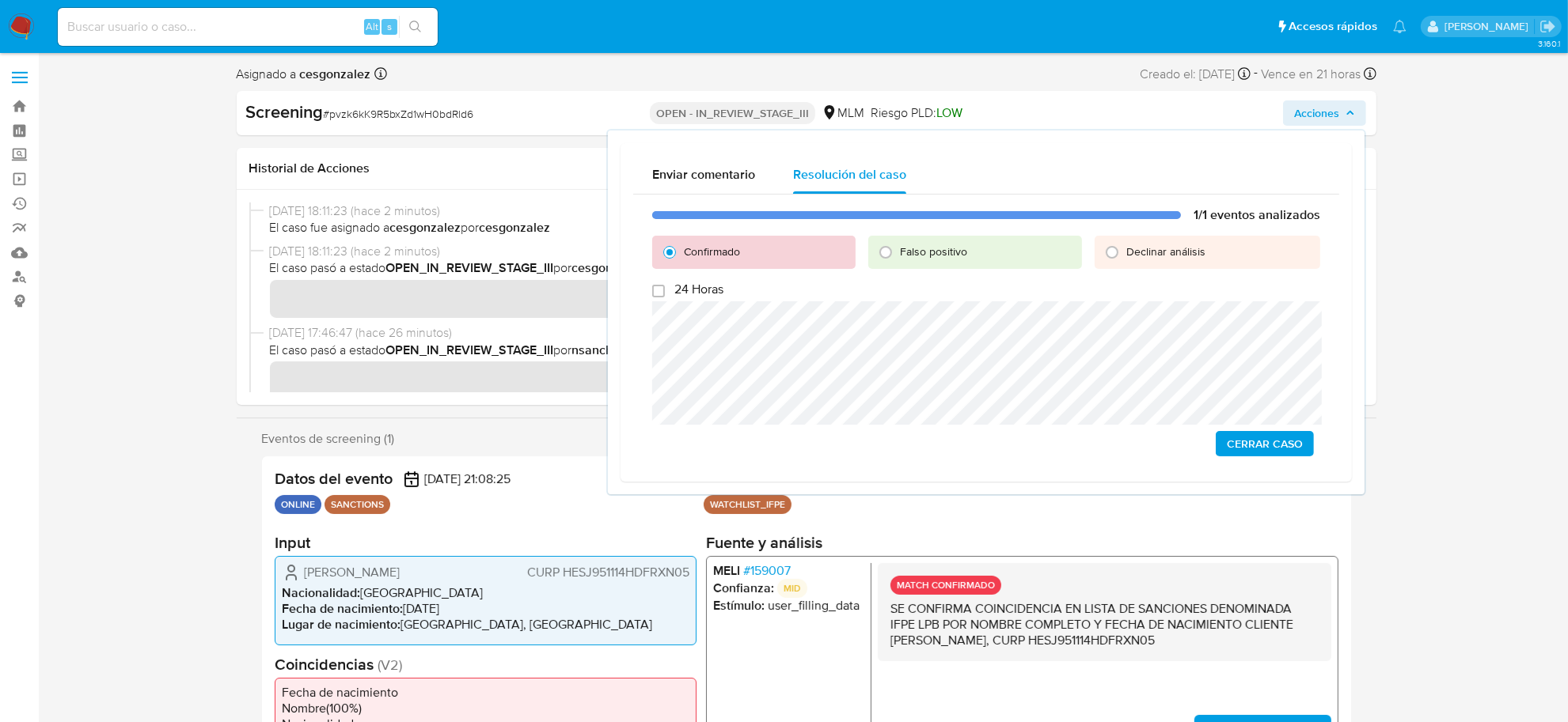
click at [1280, 444] on span "Cerrar Caso" at bounding box center [1265, 444] width 76 height 22
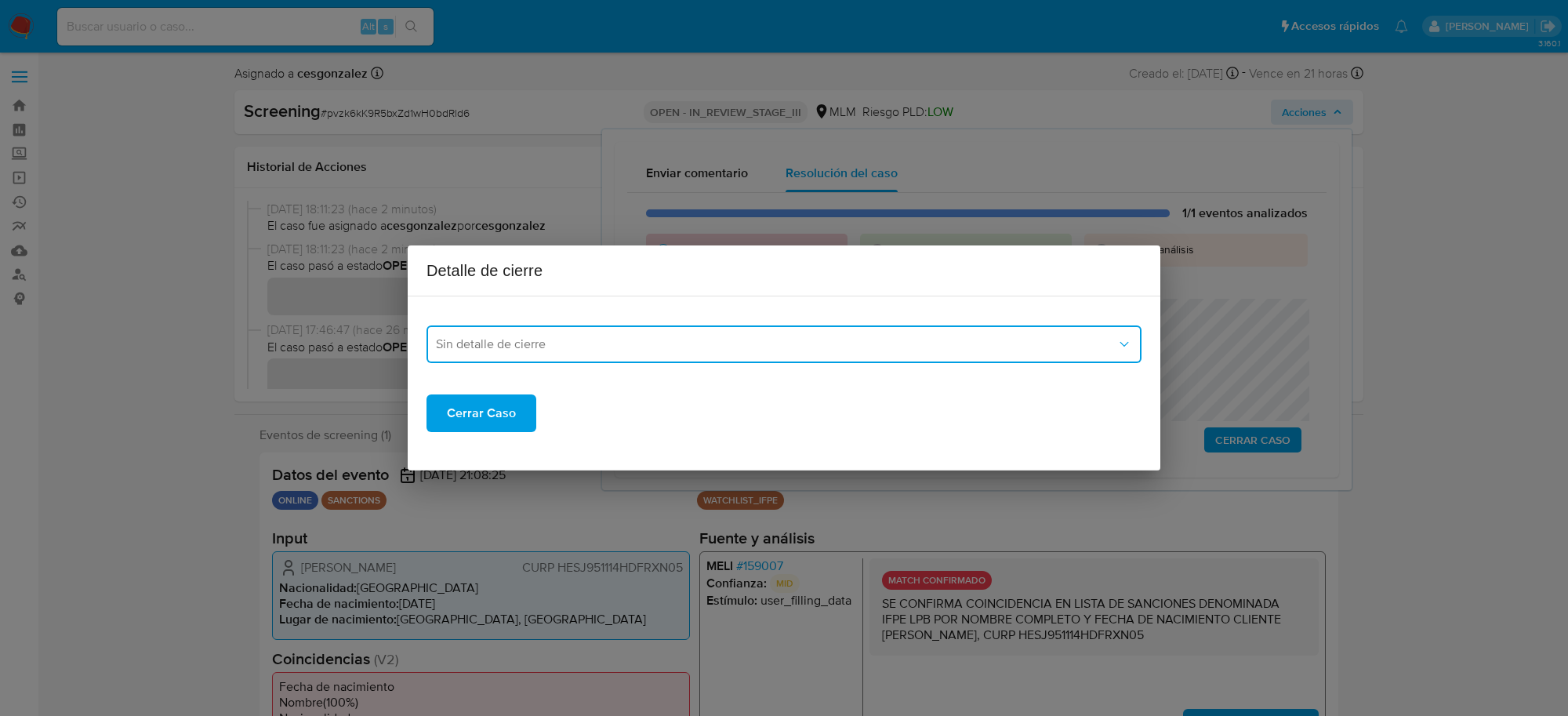
click at [666, 343] on span "Sin detalle de cierre" at bounding box center [776, 344] width 680 height 16
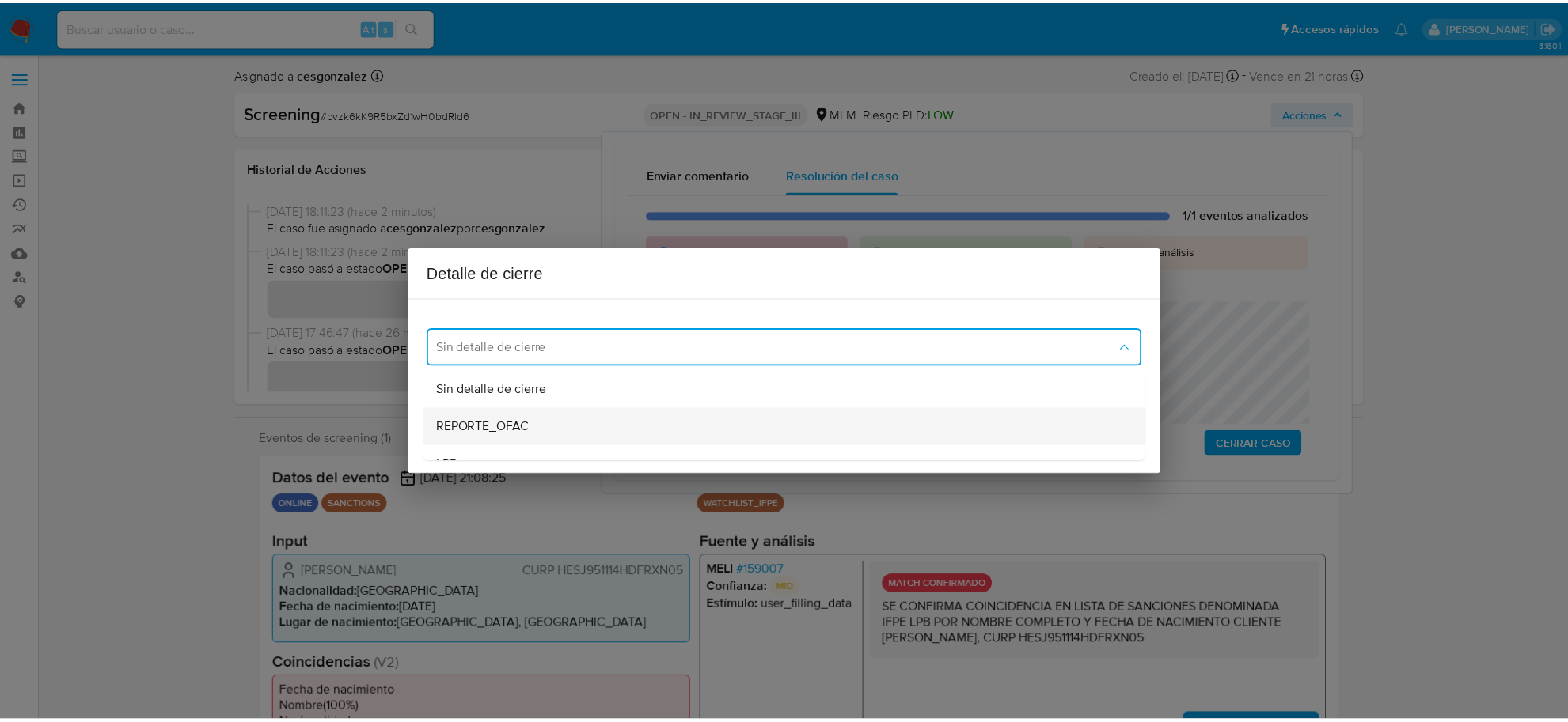
scroll to position [99, 0]
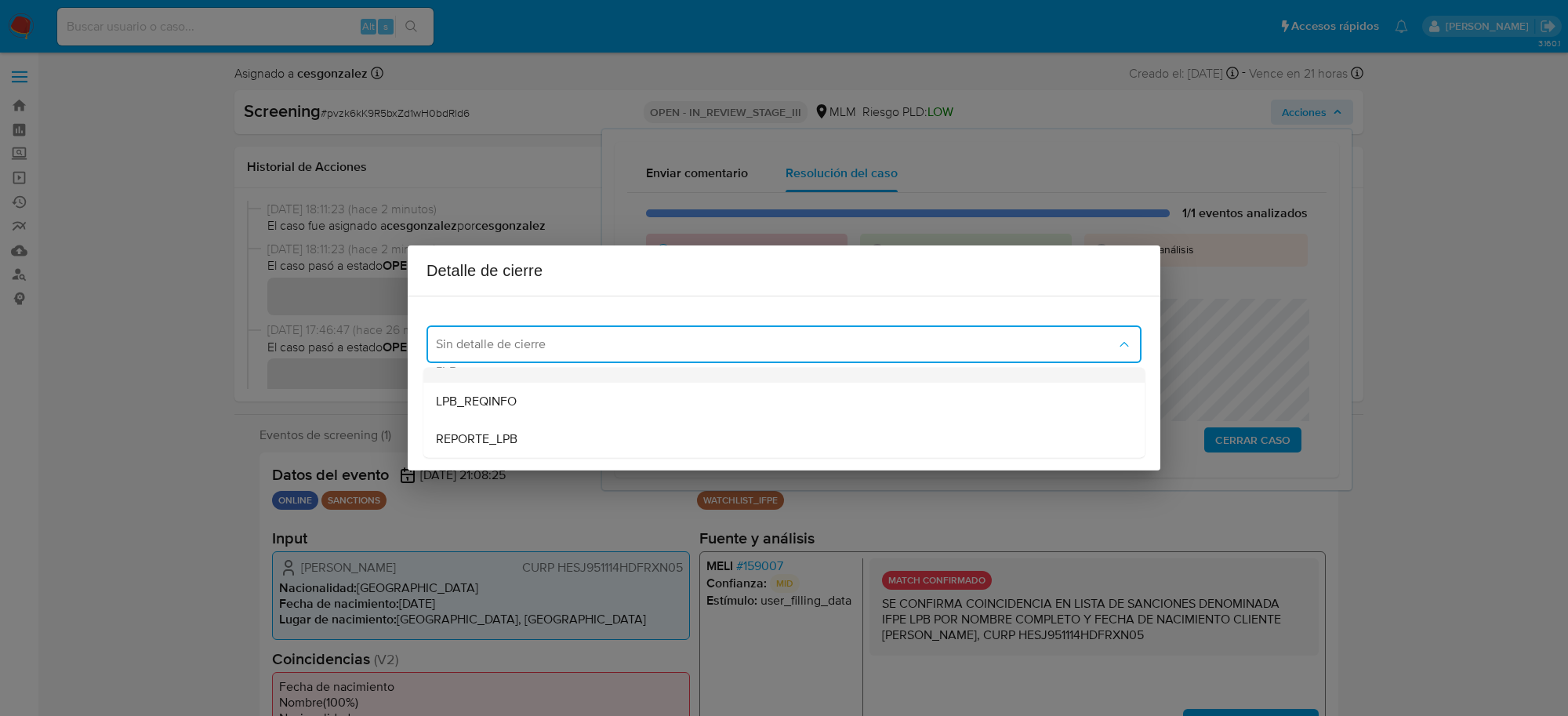
click at [519, 375] on div "LPB" at bounding box center [784, 364] width 697 height 38
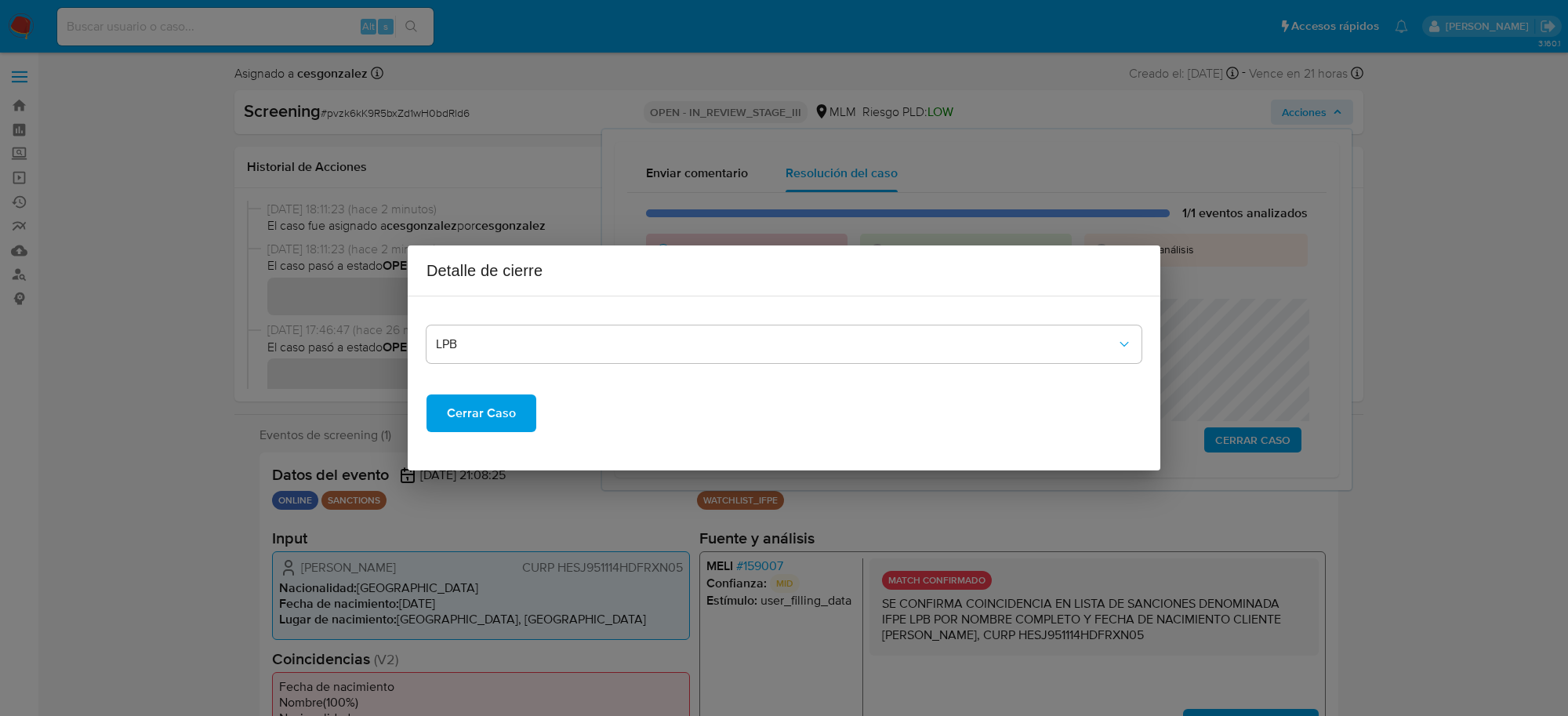
click at [506, 412] on span "Cerrar Caso" at bounding box center [482, 414] width 69 height 35
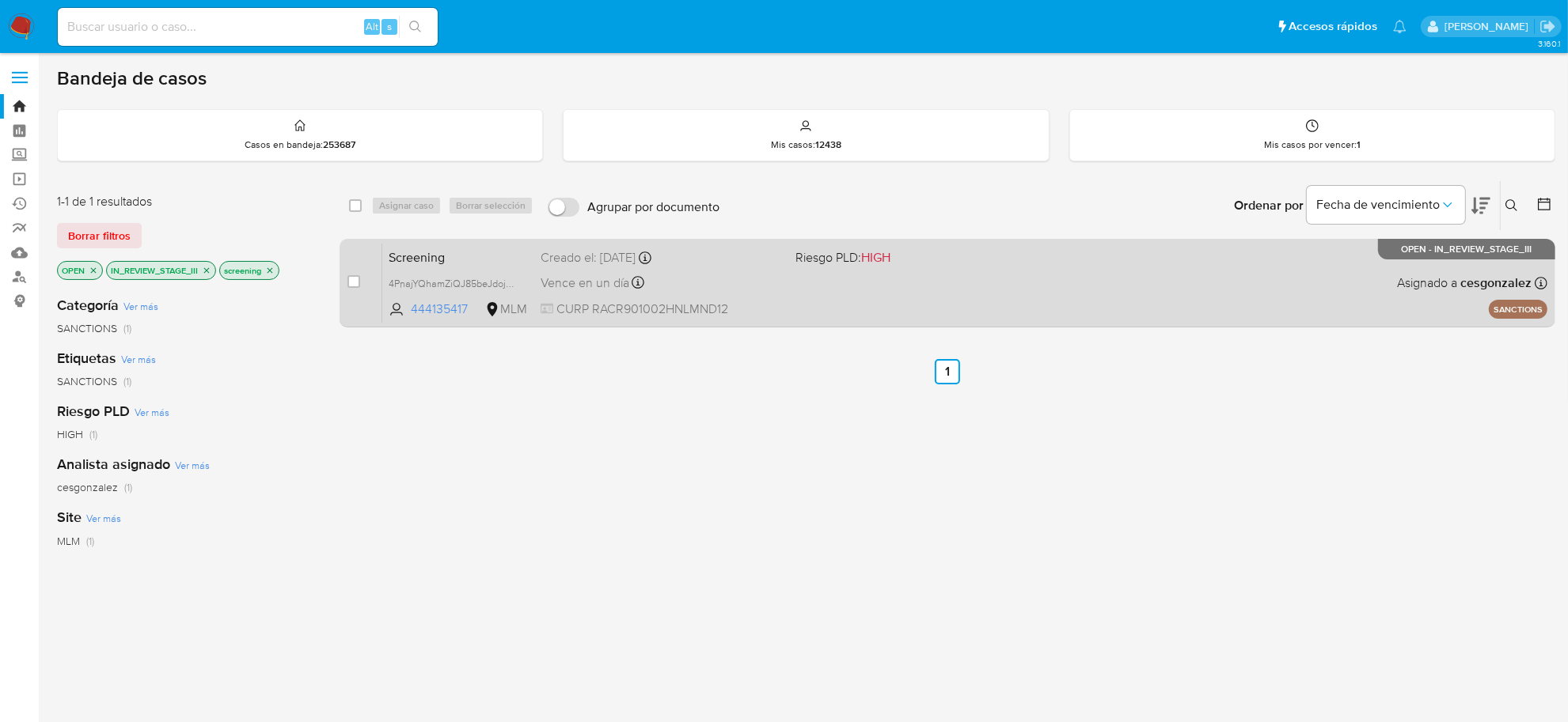
click at [703, 277] on div "Vence en un día Vence el [DATE] 16:13:26" at bounding box center [661, 283] width 242 height 22
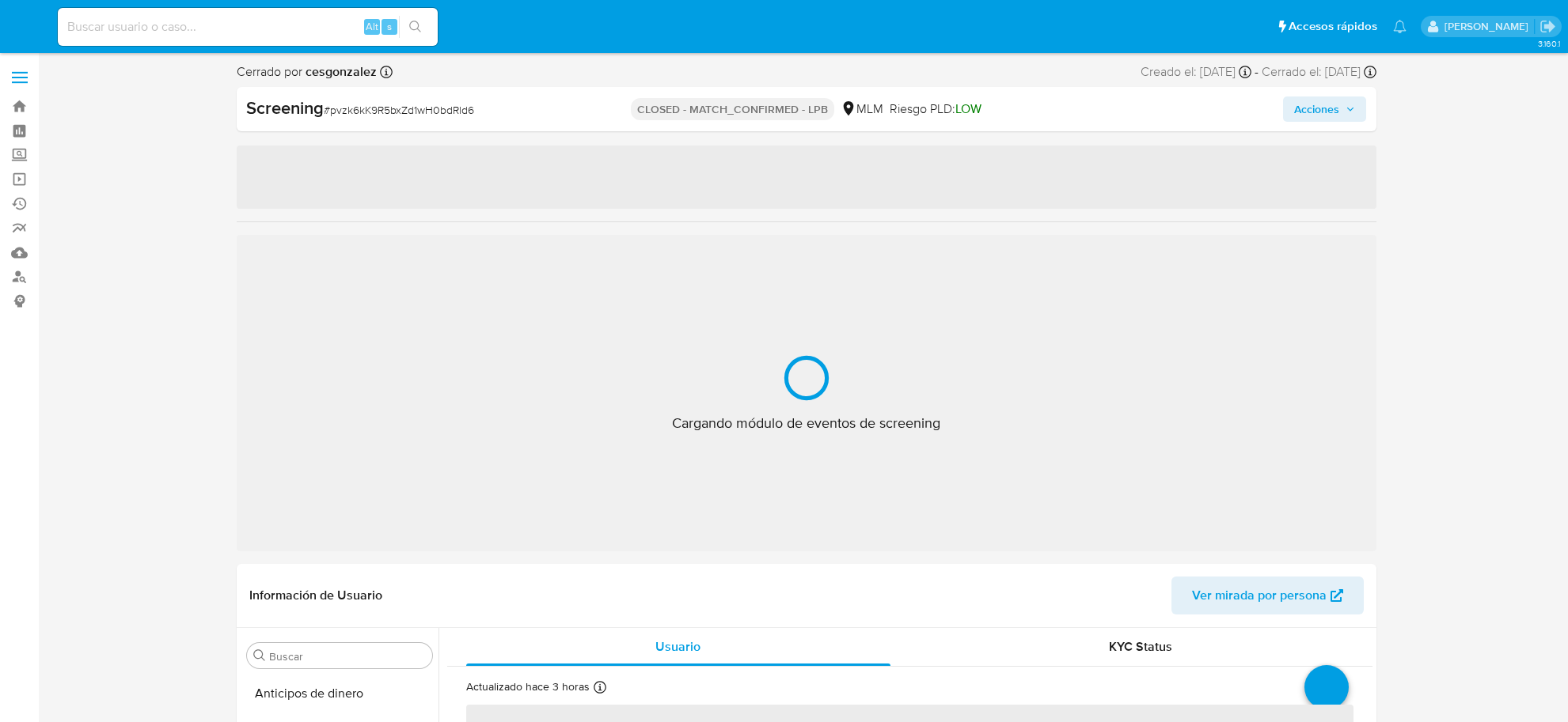
select select "10"
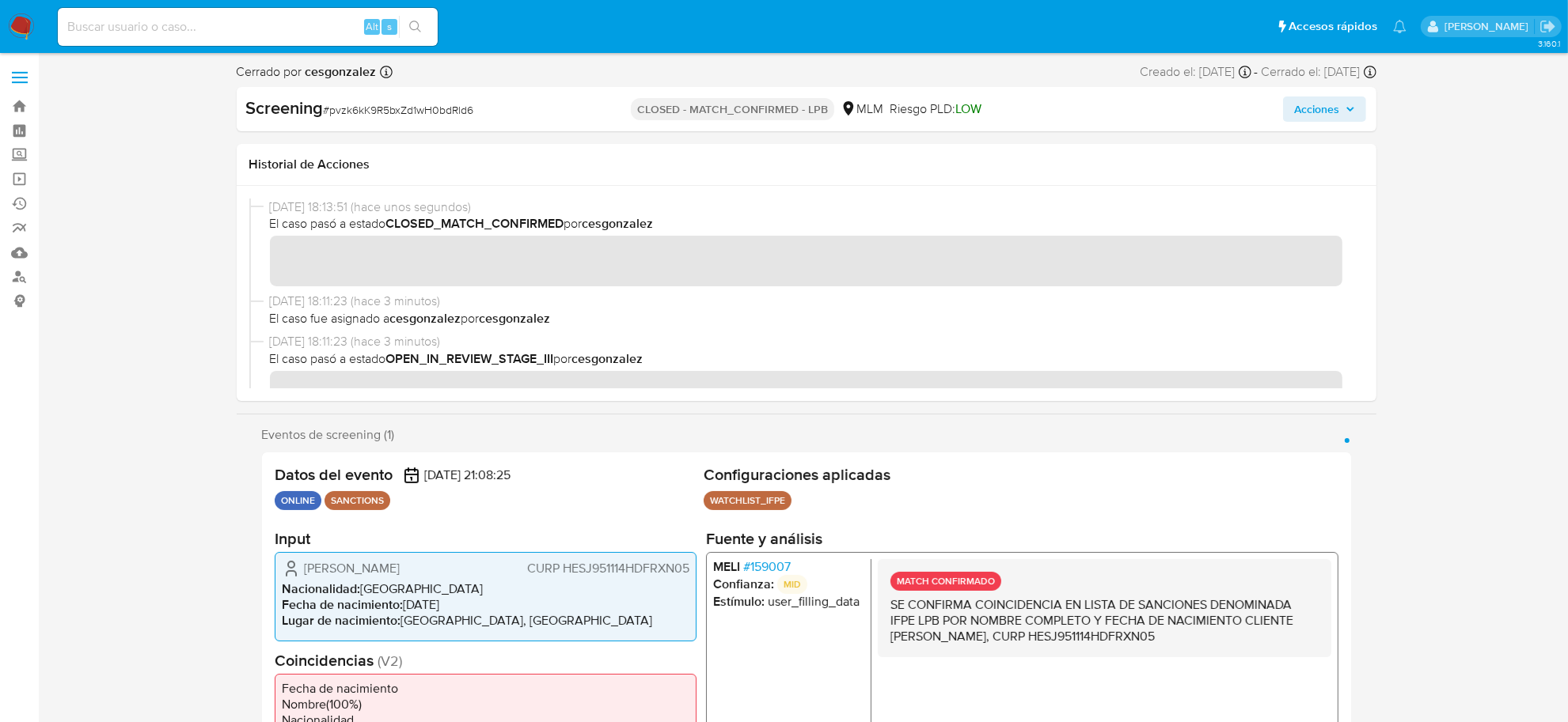
scroll to position [744, 0]
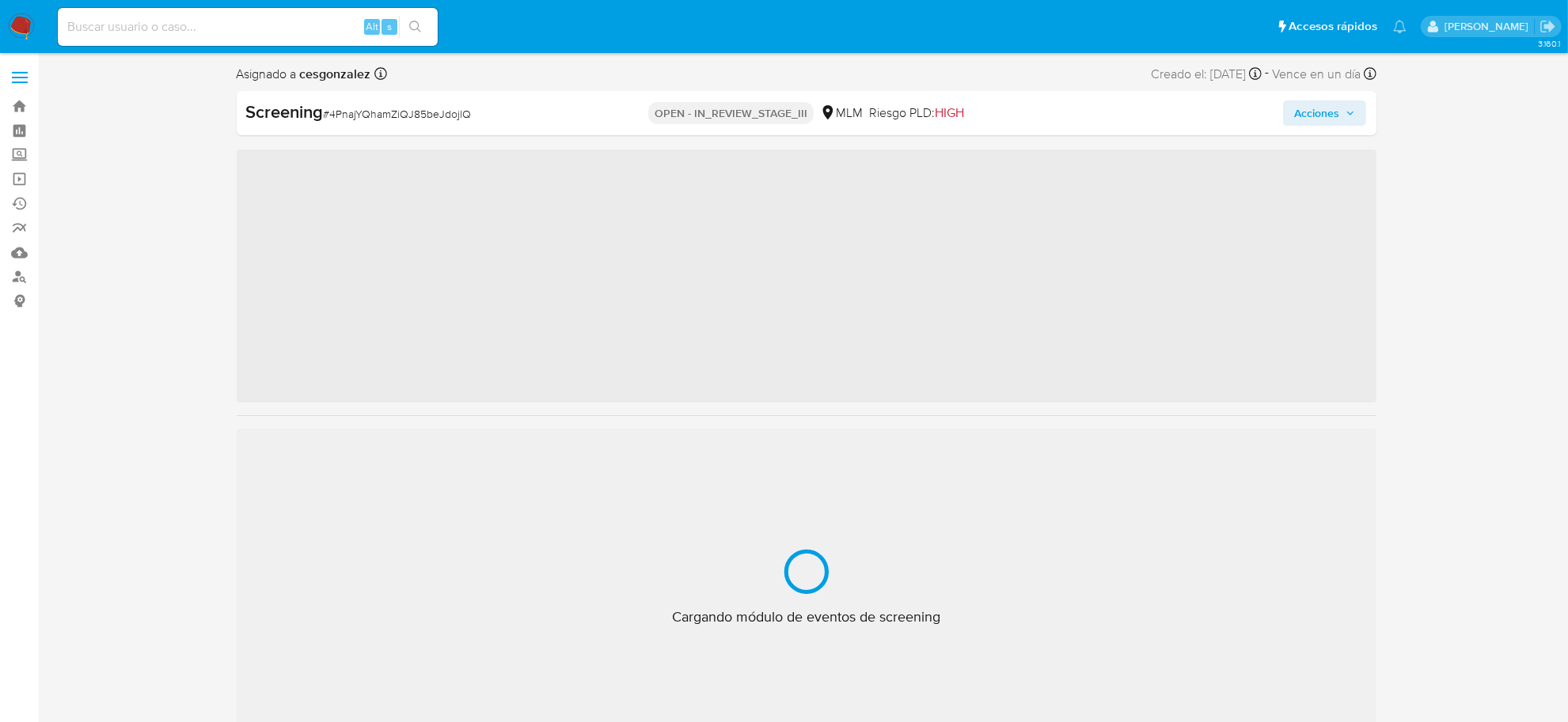
scroll to position [744, 0]
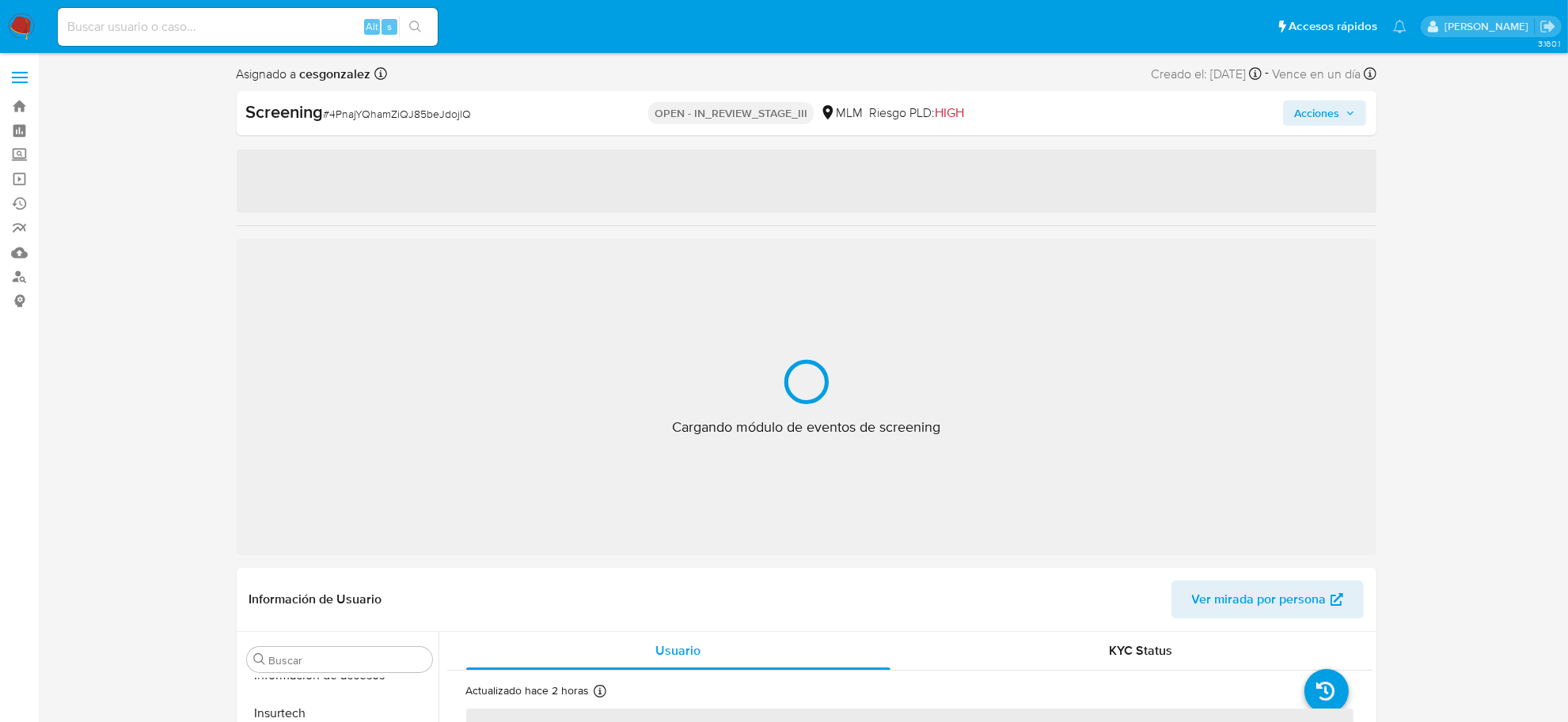
select select "10"
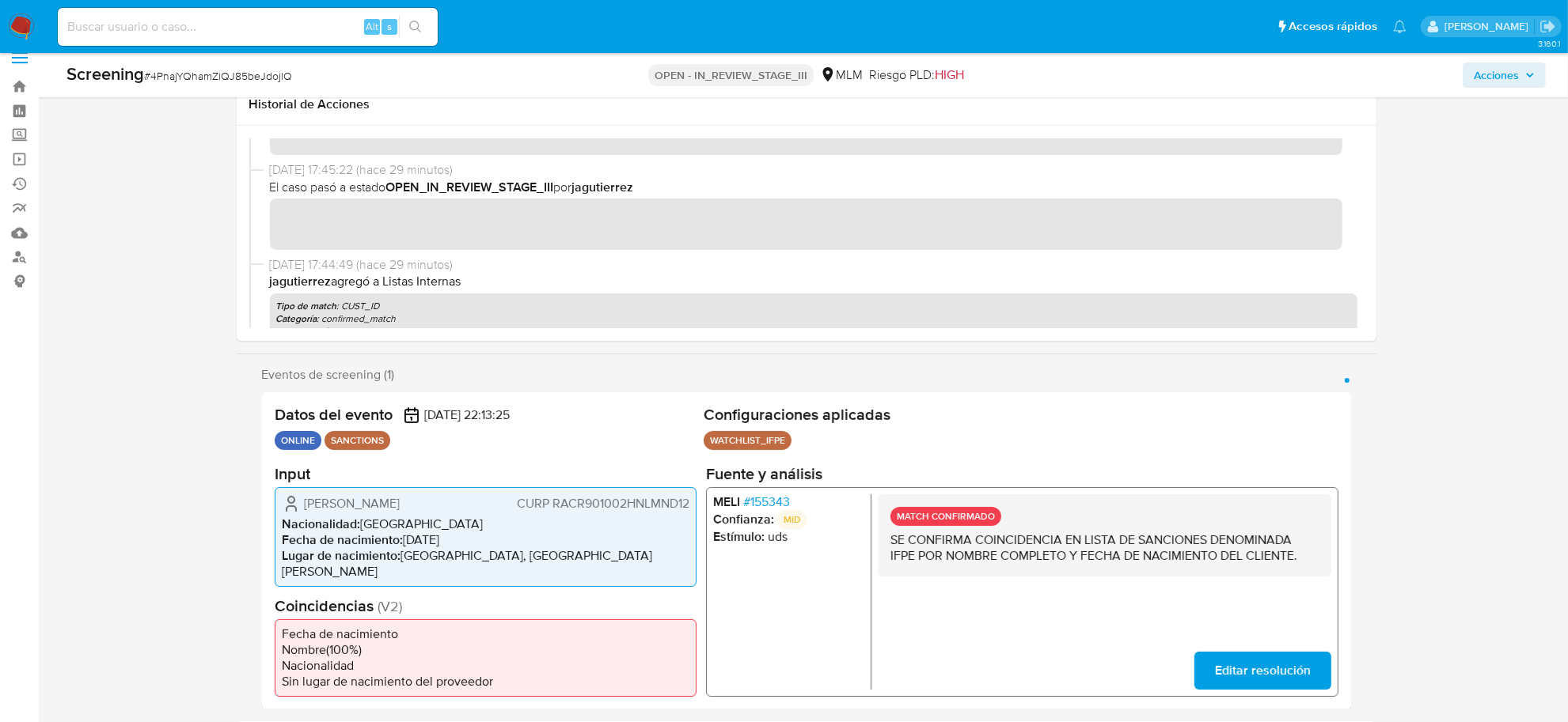
scroll to position [0, 0]
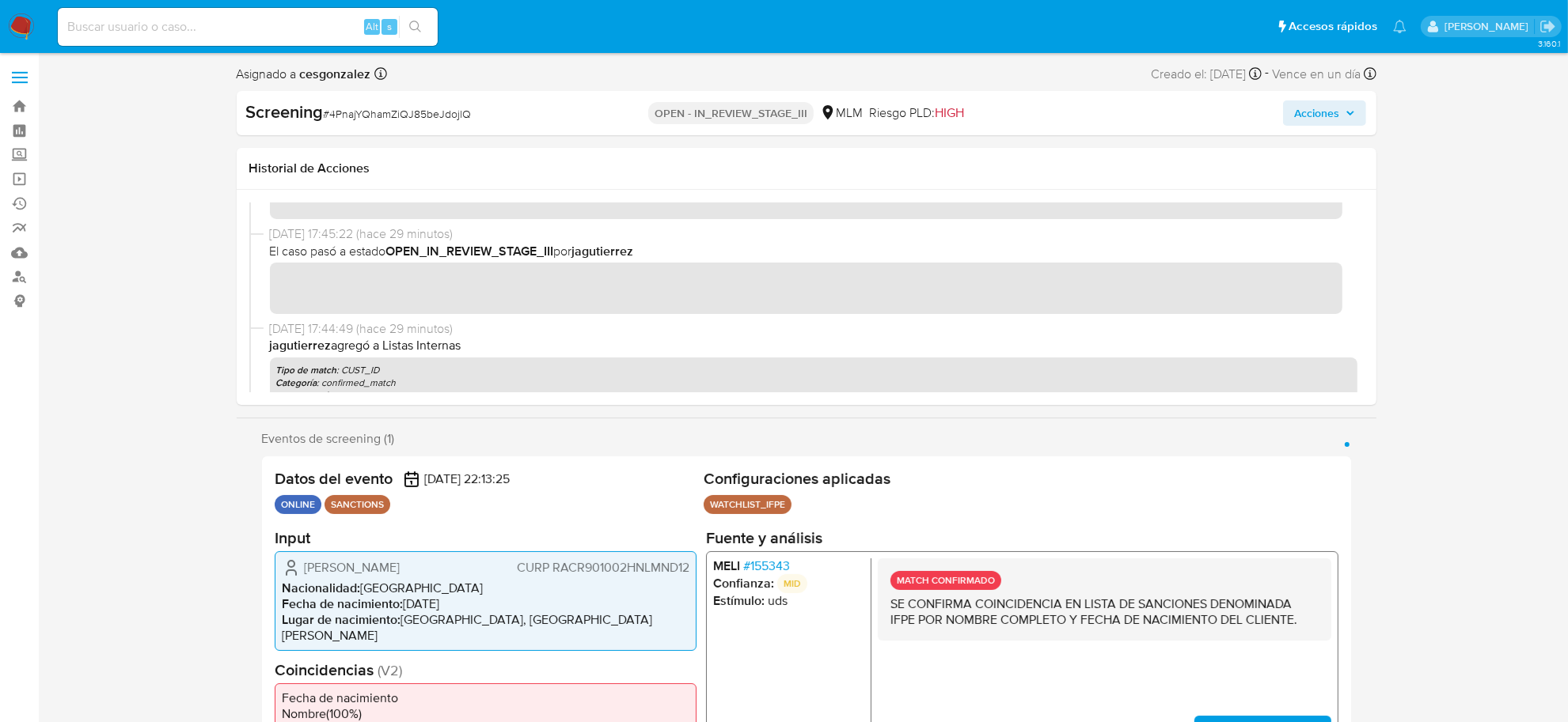
drag, startPoint x: 1338, startPoint y: 117, endPoint x: 1306, endPoint y: 116, distance: 32.0
click at [1338, 116] on span "Acciones" at bounding box center [1317, 113] width 45 height 25
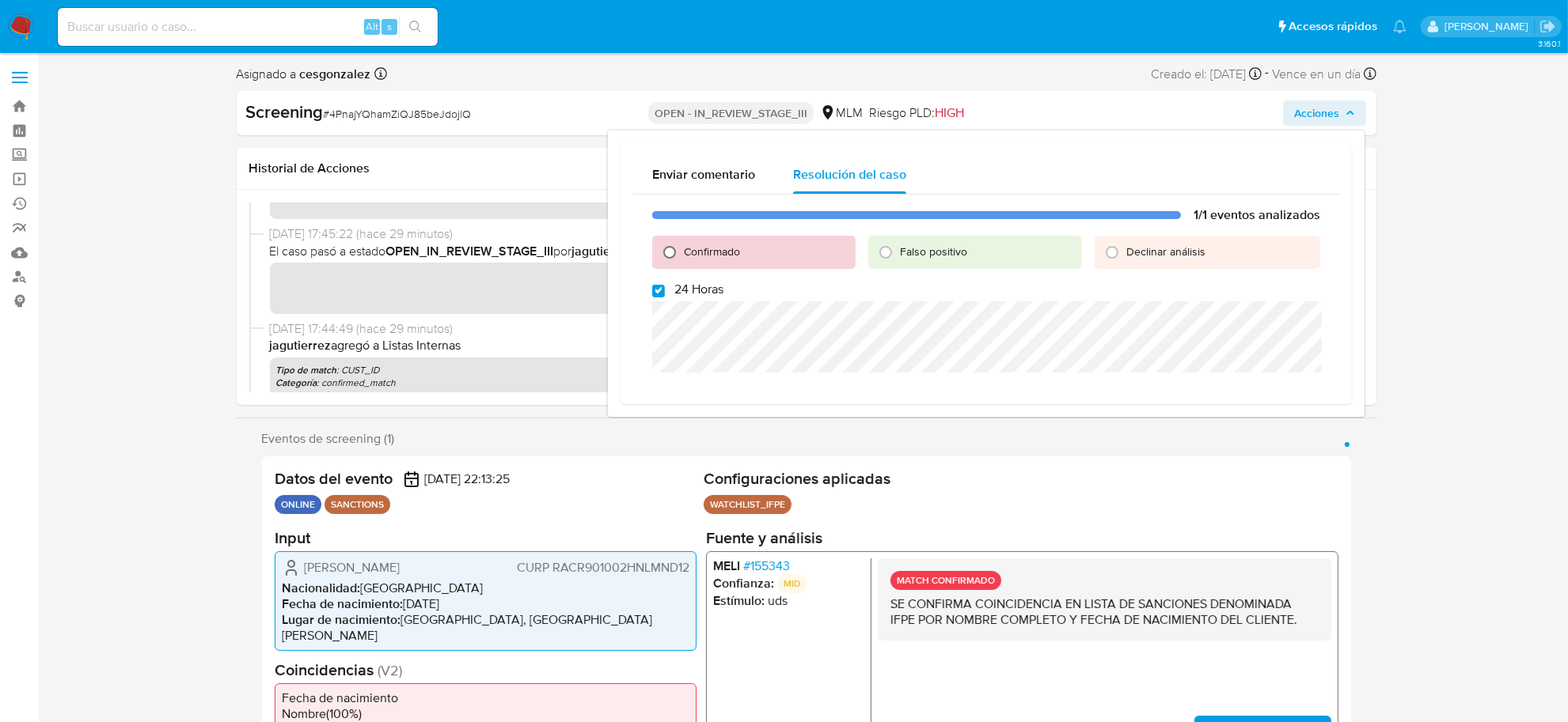
click at [668, 247] on input "Confirmado" at bounding box center [669, 253] width 25 height 25
radio input "true"
click at [657, 290] on input "24 Horas" at bounding box center [658, 291] width 12 height 12
checkbox input "false"
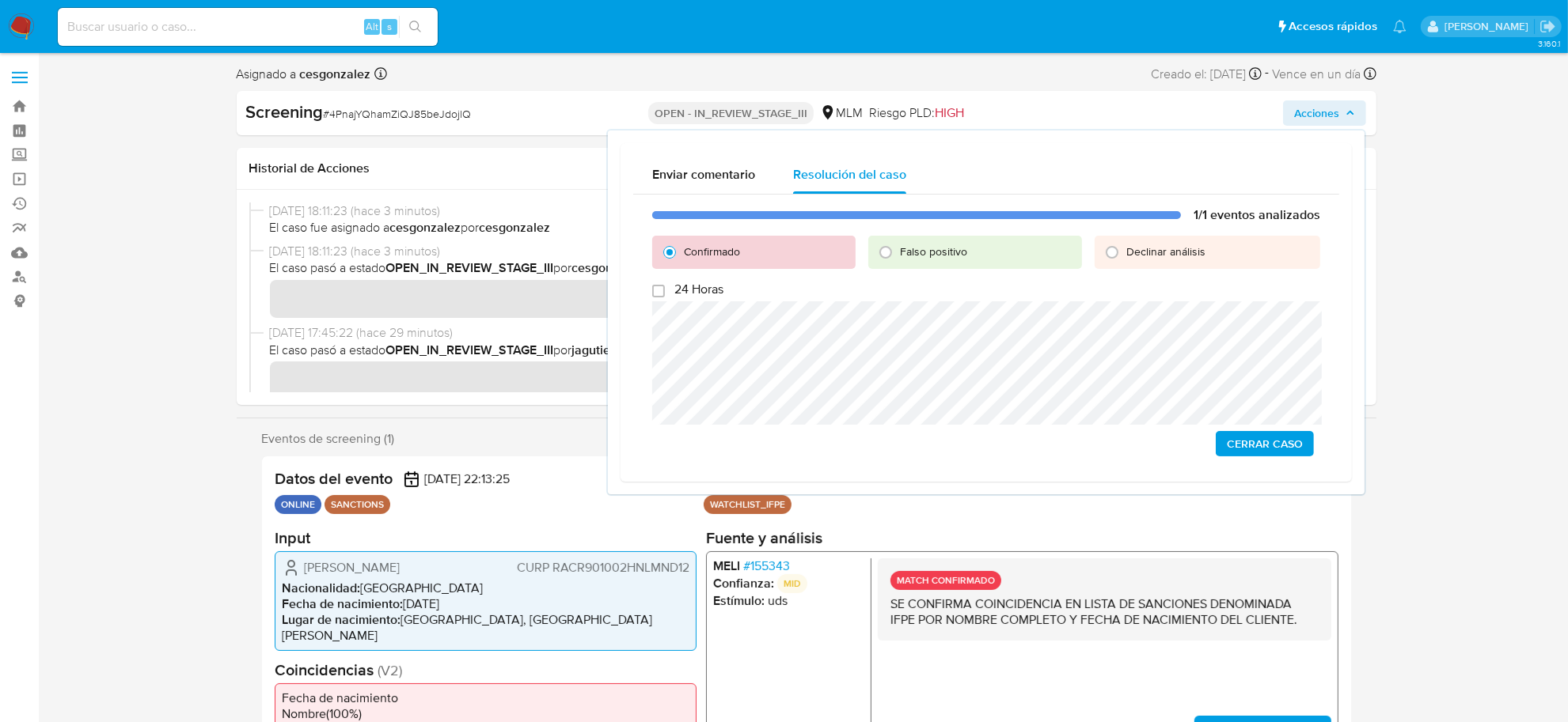
click at [1256, 440] on span "Cerrar Caso" at bounding box center [1265, 444] width 76 height 22
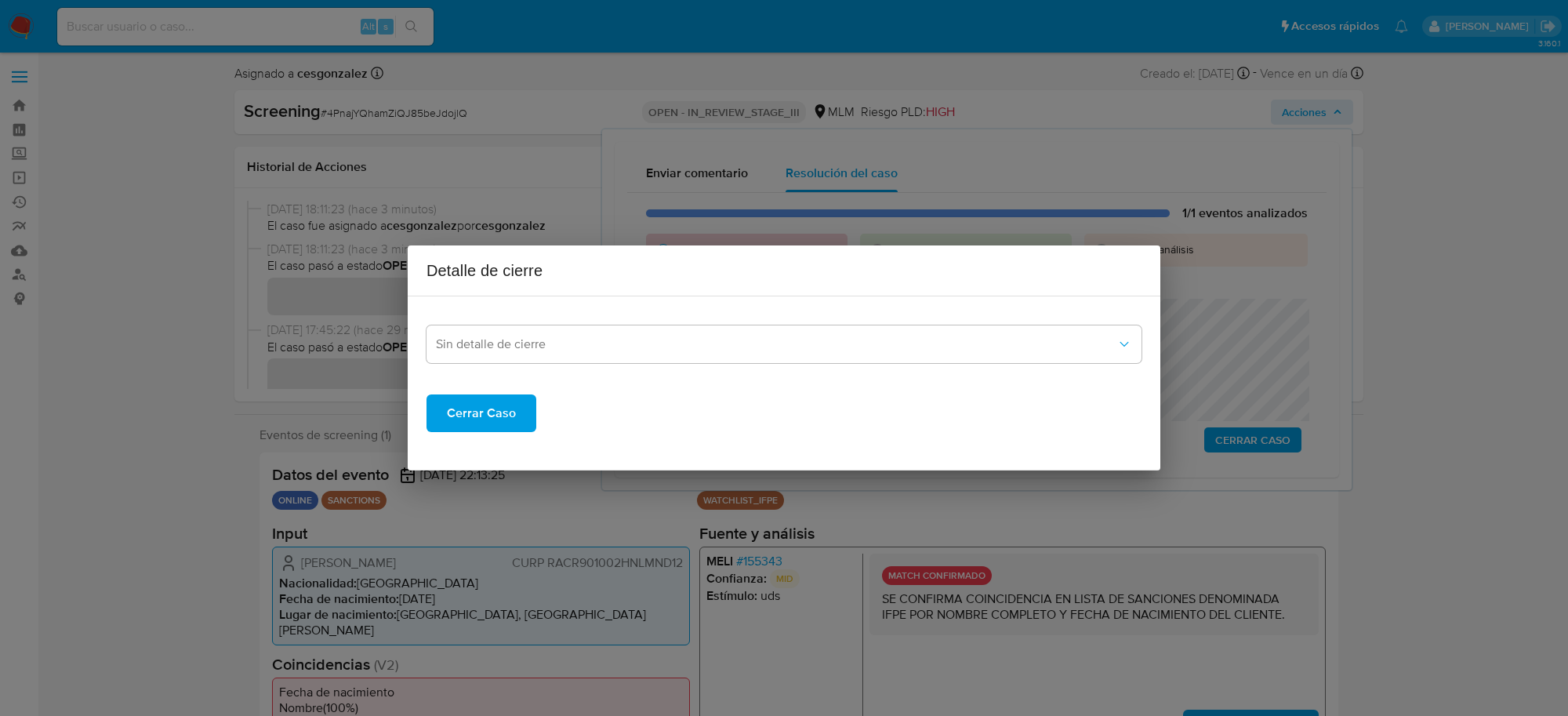
click at [730, 366] on div "Sin detalle de cierre Cerrar Caso" at bounding box center [784, 370] width 715 height 123
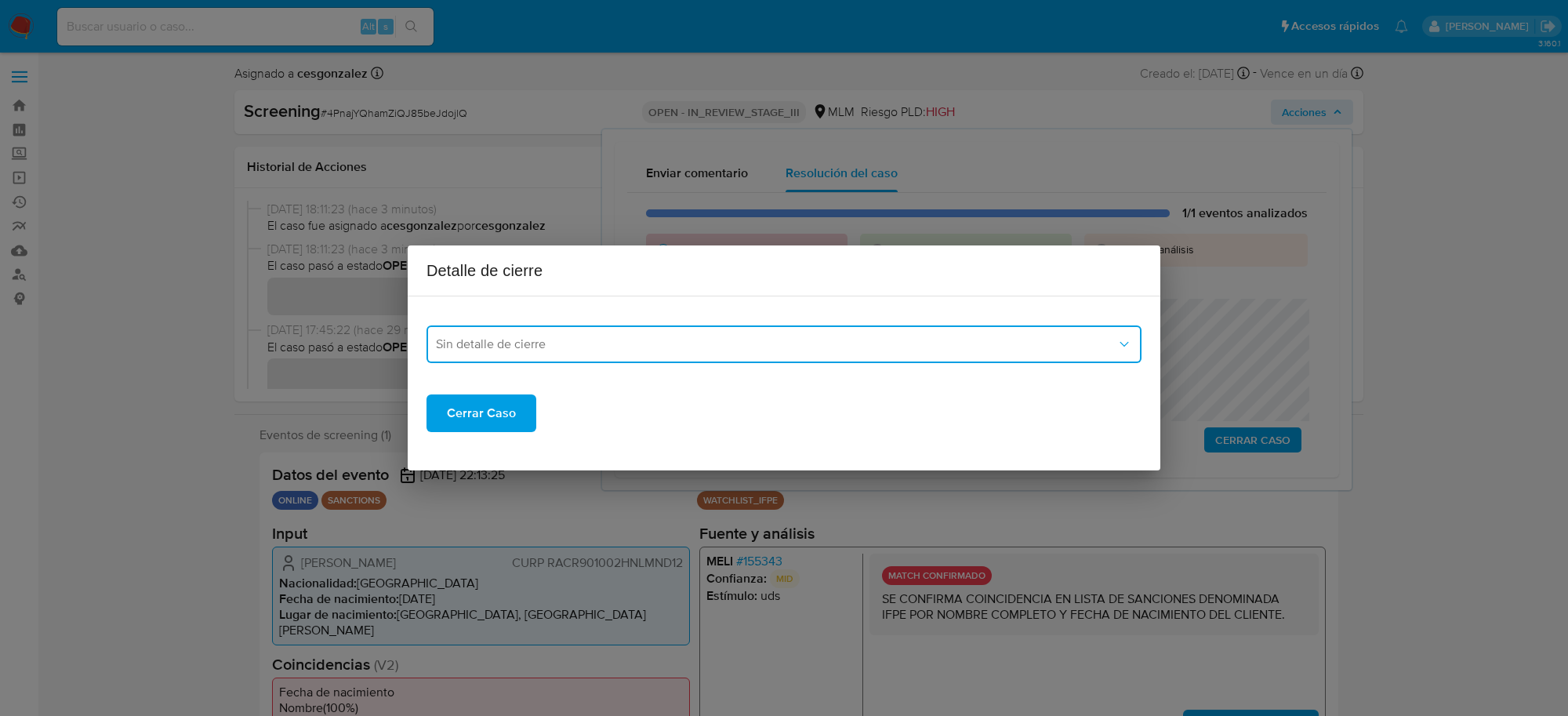
click at [686, 346] on span "Sin detalle de cierre" at bounding box center [776, 344] width 680 height 16
click at [480, 445] on div "LPB" at bounding box center [784, 462] width 697 height 38
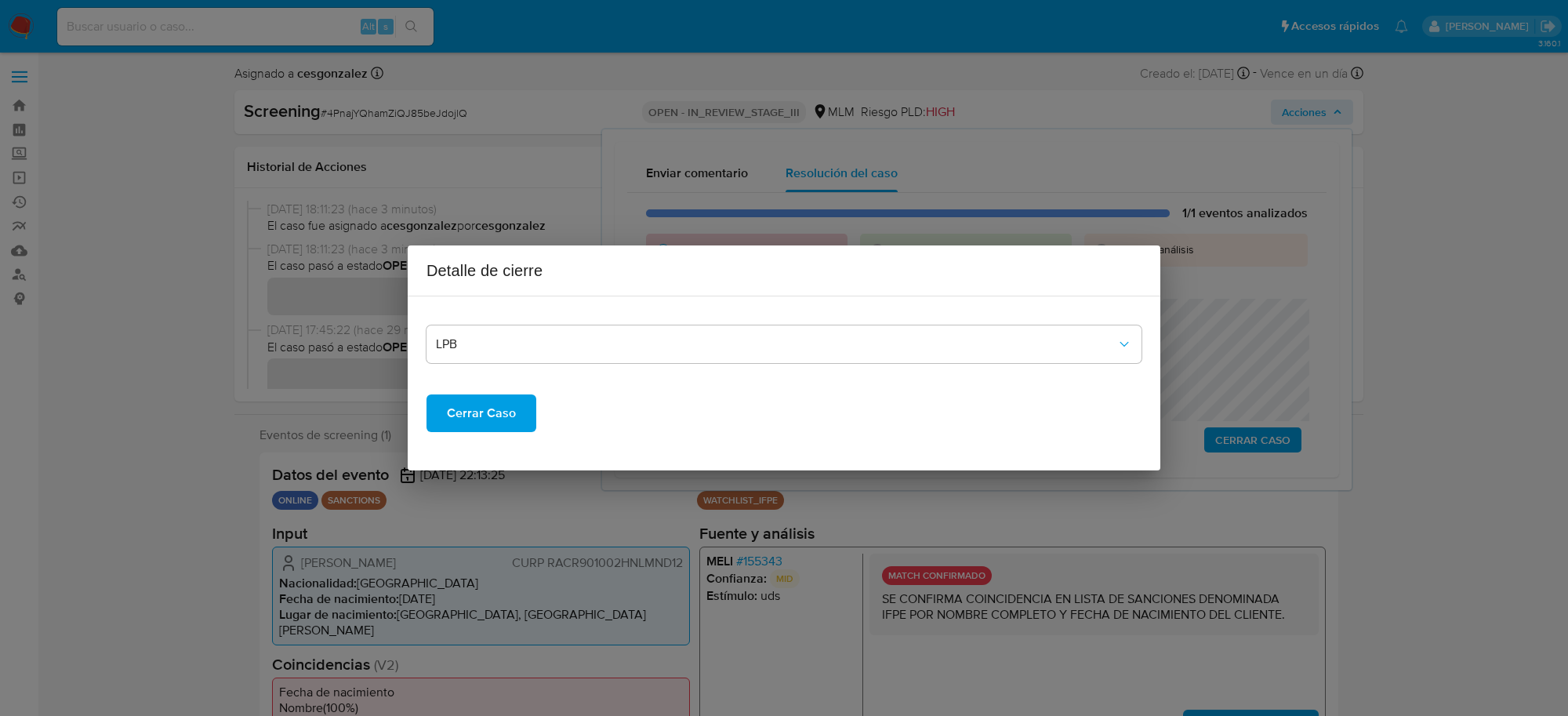
click at [500, 410] on span "Cerrar Caso" at bounding box center [482, 414] width 69 height 35
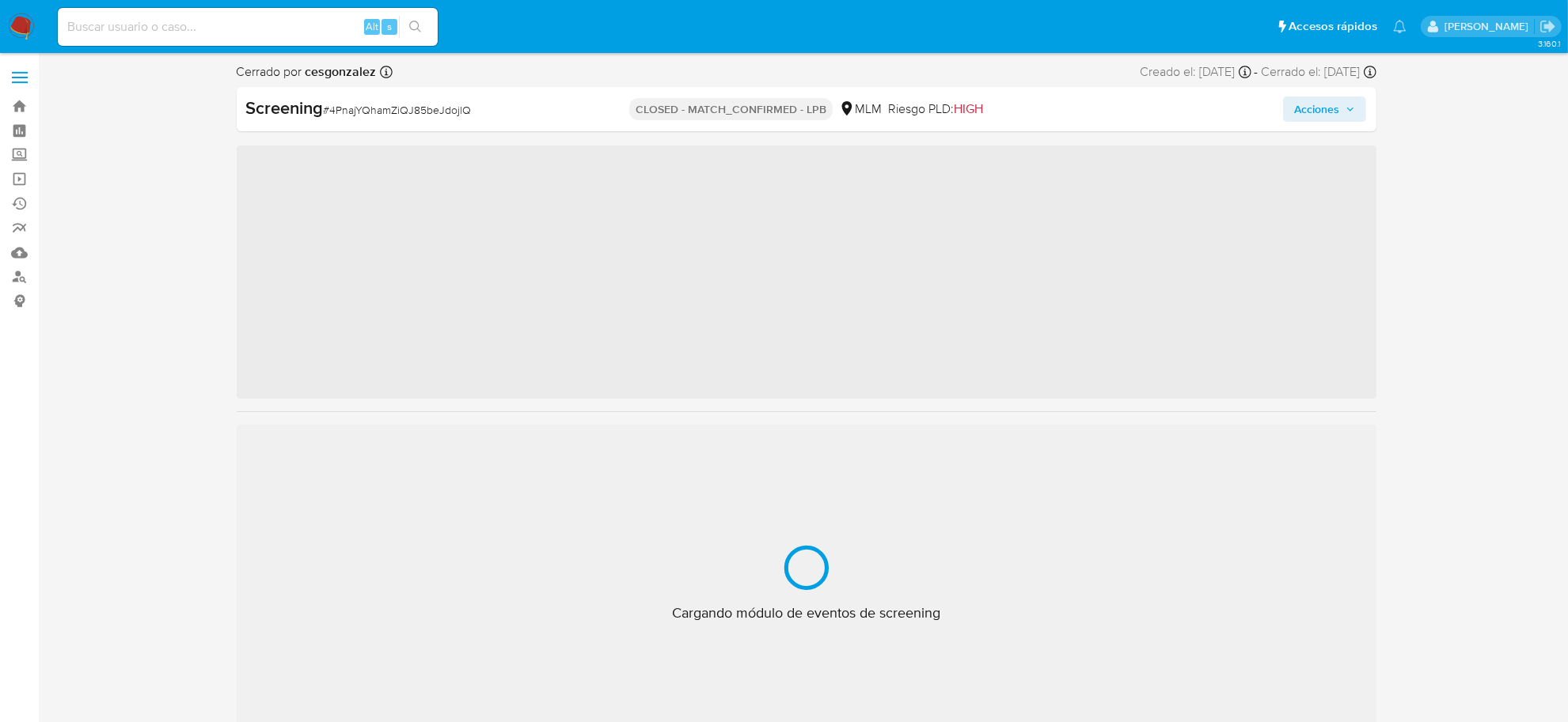
scroll to position [744, 0]
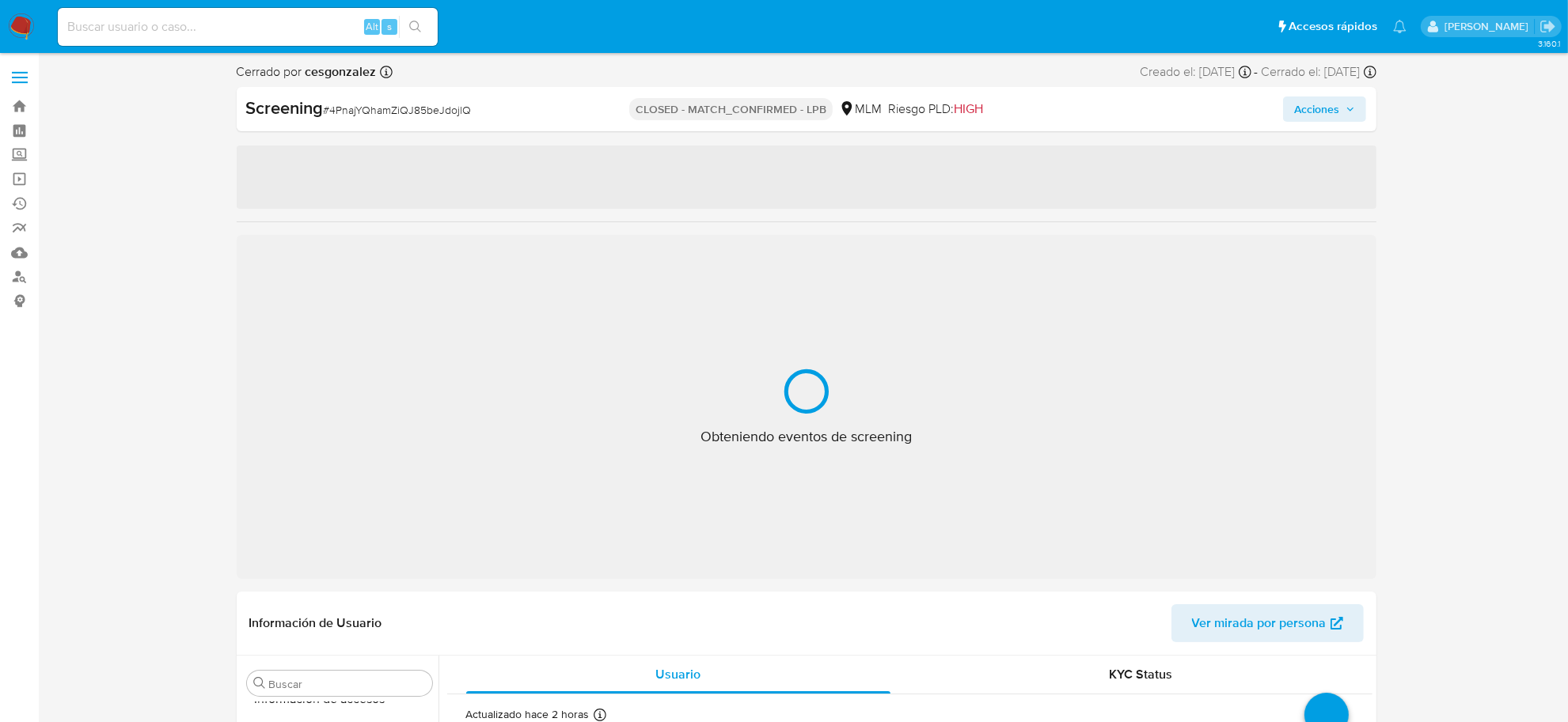
select select "10"
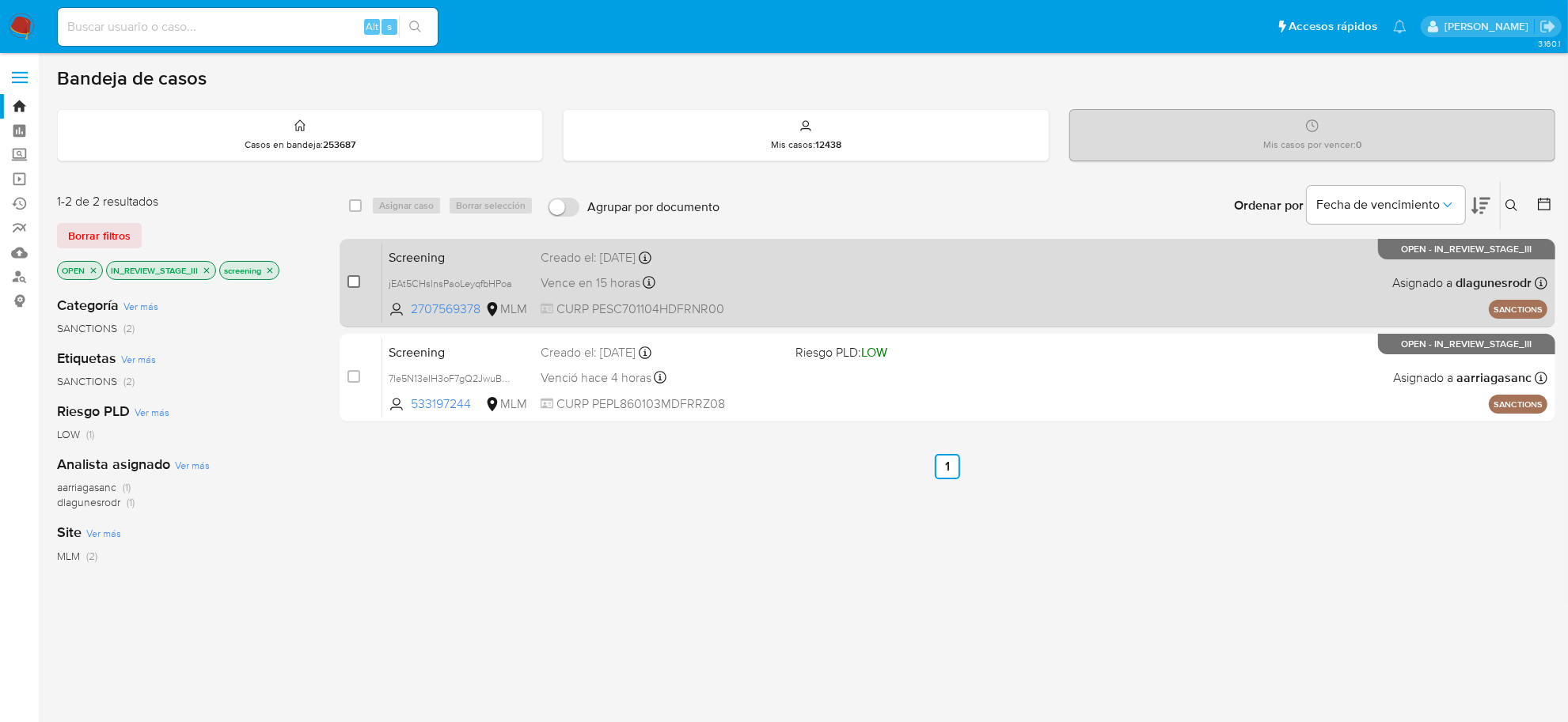
click at [355, 281] on input "checkbox" at bounding box center [353, 281] width 12 height 12
checkbox input "true"
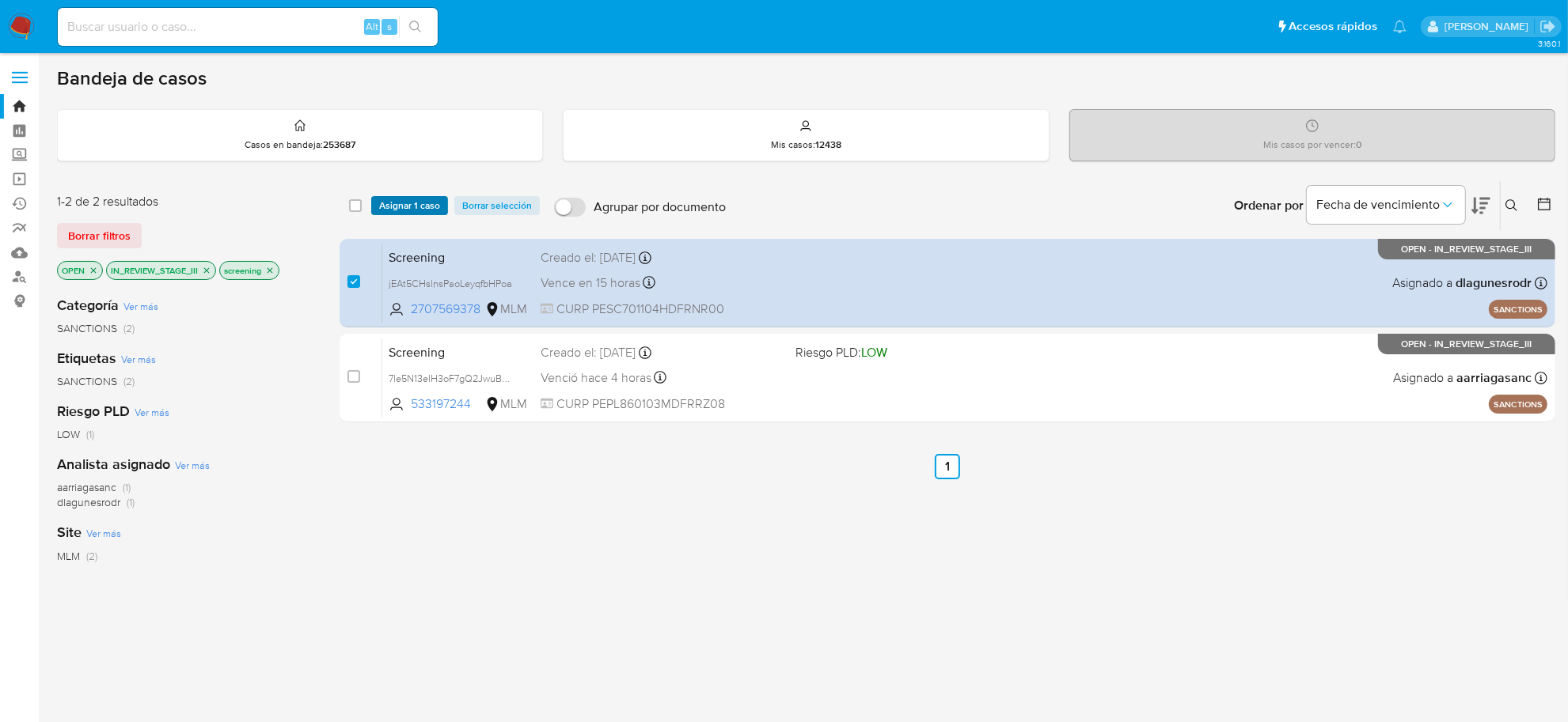
click at [418, 209] on span "Asignar 1 caso" at bounding box center [409, 205] width 61 height 16
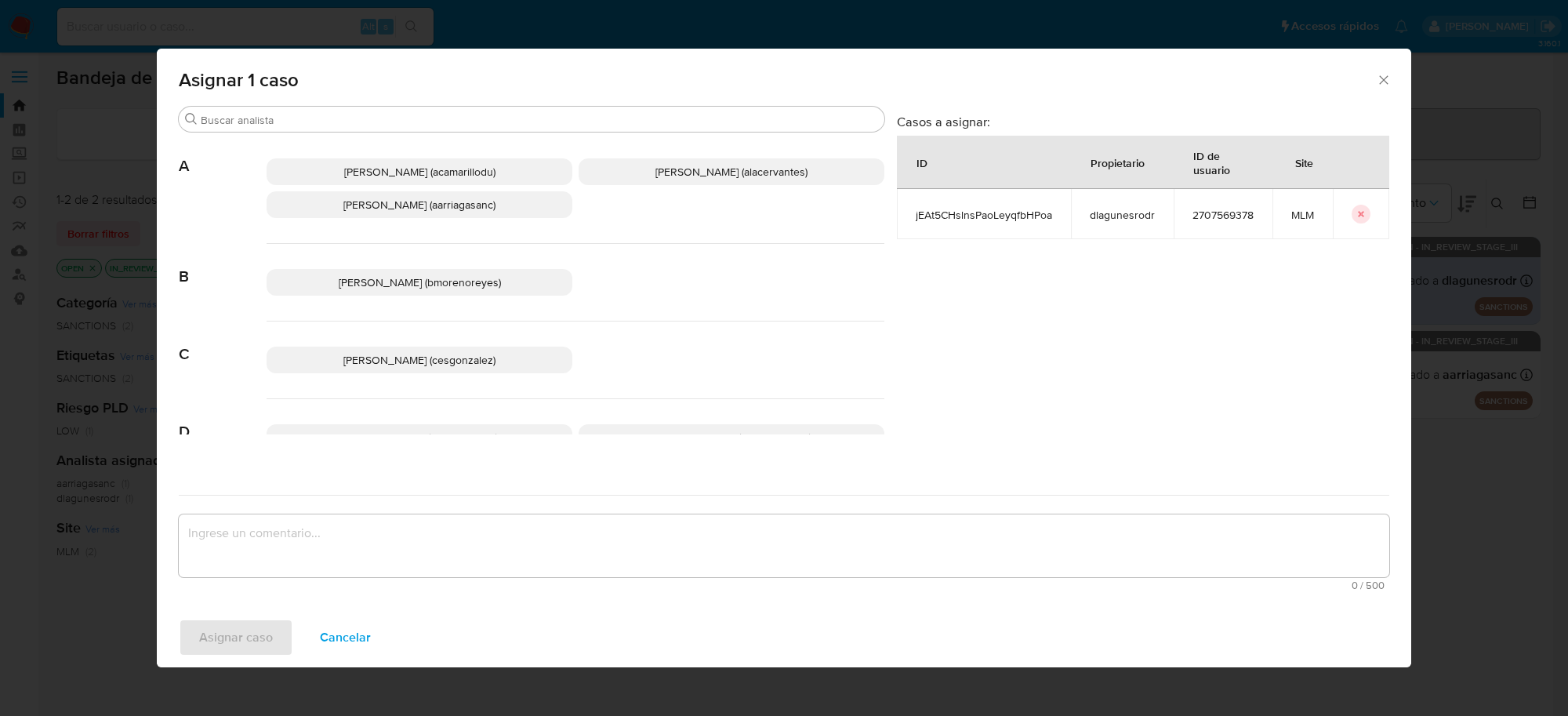
click at [1388, 84] on div "Asignar 1 caso" at bounding box center [783, 77] width 1254 height 58
click at [1388, 84] on icon "Cerrar ventana" at bounding box center [1384, 80] width 16 height 16
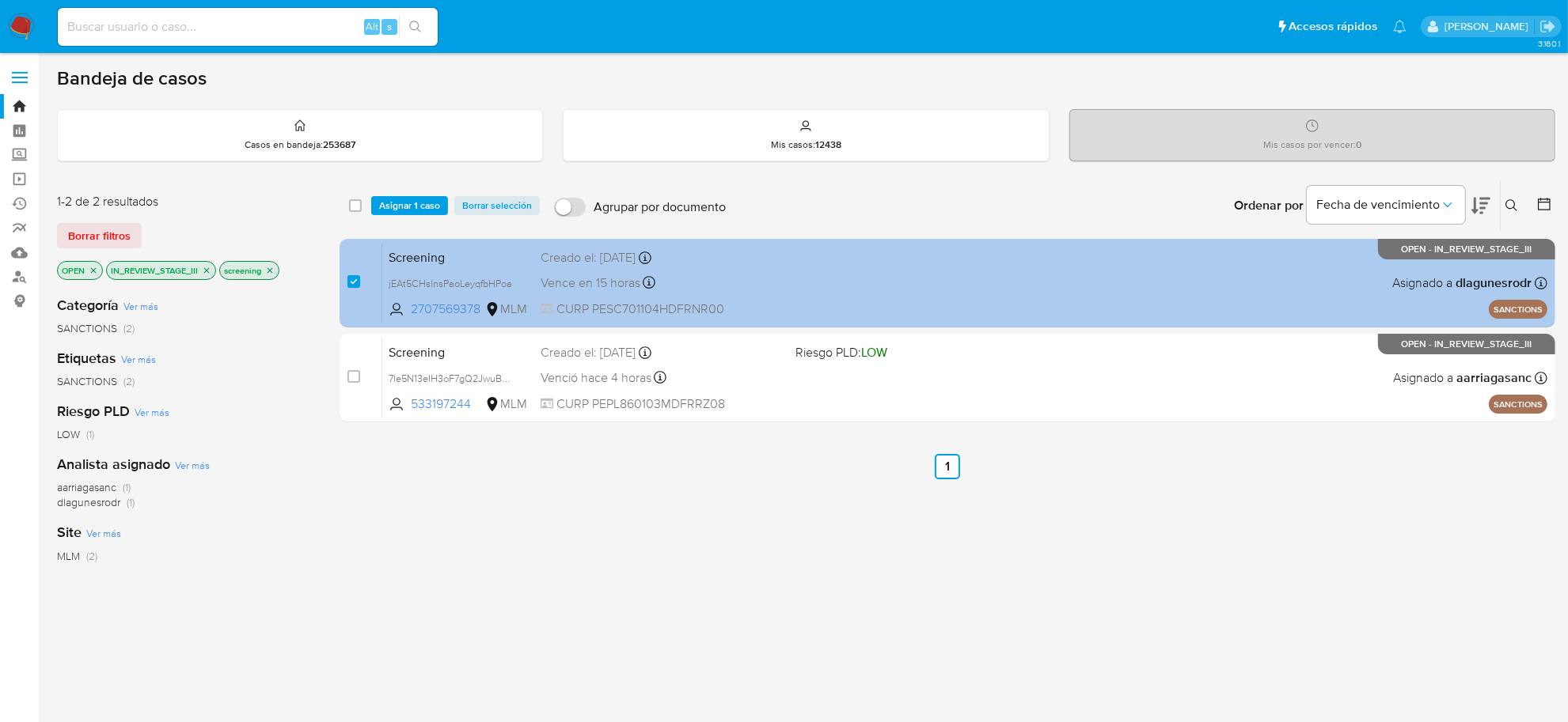
click at [459, 293] on div "Screening jEAt5CHslnsPaoLeyqfbHPoa 2707569378 MLM Creado el: 22/09/2025 Creado …" at bounding box center [965, 282] width 1166 height 80
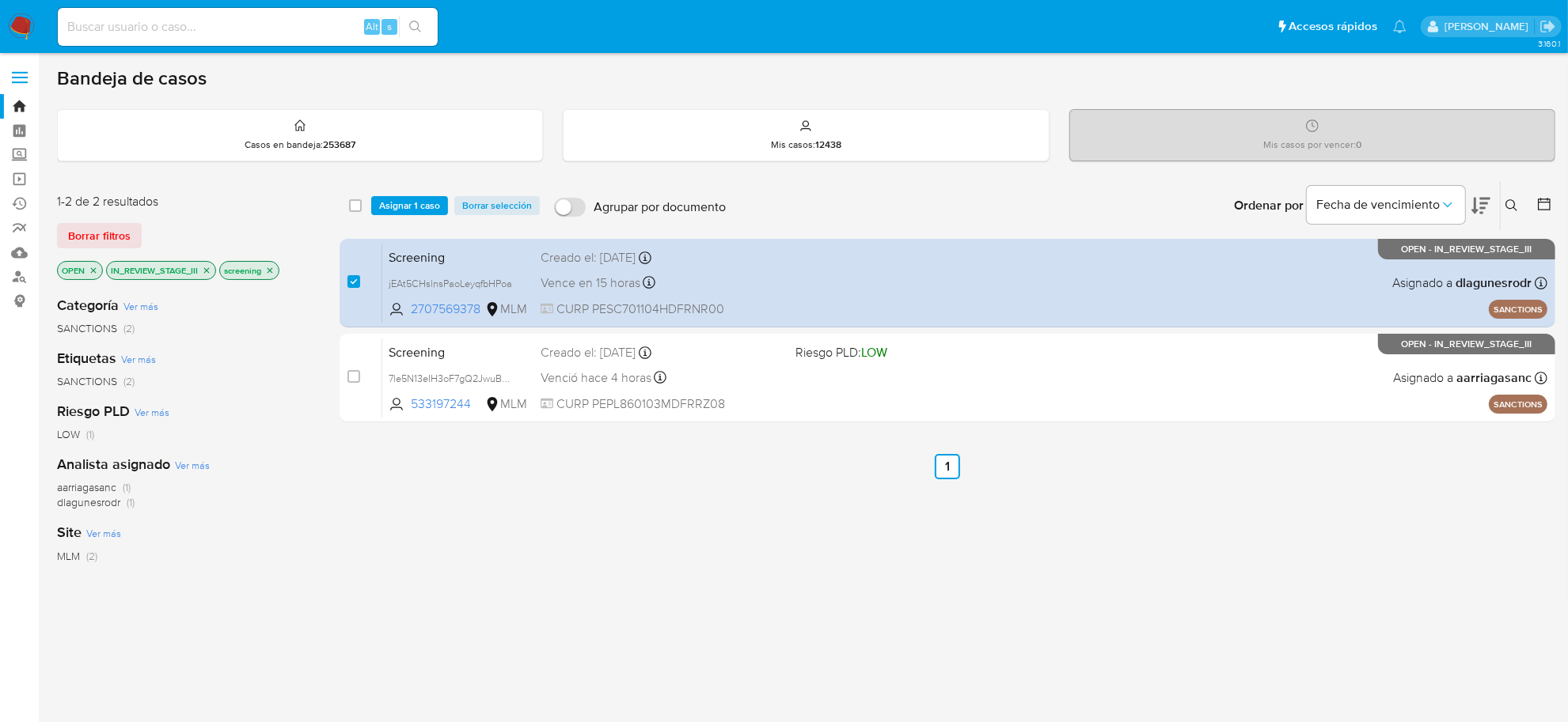
click at [389, 198] on span "Asignar 1 caso" at bounding box center [409, 205] width 61 height 16
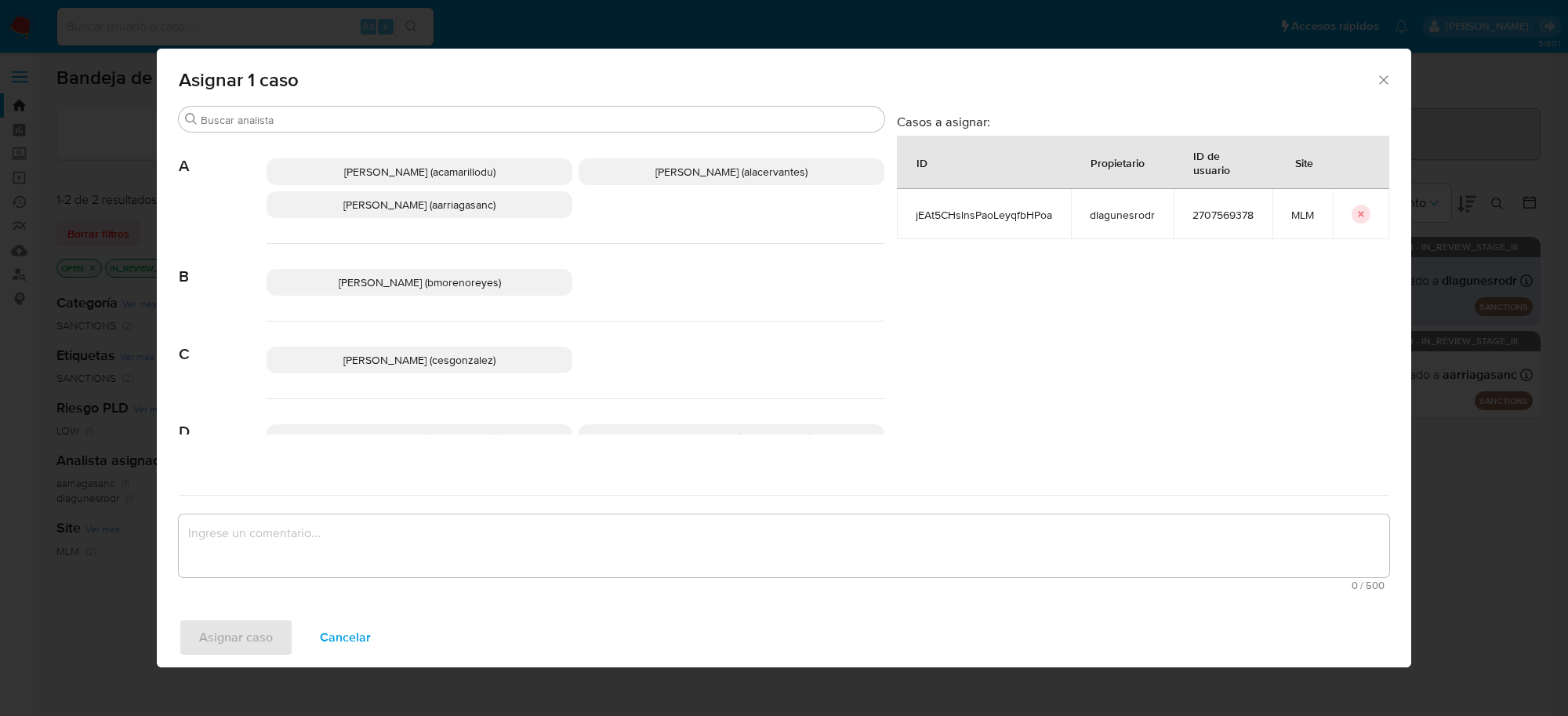
click at [465, 353] on span "Cesar Gonzalez (cesgonzalez)" at bounding box center [419, 360] width 152 height 16
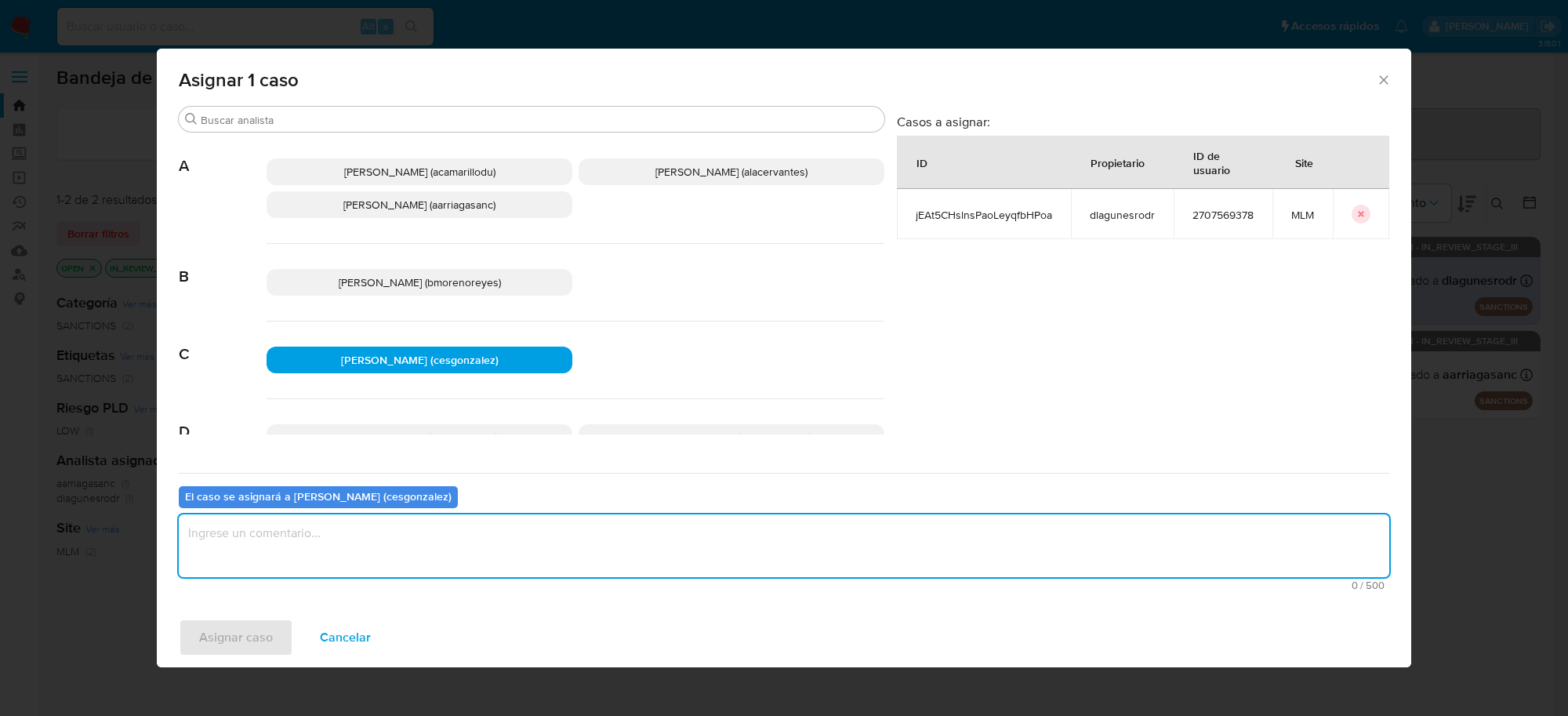
click at [343, 548] on textarea "assign-modal" at bounding box center [784, 546] width 1211 height 63
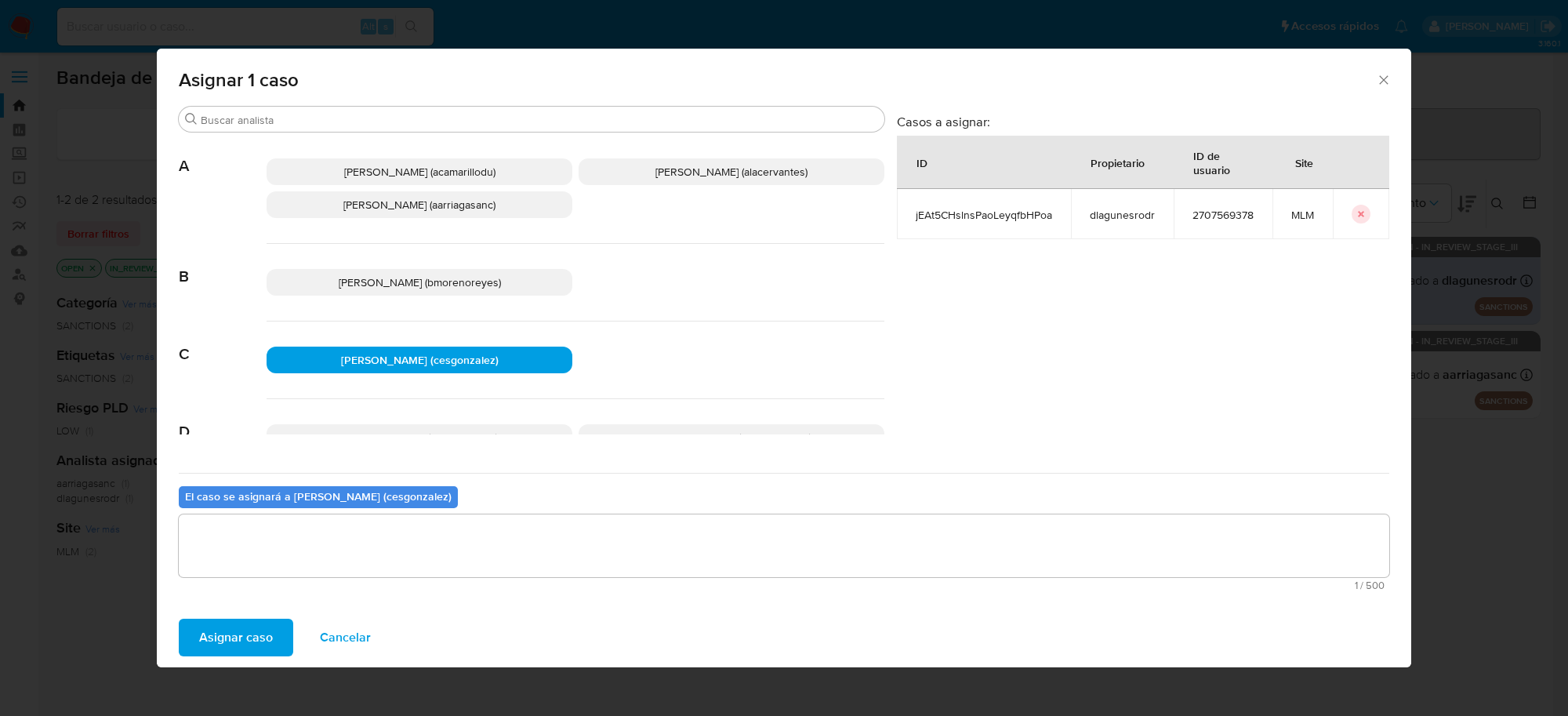
click at [230, 648] on span "Asignar caso" at bounding box center [236, 638] width 74 height 35
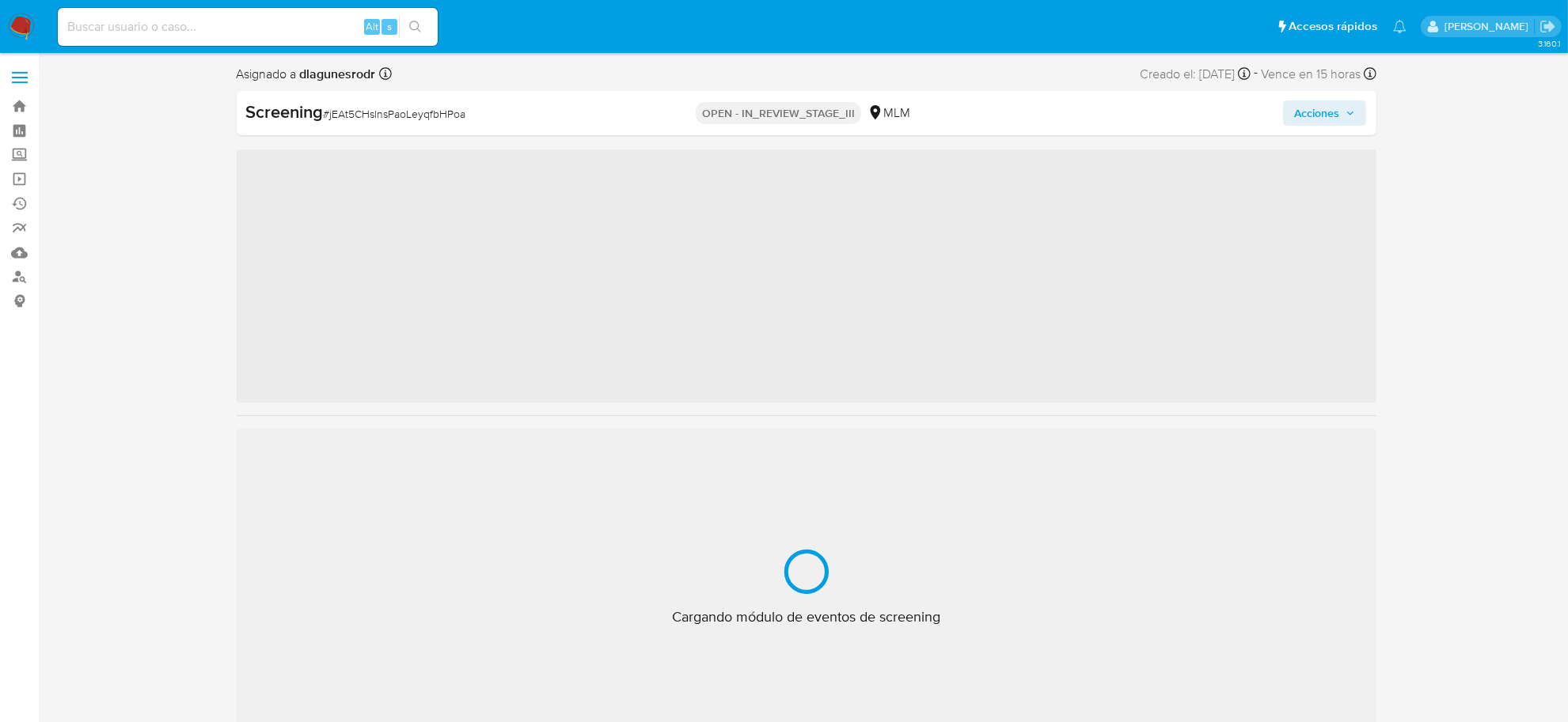
scroll to position [744, 0]
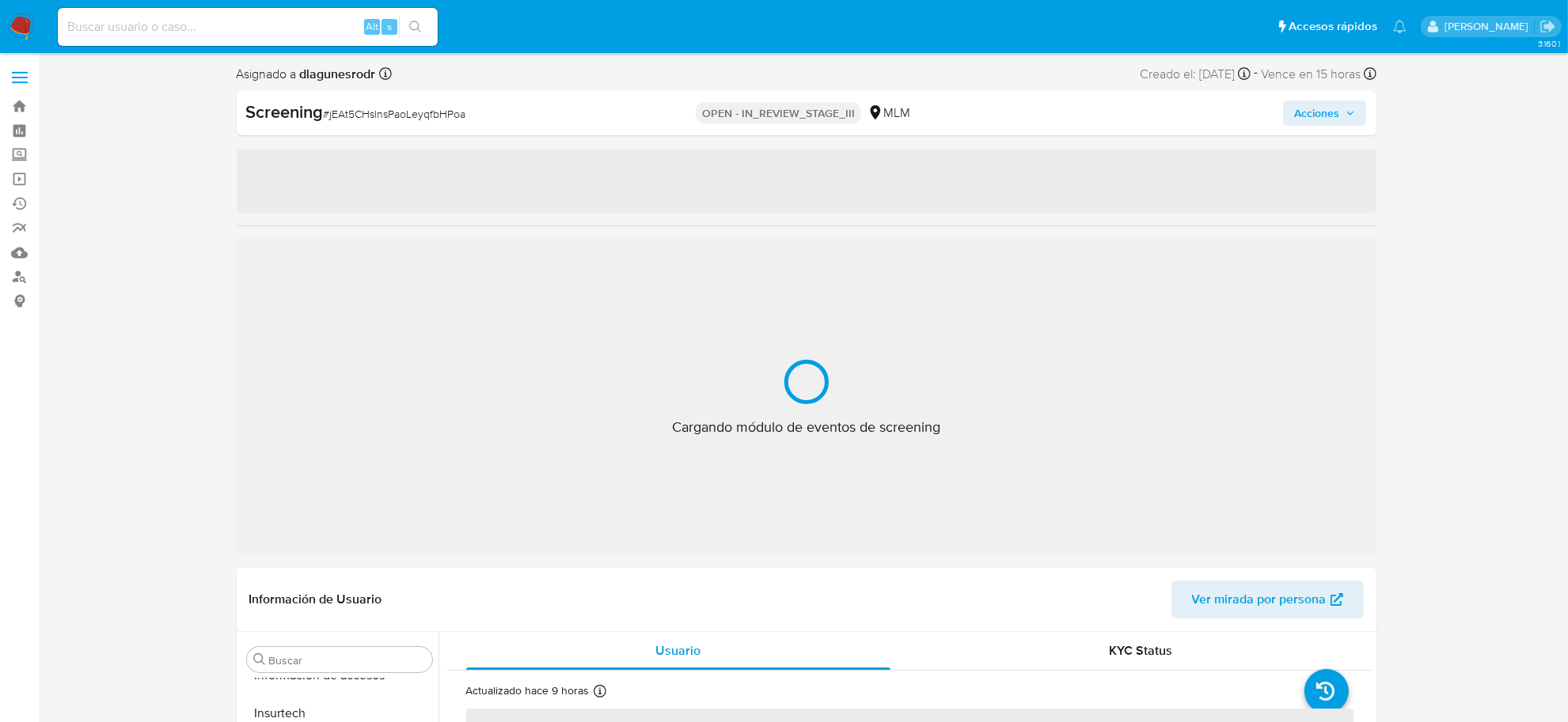
select select "10"
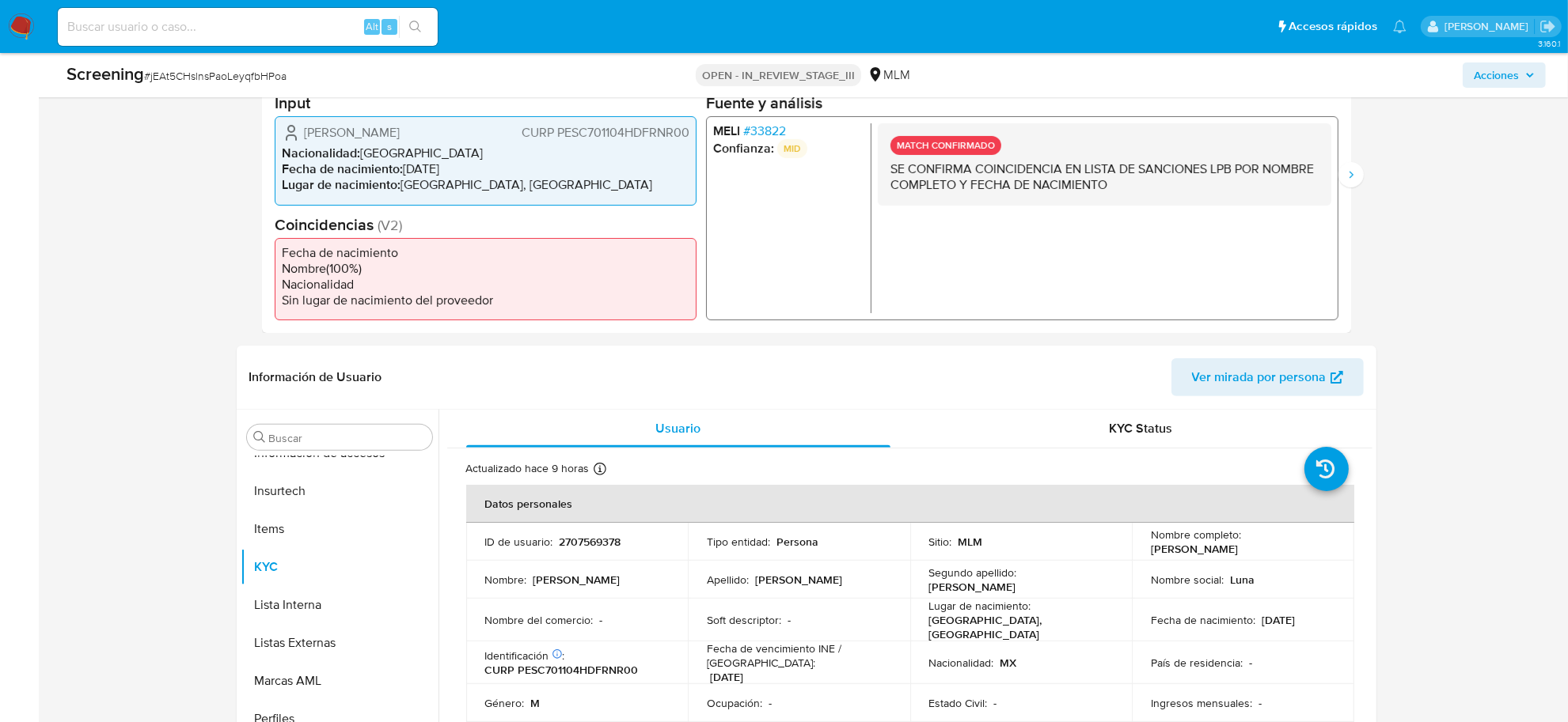
scroll to position [0, 0]
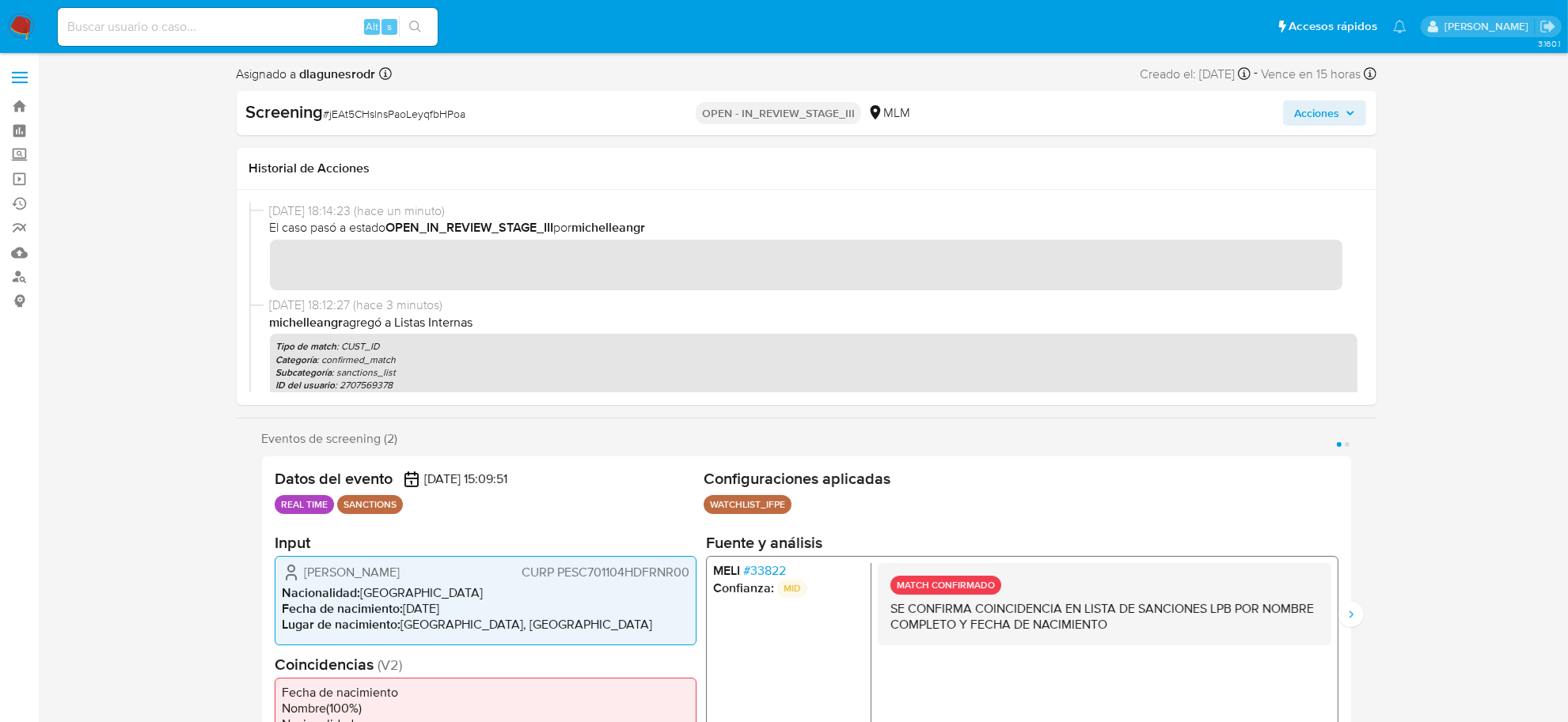
drag, startPoint x: 1340, startPoint y: 120, endPoint x: 1307, endPoint y: 123, distance: 33.1
click at [1339, 120] on span "Acciones" at bounding box center [1324, 113] width 61 height 22
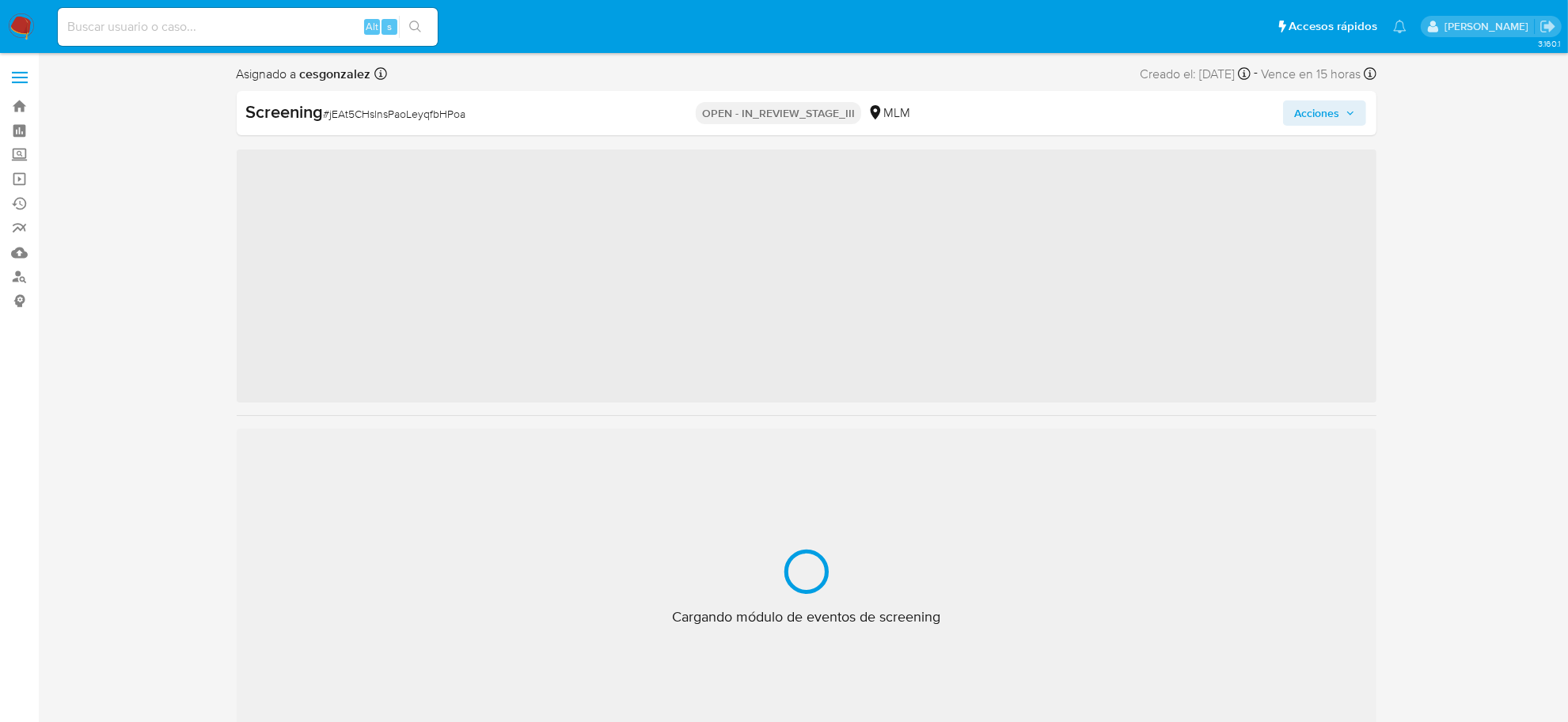
scroll to position [744, 0]
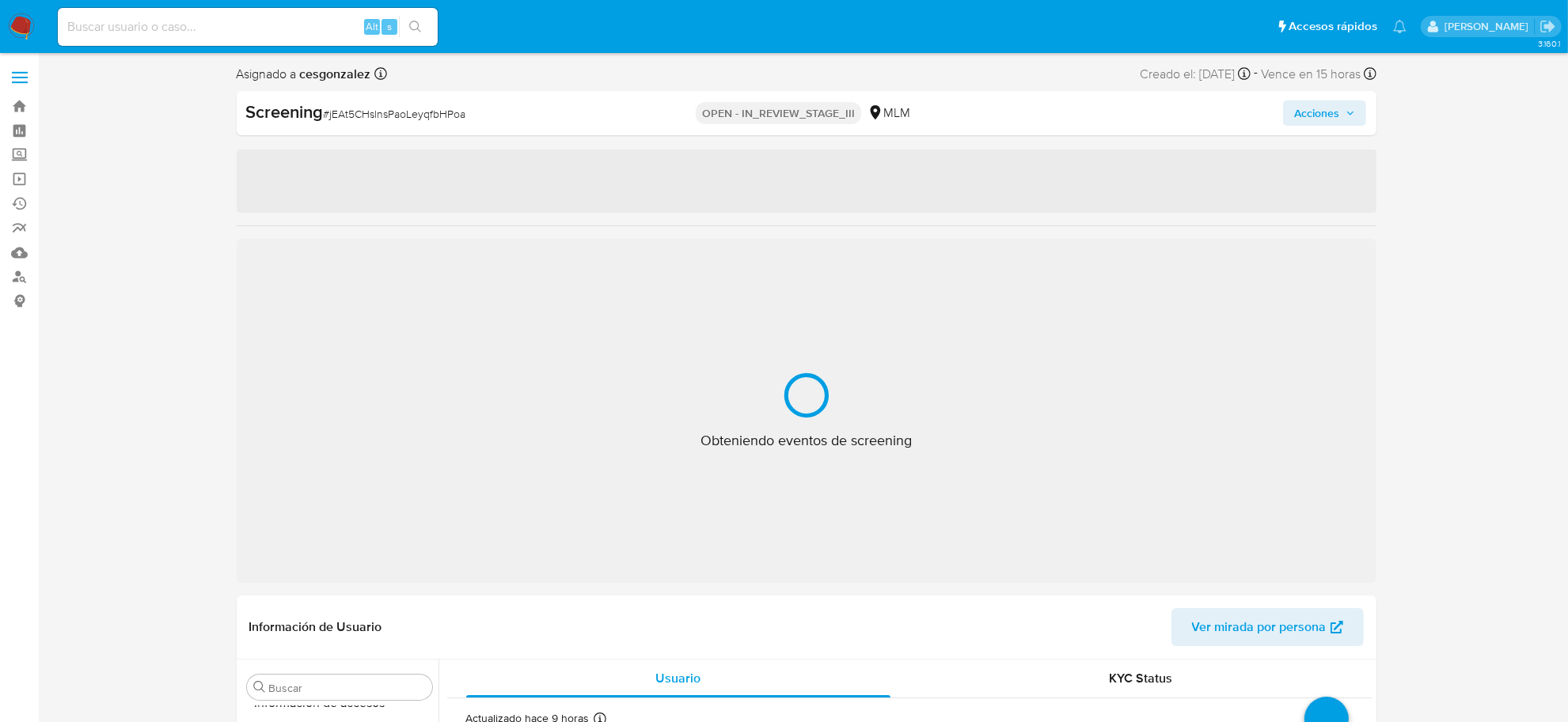
select select "10"
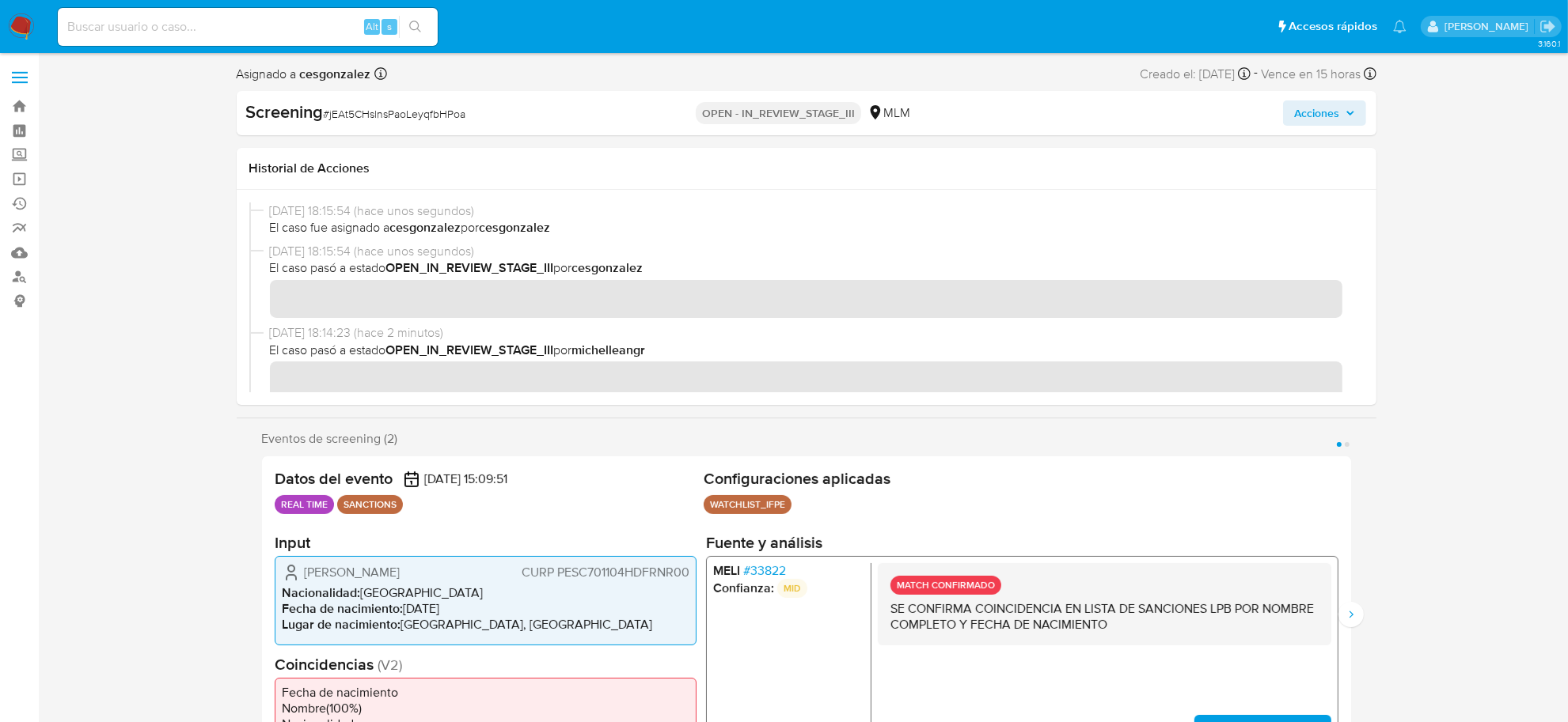
click at [1287, 121] on button "Acciones" at bounding box center [1324, 113] width 83 height 25
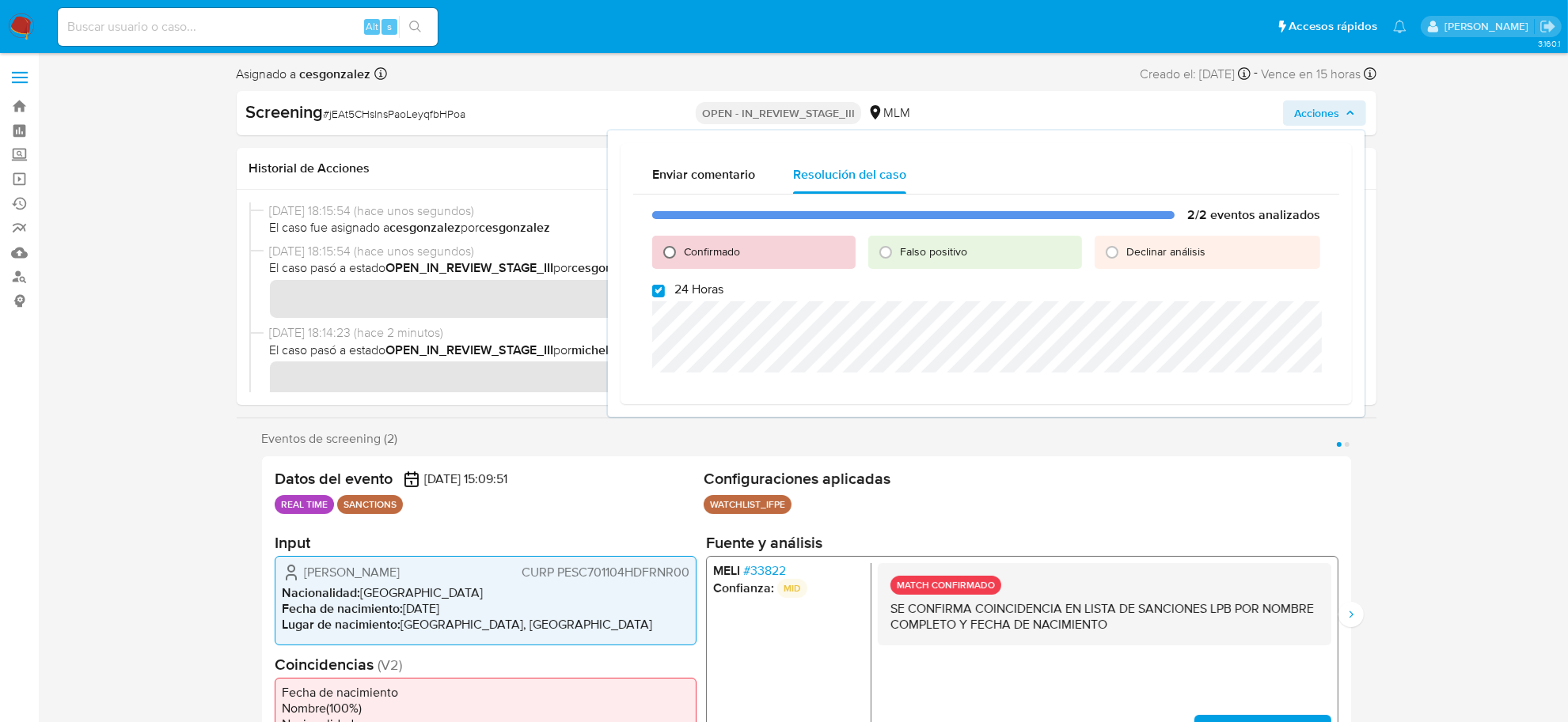
click at [668, 252] on input "Confirmado" at bounding box center [669, 253] width 25 height 25
radio input "true"
click at [663, 291] on input "24 Horas" at bounding box center [658, 291] width 12 height 12
checkbox input "false"
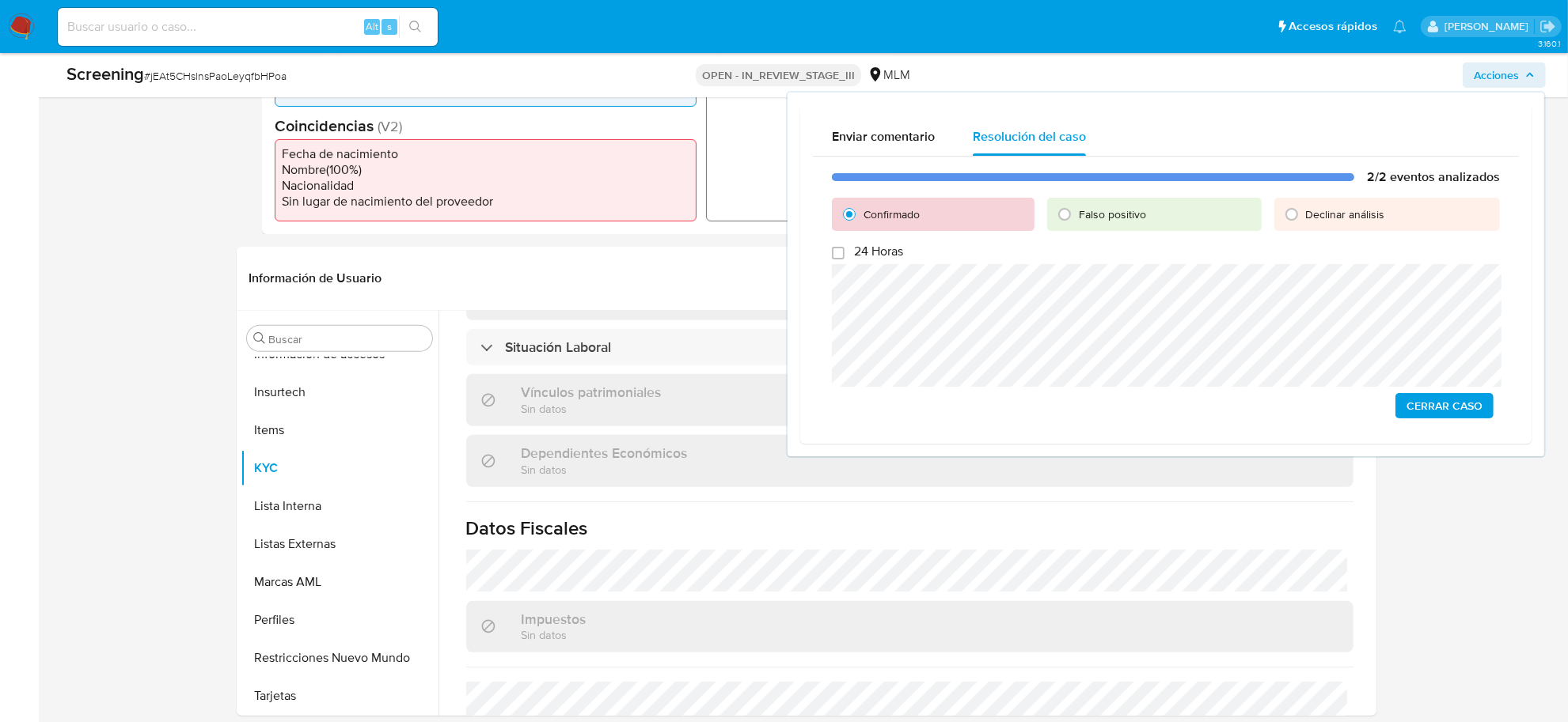
scroll to position [989, 0]
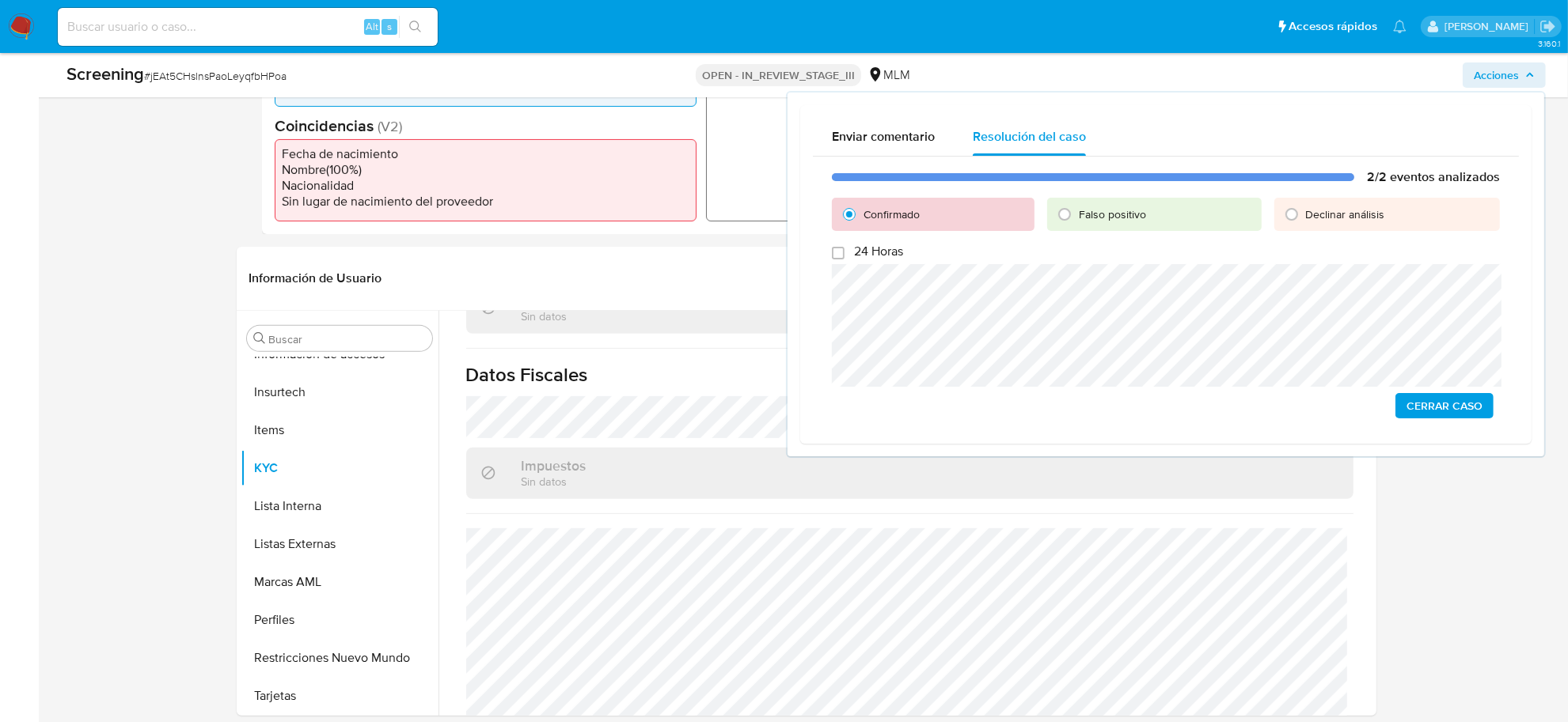
click at [1457, 405] on span "Cerrar Caso" at bounding box center [1444, 405] width 76 height 22
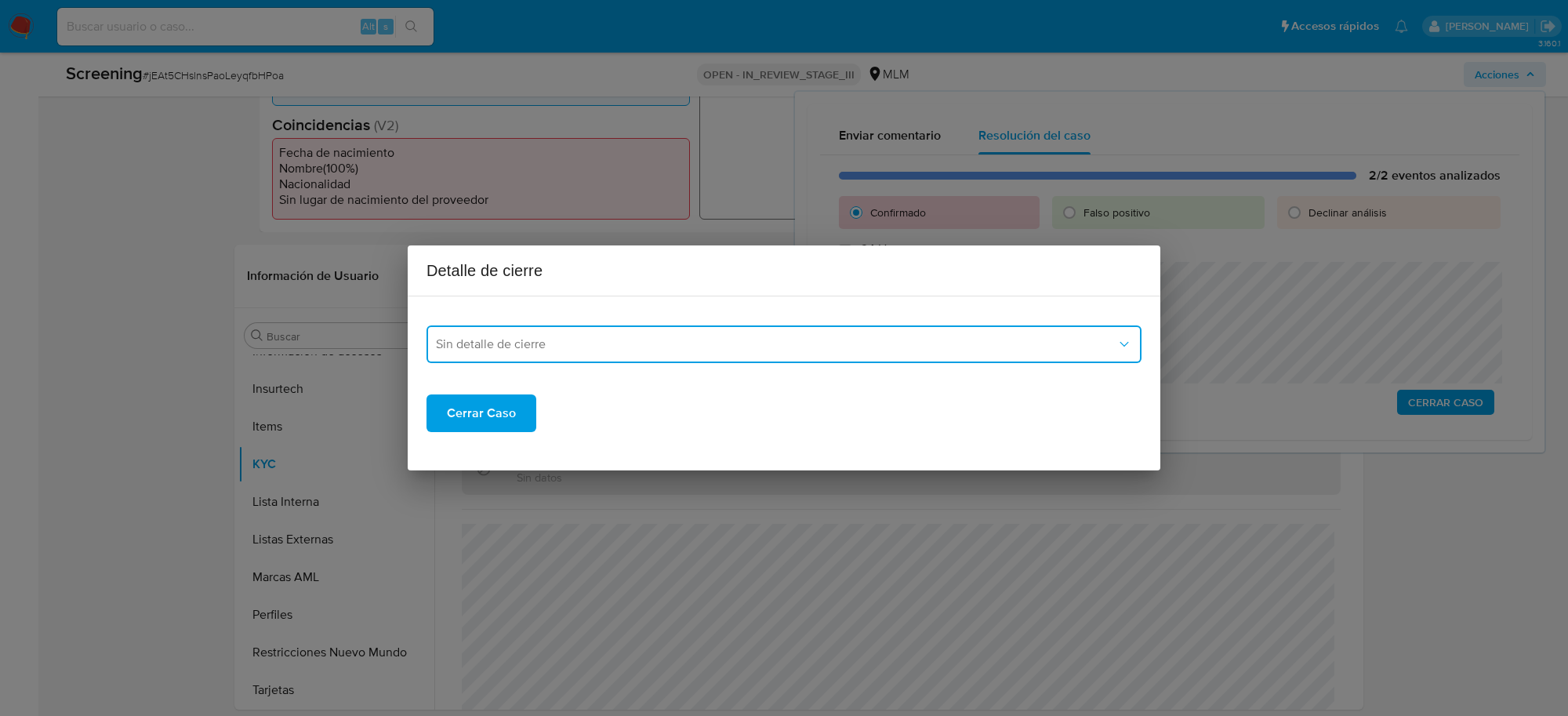
click at [683, 339] on span "Sin detalle de cierre" at bounding box center [776, 344] width 680 height 16
click at [495, 452] on div "LPB" at bounding box center [784, 462] width 697 height 38
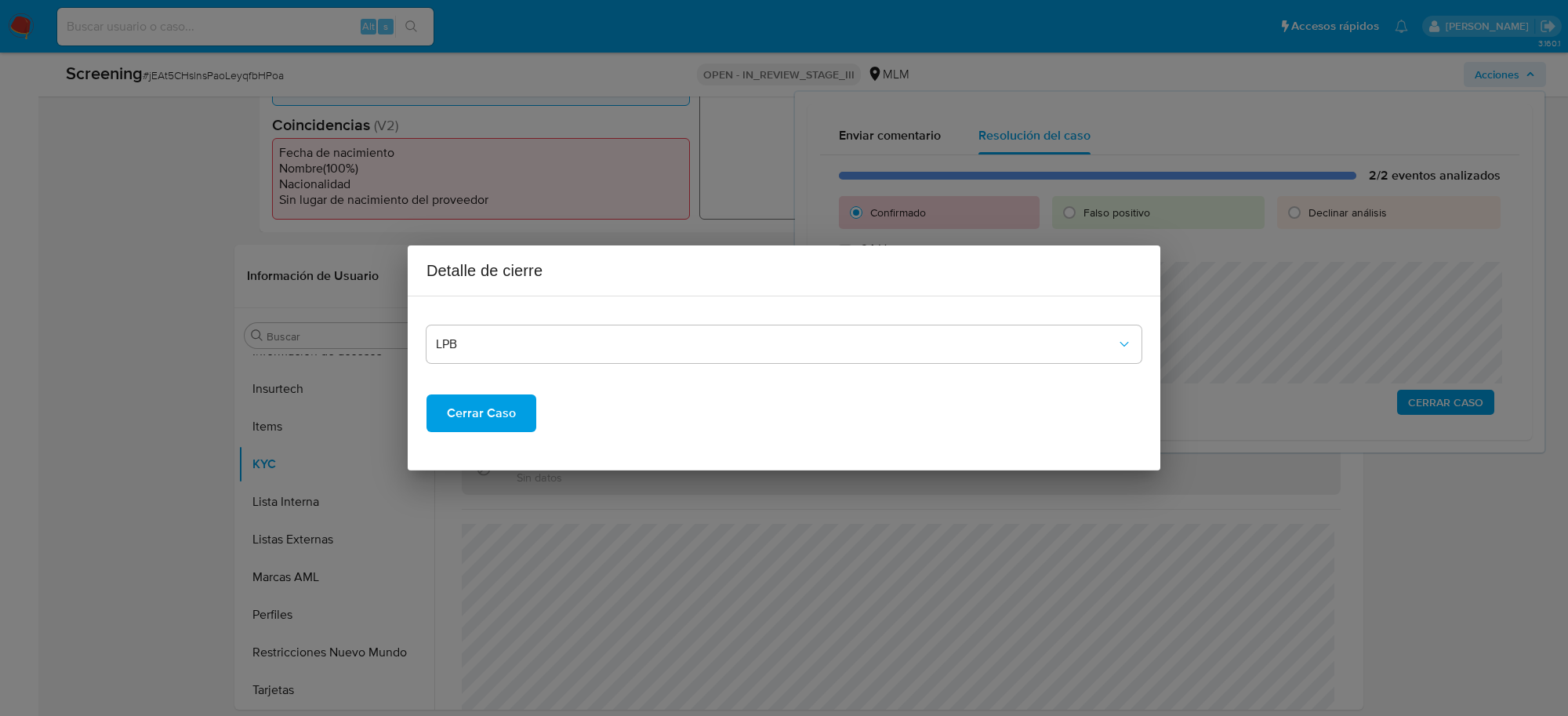
click at [483, 416] on span "Cerrar Caso" at bounding box center [482, 414] width 69 height 35
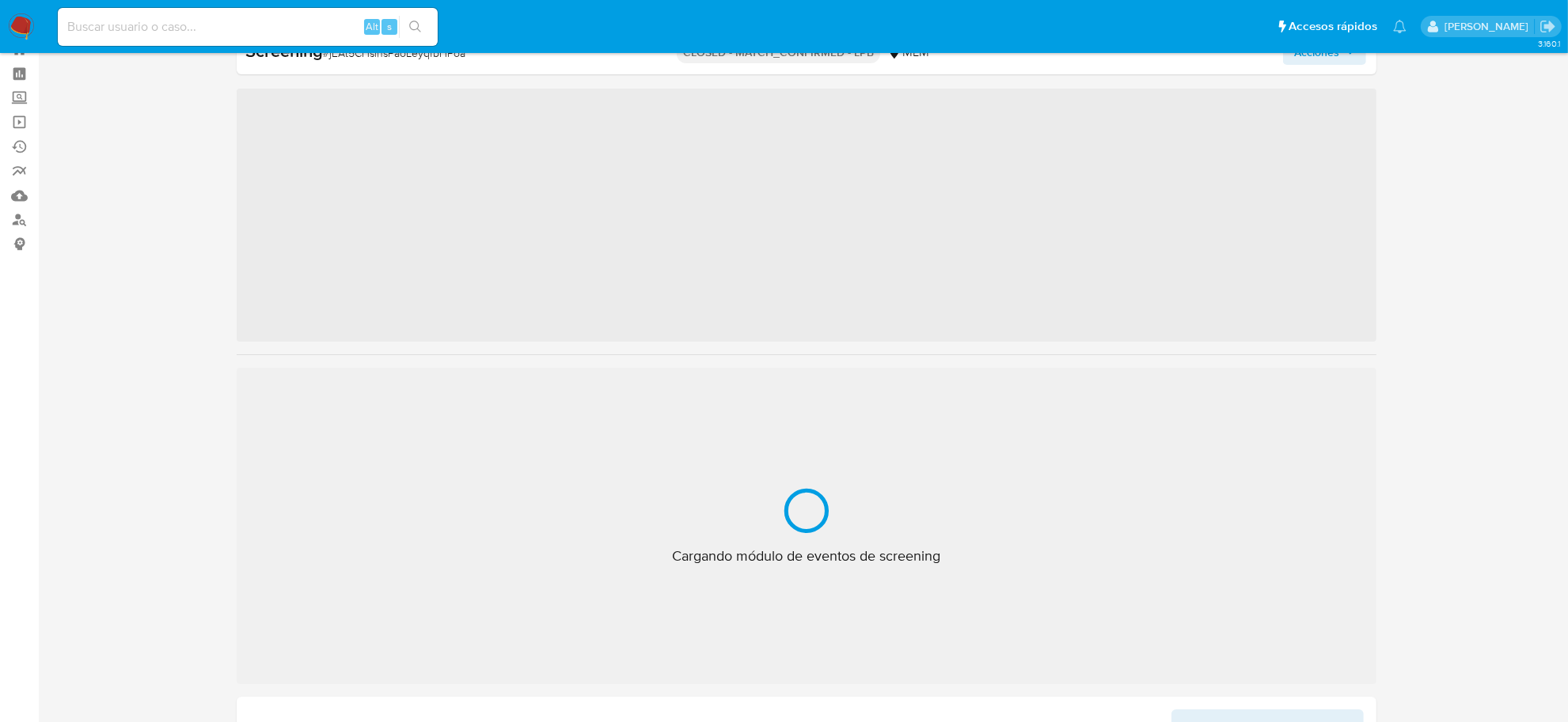
scroll to position [744, 0]
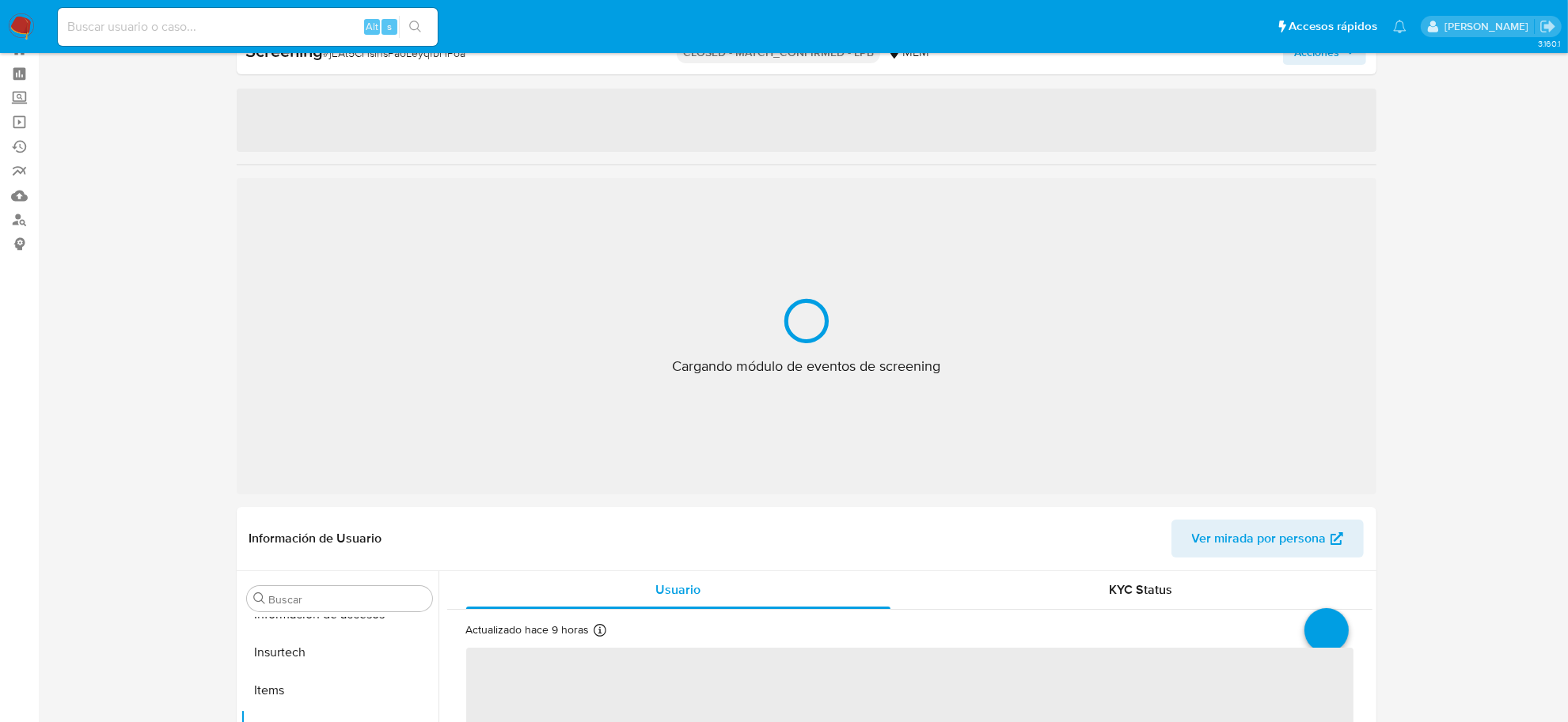
select select "10"
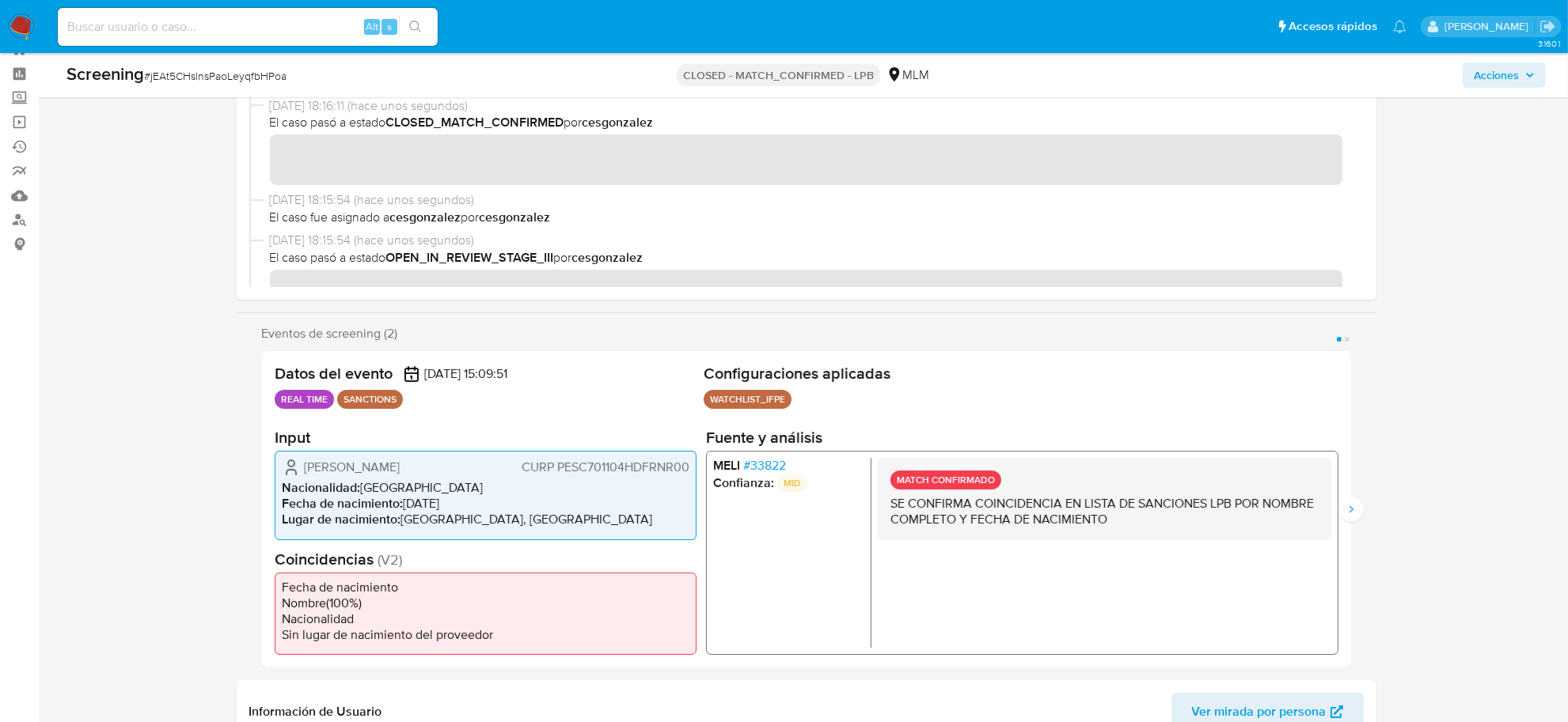
scroll to position [0, 0]
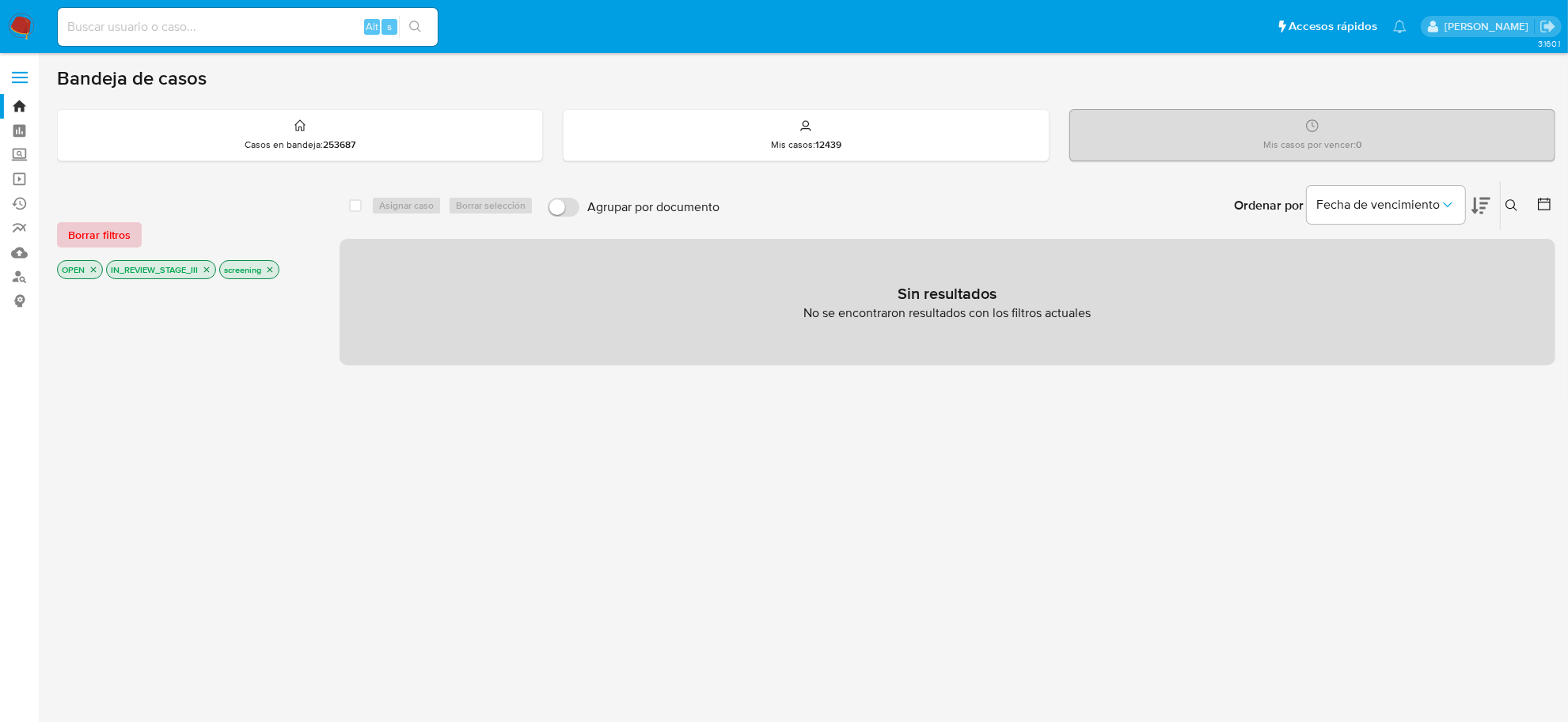
click at [129, 234] on button "Borrar filtros" at bounding box center [100, 235] width 85 height 25
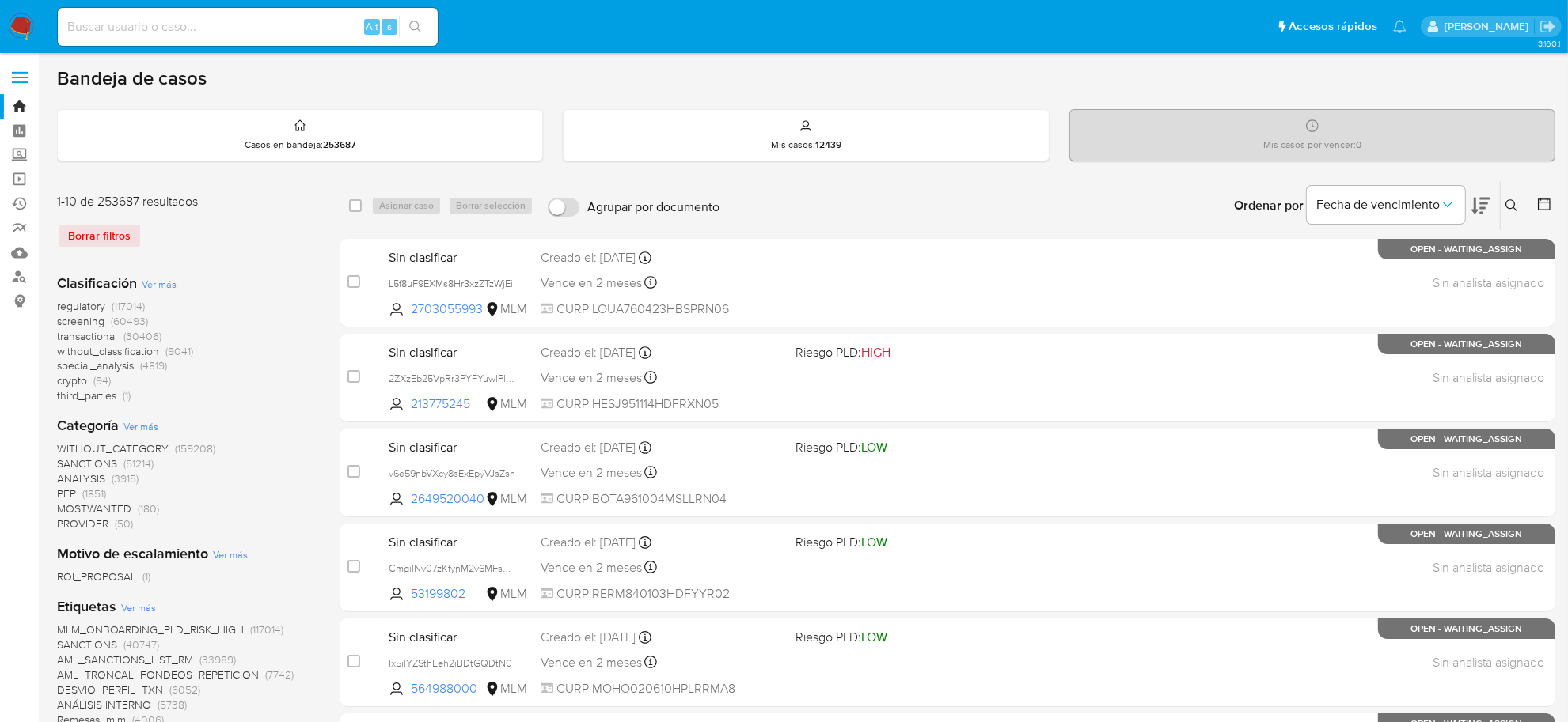
click at [68, 321] on span "screening" at bounding box center [81, 321] width 47 height 16
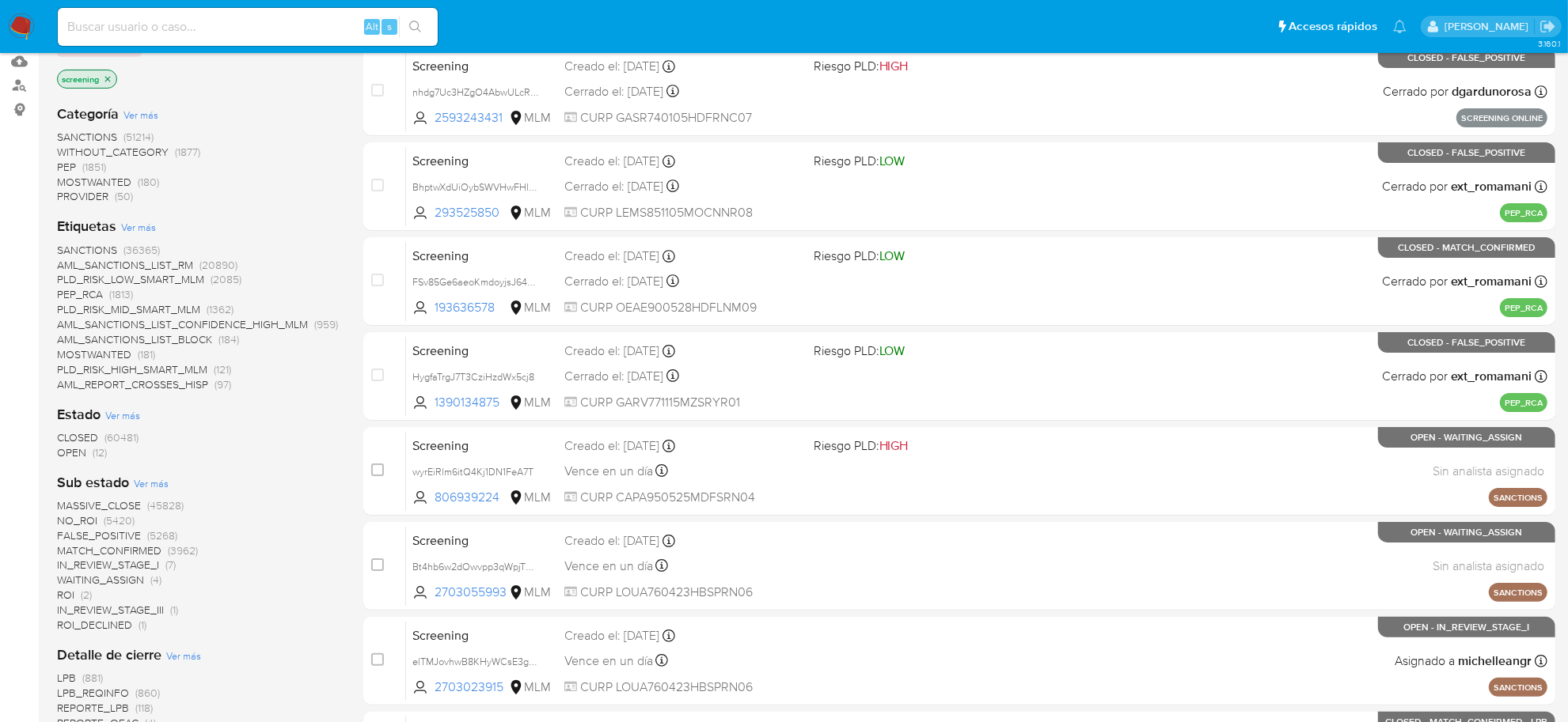
scroll to position [198, 0]
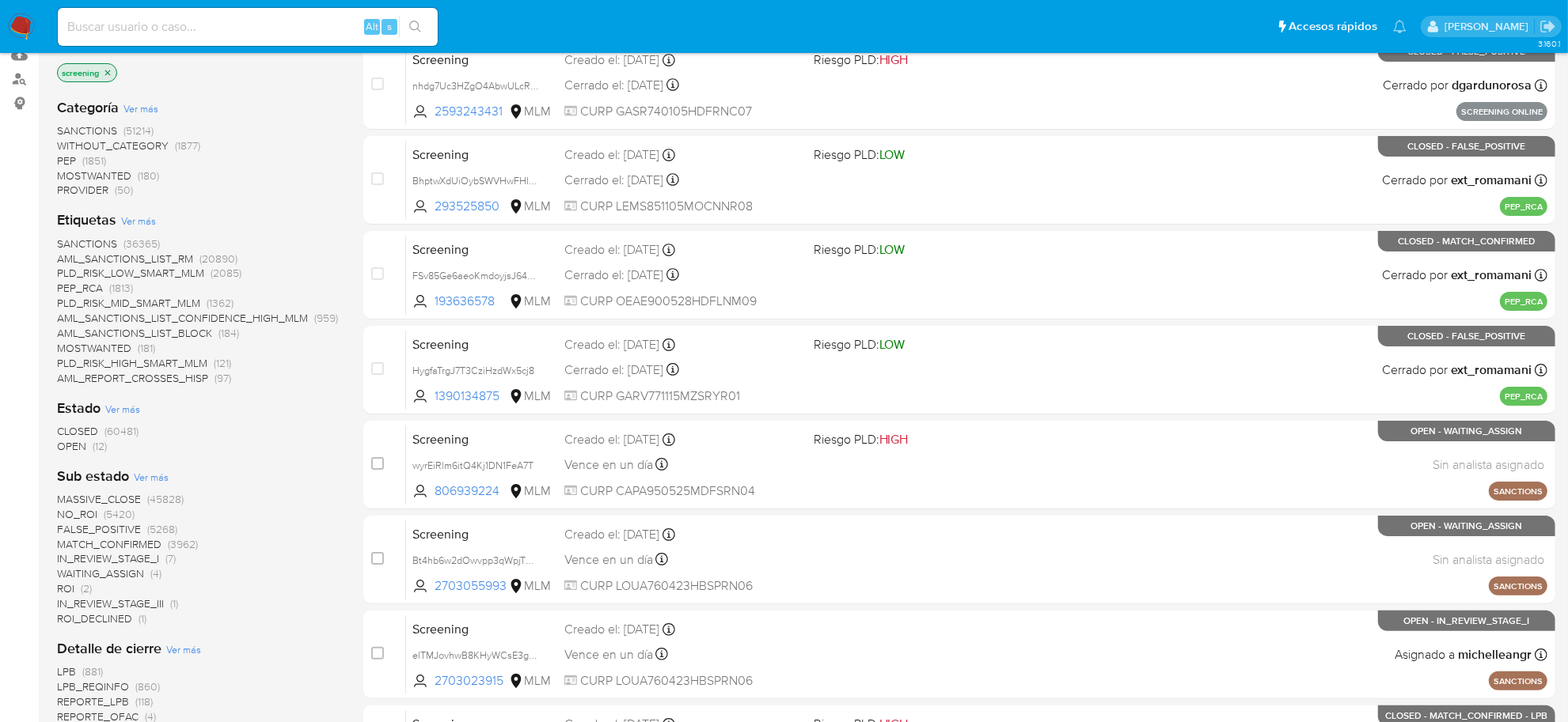
click at [81, 451] on span "OPEN" at bounding box center [71, 446] width 29 height 16
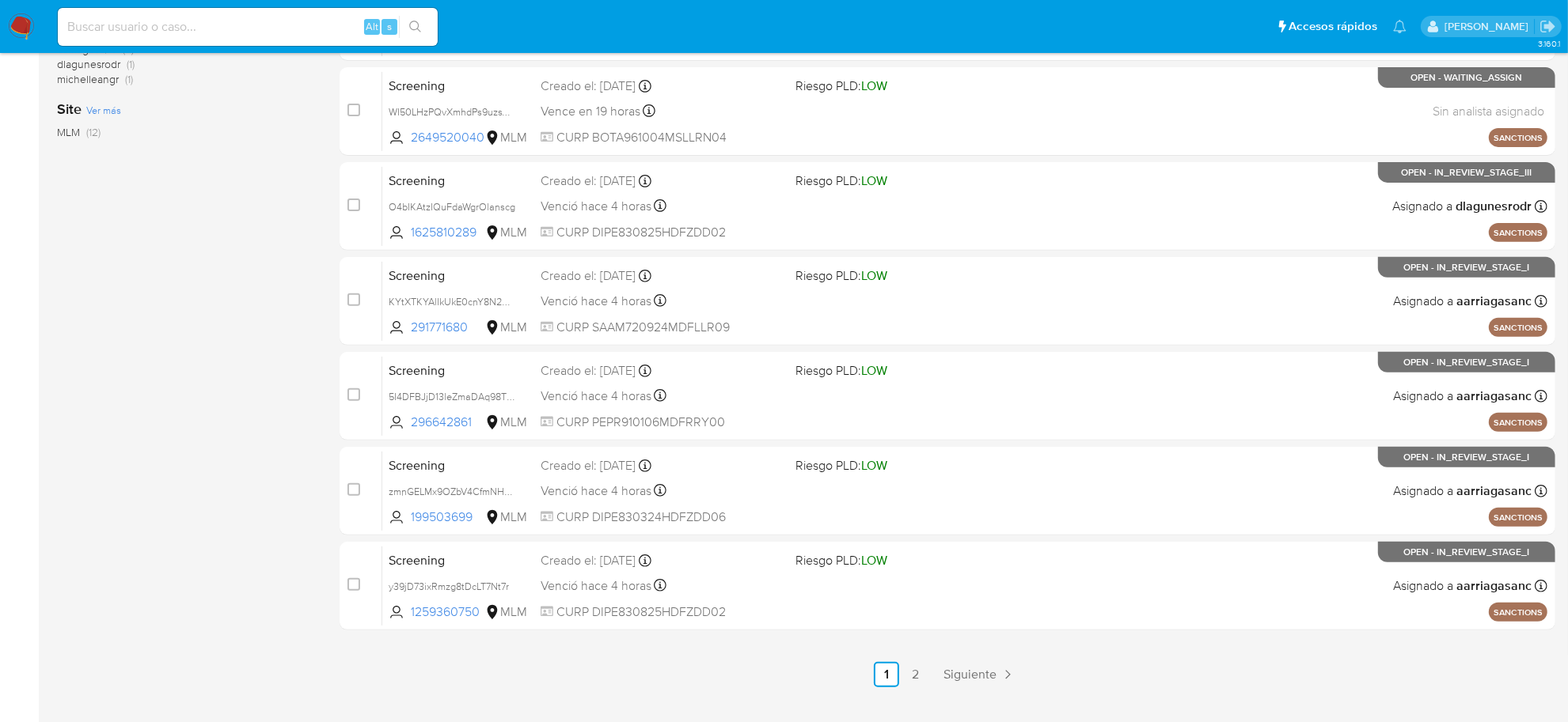
scroll to position [582, 0]
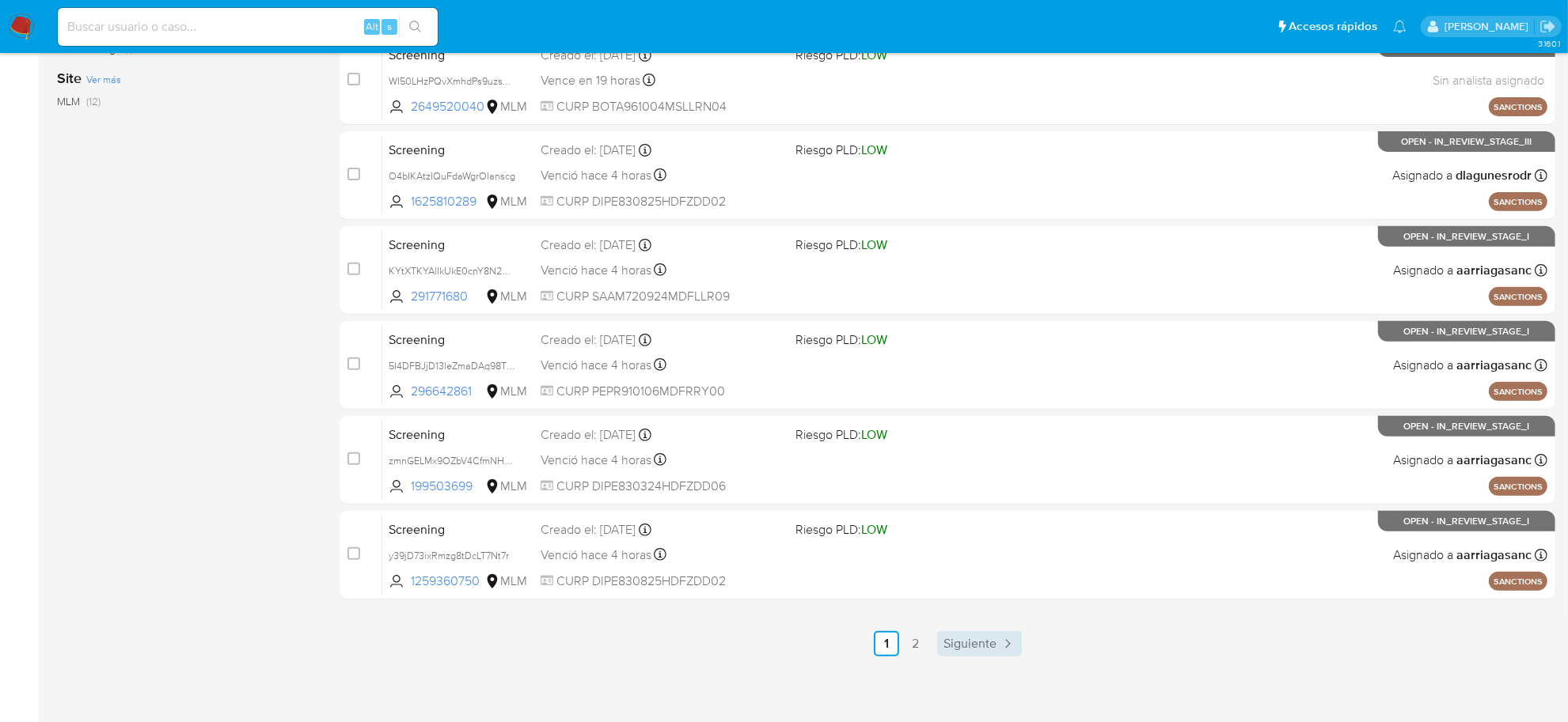
click at [985, 645] on span "Siguiente" at bounding box center [970, 643] width 53 height 12
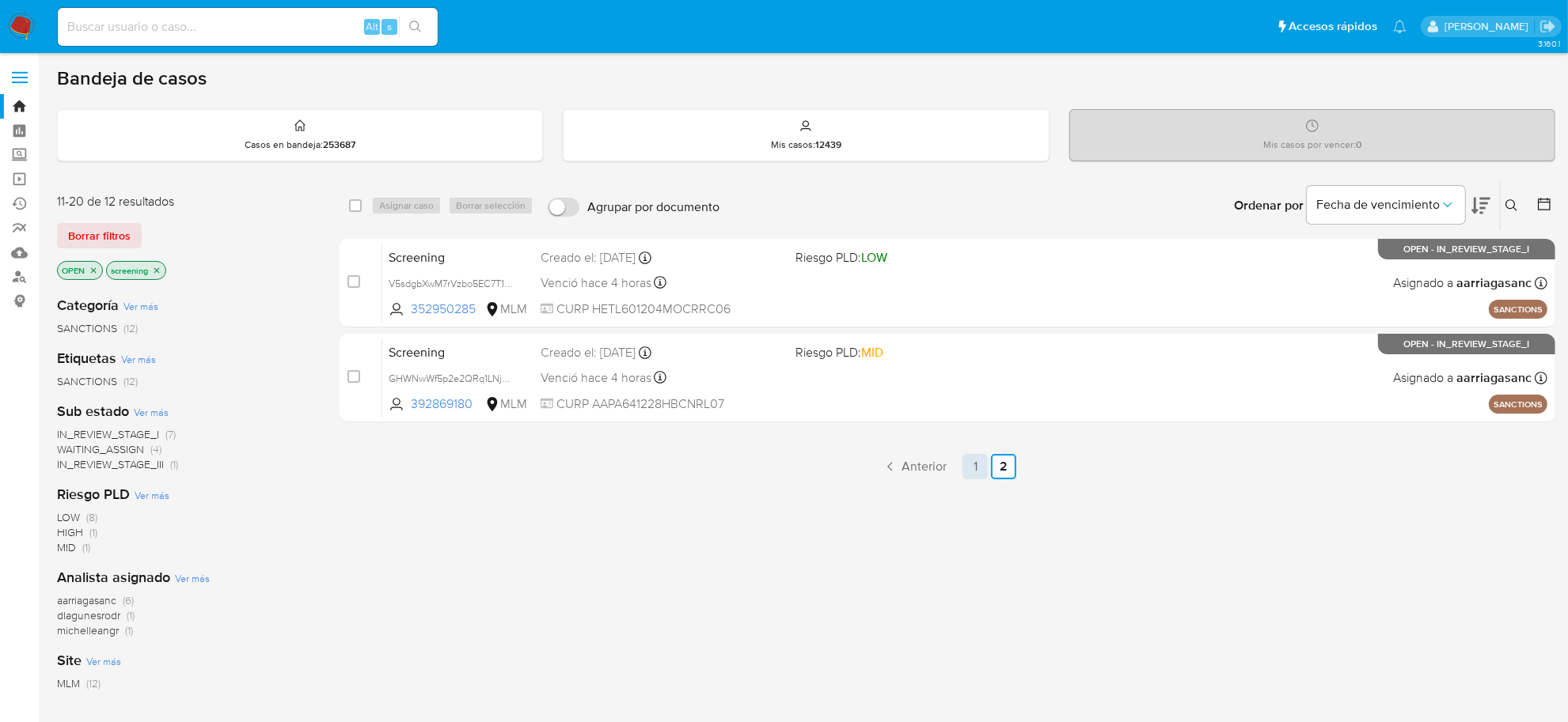
click at [966, 467] on link "1" at bounding box center [975, 467] width 25 height 25
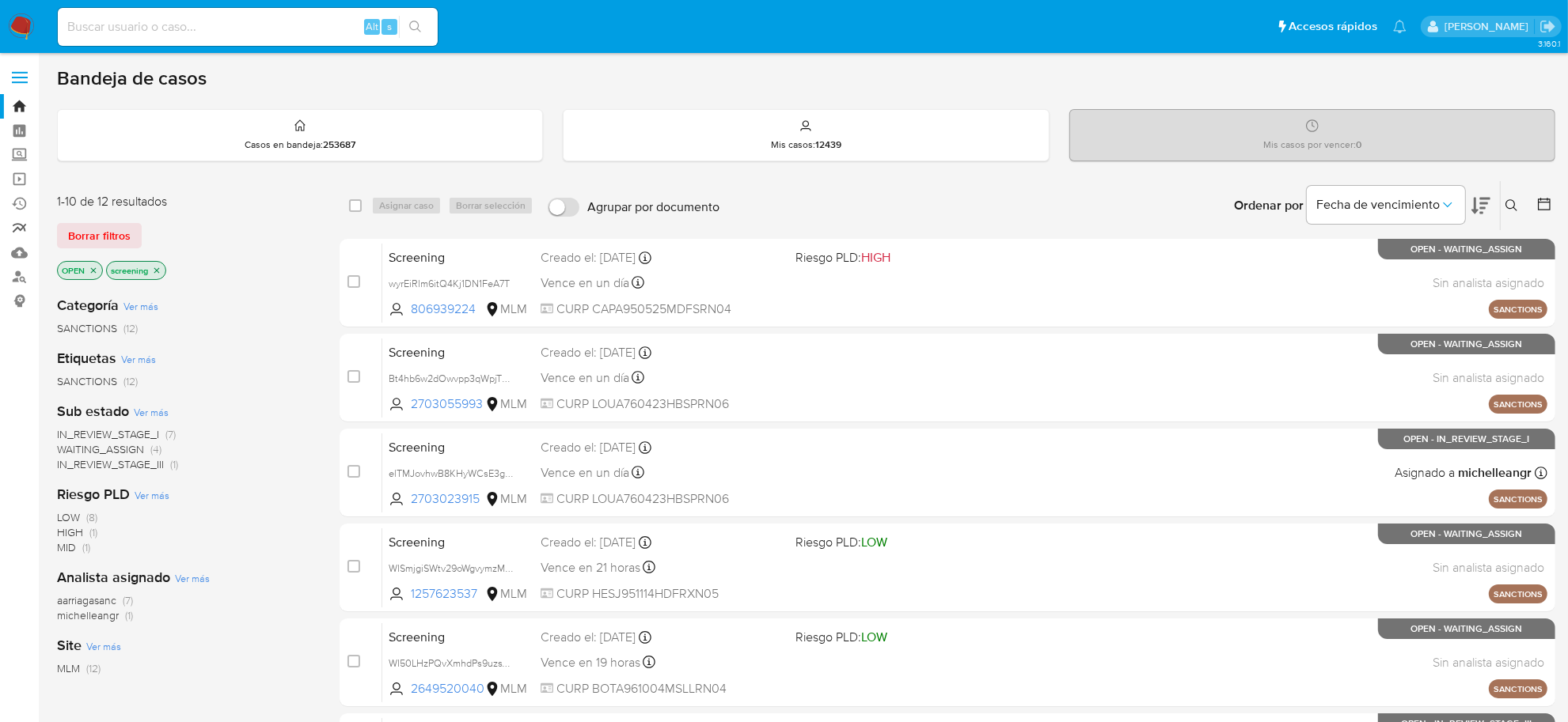
click at [18, 223] on link "Reportes" at bounding box center [94, 228] width 189 height 25
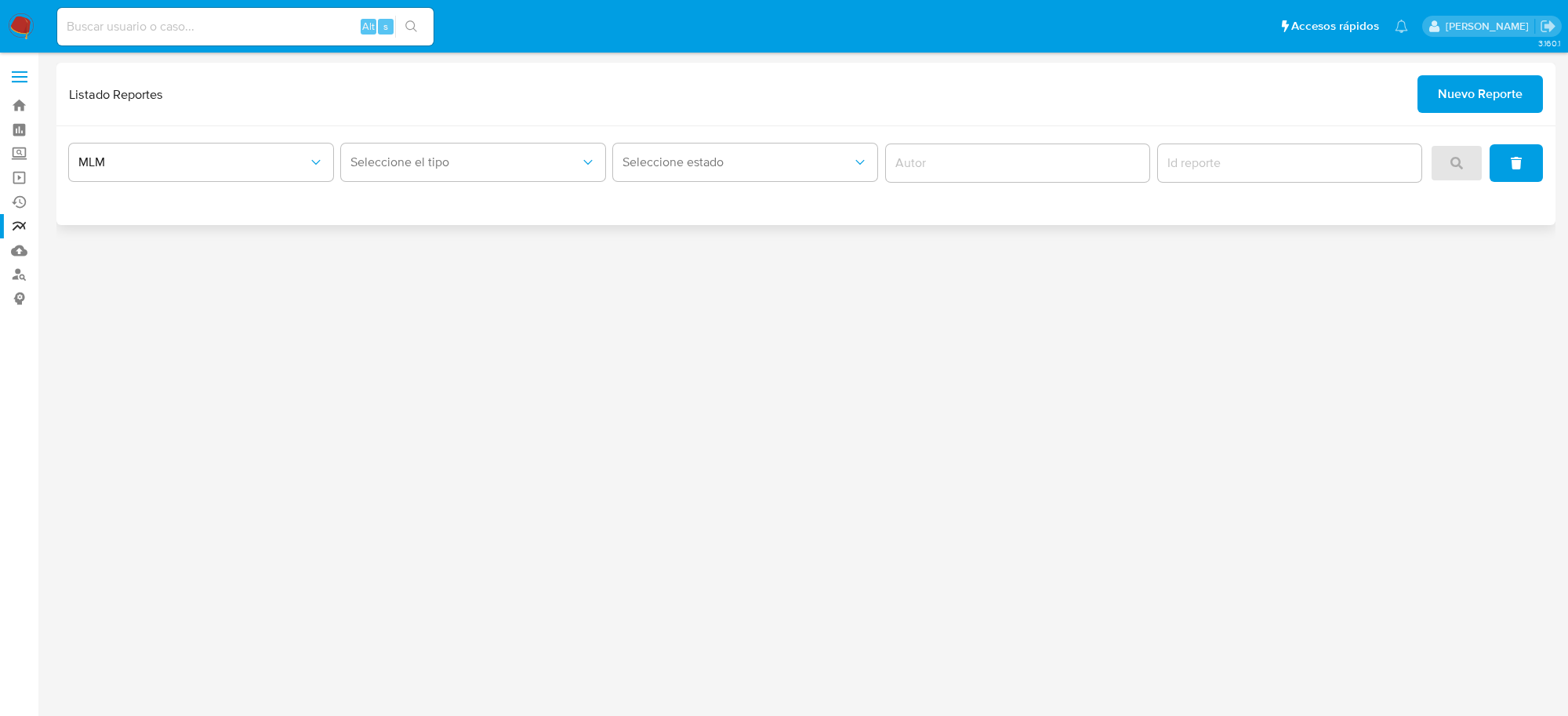
click at [1514, 84] on span "Nuevo Reporte" at bounding box center [1480, 94] width 85 height 35
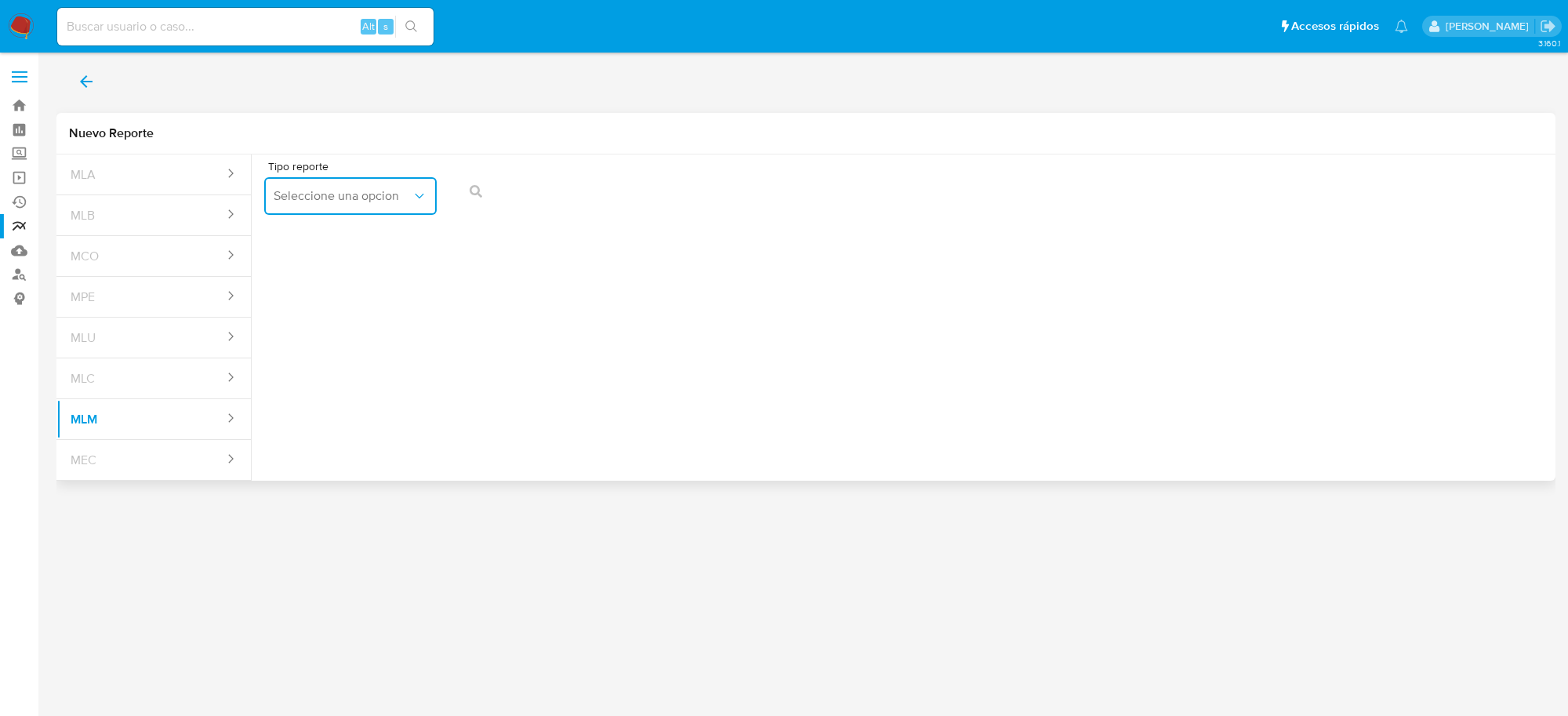
click at [398, 202] on span "Seleccione una opcion" at bounding box center [343, 196] width 138 height 16
click at [355, 241] on span "IFPE 24 HORAS" at bounding box center [316, 238] width 86 height 16
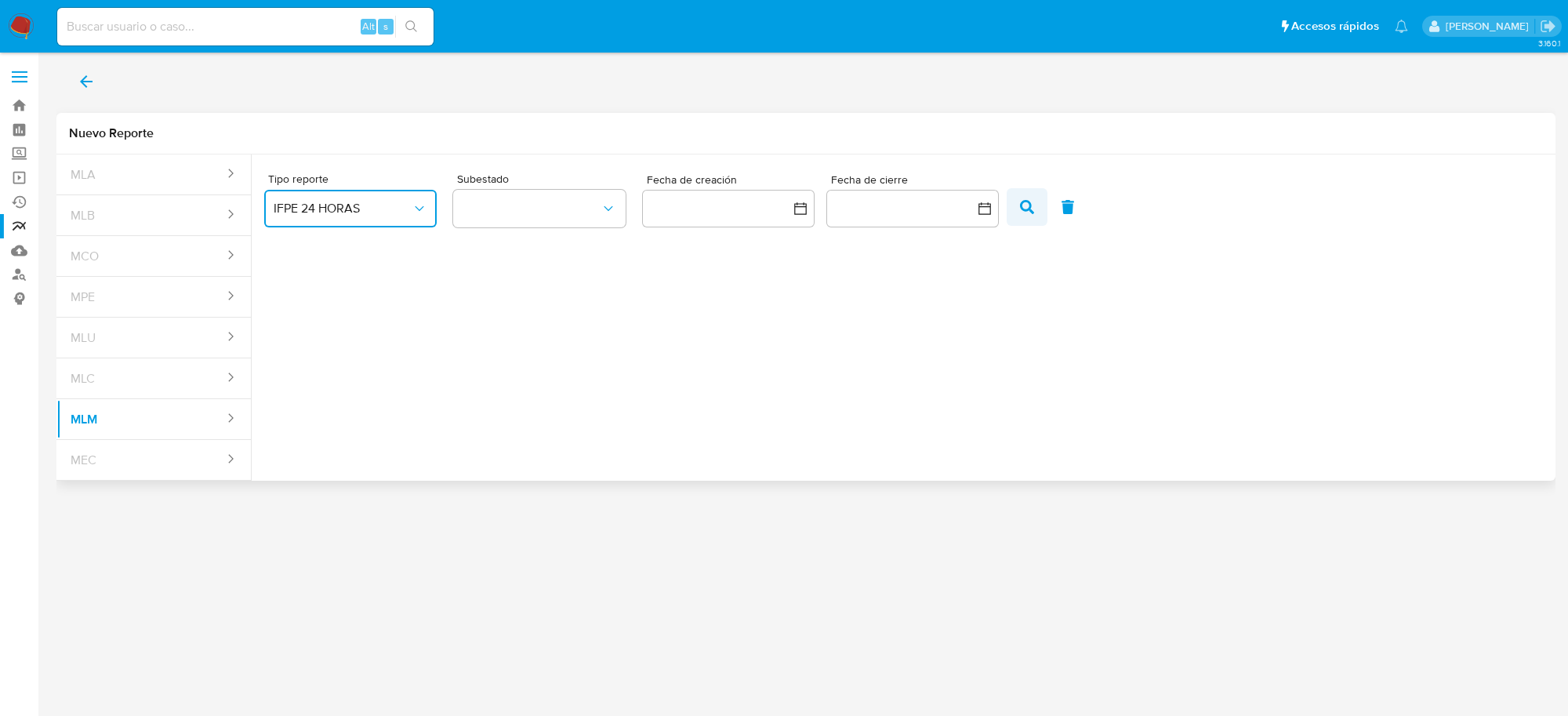
click at [1029, 214] on span "button" at bounding box center [1027, 207] width 14 height 26
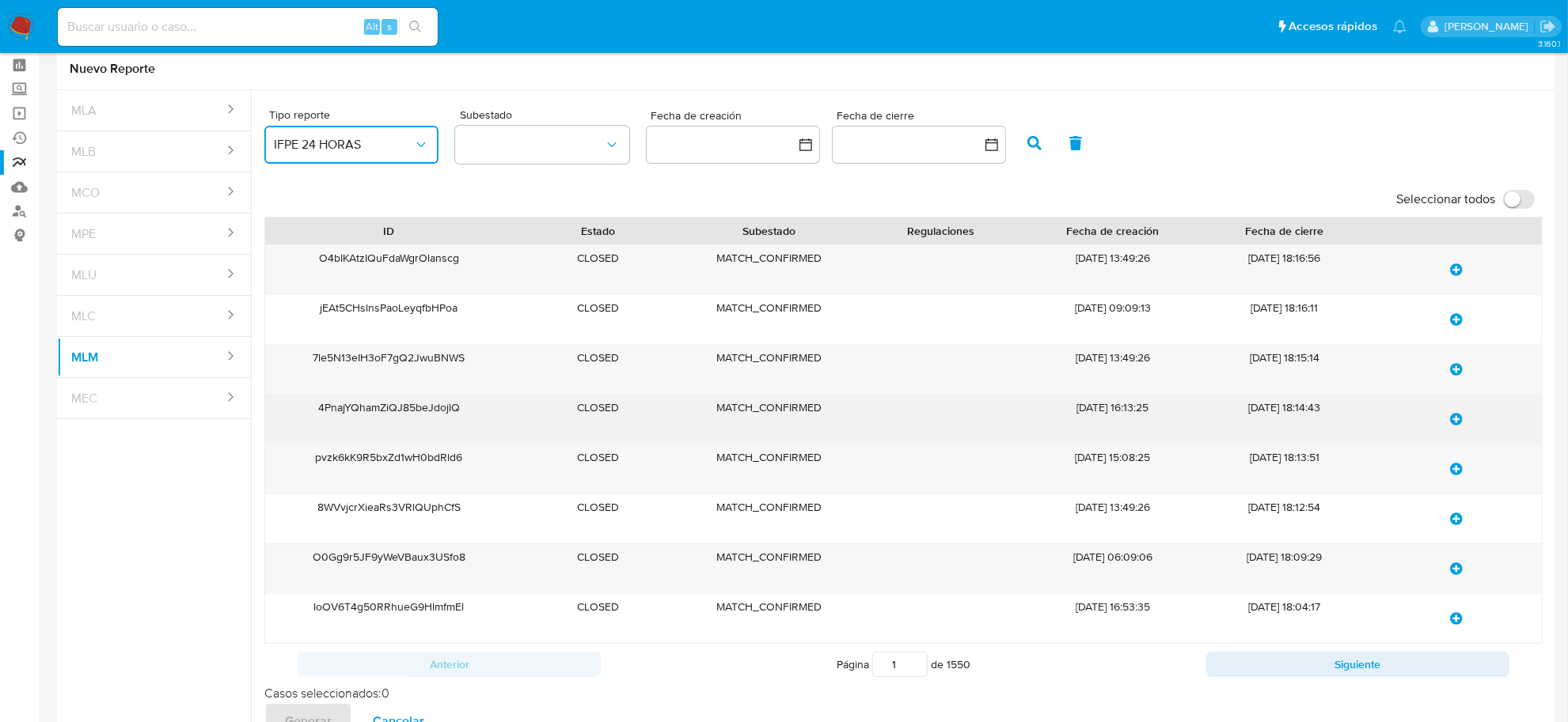
scroll to position [99, 0]
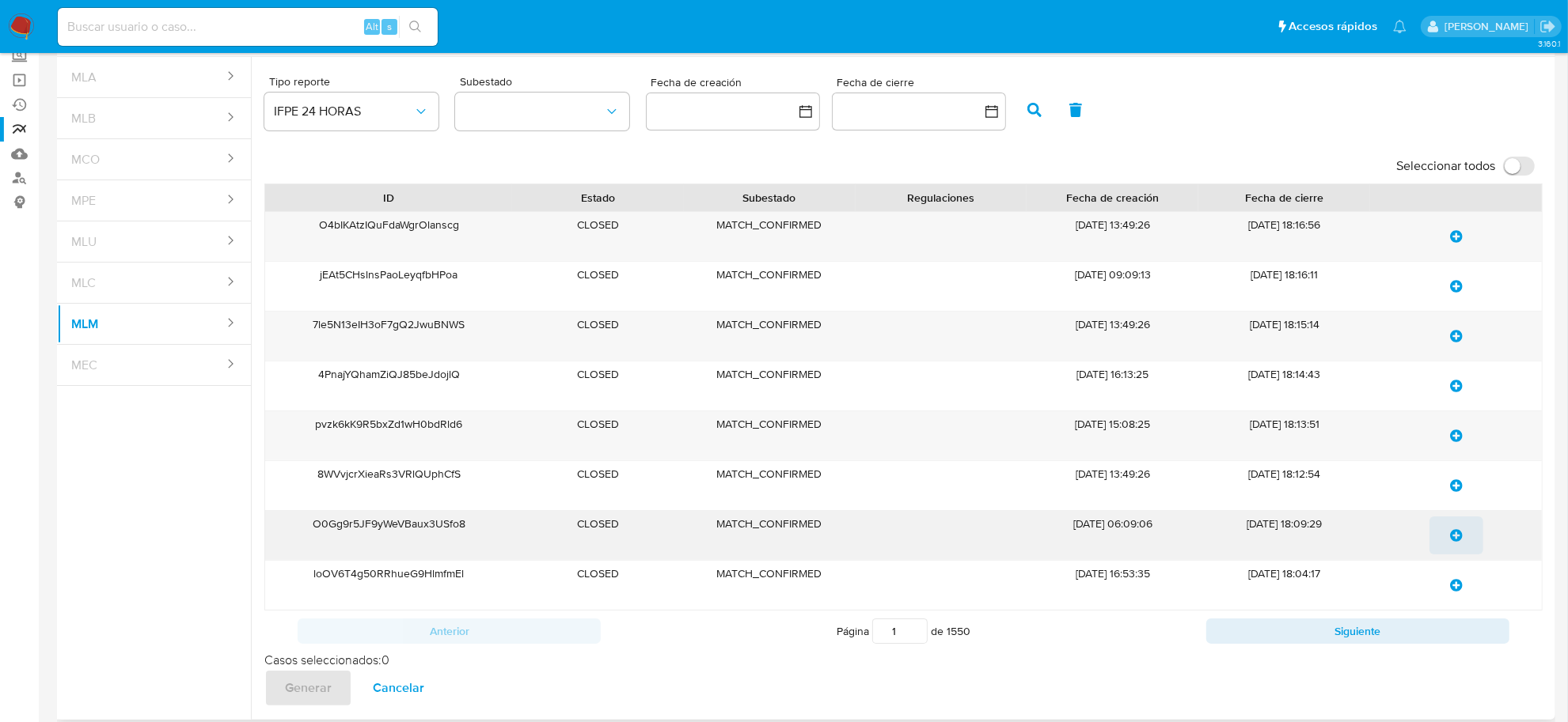
click at [1457, 537] on icon "update-list" at bounding box center [1456, 535] width 12 height 12
click at [315, 685] on span "Generar" at bounding box center [308, 688] width 47 height 35
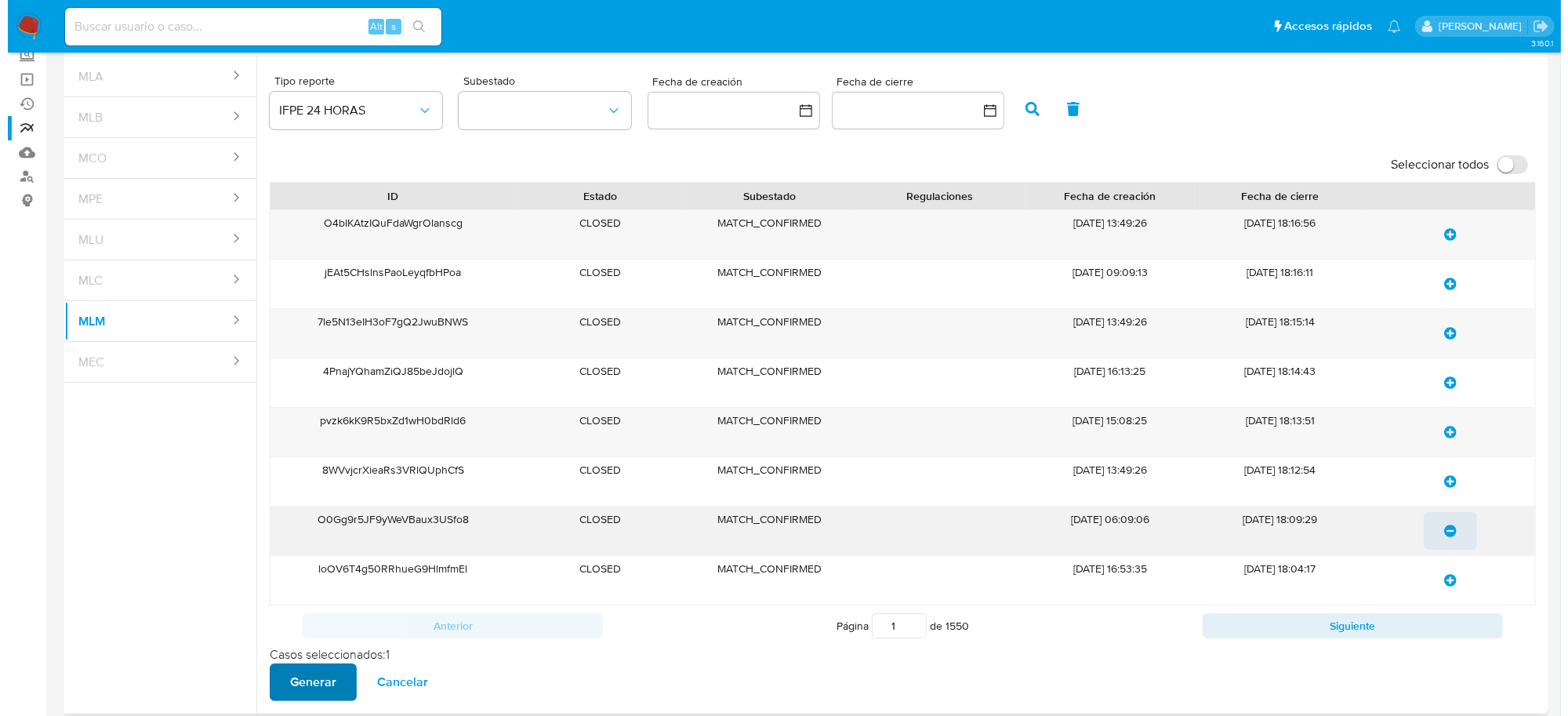
scroll to position [0, 0]
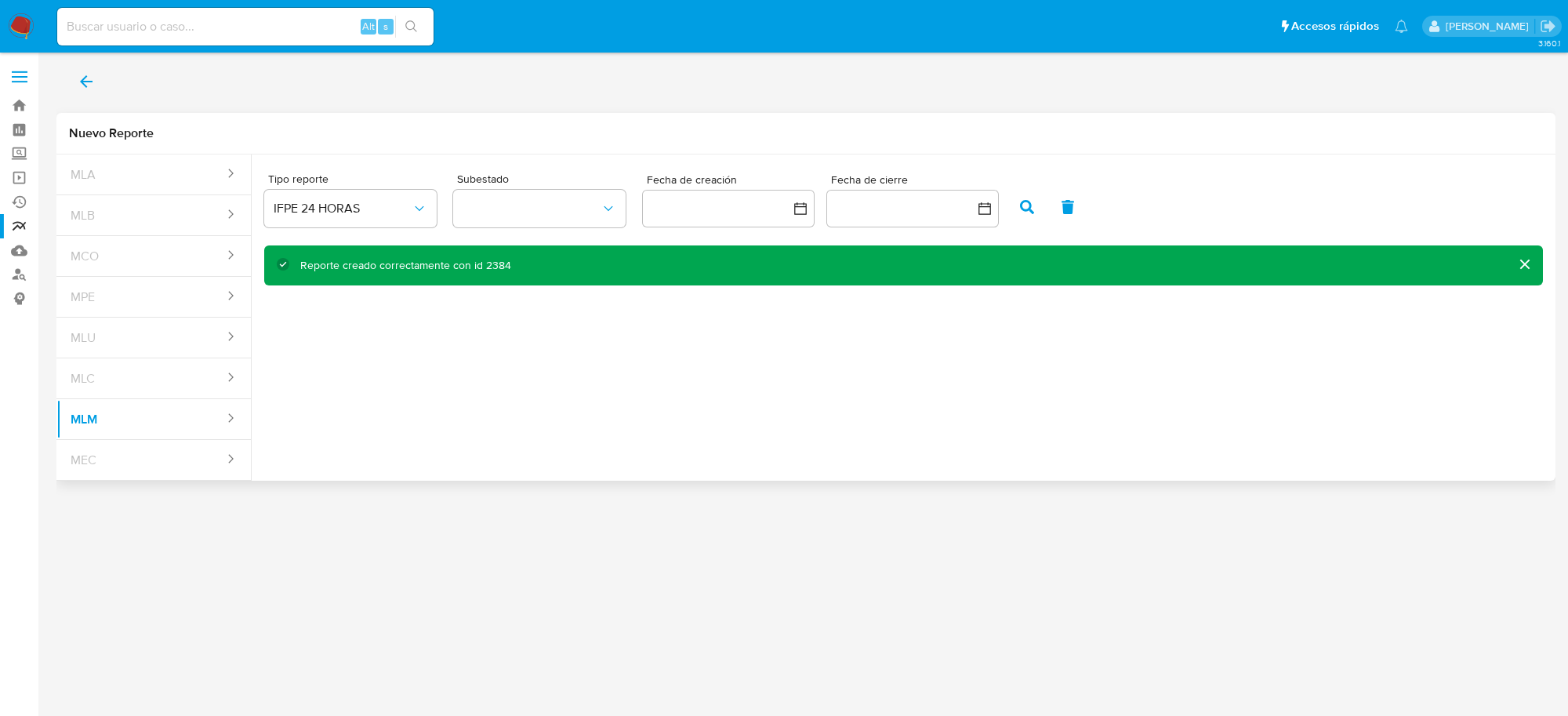
click at [1529, 259] on button "cerrar" at bounding box center [1524, 264] width 38 height 38
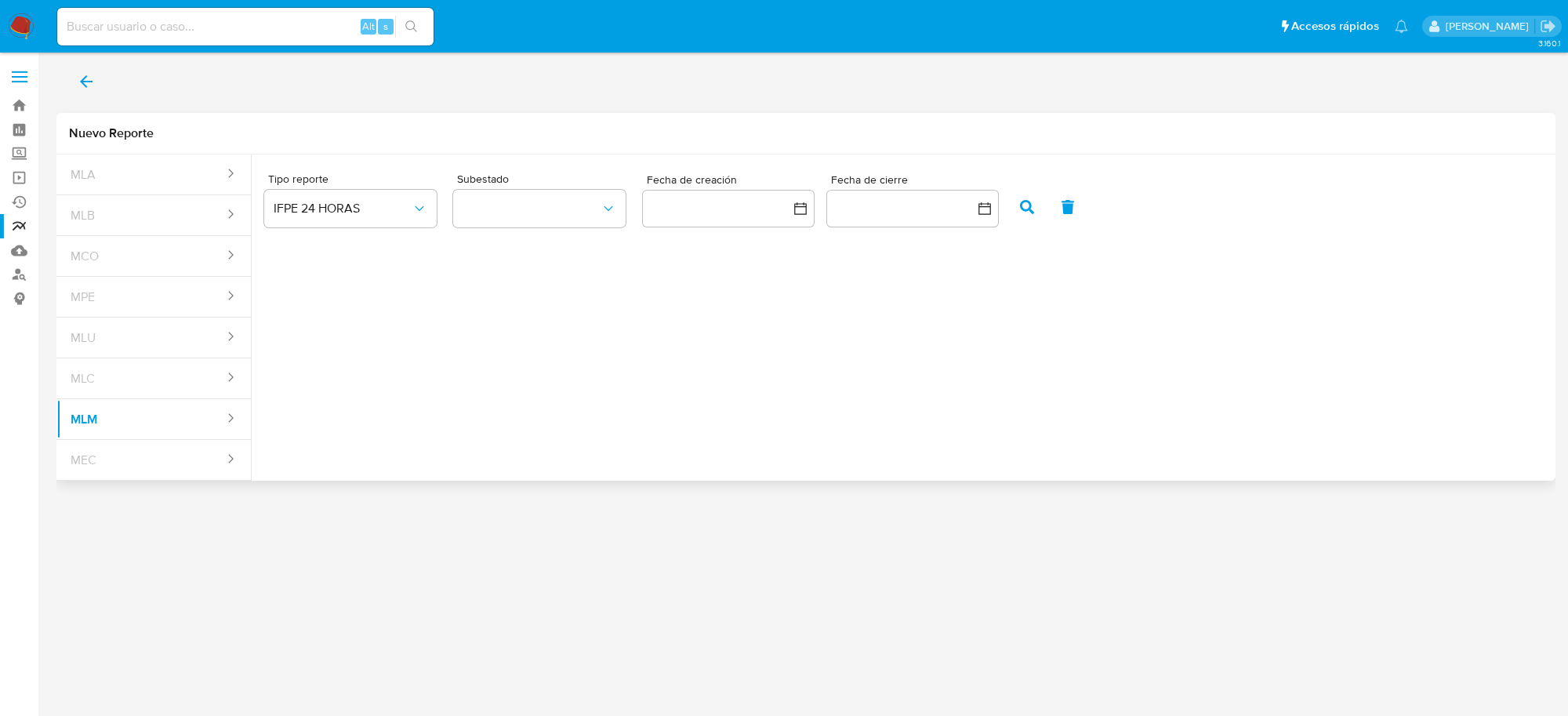
click at [81, 85] on icon "back" at bounding box center [86, 82] width 19 height 19
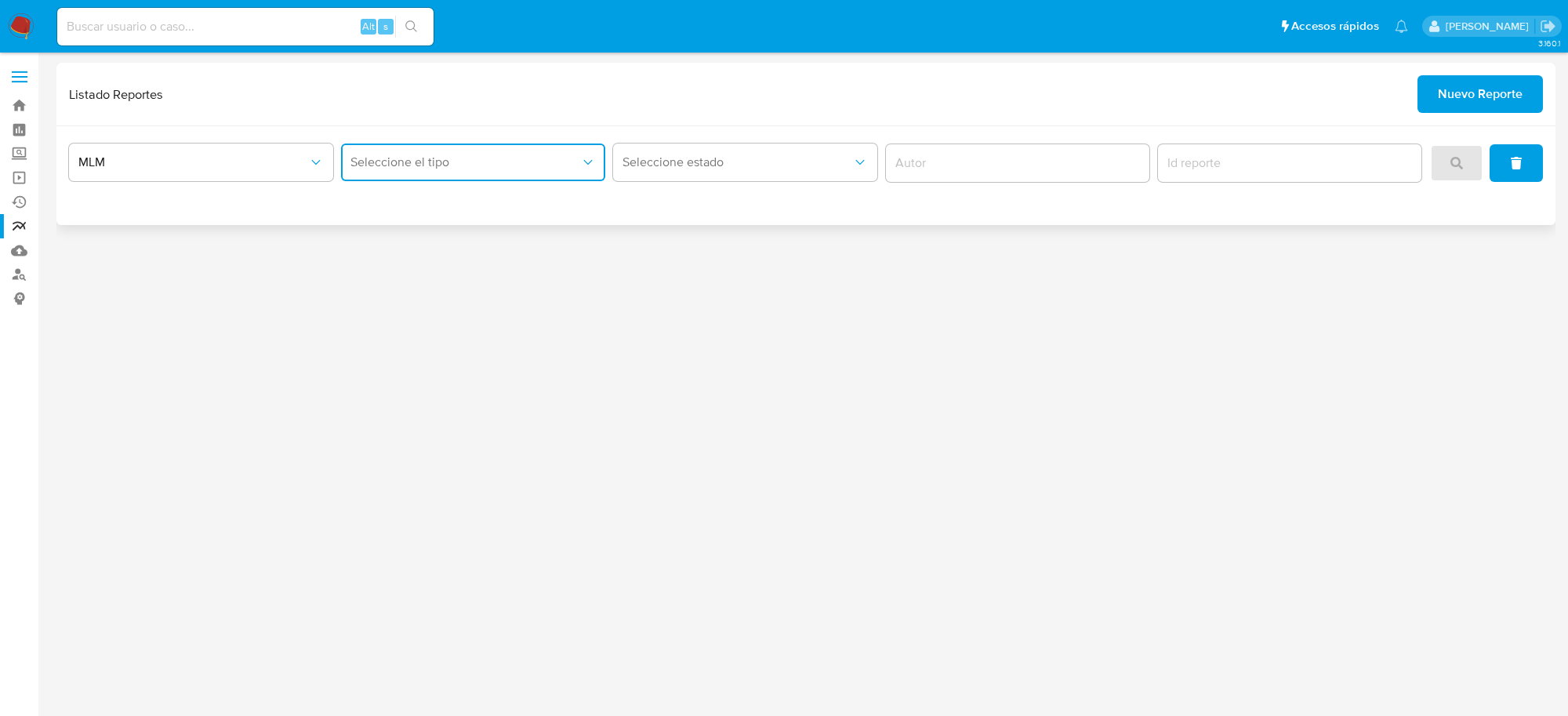
click at [532, 147] on button "Seleccione el tipo" at bounding box center [473, 162] width 264 height 38
click at [484, 203] on div "IFPE 24 HORAS" at bounding box center [469, 205] width 236 height 38
click at [1468, 155] on button "search" at bounding box center [1457, 163] width 54 height 38
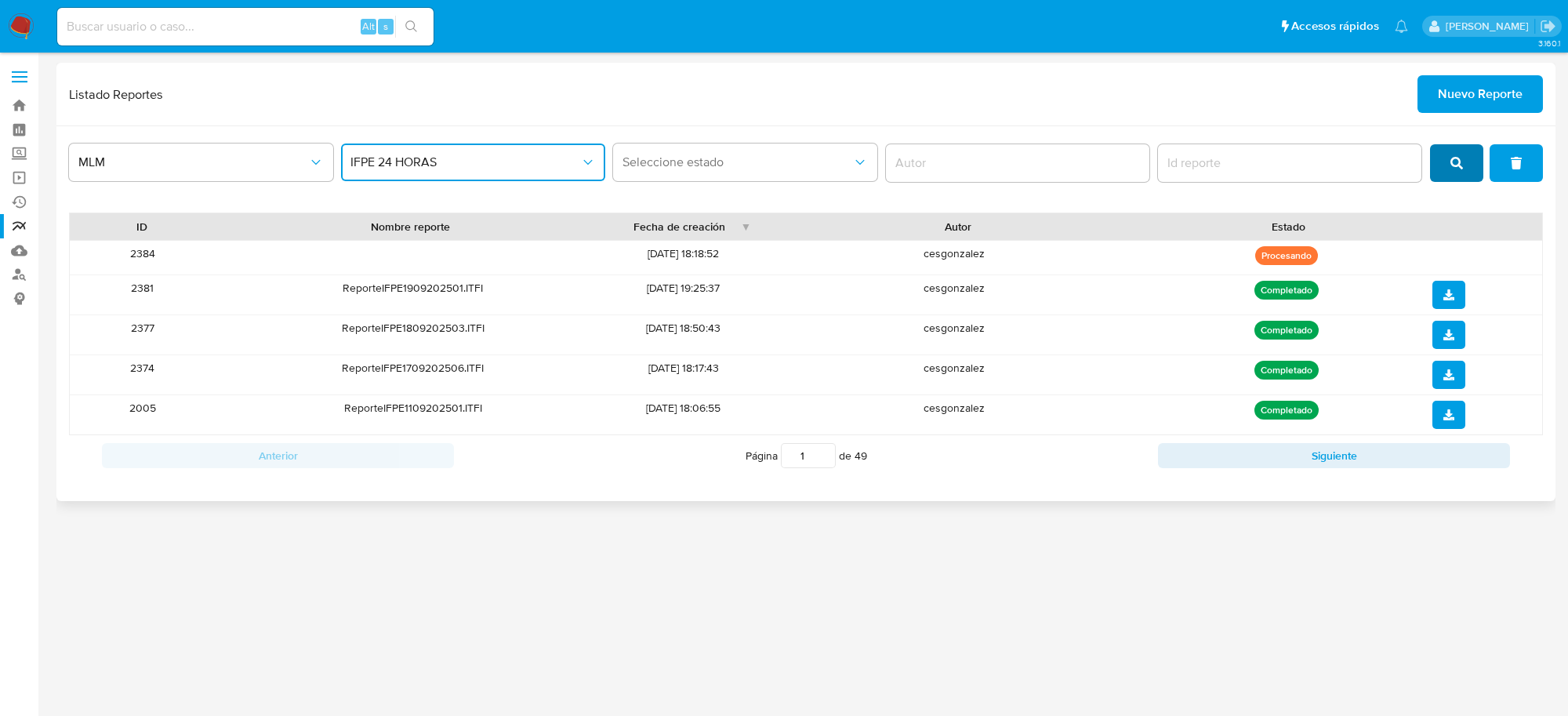
click at [1444, 166] on button "search" at bounding box center [1457, 163] width 54 height 38
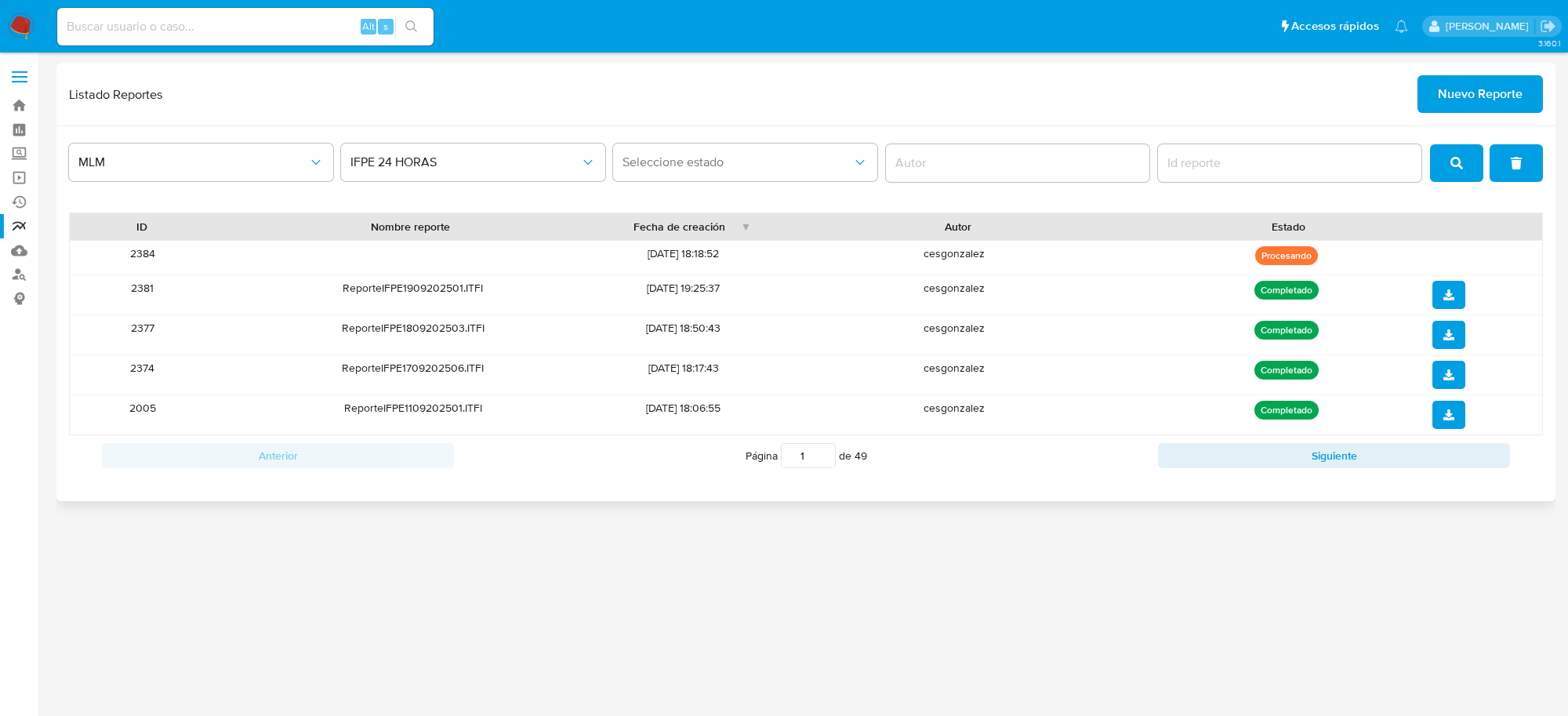
click at [1470, 171] on button "search" at bounding box center [1457, 163] width 54 height 38
click at [1445, 152] on button "search" at bounding box center [1457, 163] width 54 height 38
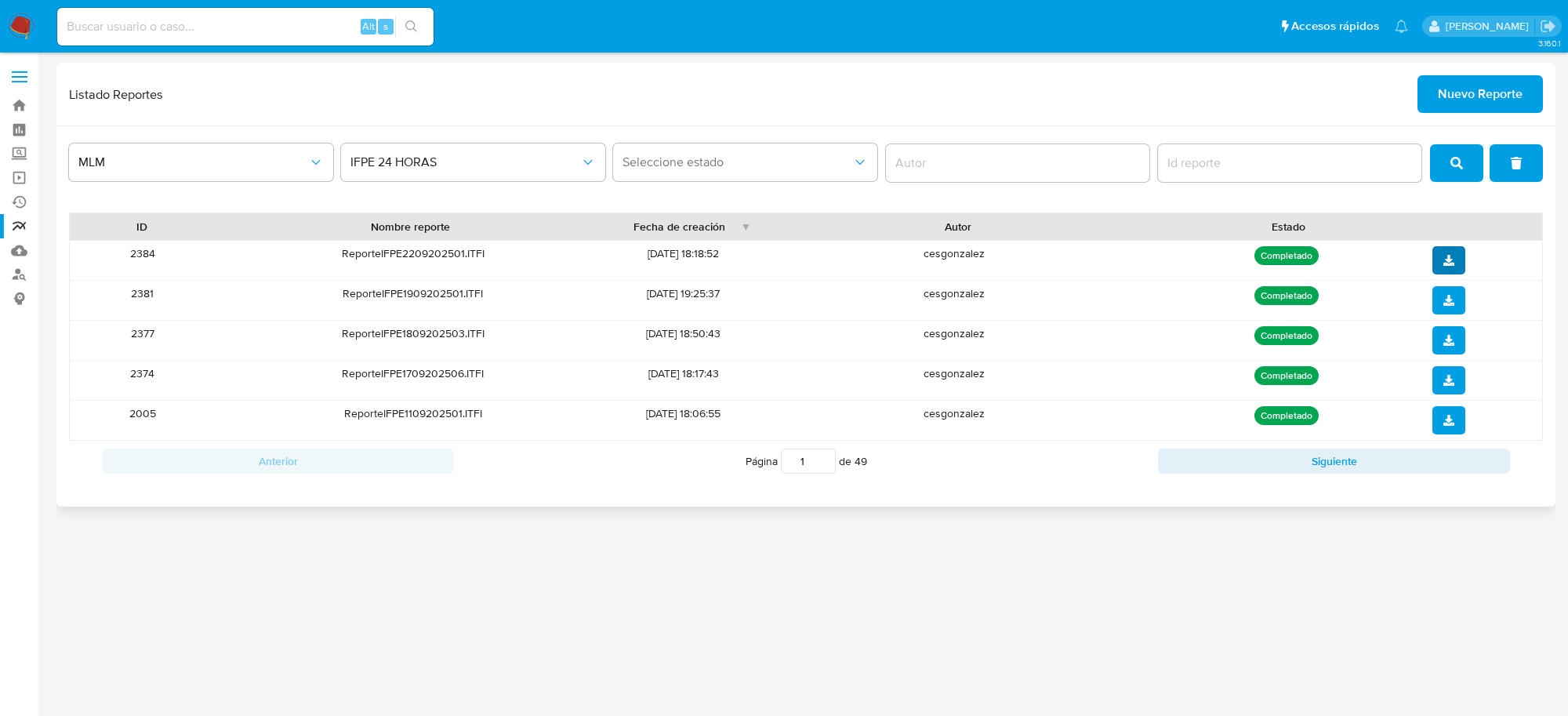
click at [1465, 263] on div at bounding box center [1482, 260] width 99 height 28
click at [1455, 264] on button "download" at bounding box center [1449, 260] width 33 height 28
